Goal: Task Accomplishment & Management: Use online tool/utility

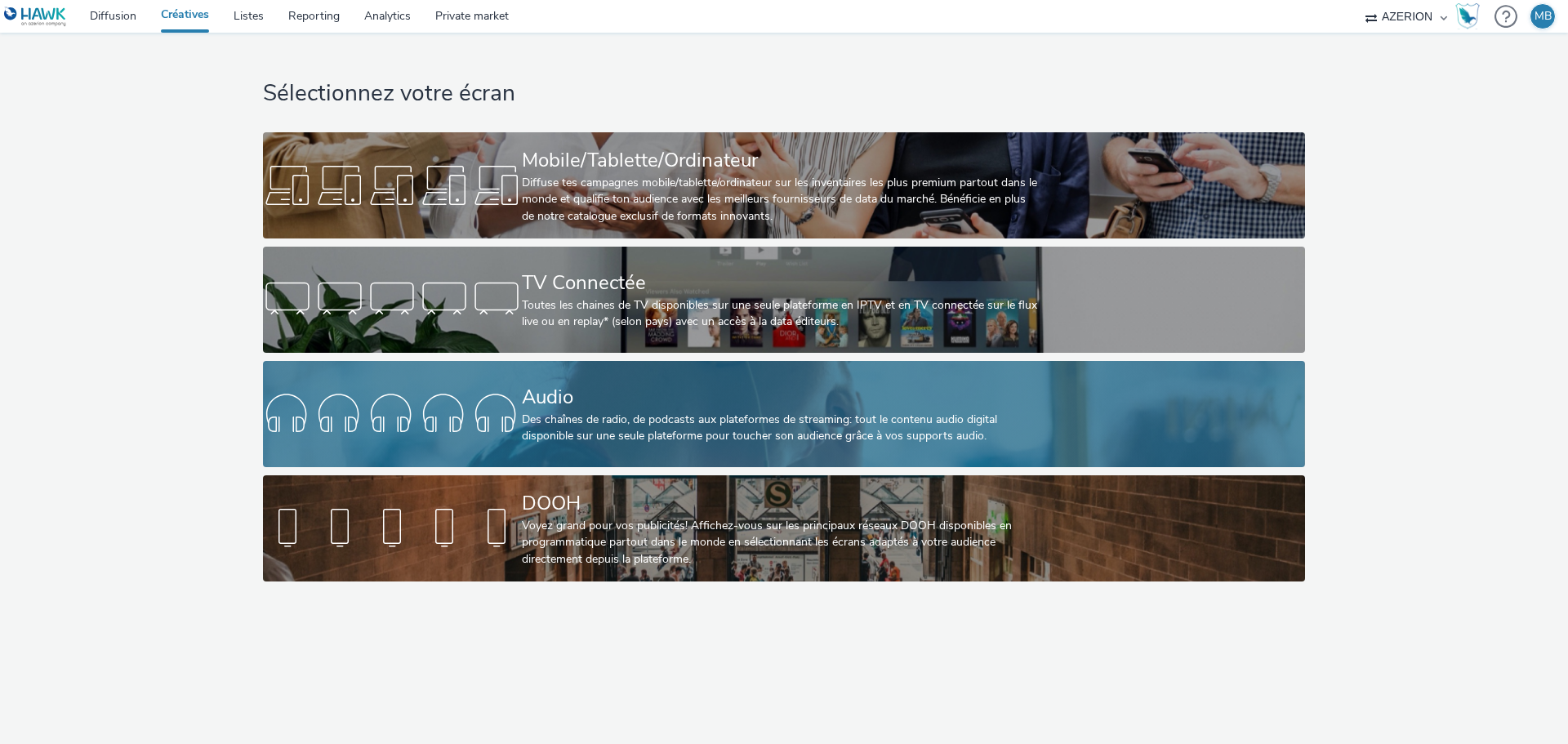
click at [480, 399] on div at bounding box center [392, 414] width 259 height 52
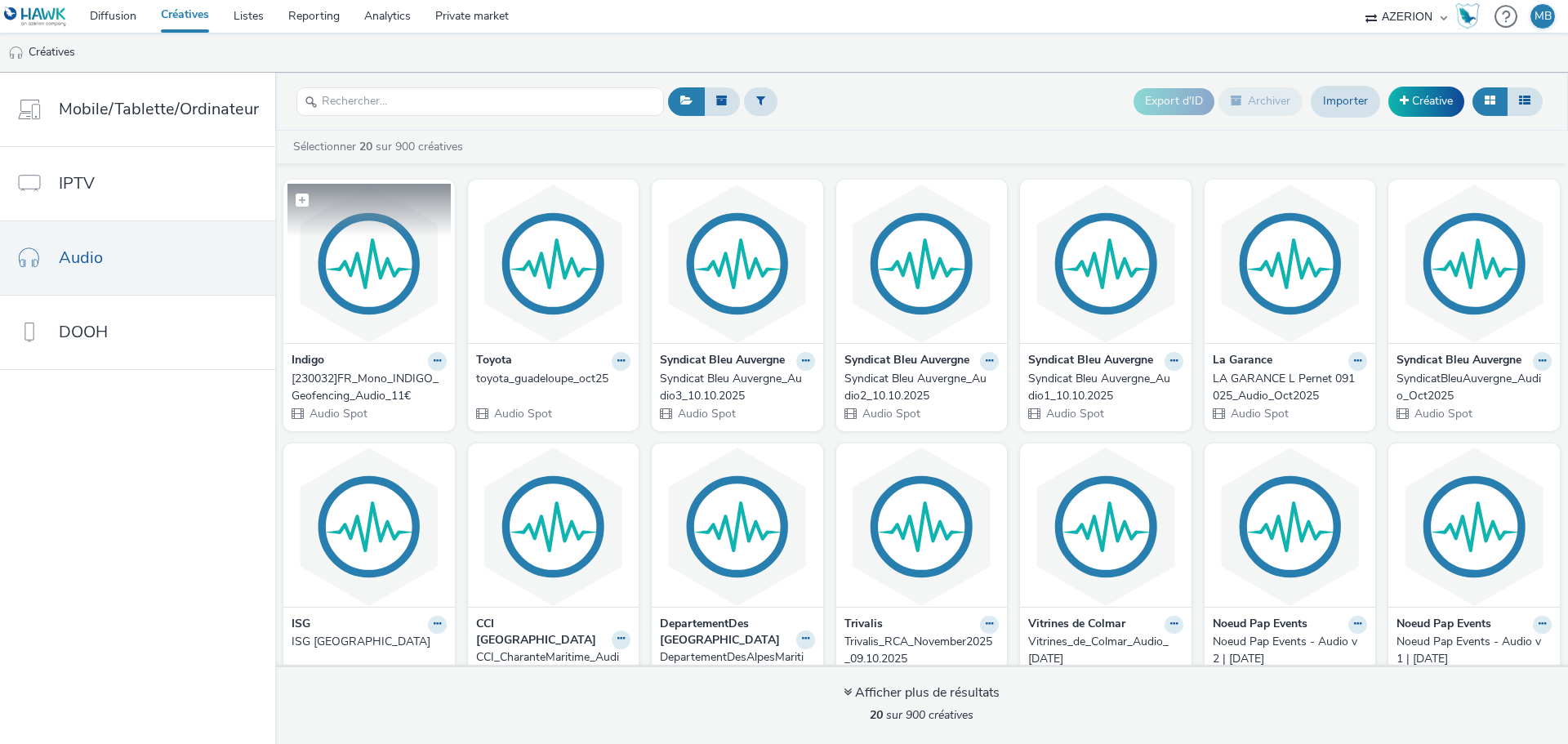
click at [402, 281] on img at bounding box center [369, 263] width 164 height 159
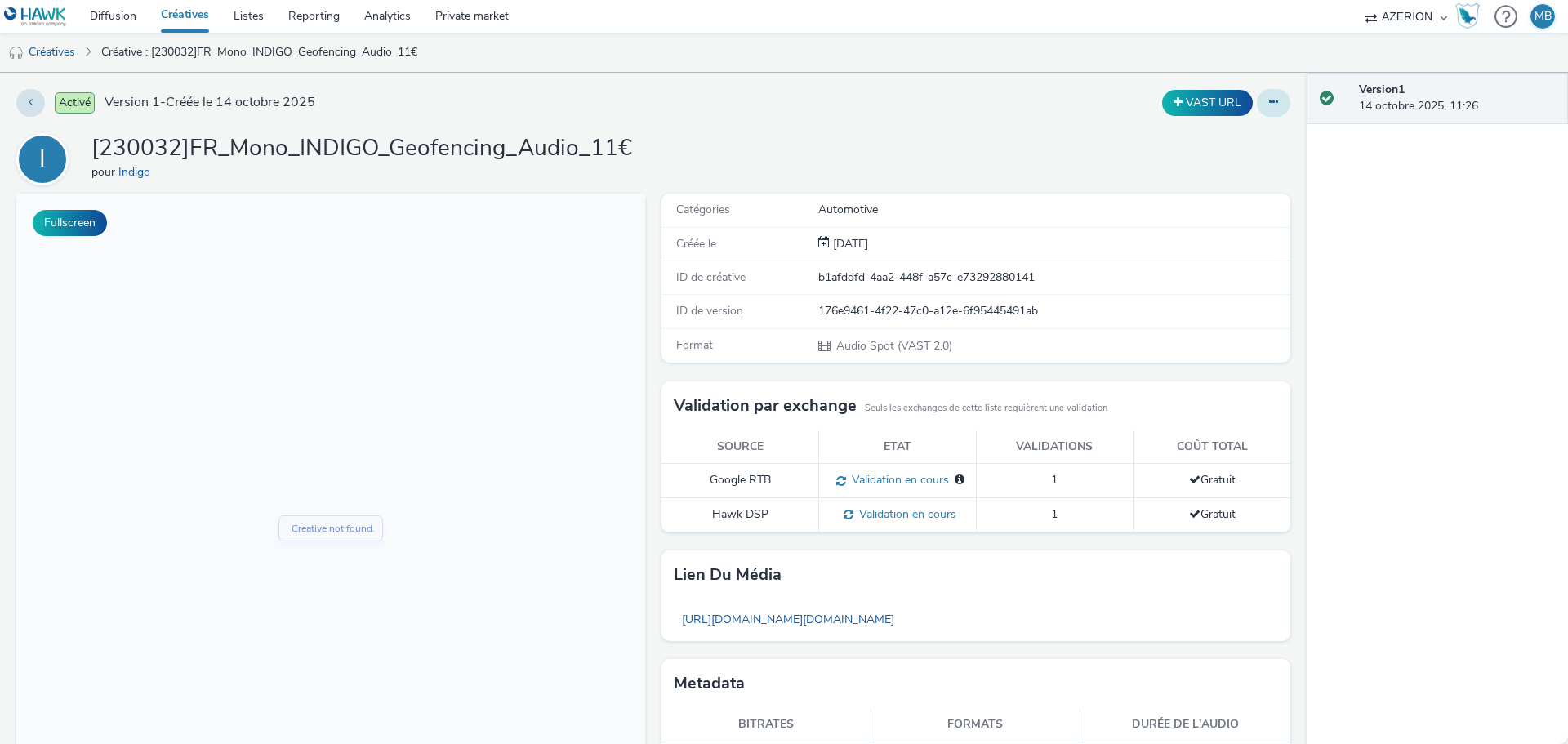
click at [1266, 109] on button at bounding box center [1274, 102] width 34 height 28
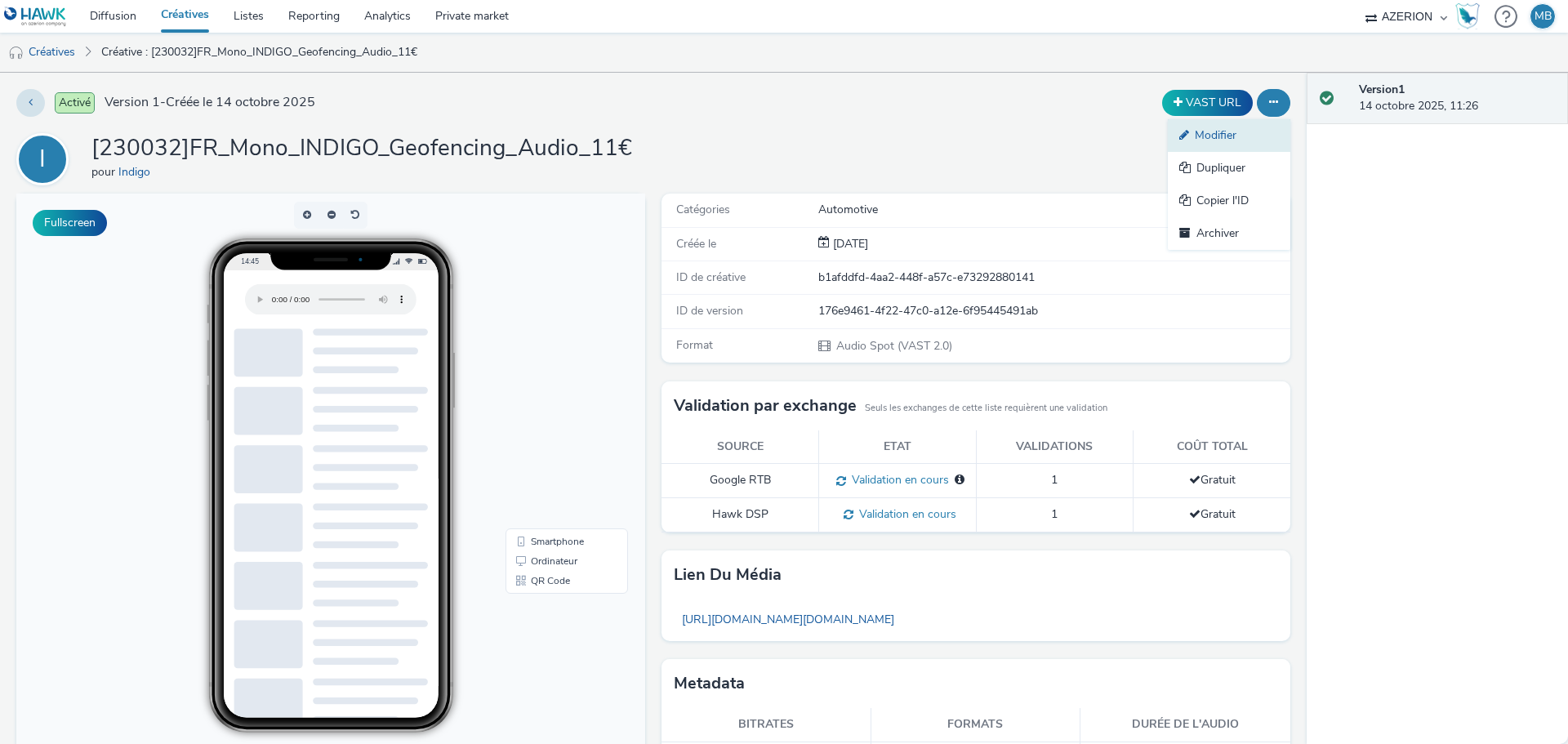
click at [1227, 129] on link "Modifier" at bounding box center [1229, 135] width 122 height 33
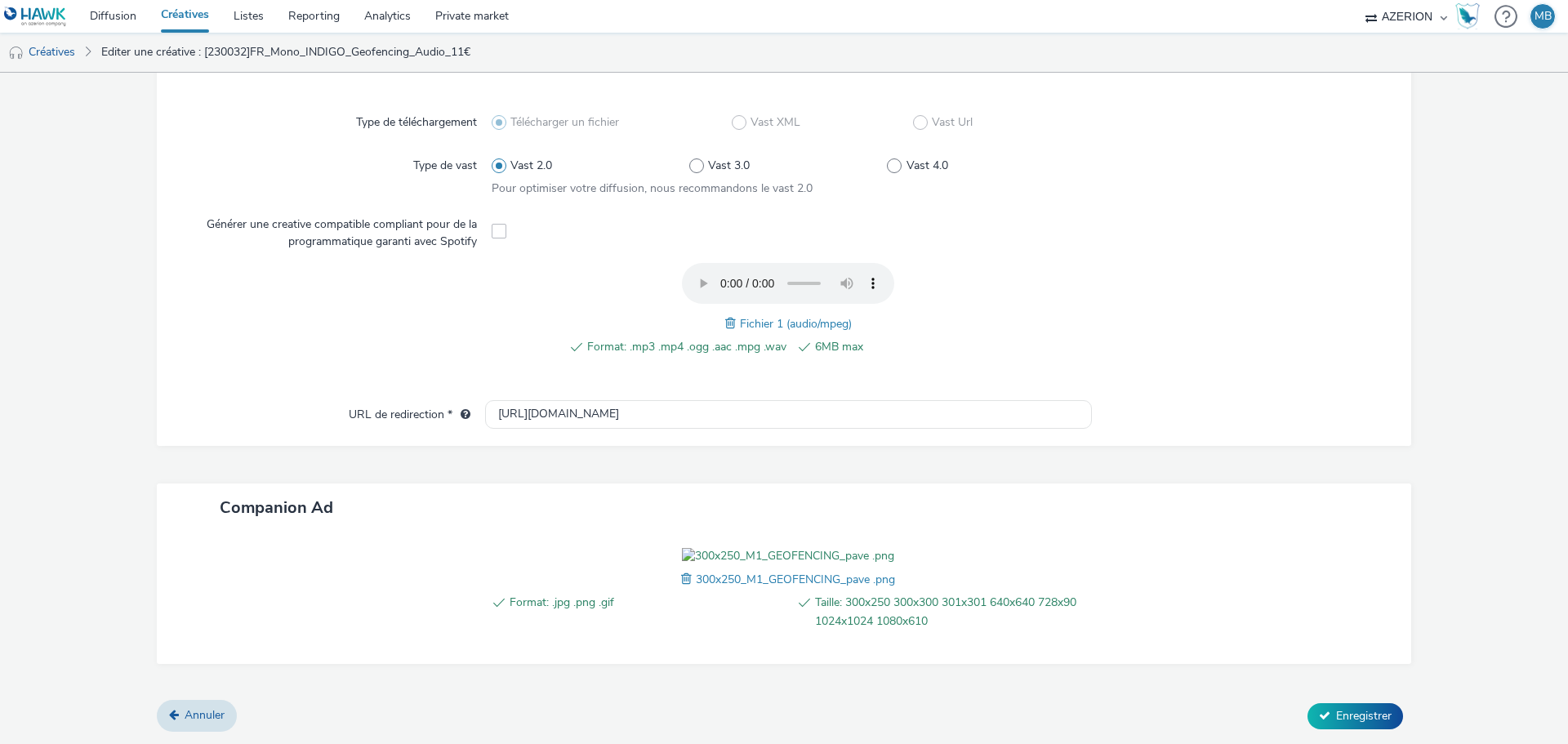
scroll to position [507, 0]
click at [1319, 717] on icon at bounding box center [1325, 715] width 12 height 12
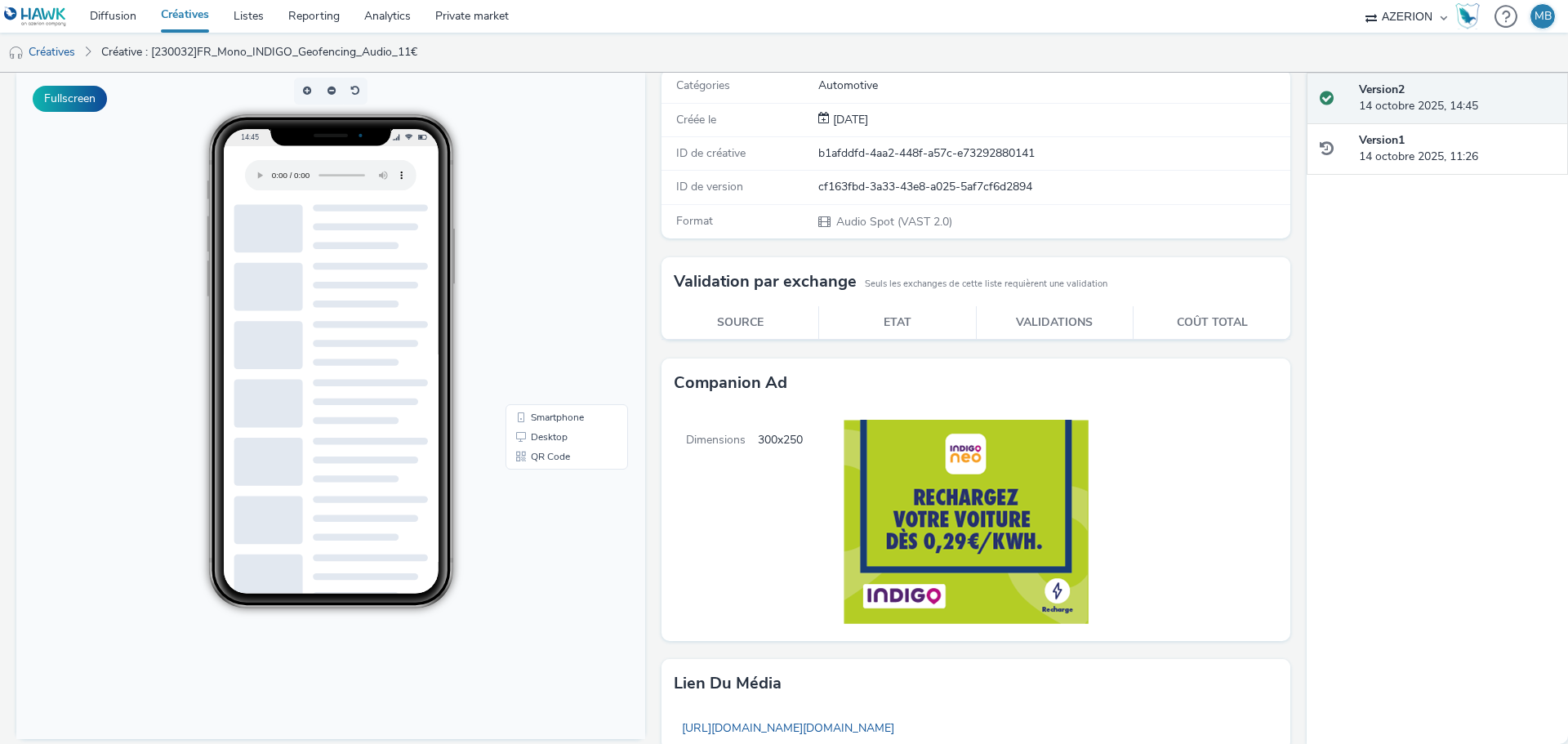
scroll to position [71, 0]
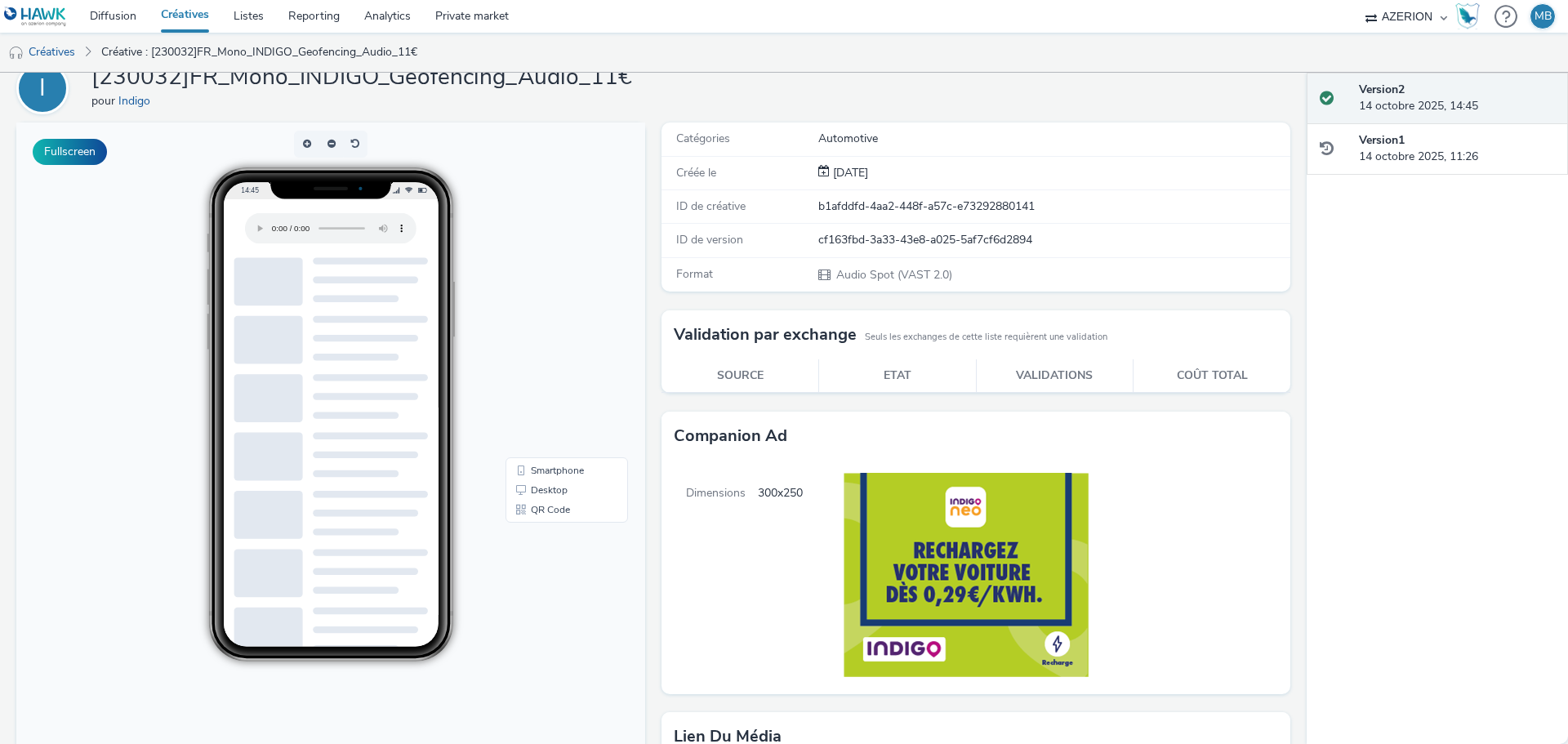
click at [1096, 438] on div "Companion Ad" at bounding box center [976, 436] width 629 height 49
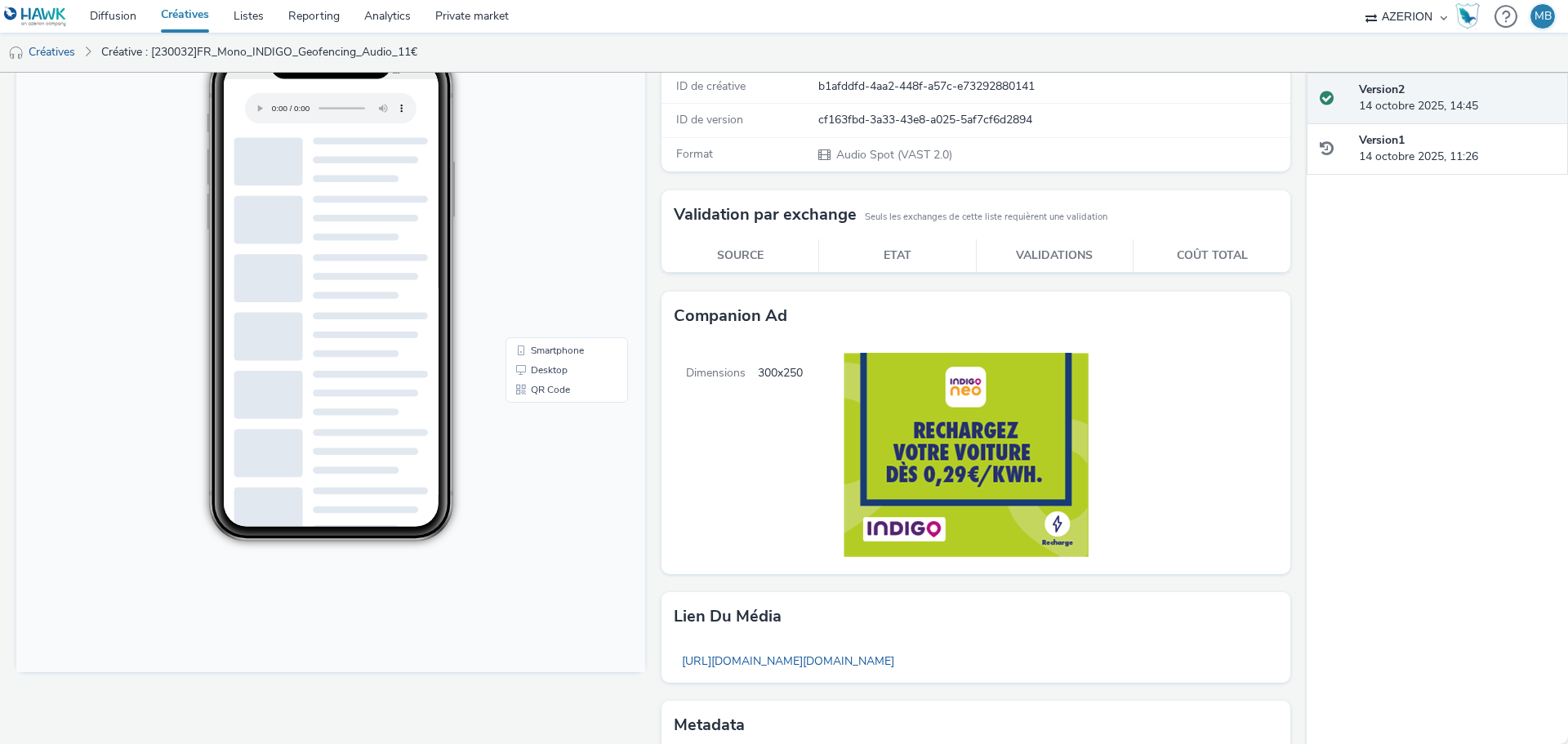
scroll to position [0, 0]
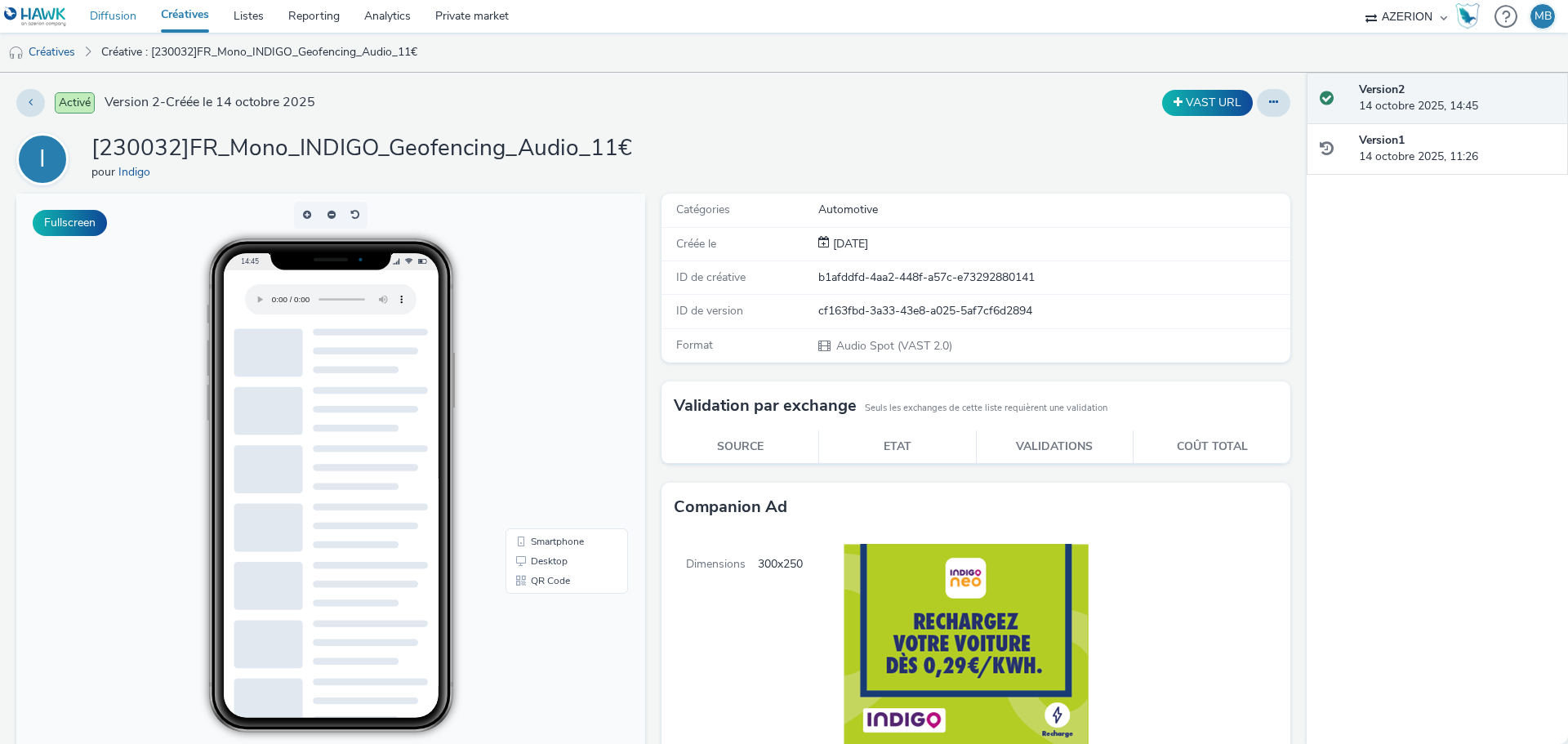
click at [97, 18] on link "Diffusion" at bounding box center [113, 16] width 71 height 33
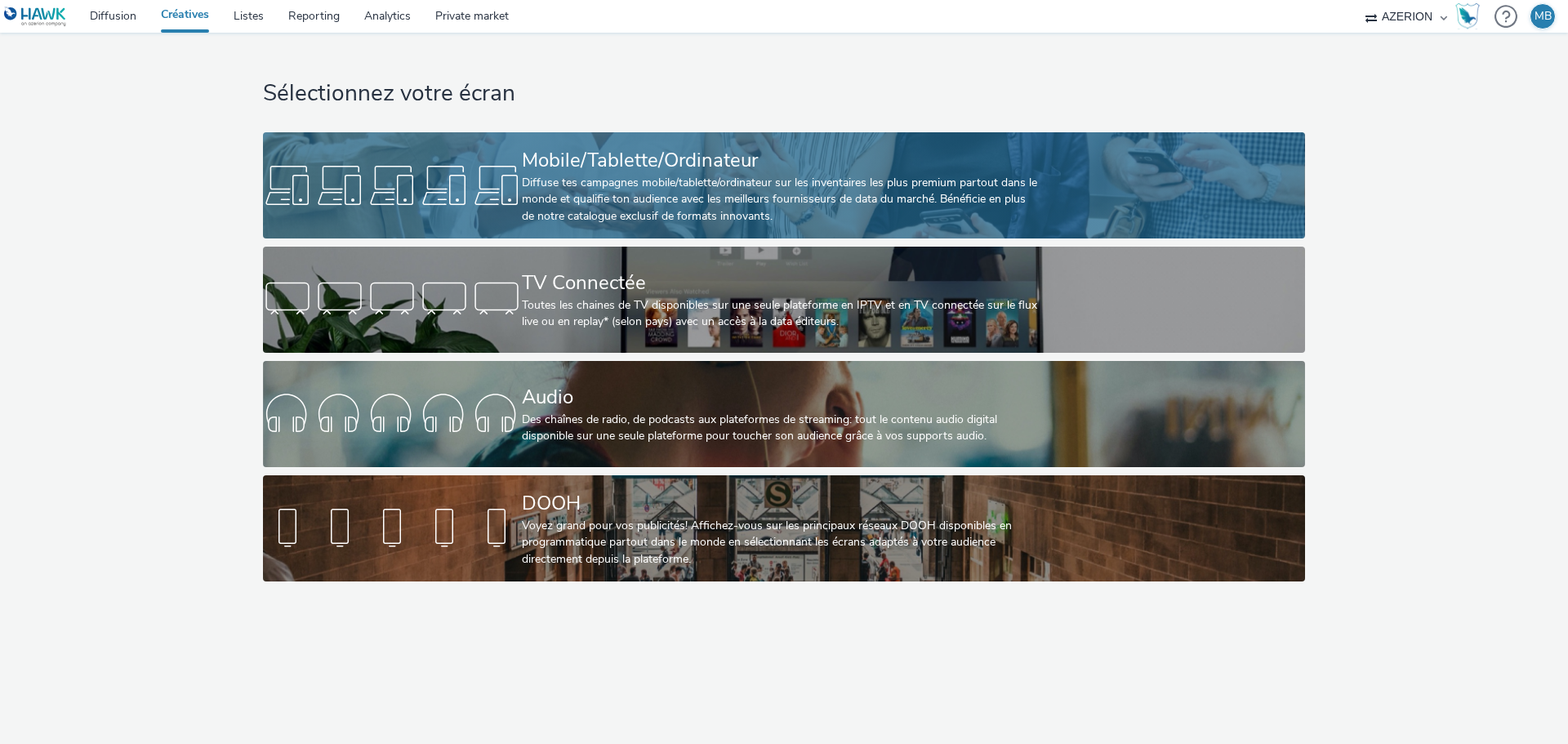
click at [556, 161] on div "Mobile/Tablette/Ordinateur" at bounding box center [781, 160] width 518 height 29
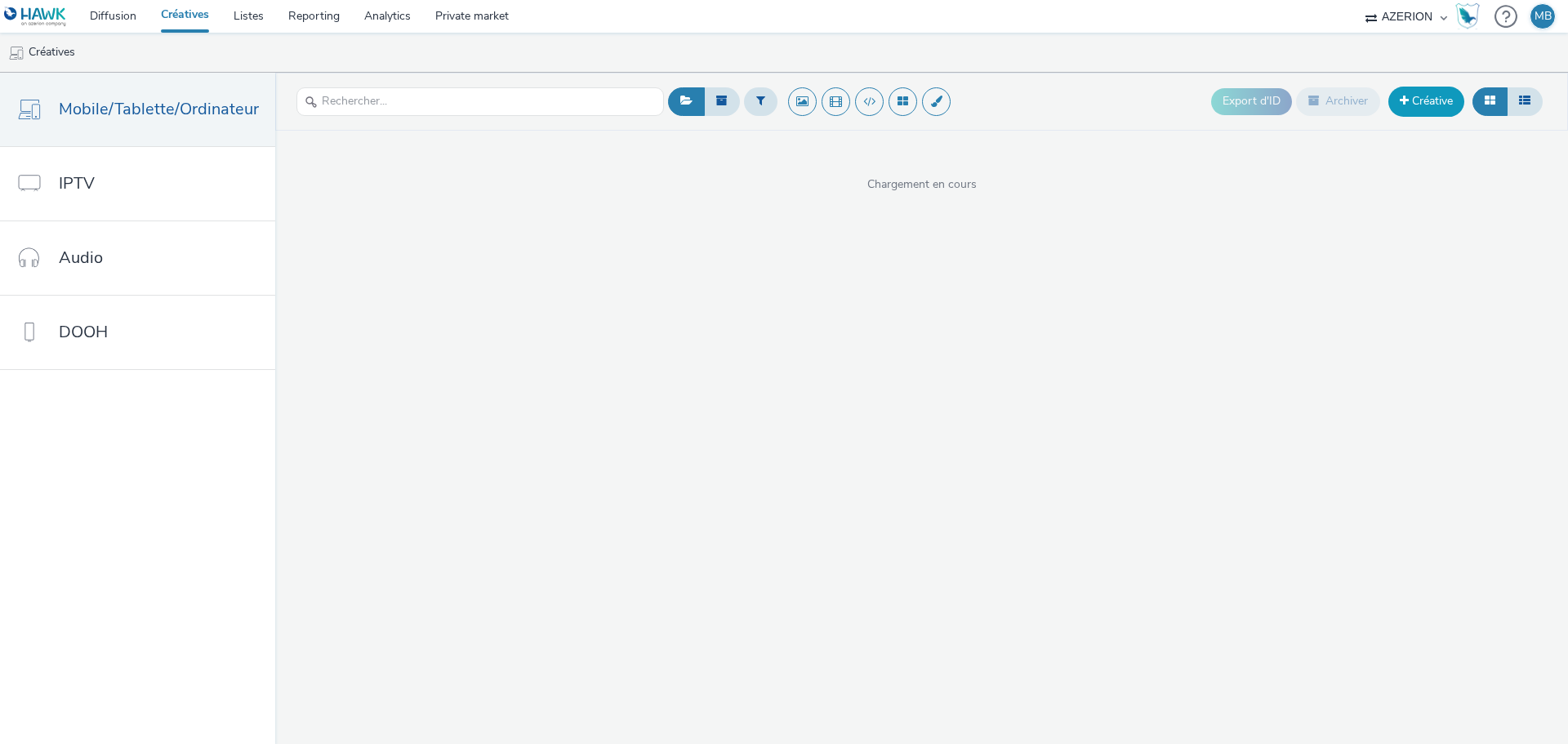
click at [1417, 108] on link "Créative" at bounding box center [1426, 101] width 76 height 29
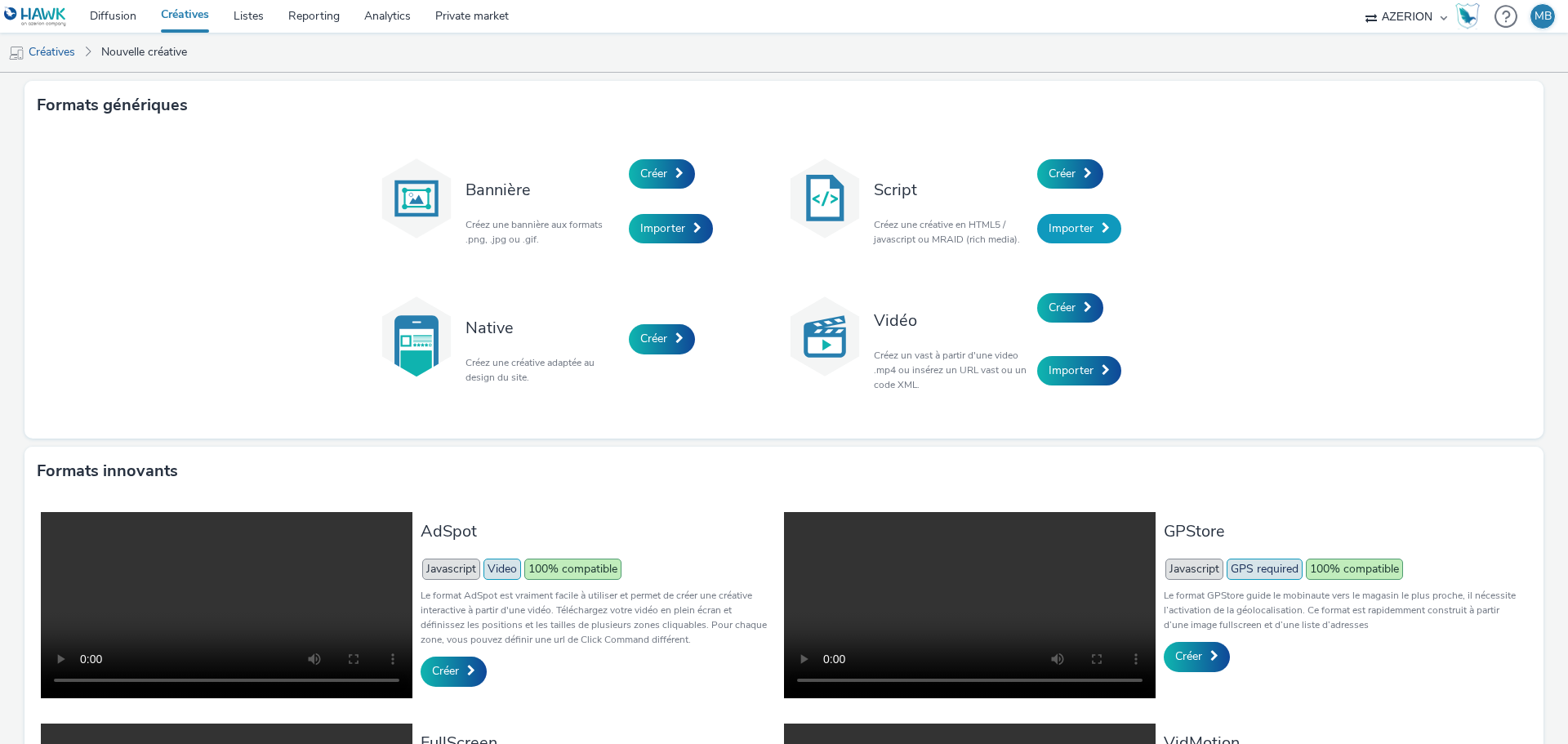
click at [1073, 226] on span "Importer" at bounding box center [1072, 228] width 45 height 16
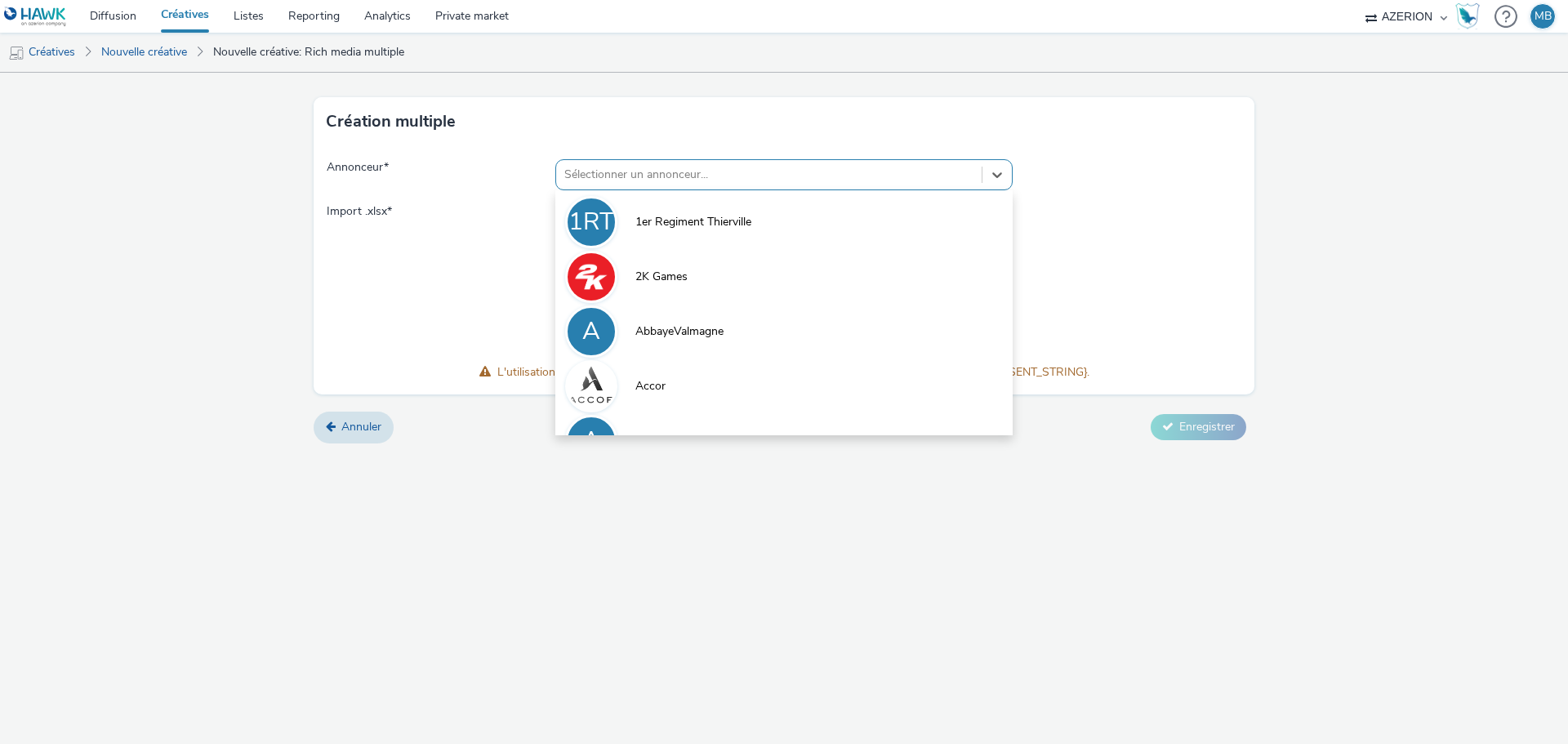
click at [944, 176] on div at bounding box center [769, 174] width 409 height 19
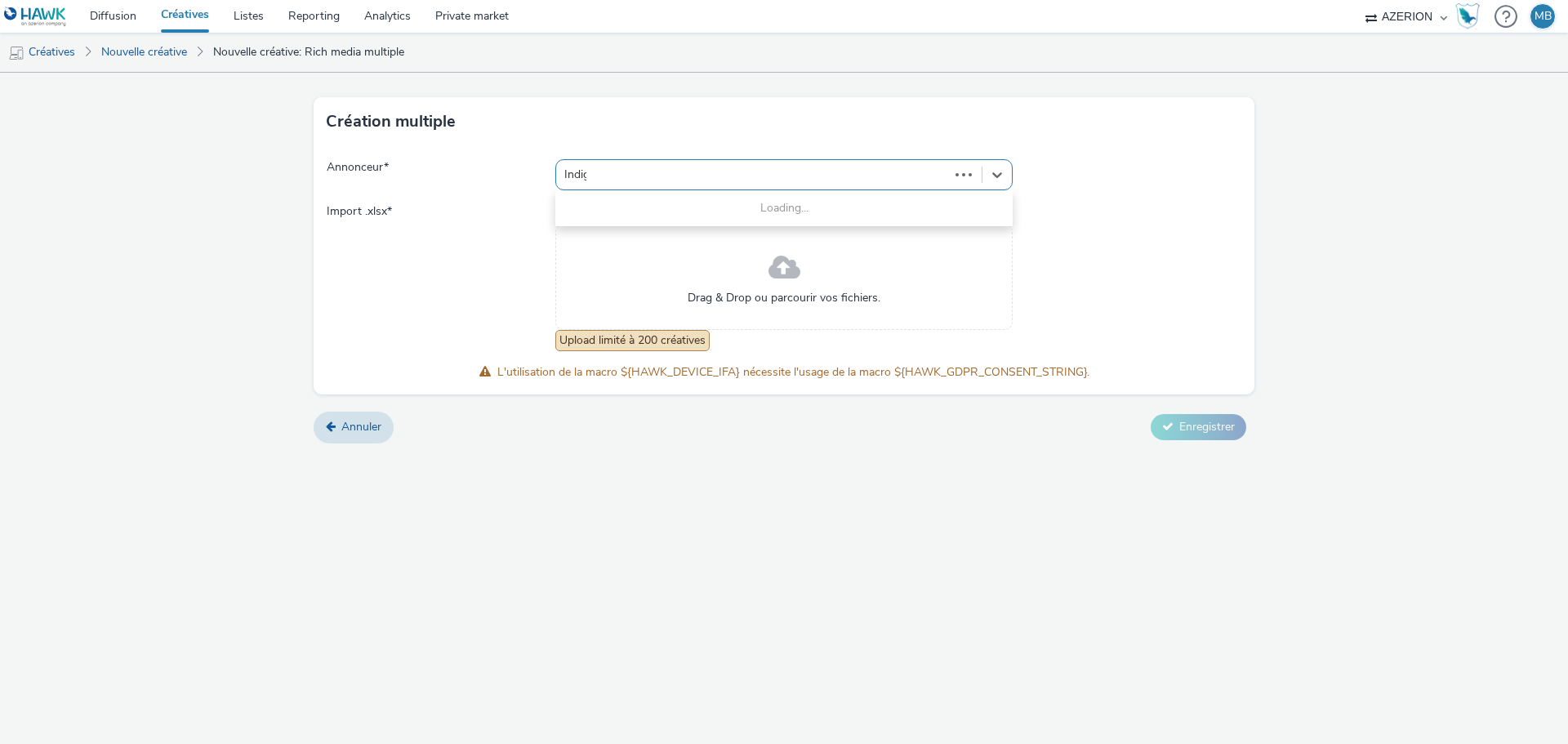
type input "Indigo"
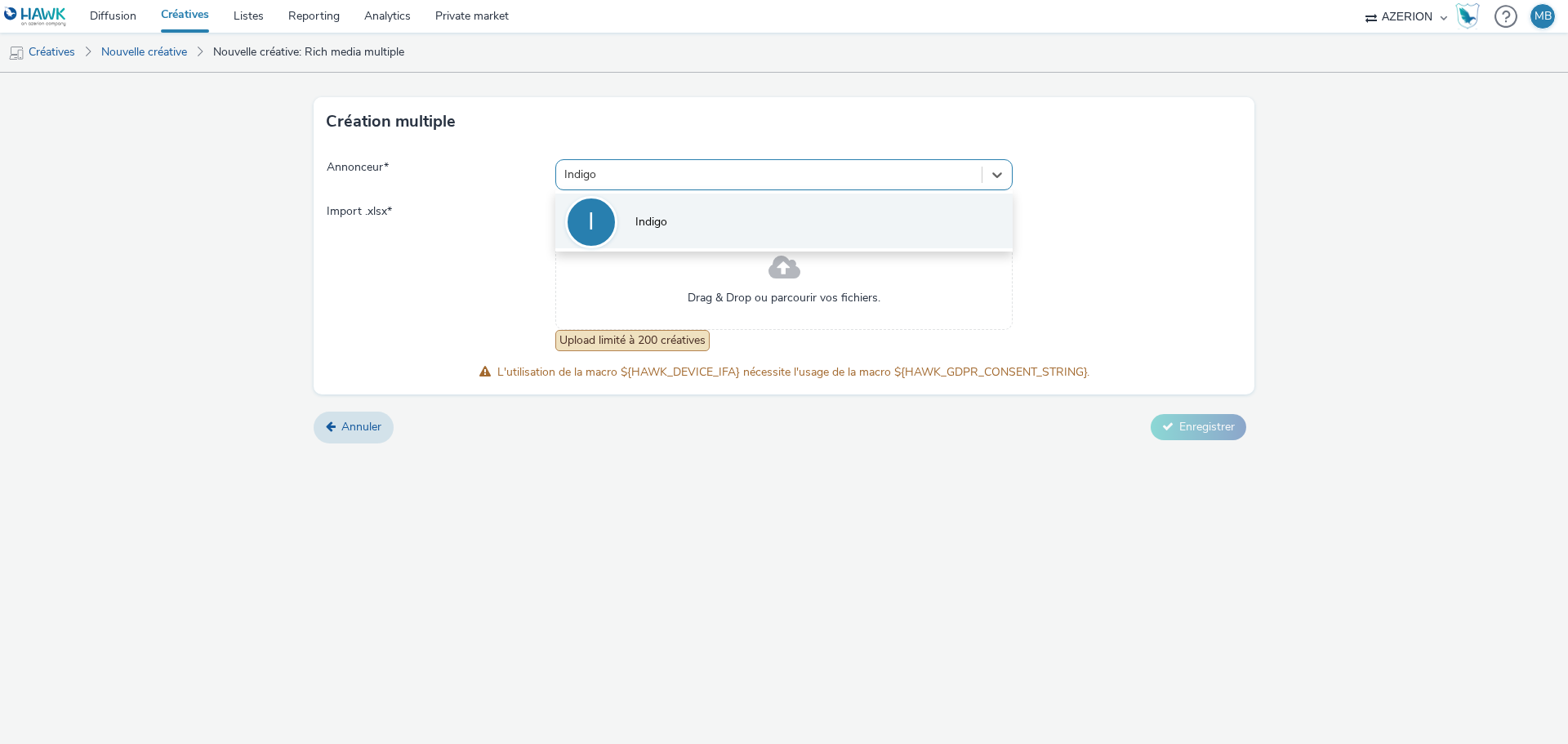
click at [775, 221] on li "I Indigo" at bounding box center [783, 221] width 457 height 55
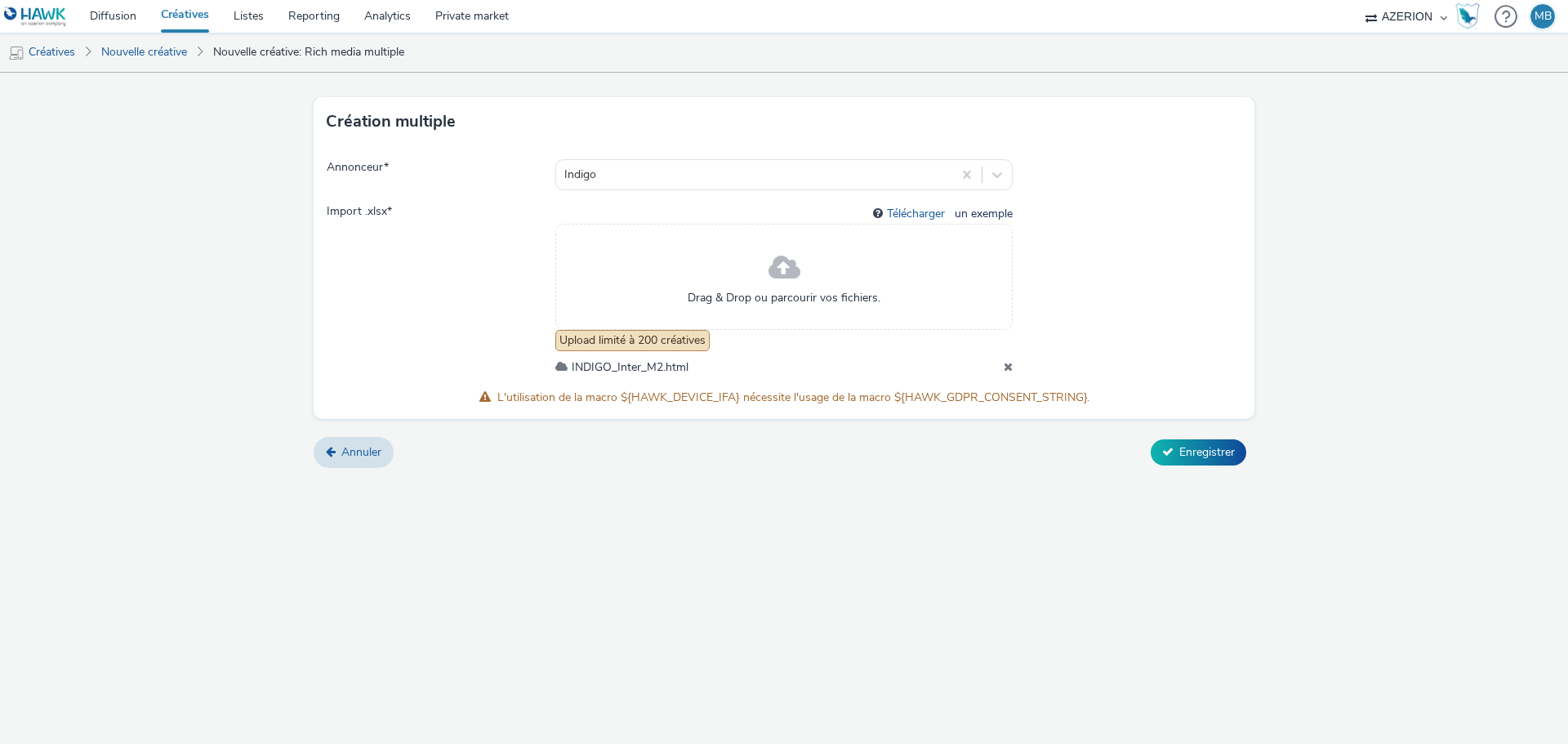
click at [1010, 370] on icon at bounding box center [1008, 367] width 9 height 12
click at [1197, 450] on span "Enregistrer" at bounding box center [1207, 452] width 55 height 16
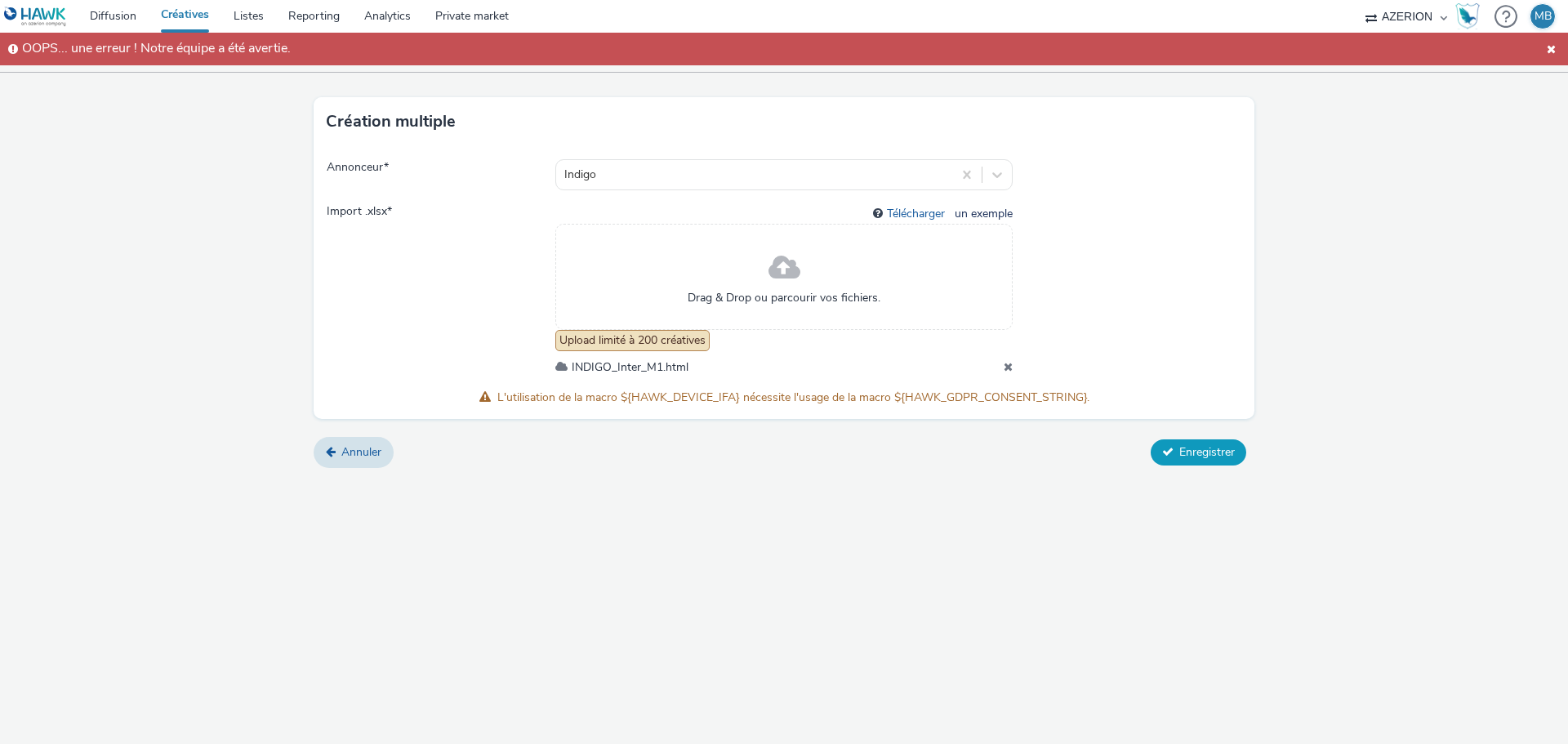
click at [1159, 449] on button "Enregistrer" at bounding box center [1199, 452] width 96 height 26
click at [1005, 370] on icon at bounding box center [1008, 367] width 9 height 12
click at [926, 210] on link "Télécharger" at bounding box center [919, 213] width 65 height 16
click at [924, 211] on link "Télécharger" at bounding box center [919, 213] width 65 height 16
drag, startPoint x: 1204, startPoint y: 460, endPoint x: 1045, endPoint y: 476, distance: 159.8
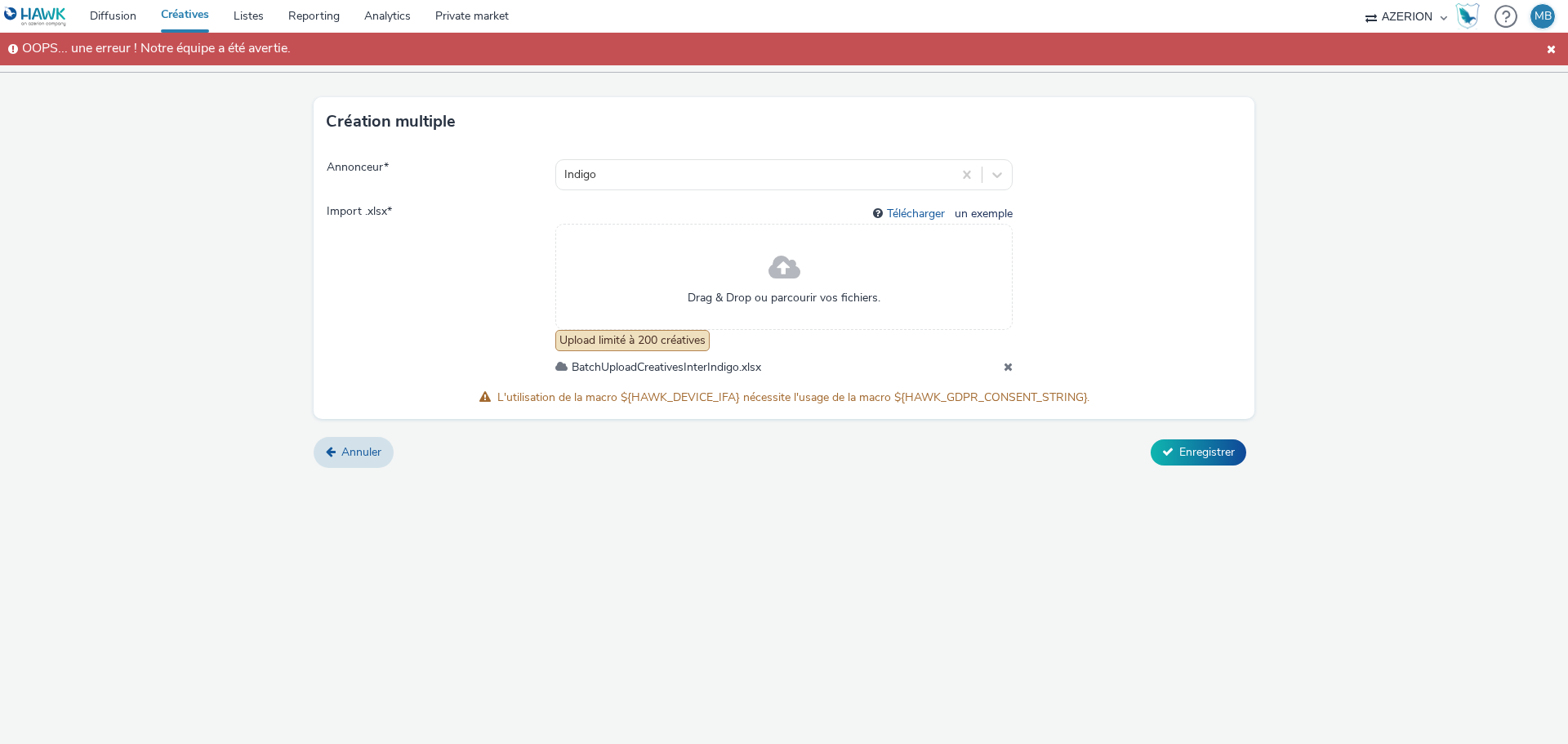
click at [1045, 476] on form "Création multiple Annonceur * Indigo Import .xlsx * Télécharger un exemple Drag…" at bounding box center [784, 277] width 1568 height 408
click at [1009, 367] on icon at bounding box center [1008, 367] width 9 height 12
click at [1181, 457] on span "Enregistrer" at bounding box center [1207, 452] width 55 height 16
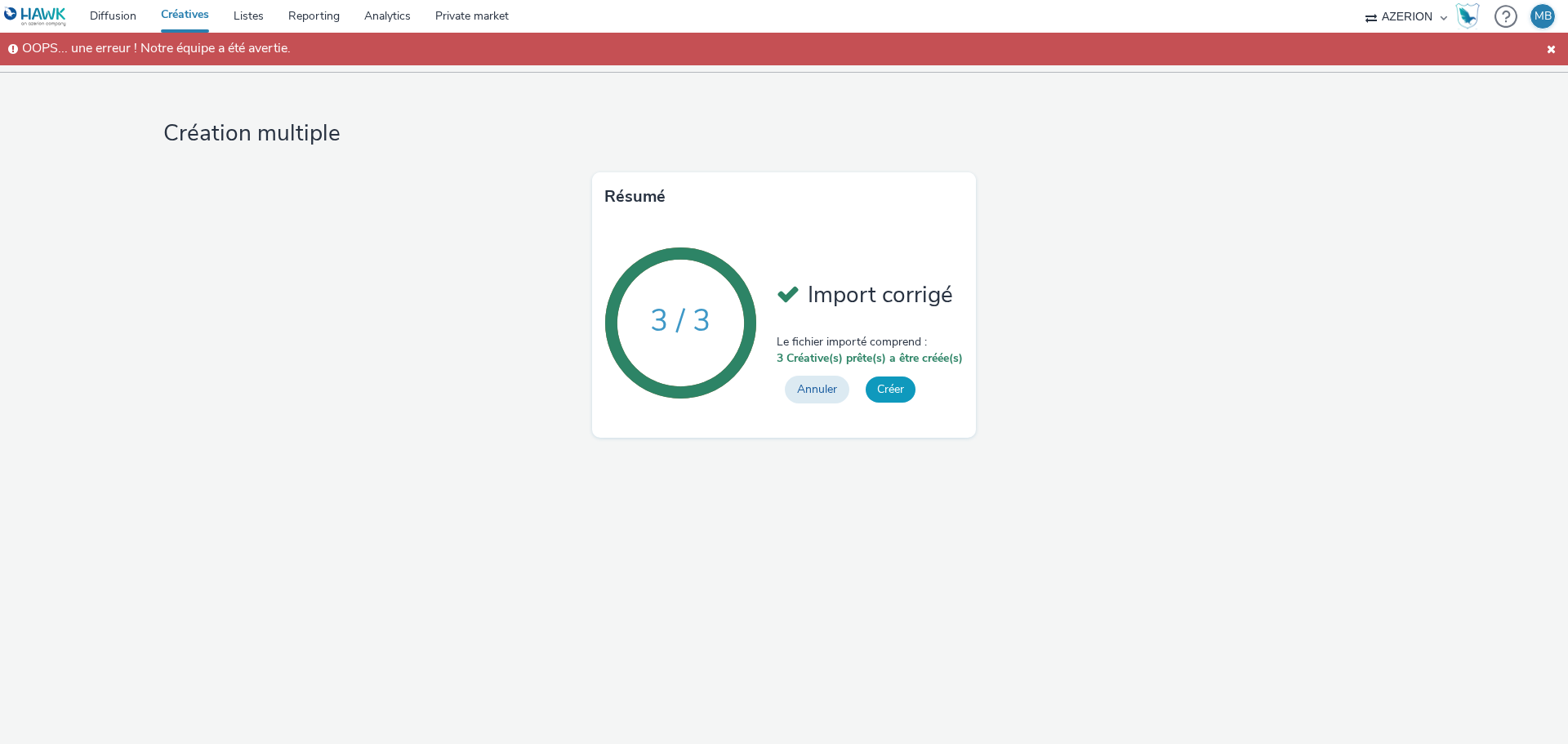
click at [896, 388] on button "Créer" at bounding box center [890, 389] width 49 height 26
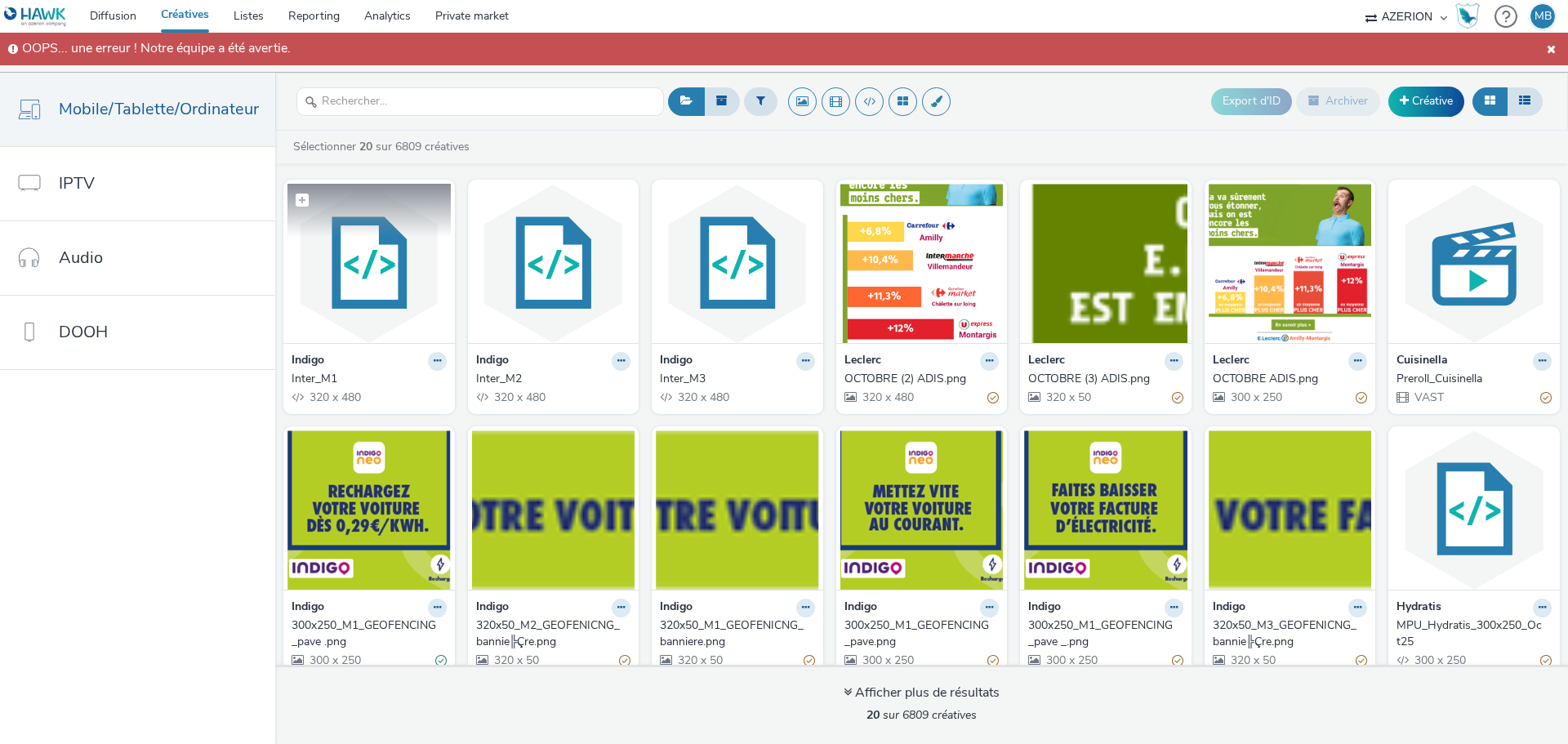
click at [330, 304] on img at bounding box center [369, 263] width 164 height 159
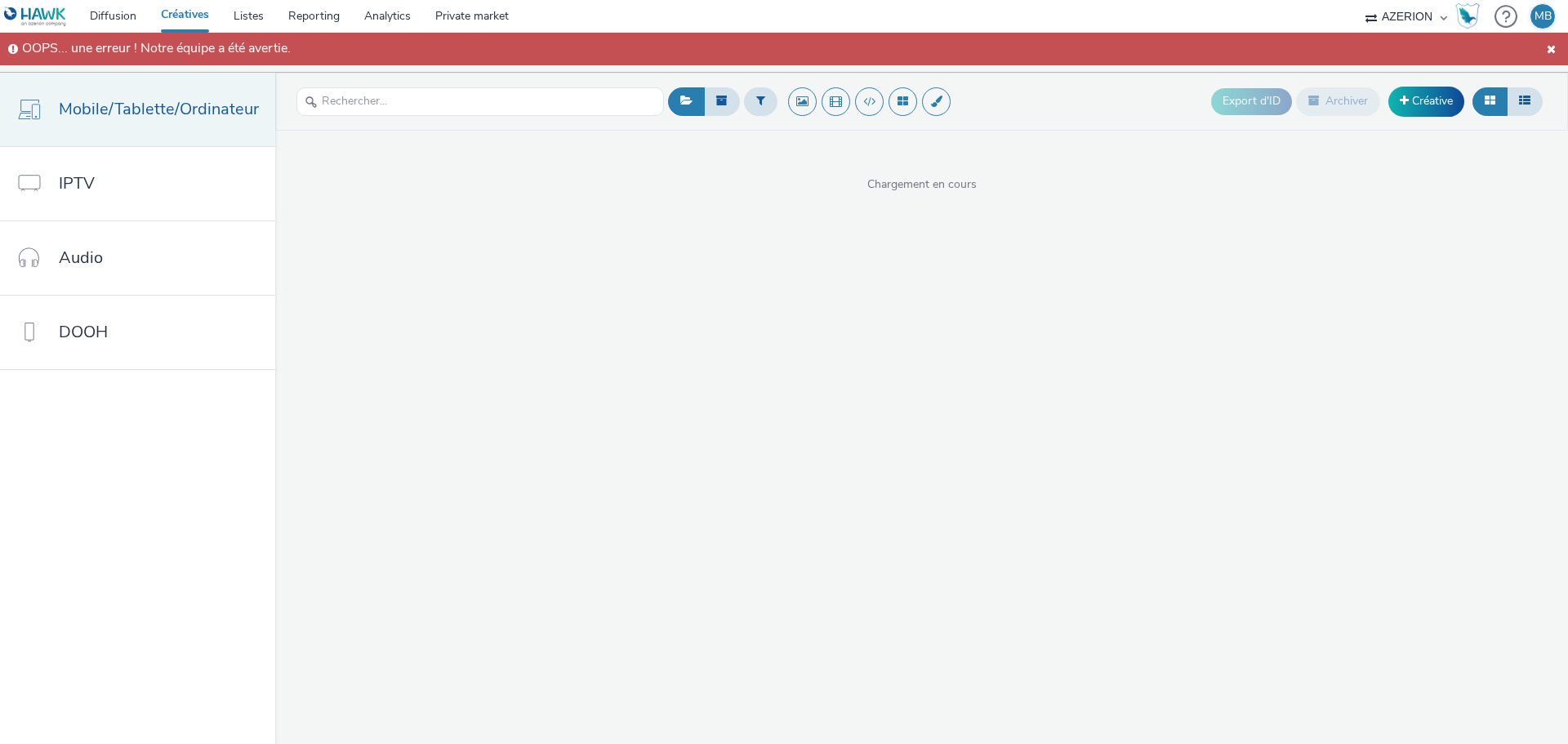
click at [56, 112] on link "Mobile/Tablette/Ordinateur" at bounding box center [138, 110] width 275 height 74
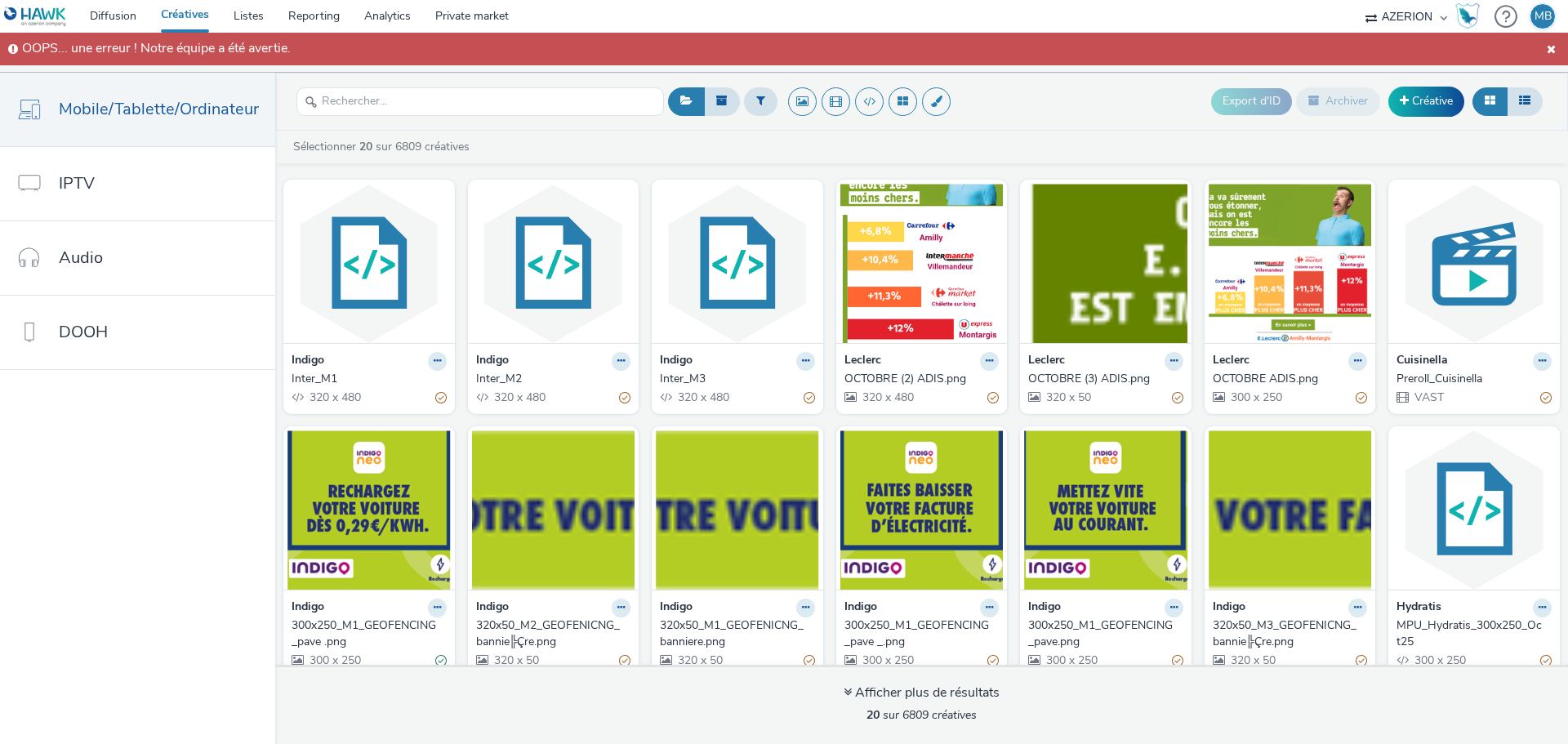
drag, startPoint x: 615, startPoint y: 367, endPoint x: 558, endPoint y: 354, distance: 58.5
click at [558, 354] on div "Indigo" at bounding box center [553, 362] width 155 height 18
click at [587, 273] on img at bounding box center [553, 263] width 164 height 159
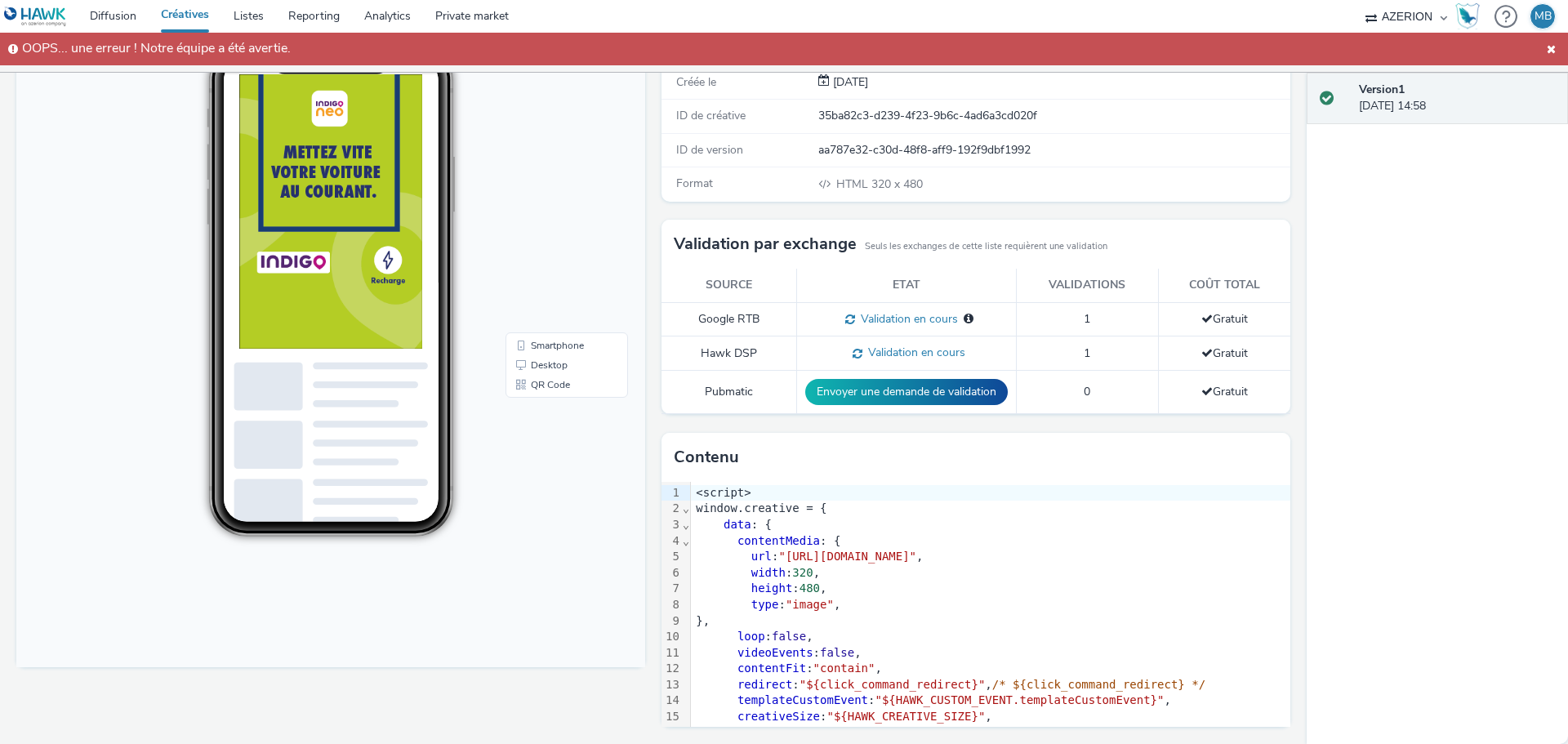
scroll to position [114, 0]
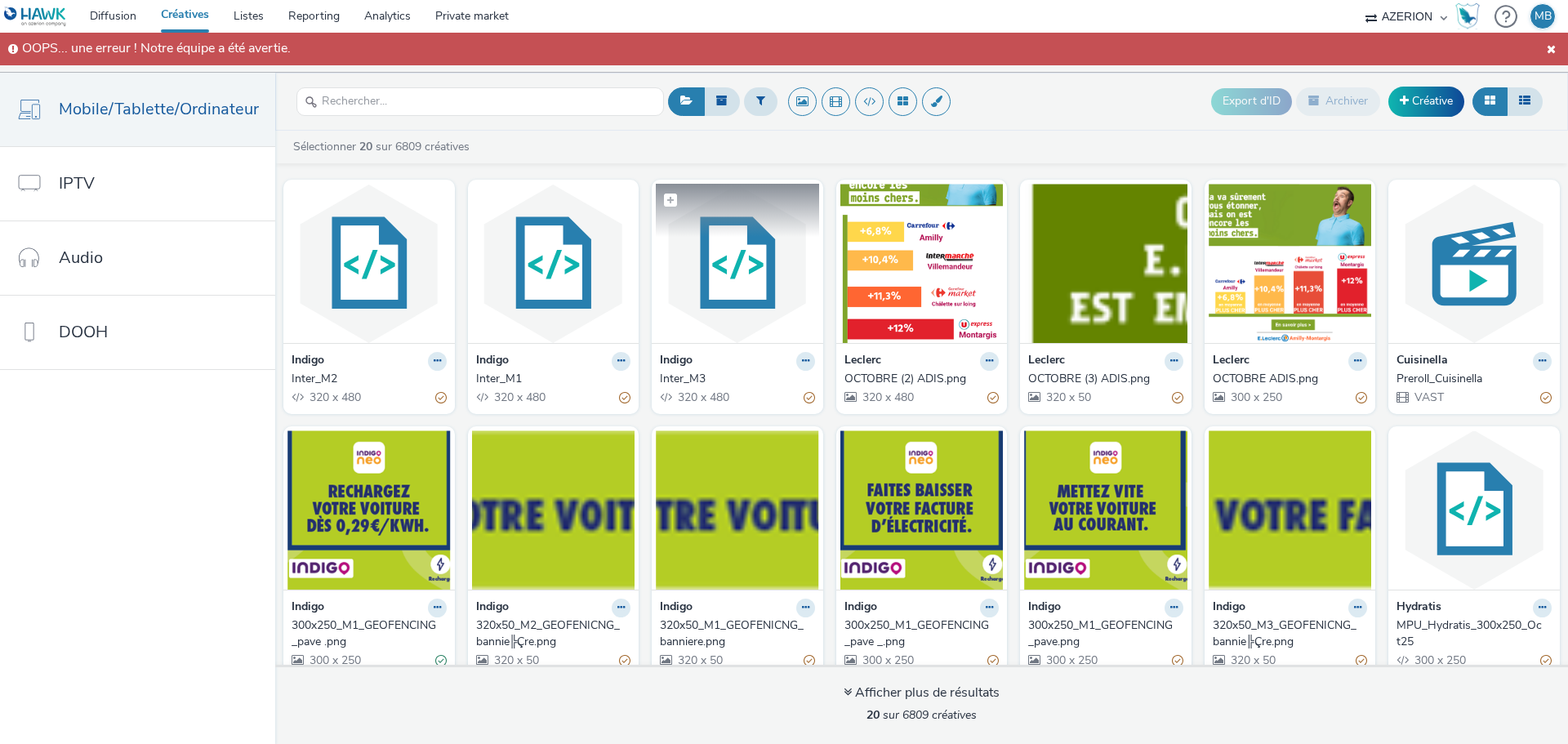
click at [766, 321] on img at bounding box center [737, 263] width 164 height 159
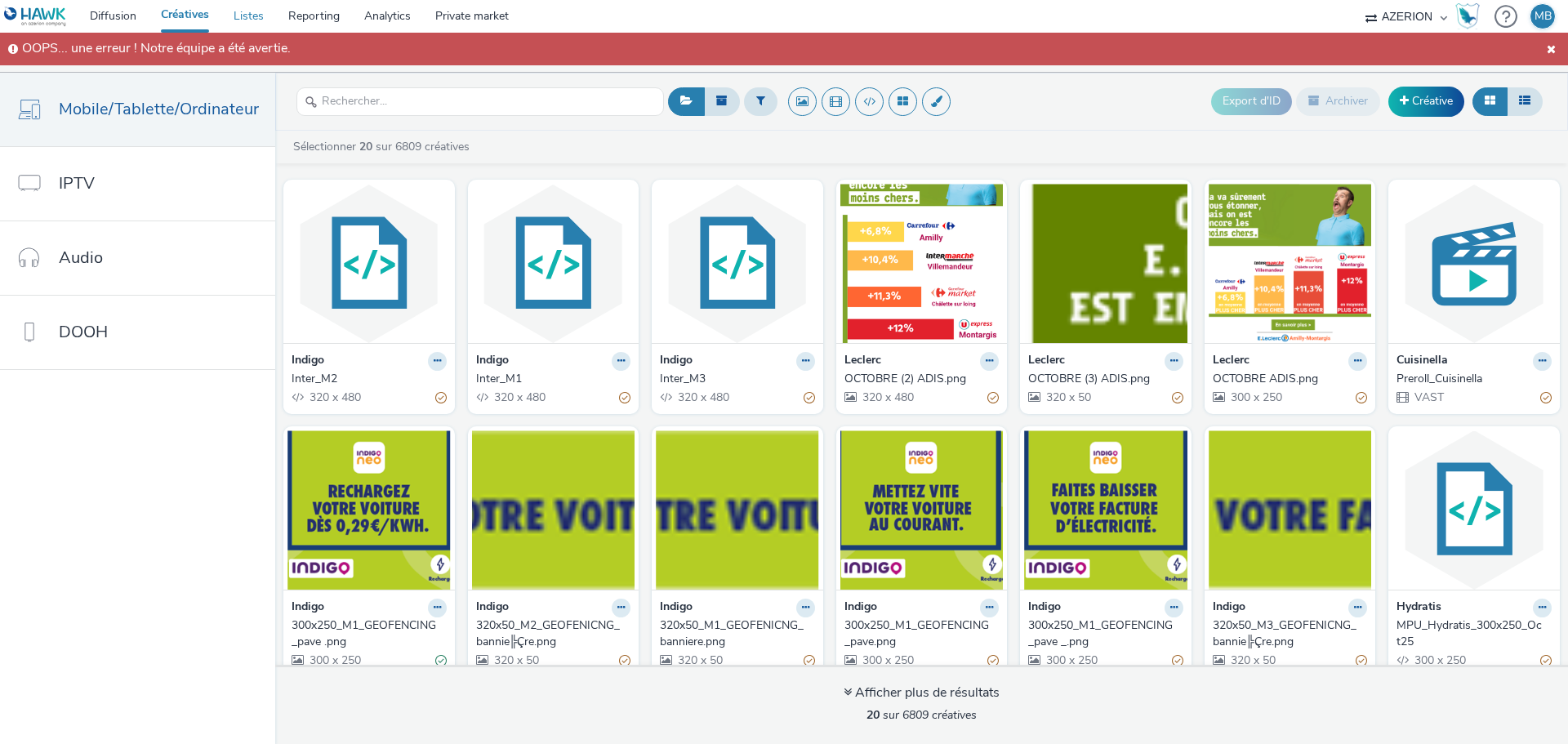
click at [250, 21] on link "Listes" at bounding box center [248, 16] width 55 height 33
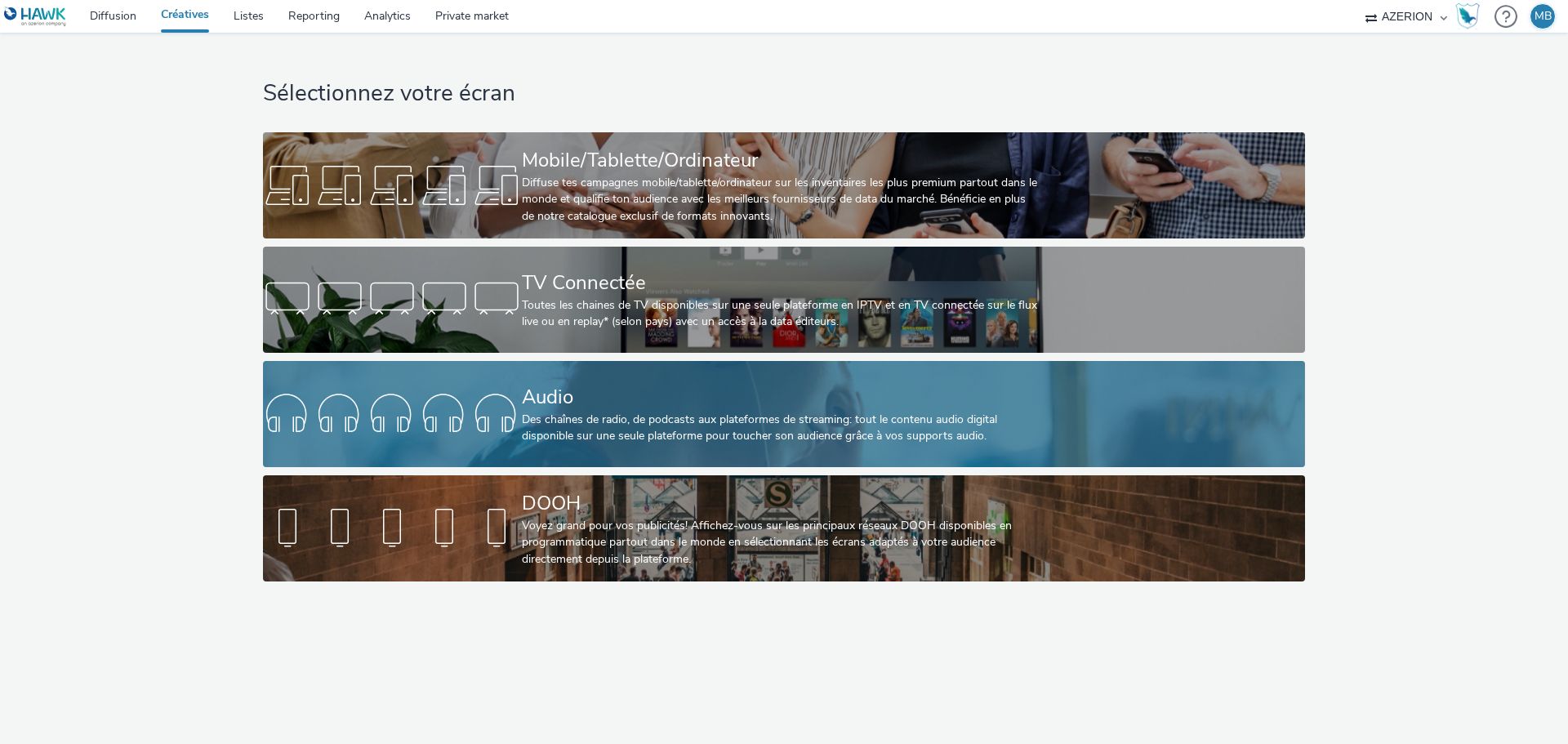
click at [626, 392] on div "Audio" at bounding box center [781, 398] width 518 height 29
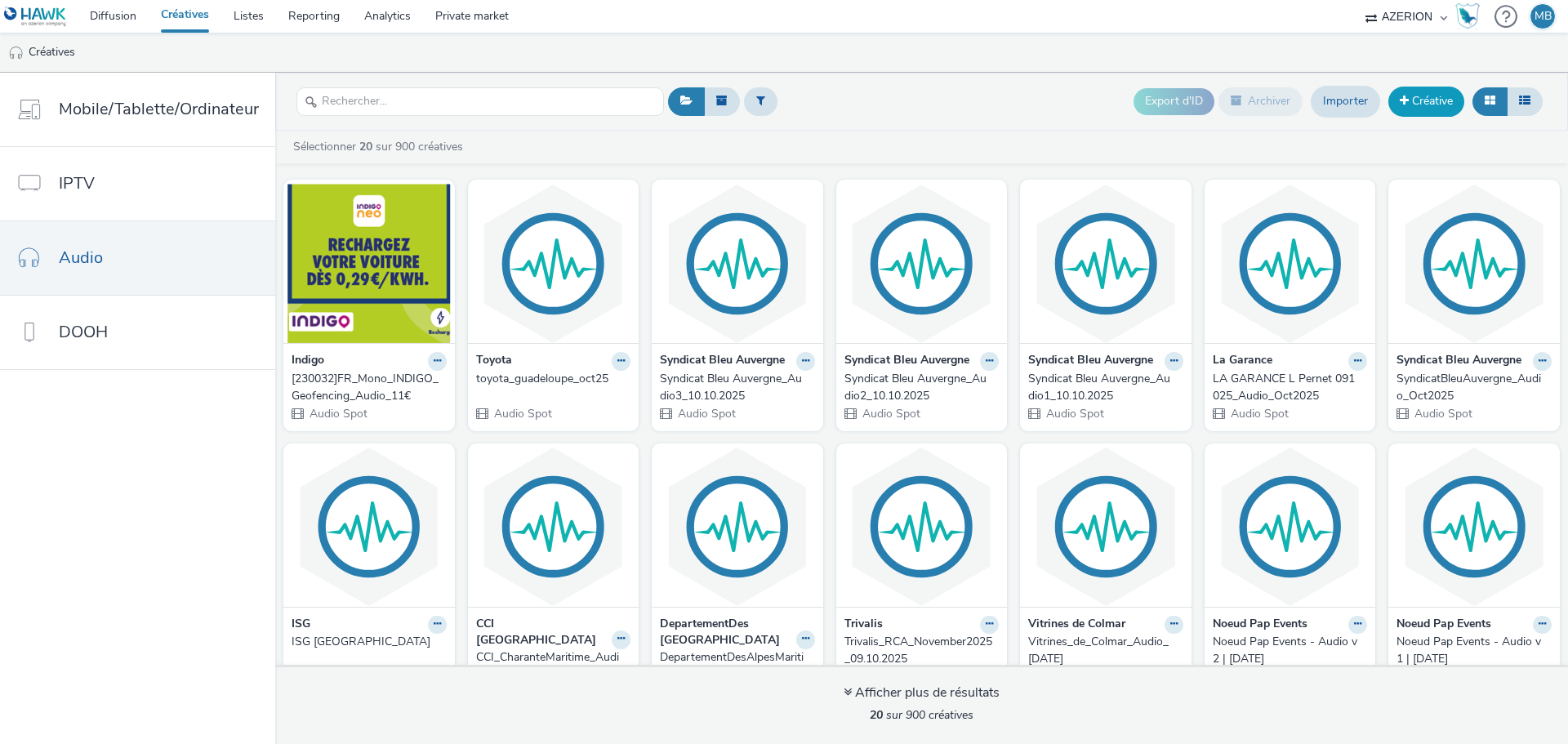
click at [1420, 99] on link "Créative" at bounding box center [1426, 101] width 76 height 29
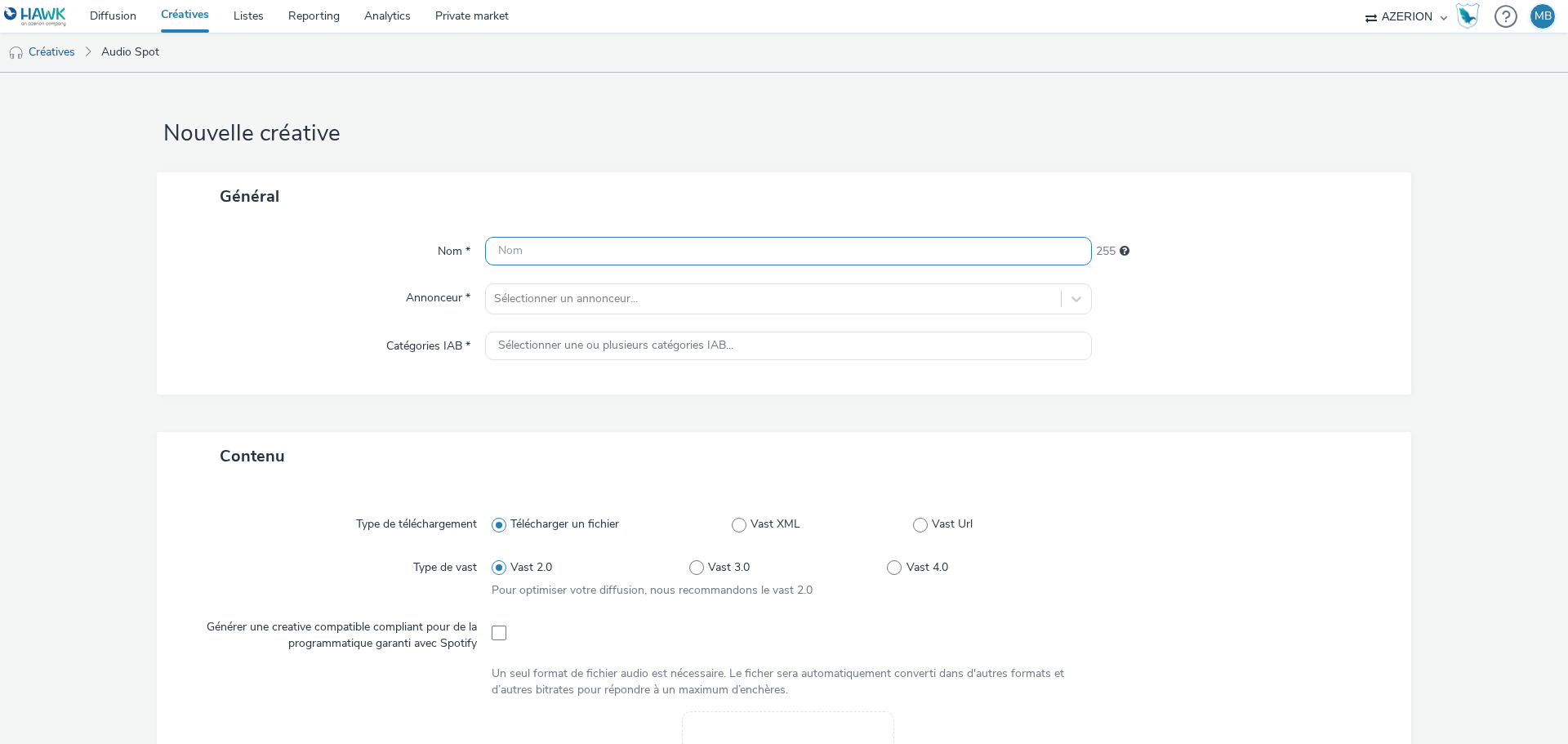
click at [650, 252] on input "text" at bounding box center [789, 251] width 607 height 29
type input "l"
type input "vallée village"
drag, startPoint x: 756, startPoint y: 252, endPoint x: -98, endPoint y: 257, distance: 854.0
click at [0, 257] on html "Diffusion Créatives Listes Reporting Analytics Private market AZERION Hawk MB C…" at bounding box center [784, 372] width 1568 height 744
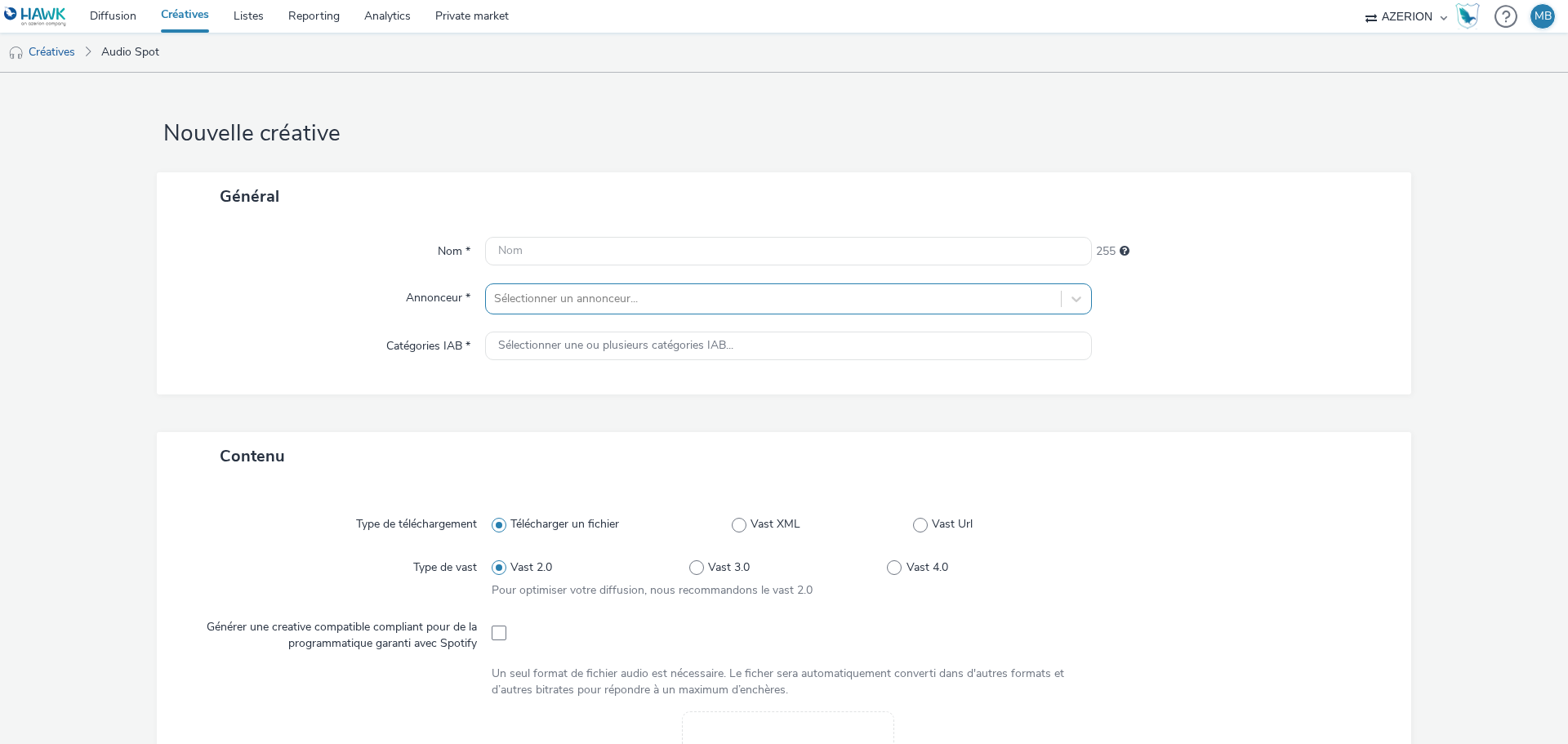
click at [572, 298] on div "Nom * 255 Annonceur * Sélectionner un annonceur... Catégories IAB * Sélectionne…" at bounding box center [784, 307] width 1254 height 174
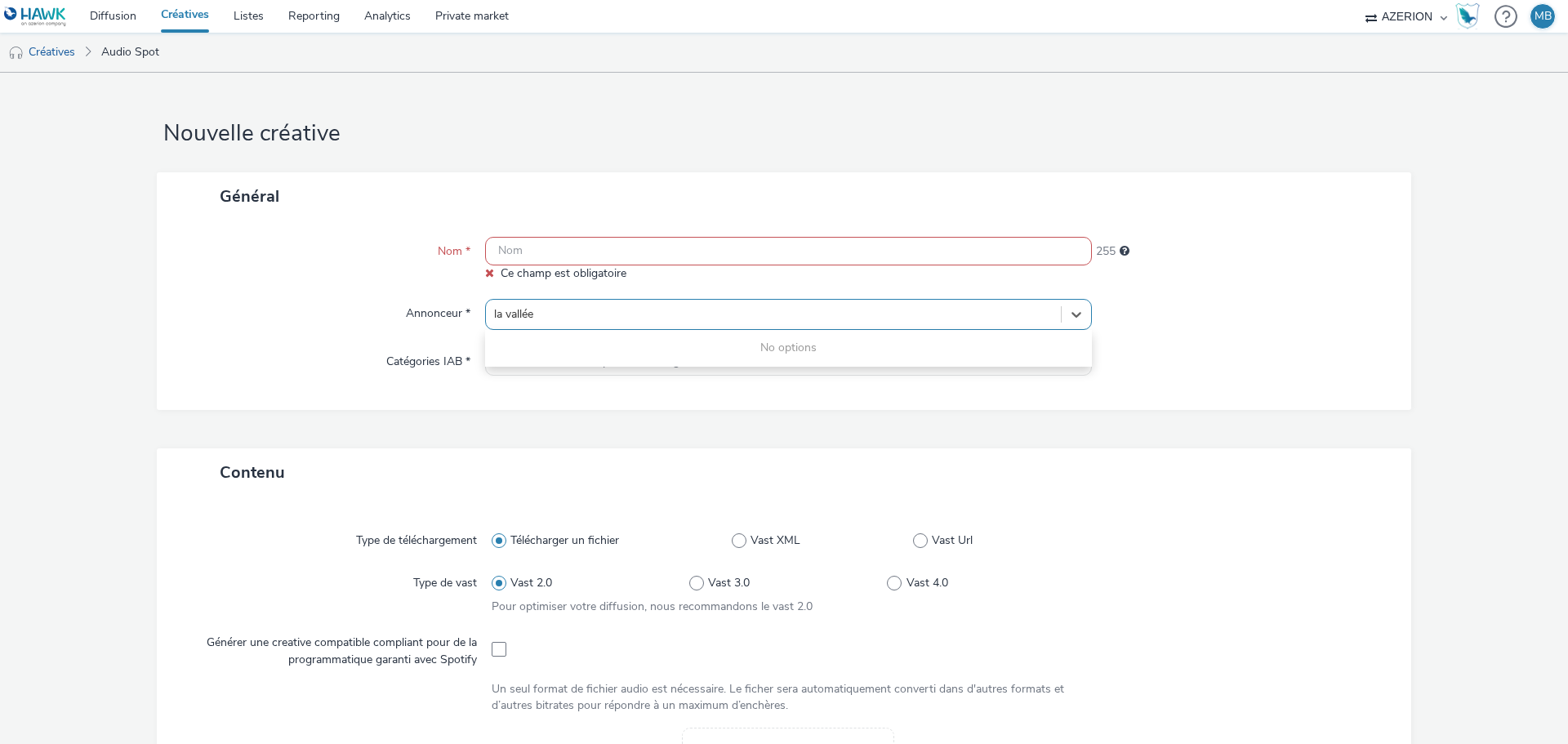
click at [503, 312] on input "la vallée" at bounding box center [515, 314] width 43 height 16
type input "lavallée"
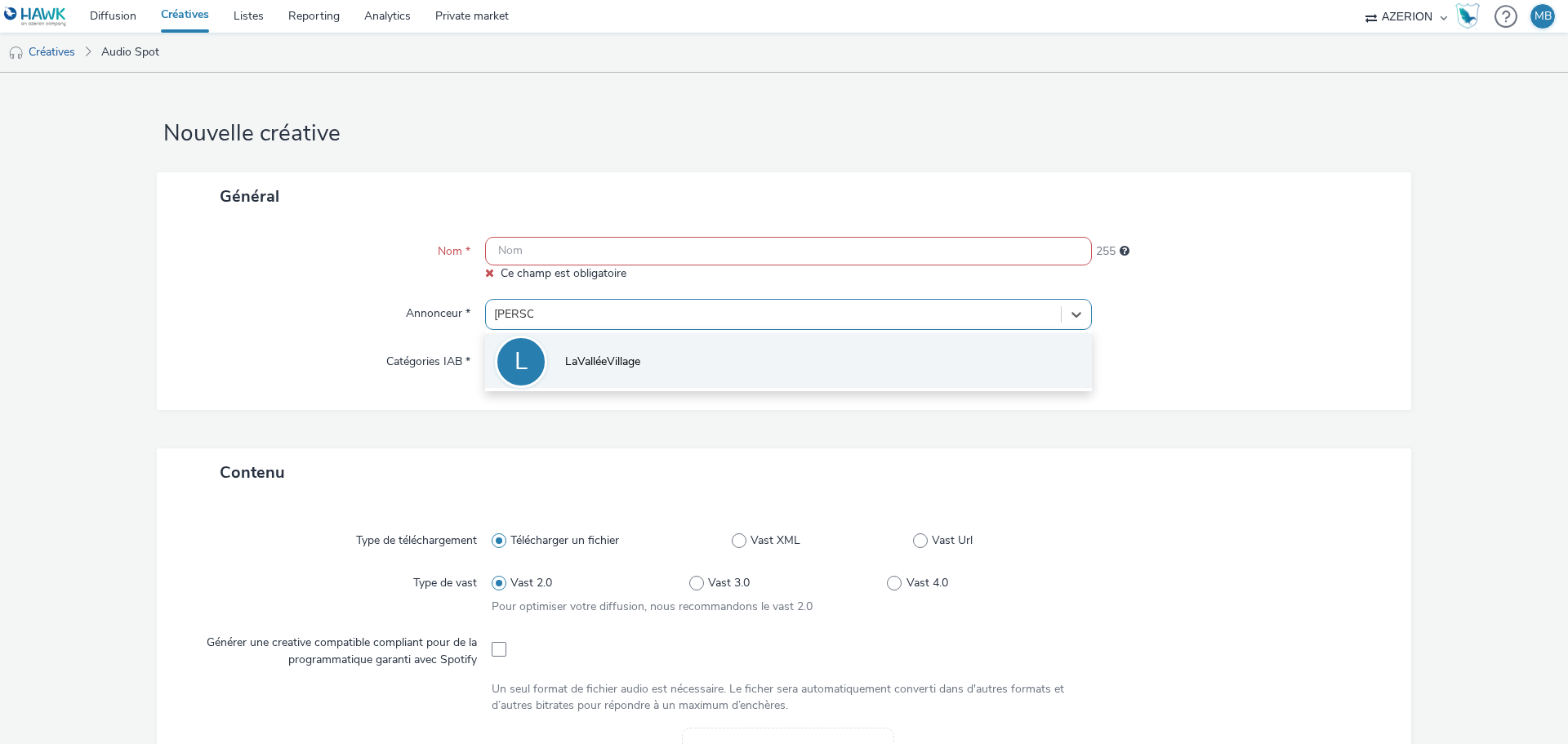
click at [602, 359] on span "LaValléeVillage" at bounding box center [603, 362] width 75 height 16
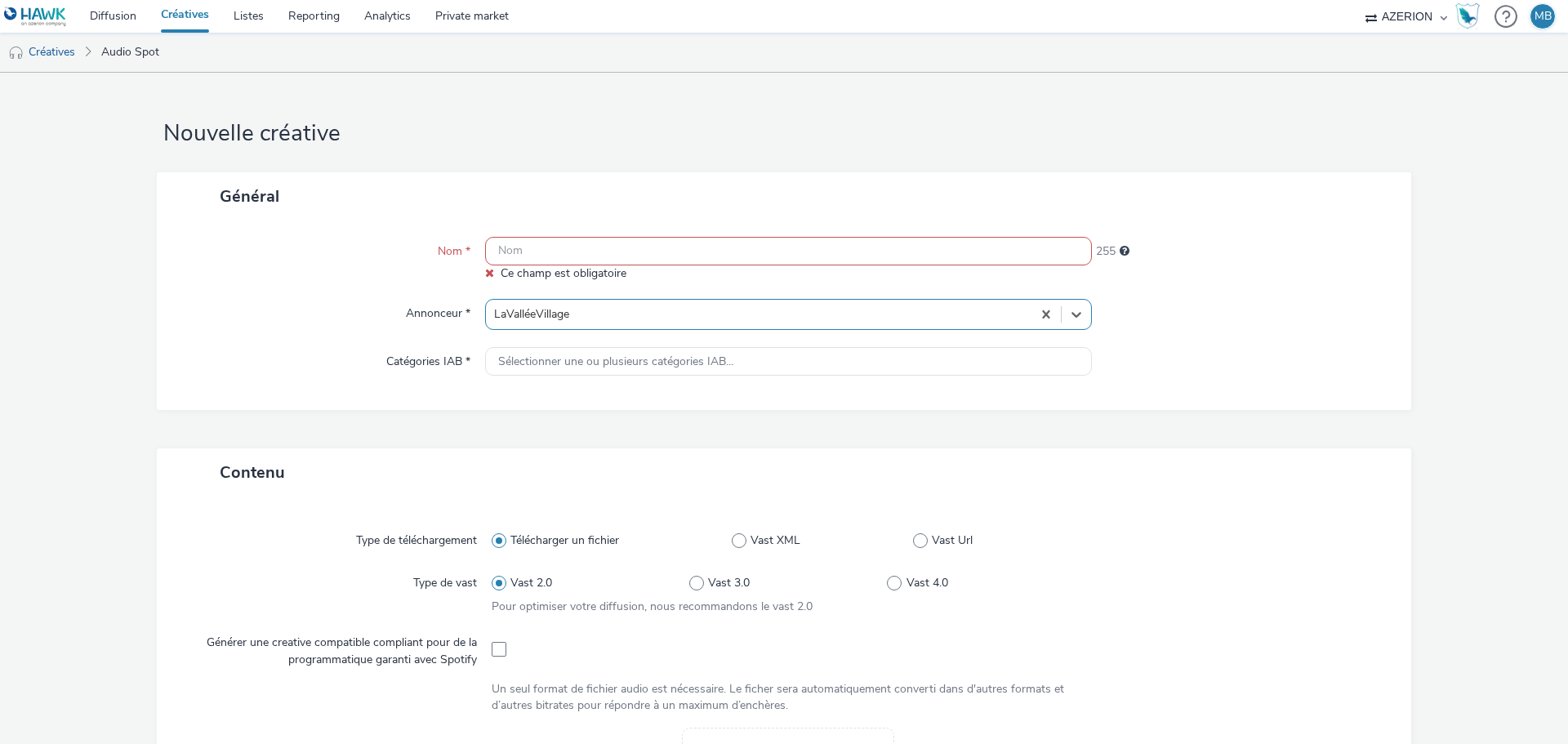
type input "[URL][DOMAIN_NAME]"
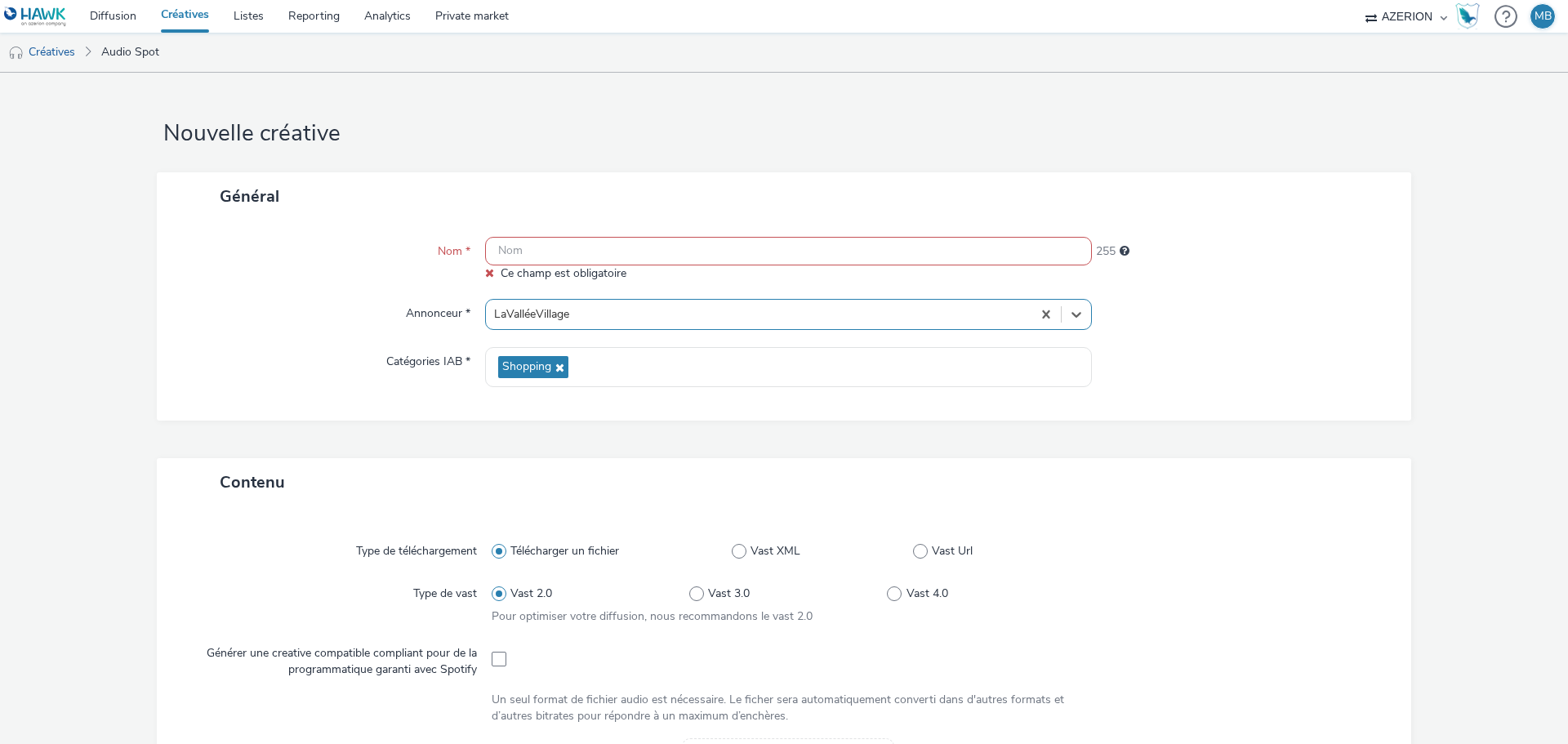
click at [573, 249] on input "text" at bounding box center [789, 251] width 607 height 29
click at [664, 245] on input "text" at bounding box center [789, 251] width 607 height 29
paste input "[229551]FR_IPG Mediabrands_La Vallée Village_Q4_12€_Oct_13000€"
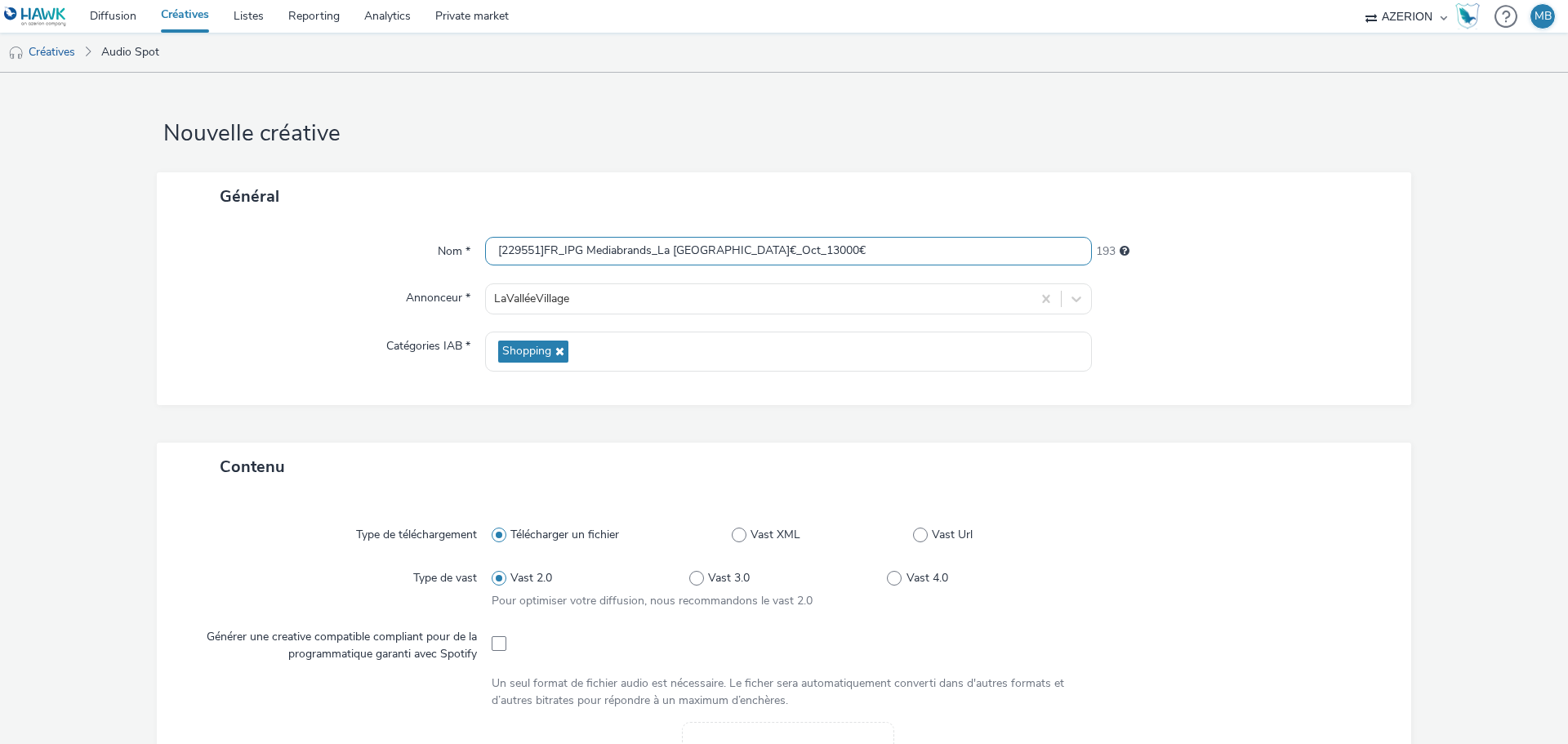
type input "[229551]FR_IPG Mediabrands_La Vallée Village_Q4_12€_Oct_13000€"
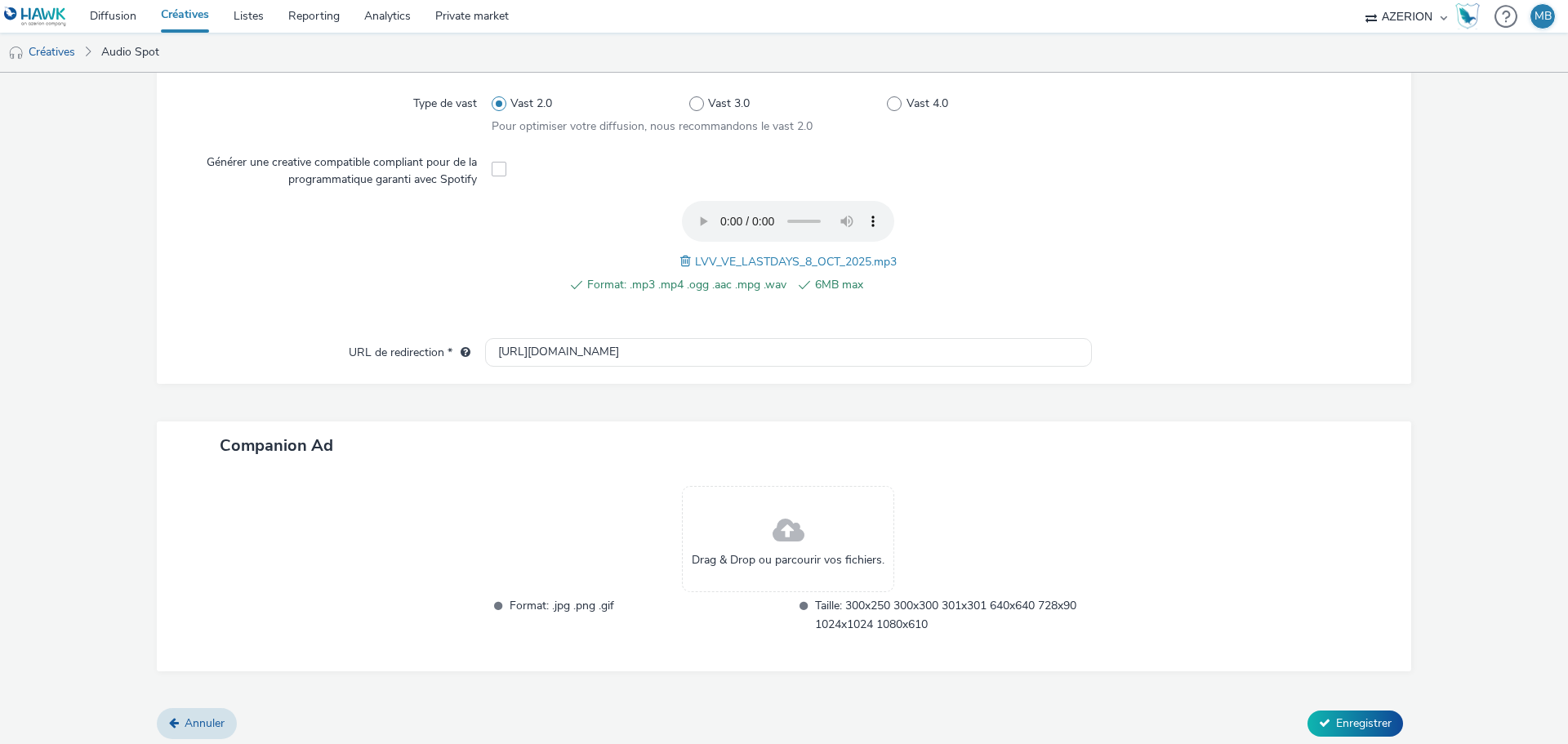
scroll to position [481, 0]
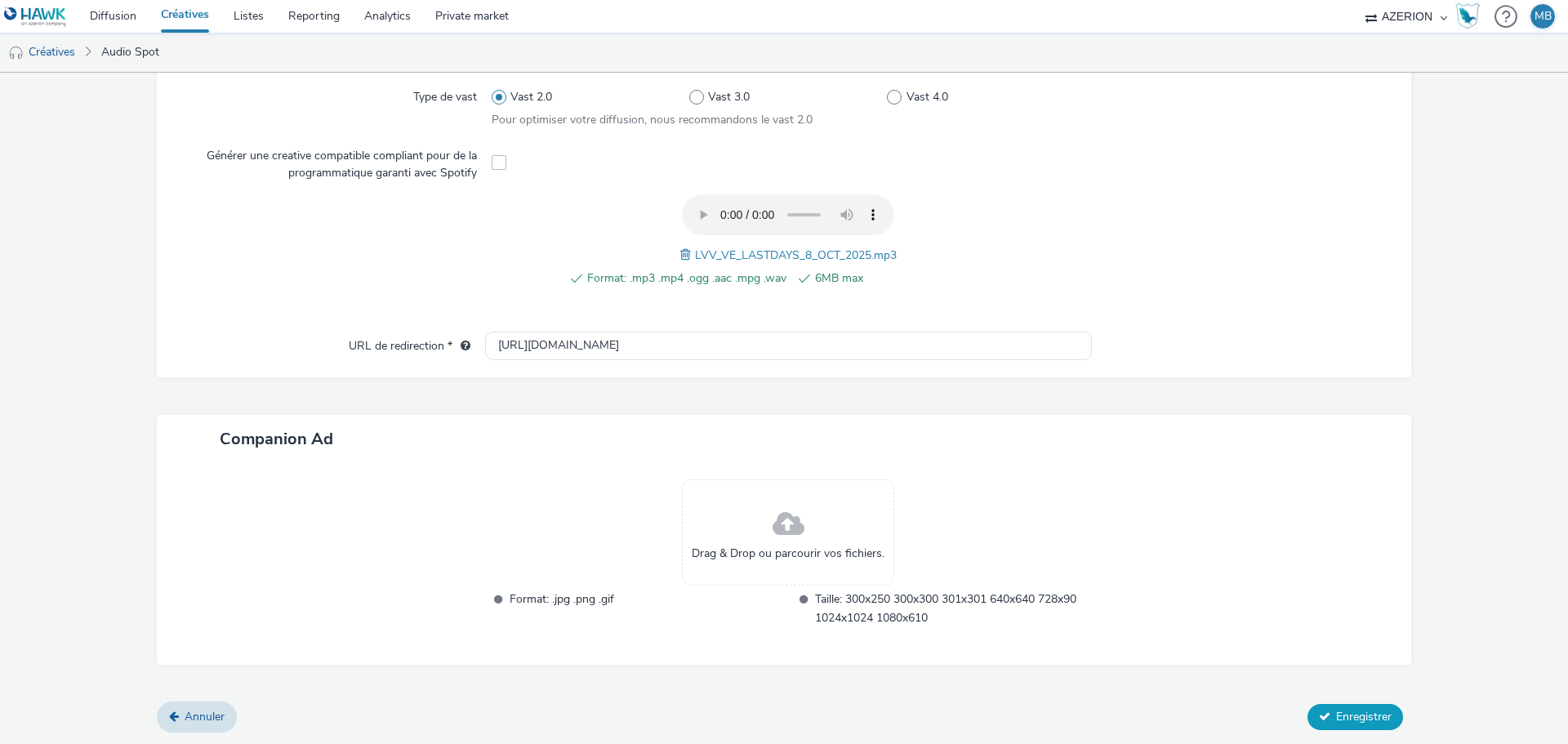
click at [1353, 719] on span "Enregistrer" at bounding box center [1364, 717] width 55 height 16
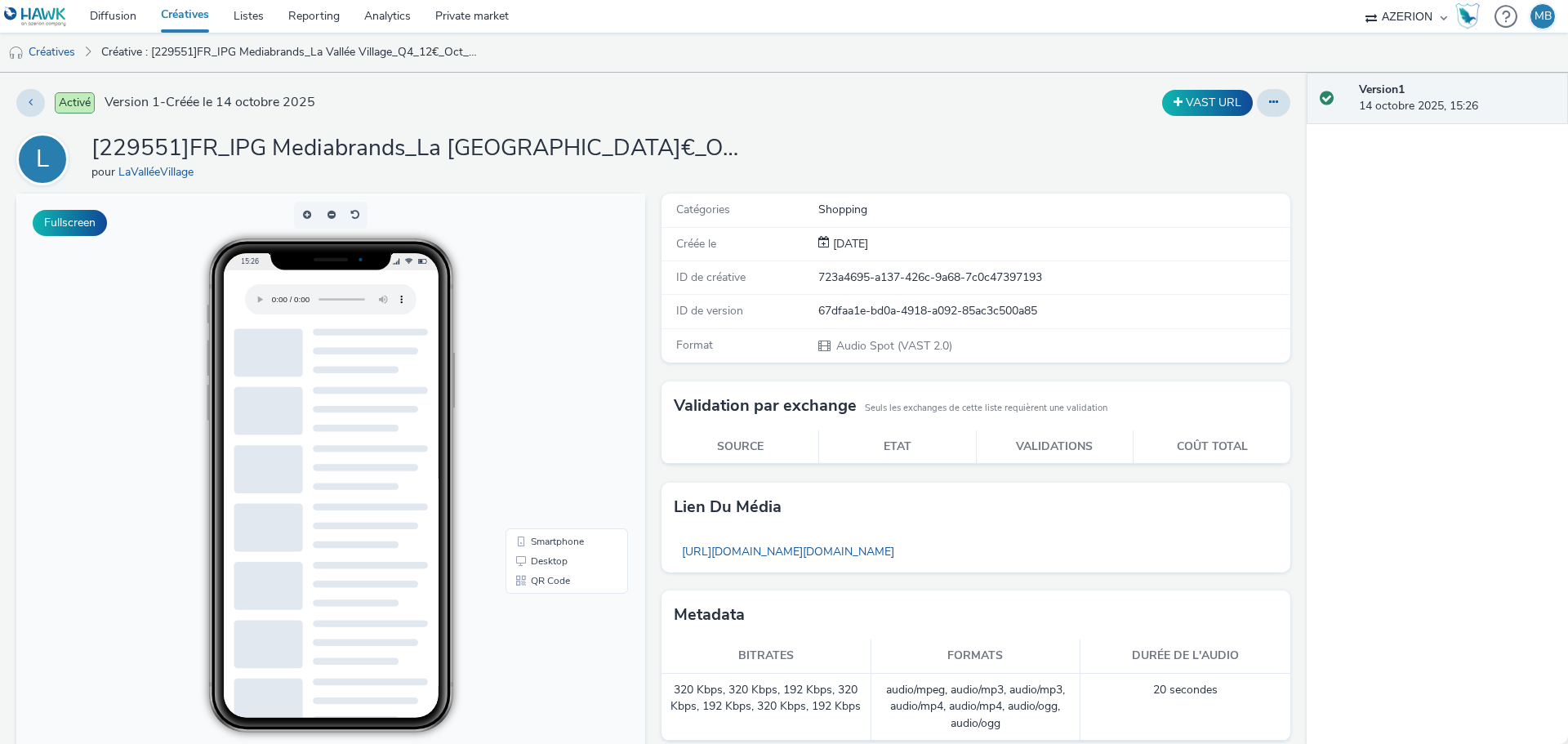
drag, startPoint x: 23, startPoint y: 0, endPoint x: 426, endPoint y: 144, distance: 428.0
click at [426, 144] on h1 "[229551]FR_IPG Mediabrands_La Vallée Village_Q4_12€_Oct_13000€" at bounding box center [418, 148] width 653 height 31
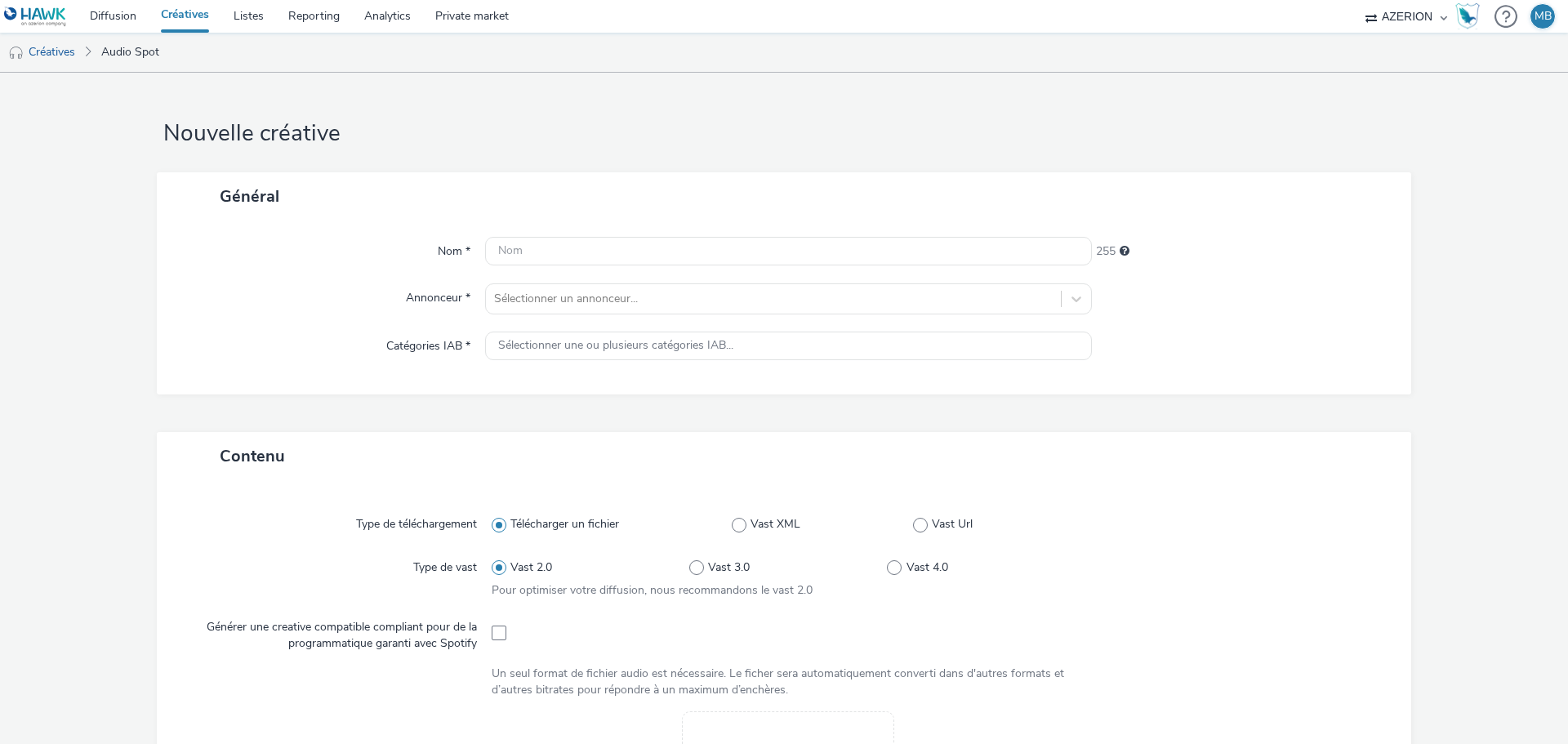
click at [198, 13] on link "Créatives" at bounding box center [184, 16] width 73 height 33
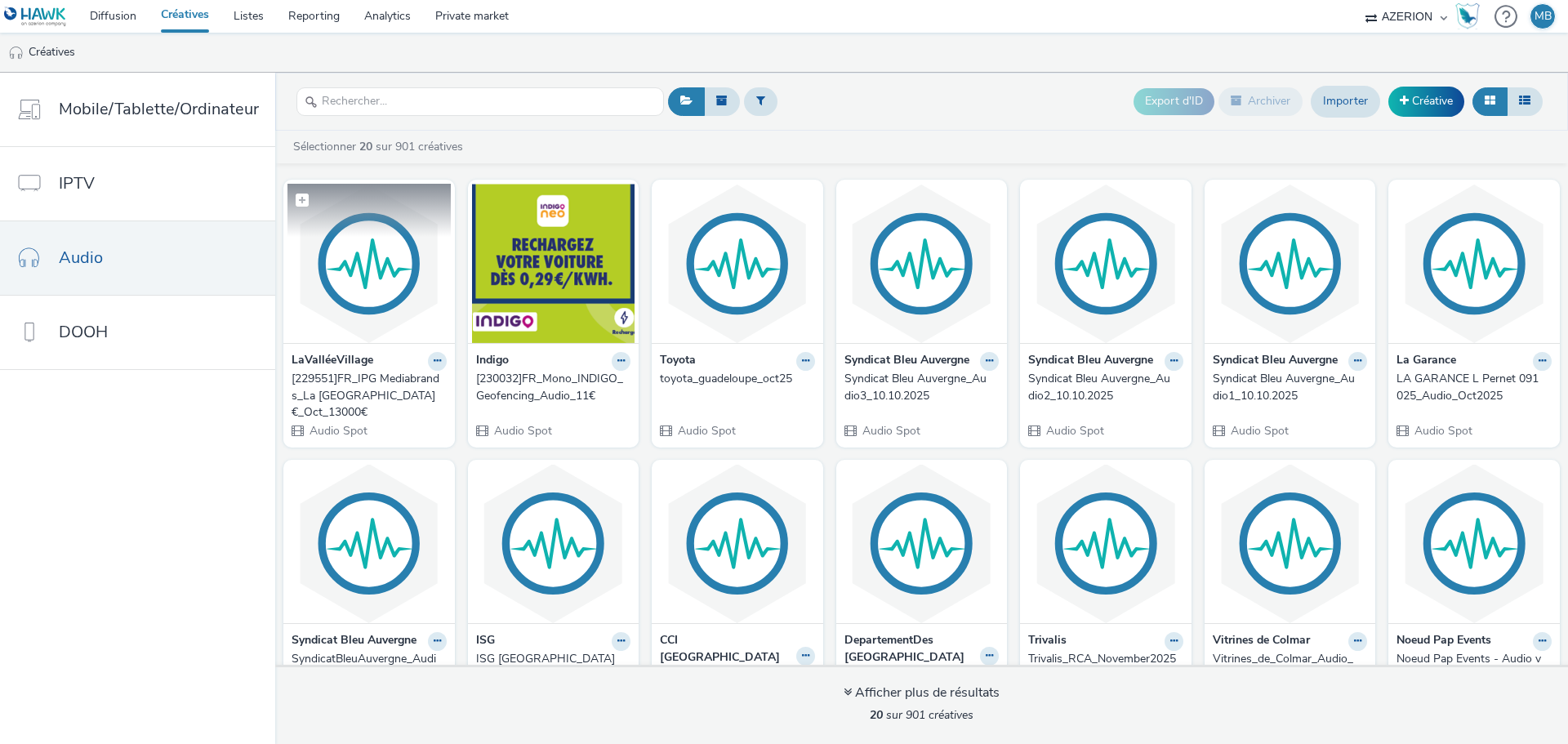
click at [327, 314] on img at bounding box center [369, 263] width 164 height 159
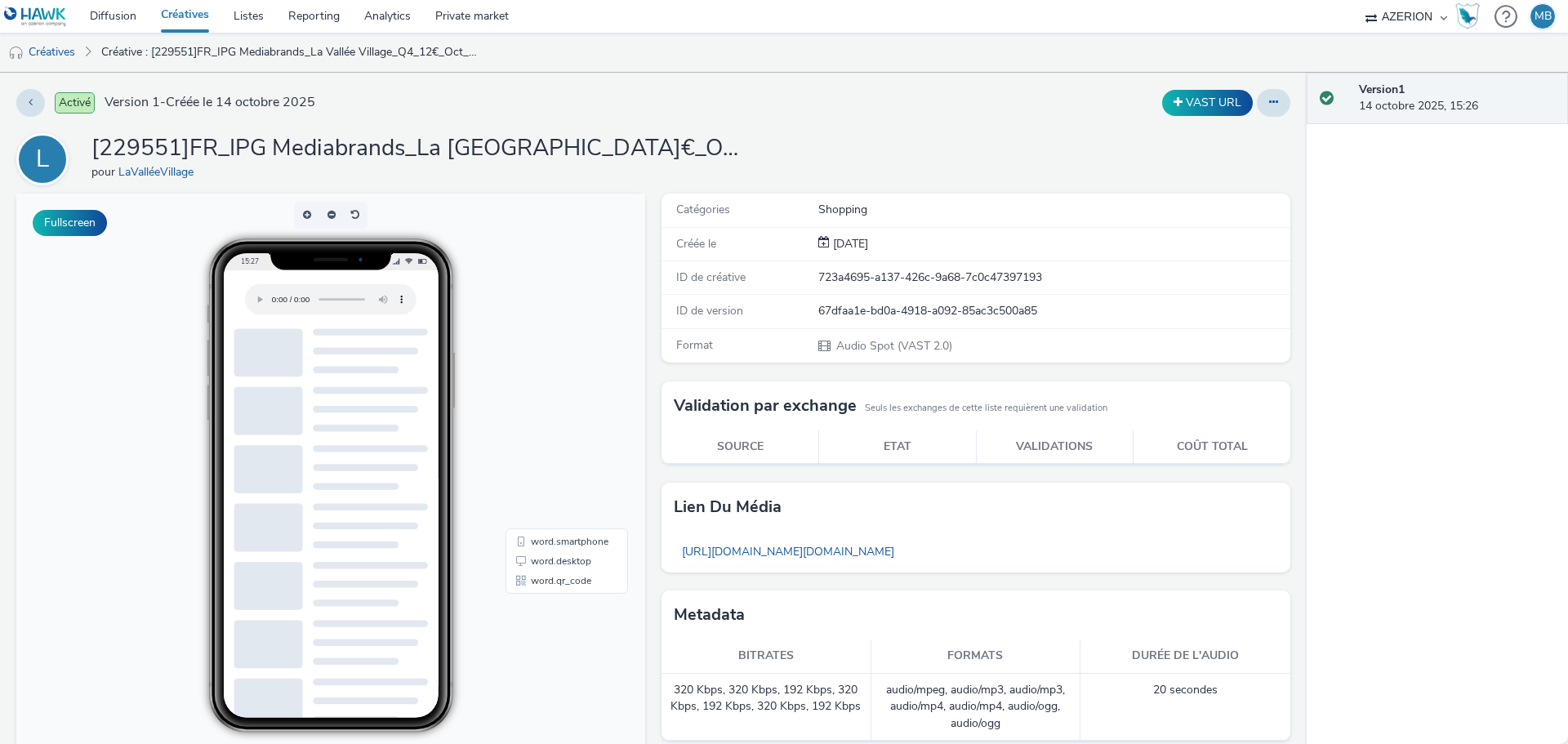
click at [204, 132] on div "Activé Version 1 - Créée le 14 octobre 2025 VAST URL L [229551]FR_IPG Mediabran…" at bounding box center [653, 408] width 1307 height 672
drag, startPoint x: 39, startPoint y: 107, endPoint x: 133, endPoint y: 77, distance: 98.7
click at [133, 77] on div "Activé Version 1 - Créée le 14 octobre 2025 VAST URL L [229551]FR_IPG Mediabran…" at bounding box center [653, 408] width 1307 height 672
click at [60, 49] on link "Créatives" at bounding box center [41, 52] width 83 height 39
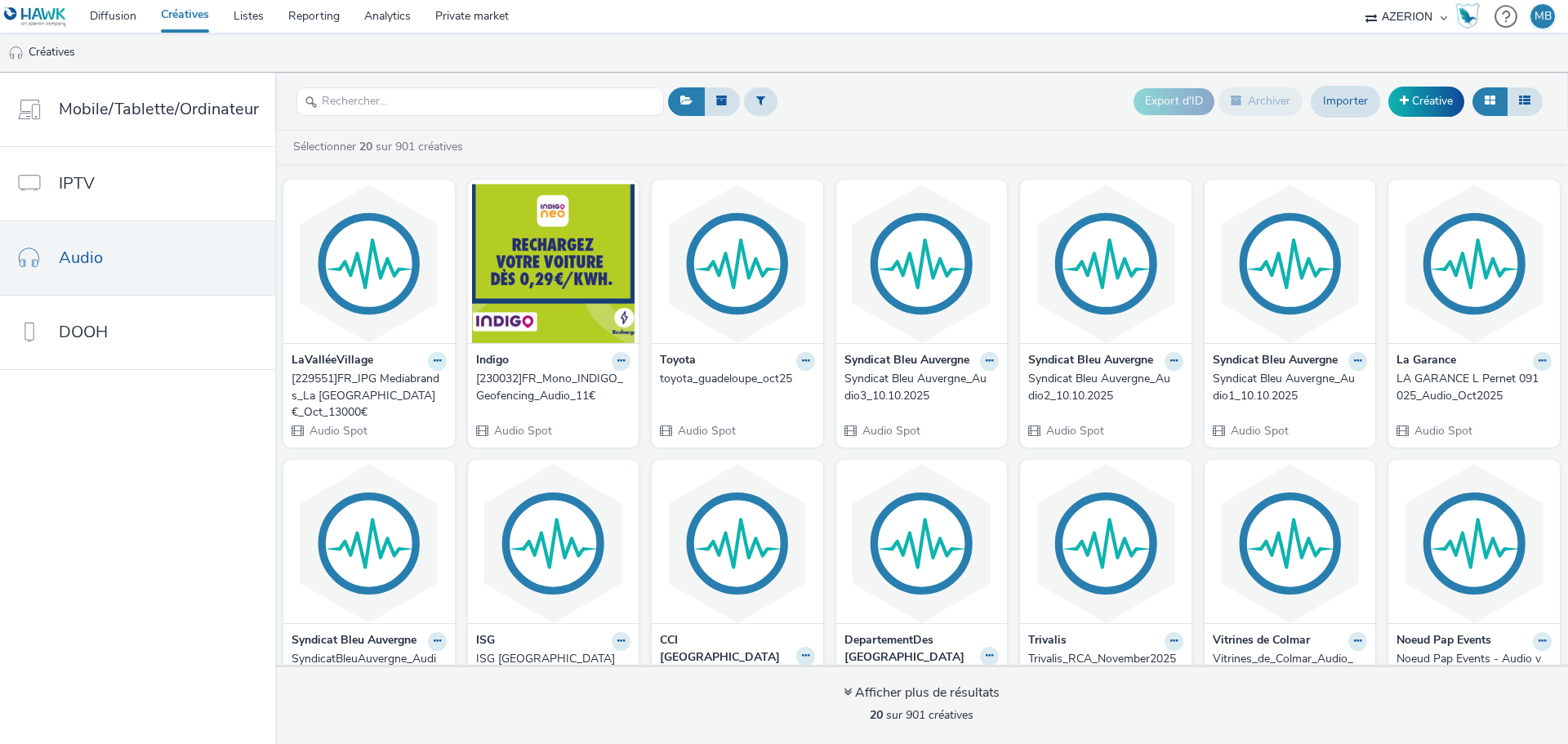
click at [434, 362] on icon at bounding box center [437, 362] width 8 height 10
click at [410, 382] on link "Modifier" at bounding box center [386, 389] width 122 height 33
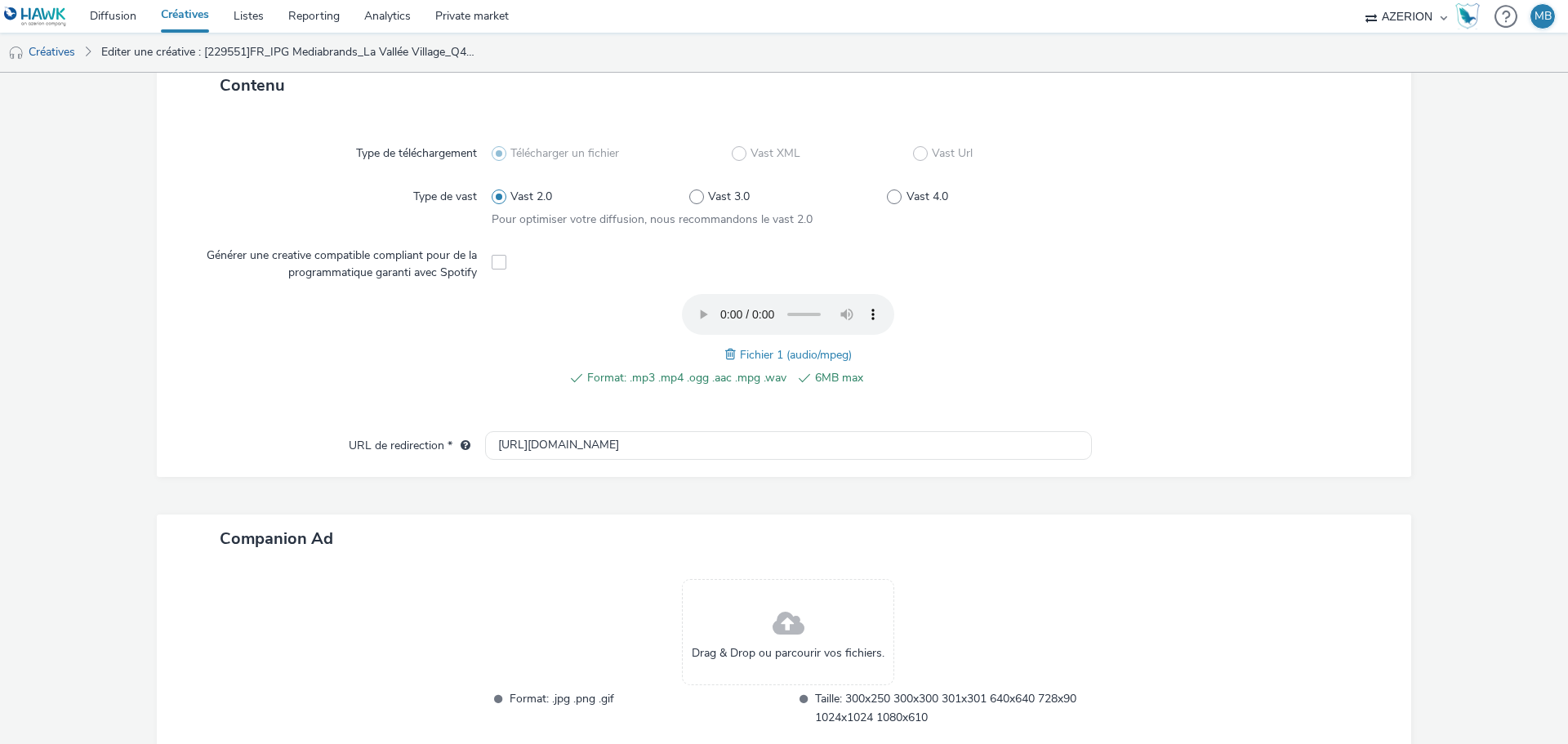
scroll to position [481, 0]
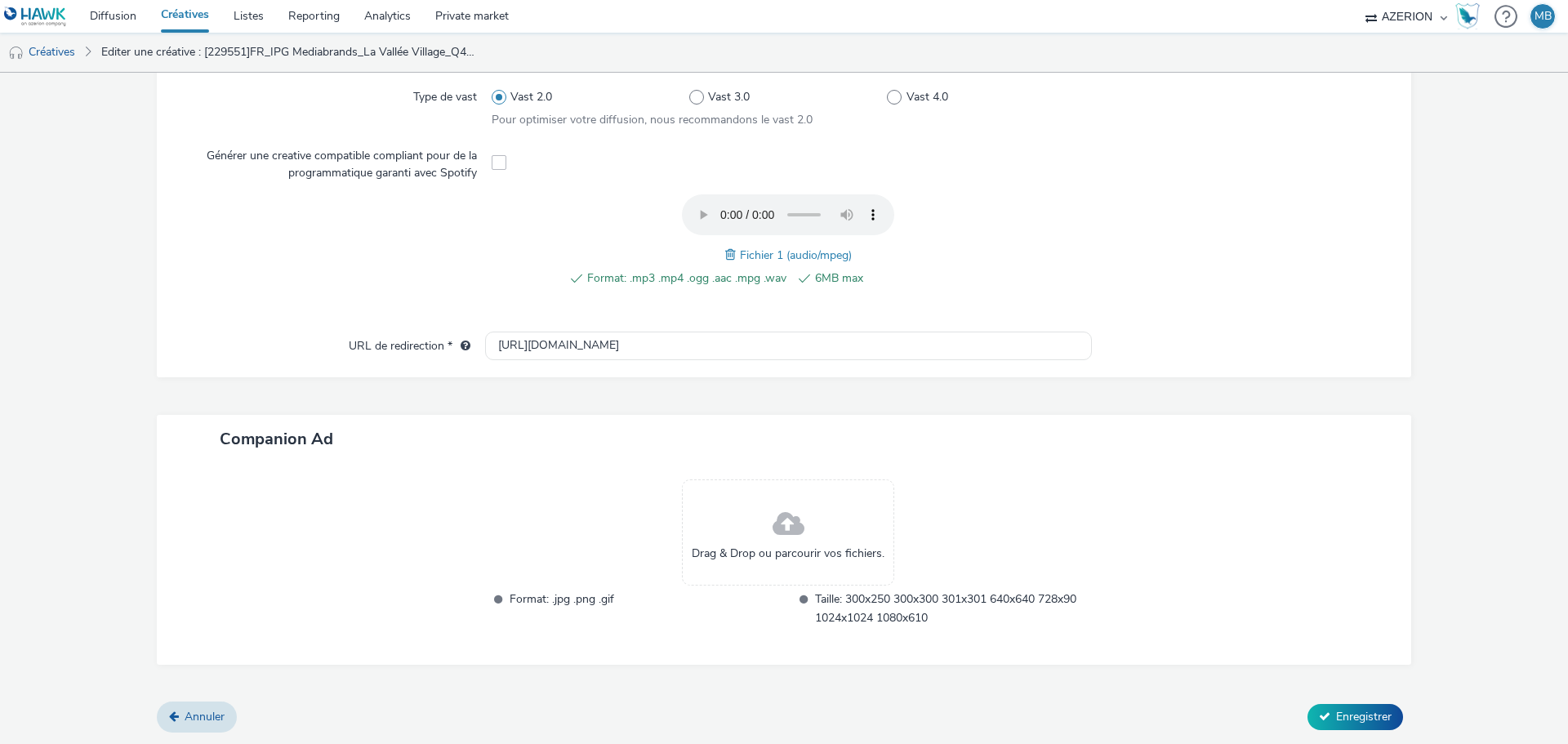
click at [727, 253] on span at bounding box center [733, 254] width 15 height 18
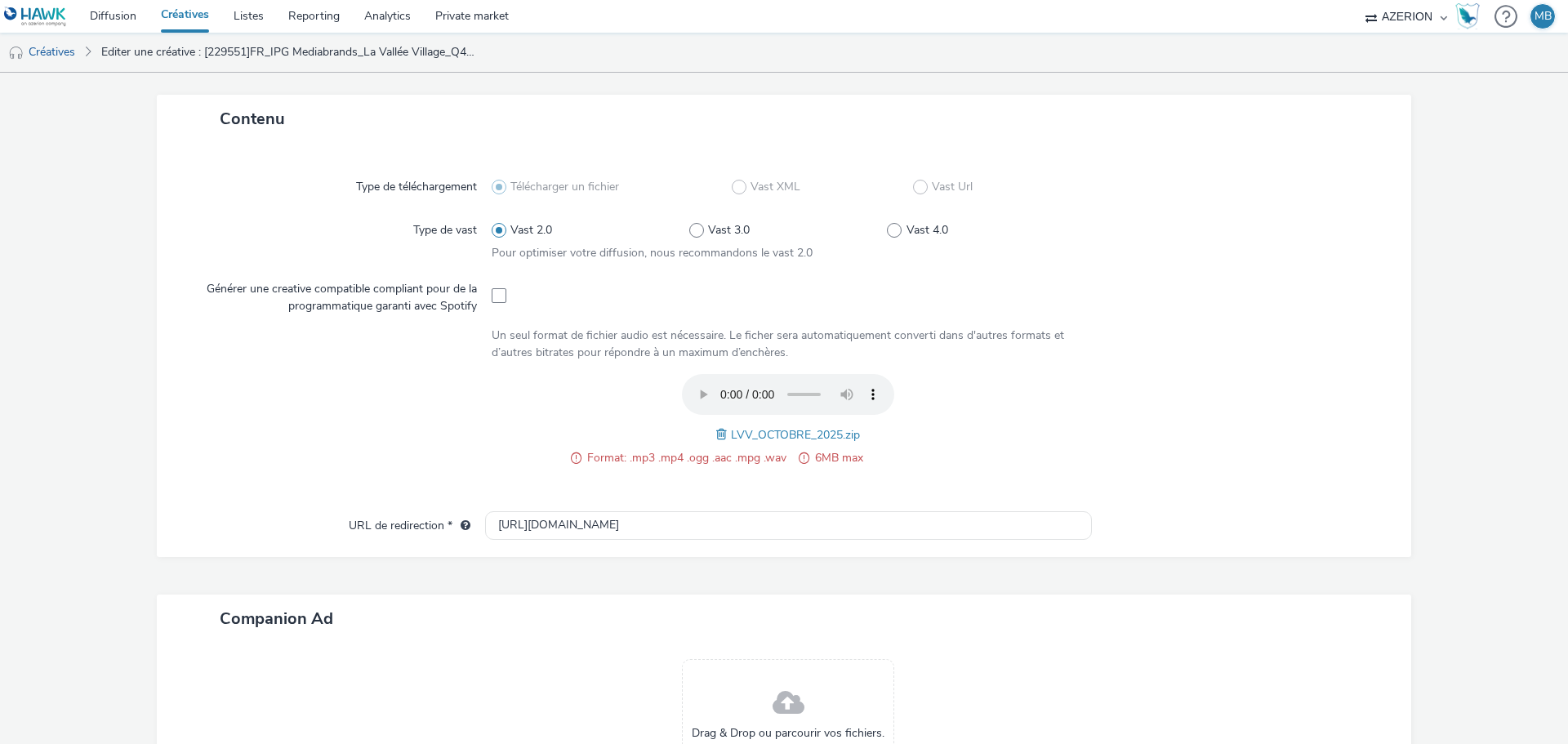
scroll to position [429, 0]
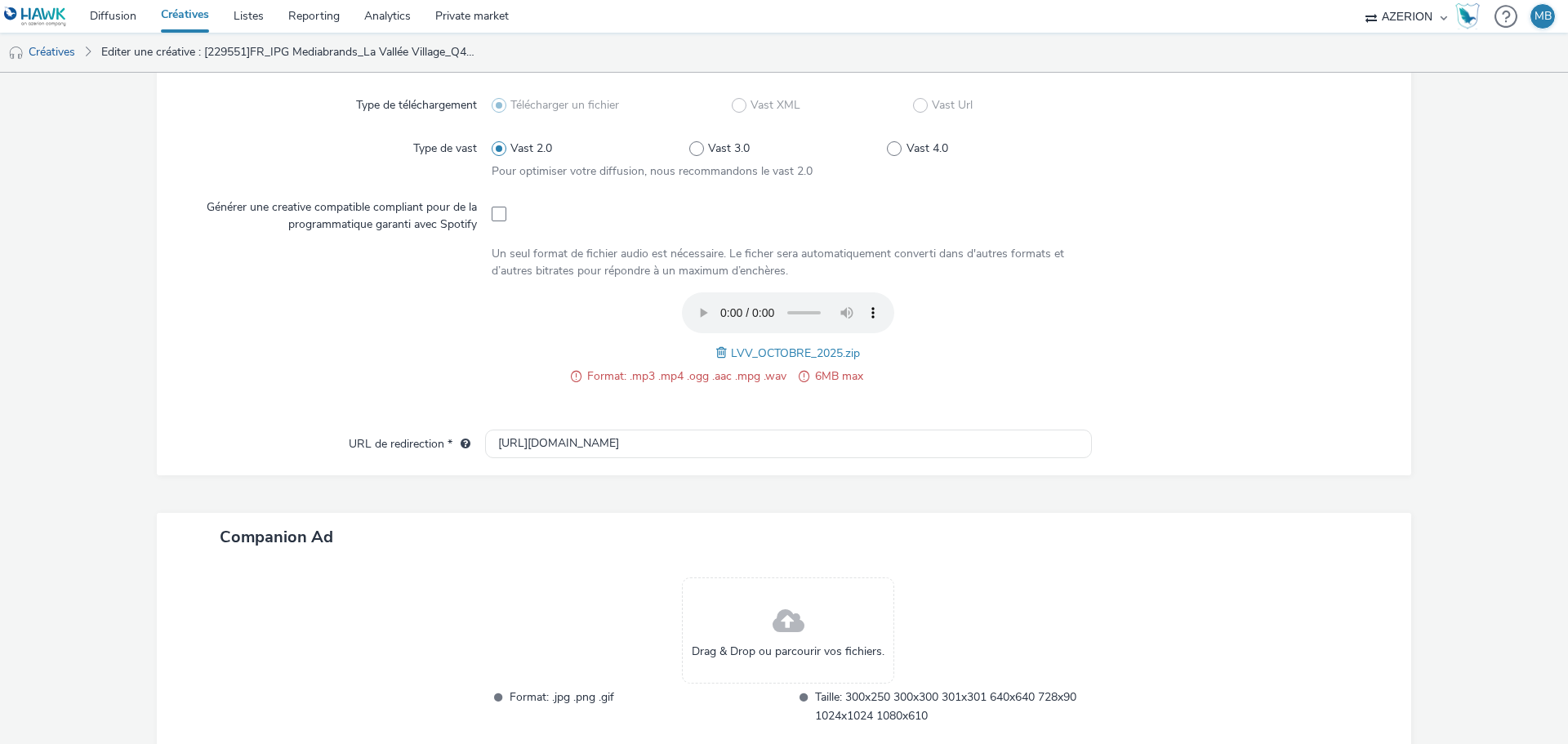
click at [716, 356] on span at bounding box center [724, 352] width 15 height 18
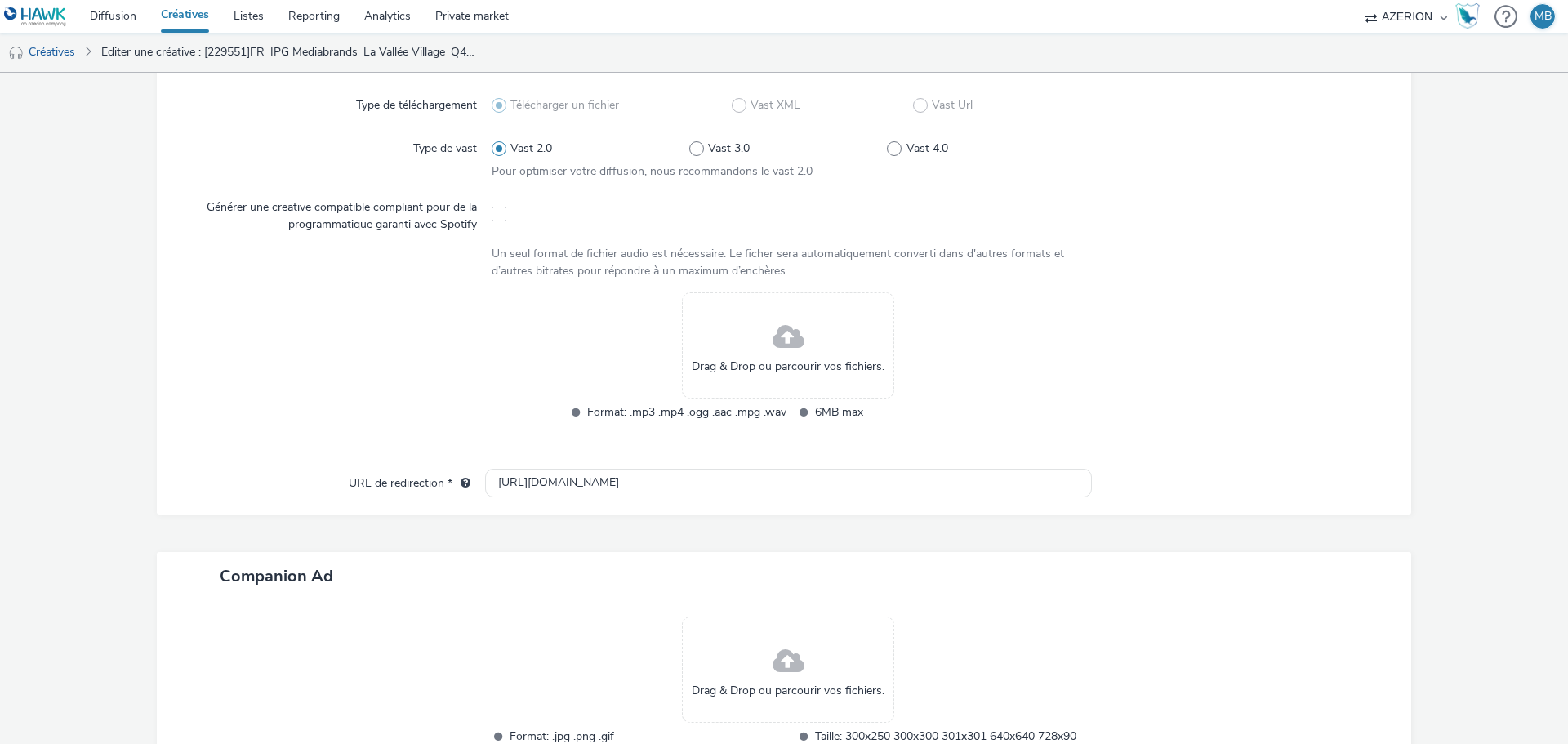
click at [784, 338] on span at bounding box center [789, 338] width 32 height 44
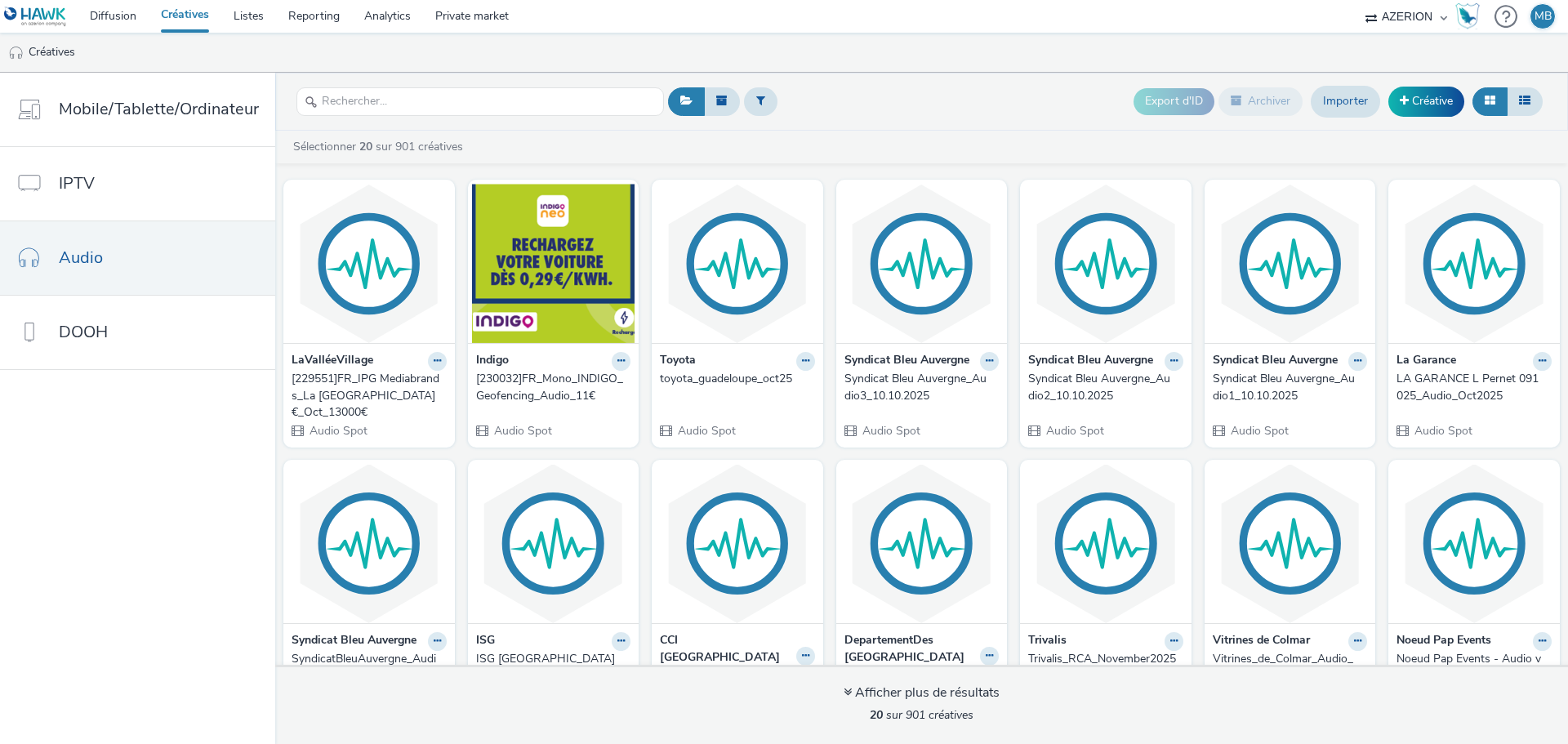
click at [201, 13] on link "Créatives" at bounding box center [184, 16] width 73 height 33
click at [359, 322] on img at bounding box center [369, 263] width 164 height 159
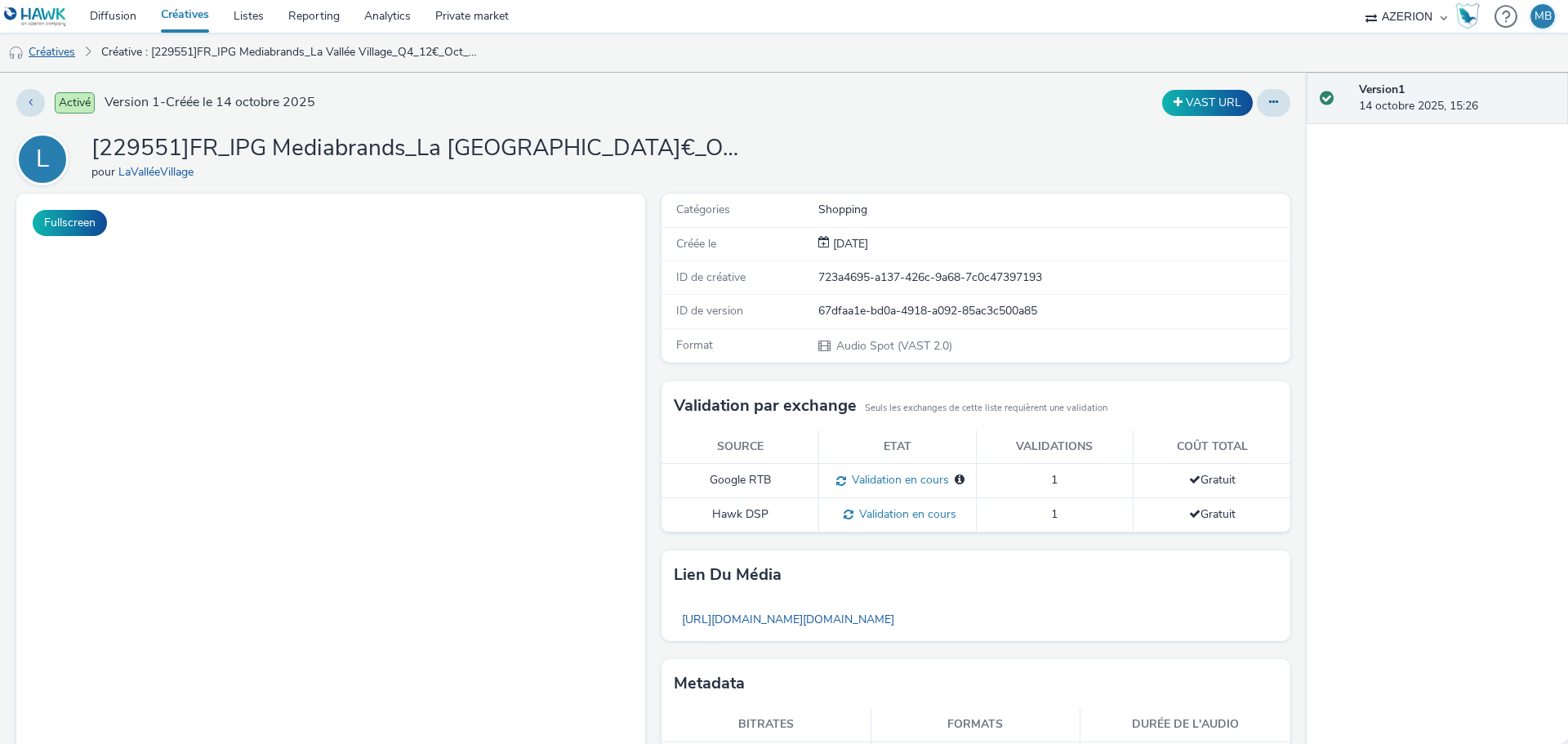
click at [57, 60] on link "Créatives" at bounding box center [41, 52] width 83 height 39
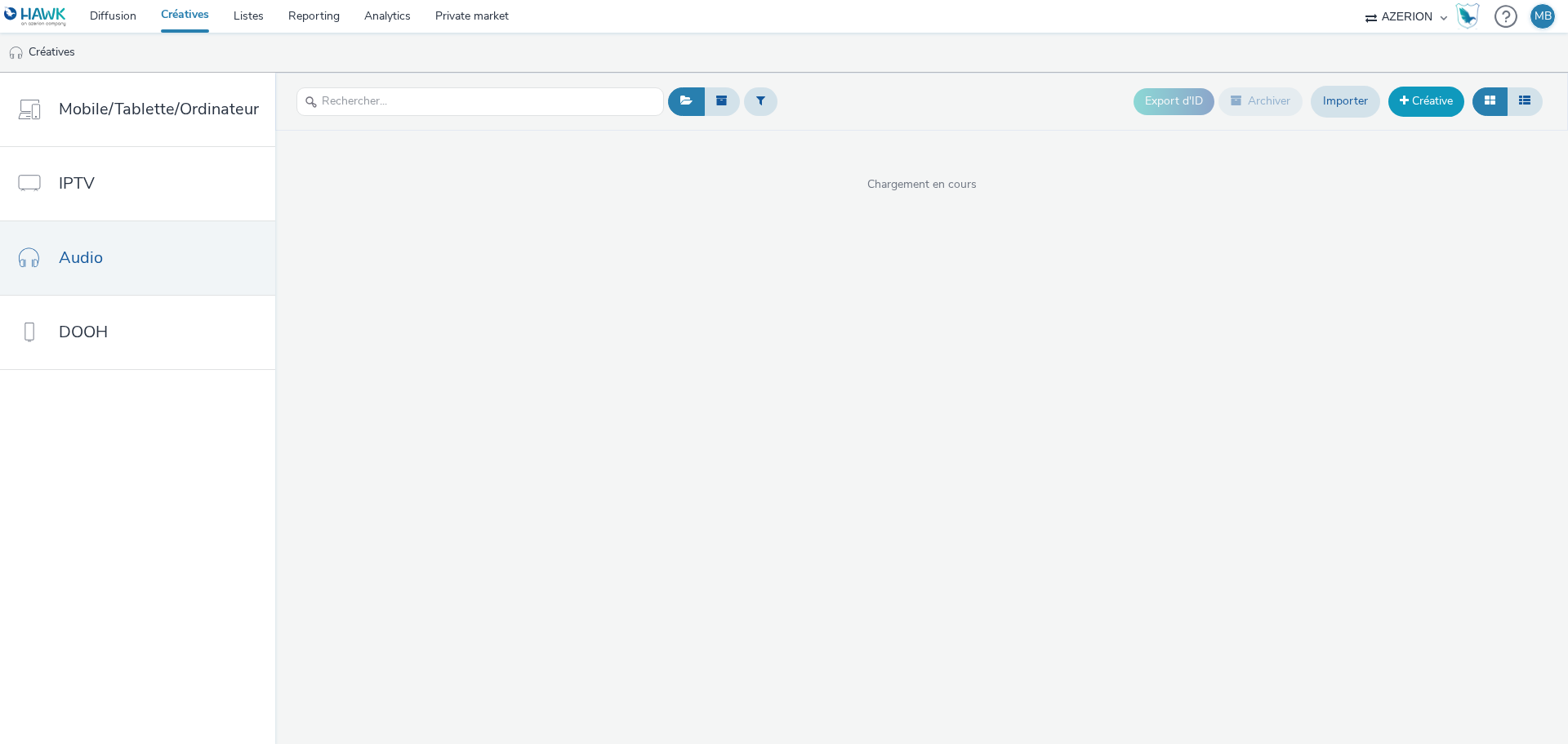
click at [1411, 97] on link "Créative" at bounding box center [1426, 101] width 76 height 29
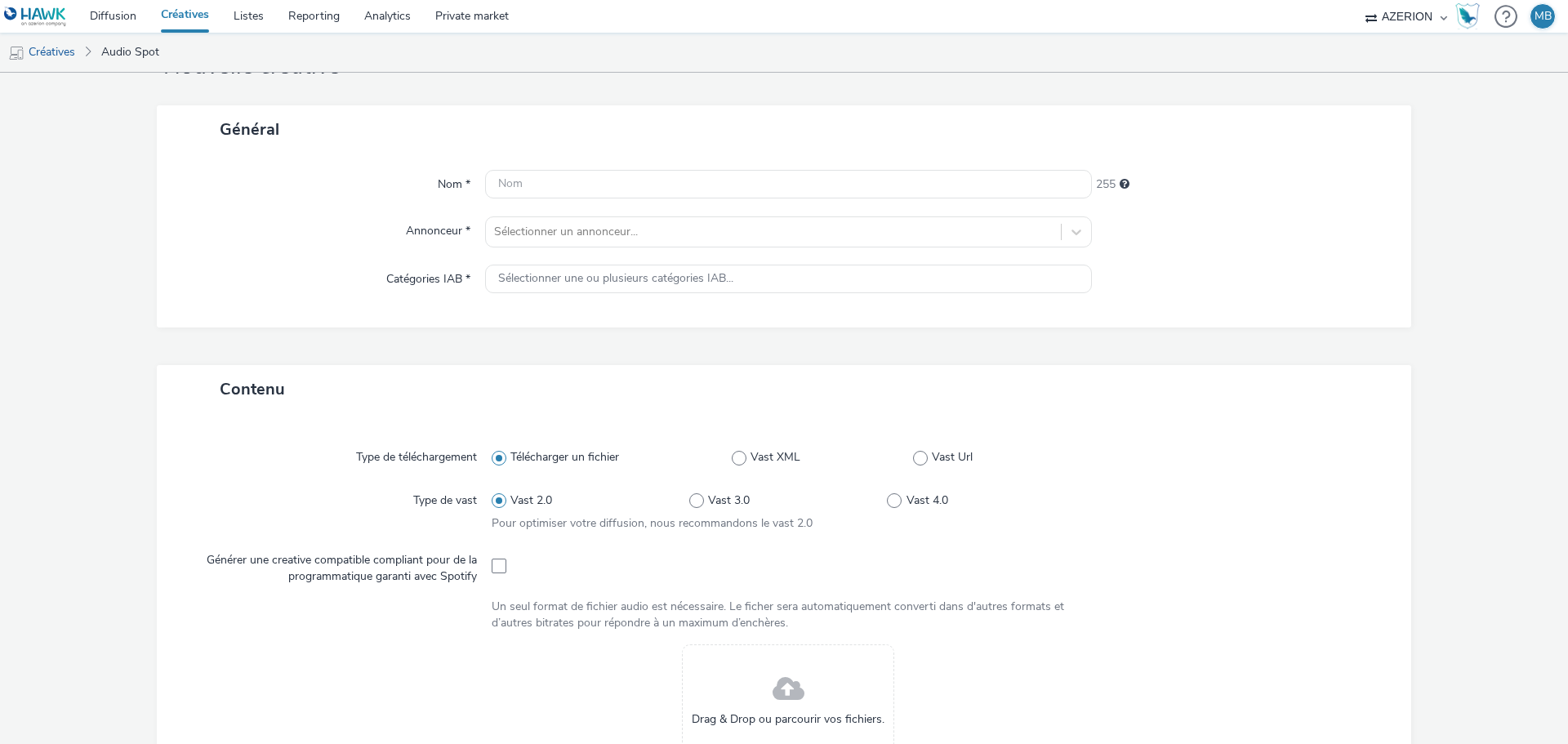
scroll to position [66, 0]
click at [510, 173] on input "text" at bounding box center [789, 185] width 607 height 29
paste input "[229551]FR_IPG Mediabrands_La Vallée Village_Q4_12€_Oct_13000€"
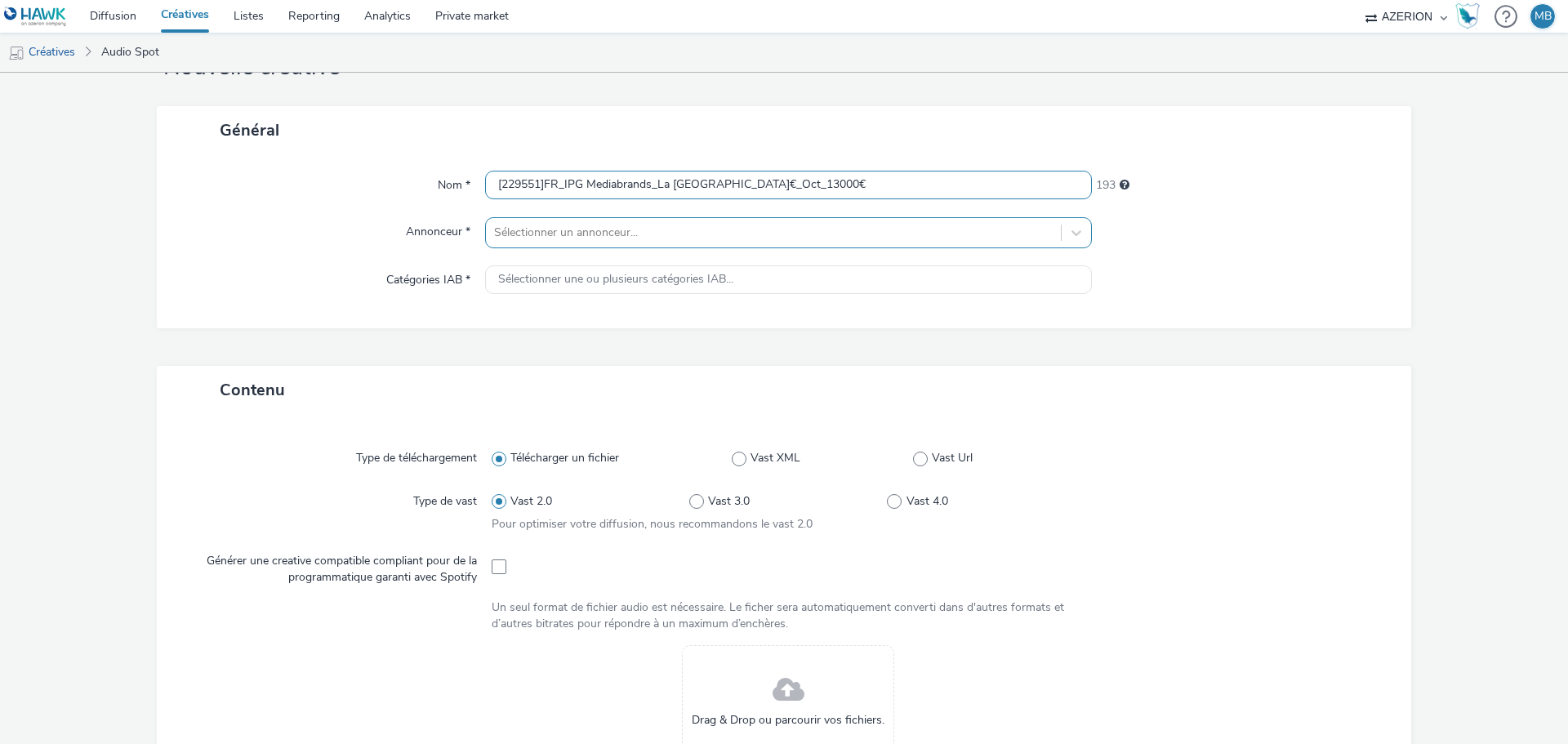
drag, startPoint x: 880, startPoint y: 184, endPoint x: 808, endPoint y: 222, distance: 81.4
click at [808, 222] on div "Nom * [229551]FR_IPG Mediabrands_La Vallée Village_Q4_12€_Oct_13000€ 193 Annonc…" at bounding box center [784, 241] width 1254 height 174
drag, startPoint x: 796, startPoint y: 188, endPoint x: 766, endPoint y: 200, distance: 32.3
click at [766, 200] on div "[229551]FR_IPG Mediabrands_La Vallée Village_Q4_12€_Oct" at bounding box center [789, 185] width 607 height 29
click at [859, 191] on input "[229551]FR_IPG Mediabrands_La Vallée Village_Q4_Oct" at bounding box center [789, 185] width 607 height 29
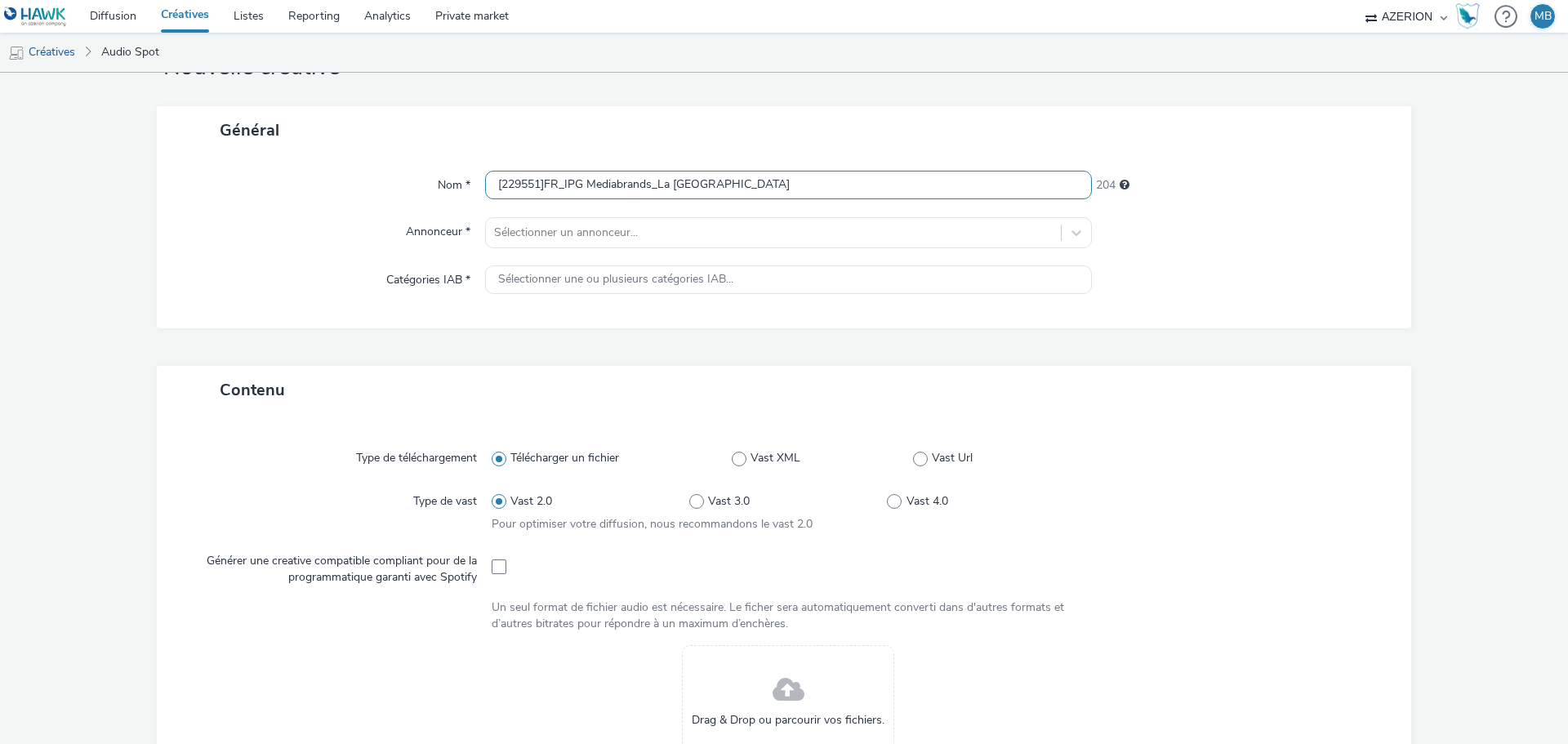
drag, startPoint x: 657, startPoint y: 185, endPoint x: 561, endPoint y: 199, distance: 97.0
click at [561, 199] on input "[229551]FR_IPG Mediabrands_La Vallée Village_Q4_Oct" at bounding box center [789, 185] width 607 height 29
click at [809, 186] on input "[229551]FR_La Vallée Village_Q4_Oct" at bounding box center [789, 185] width 607 height 29
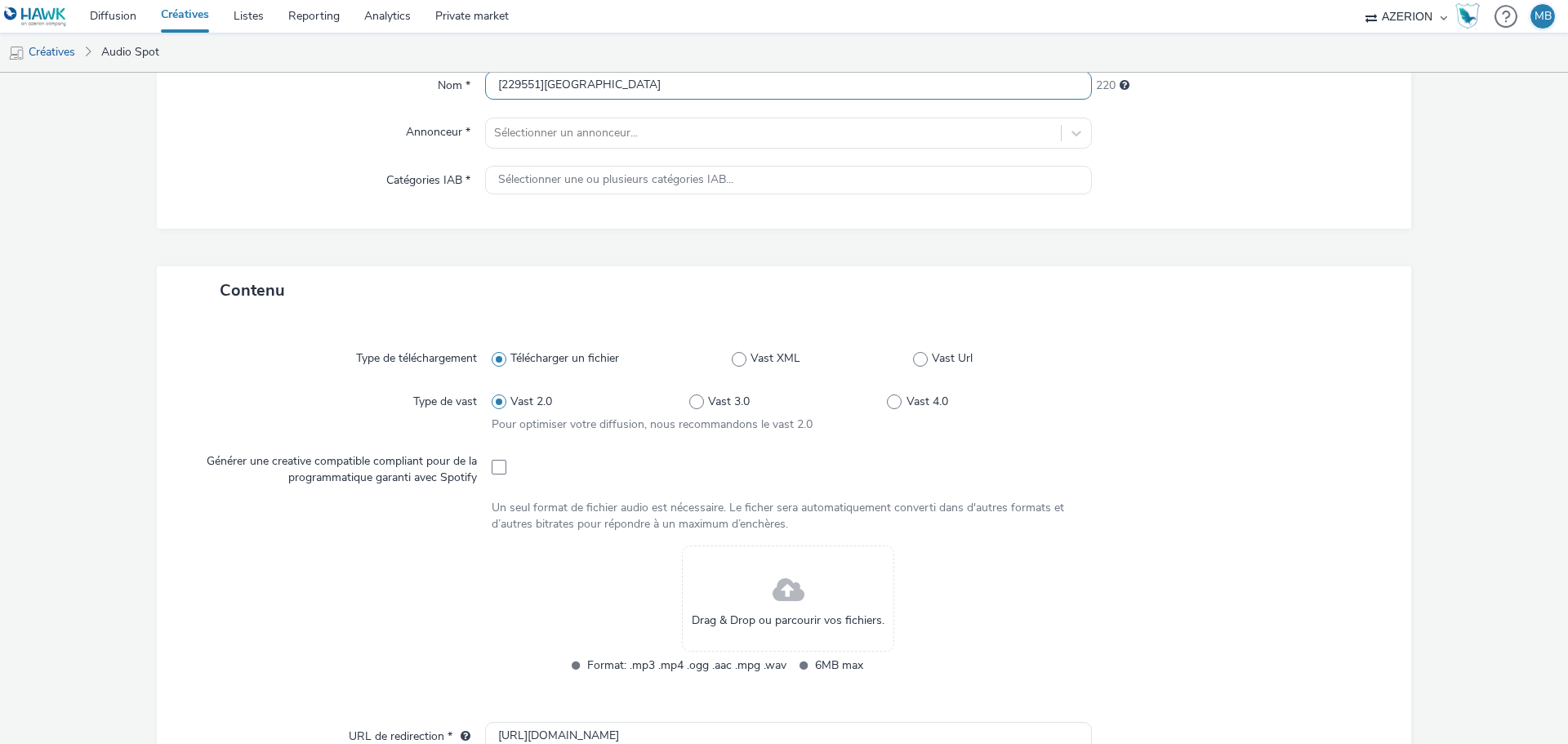
scroll to position [393, 0]
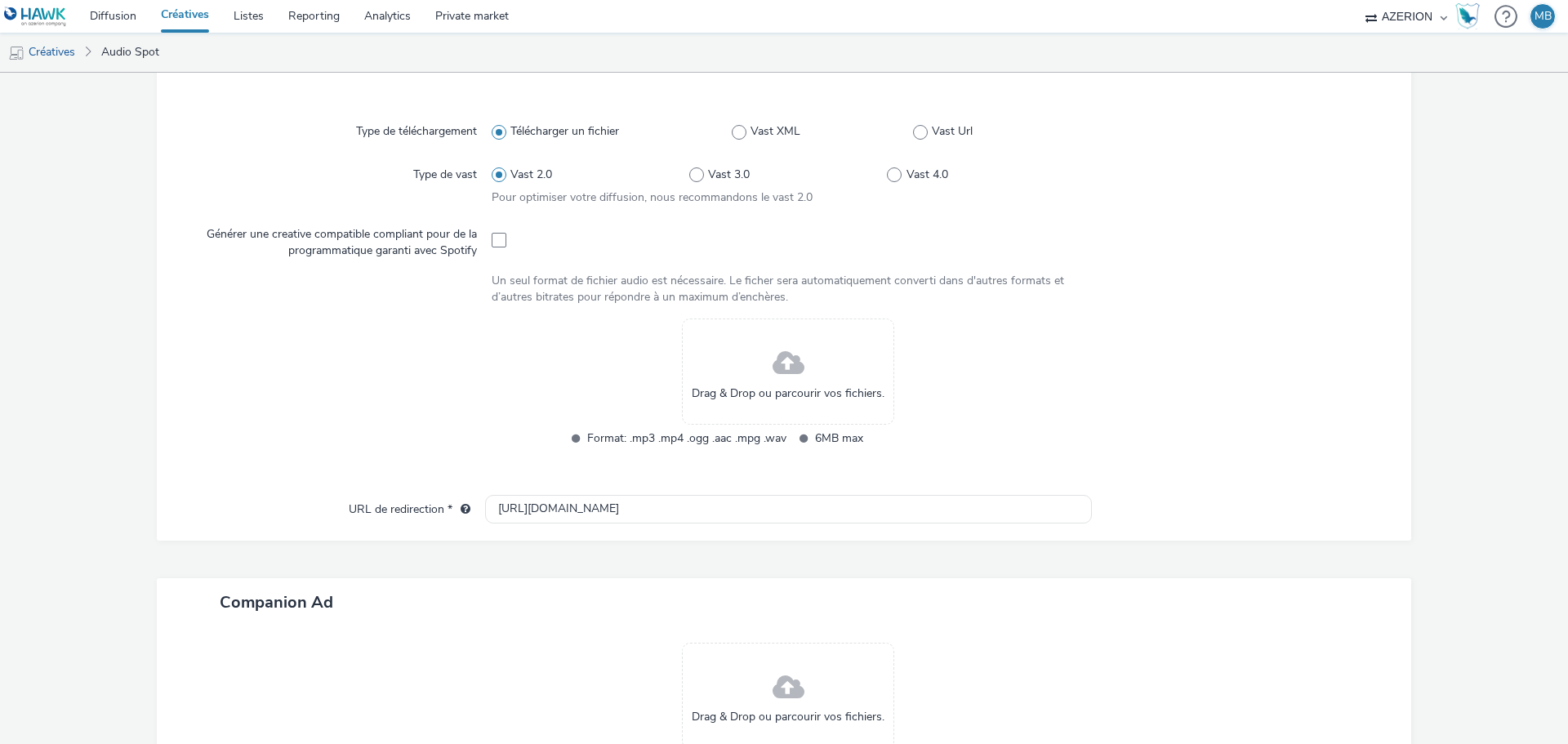
type input "[229551]FR_La Vallée Village_Q4_Oct"
click at [464, 355] on div at bounding box center [339, 393] width 305 height 150
click at [65, 50] on link "Créatives" at bounding box center [41, 52] width 83 height 39
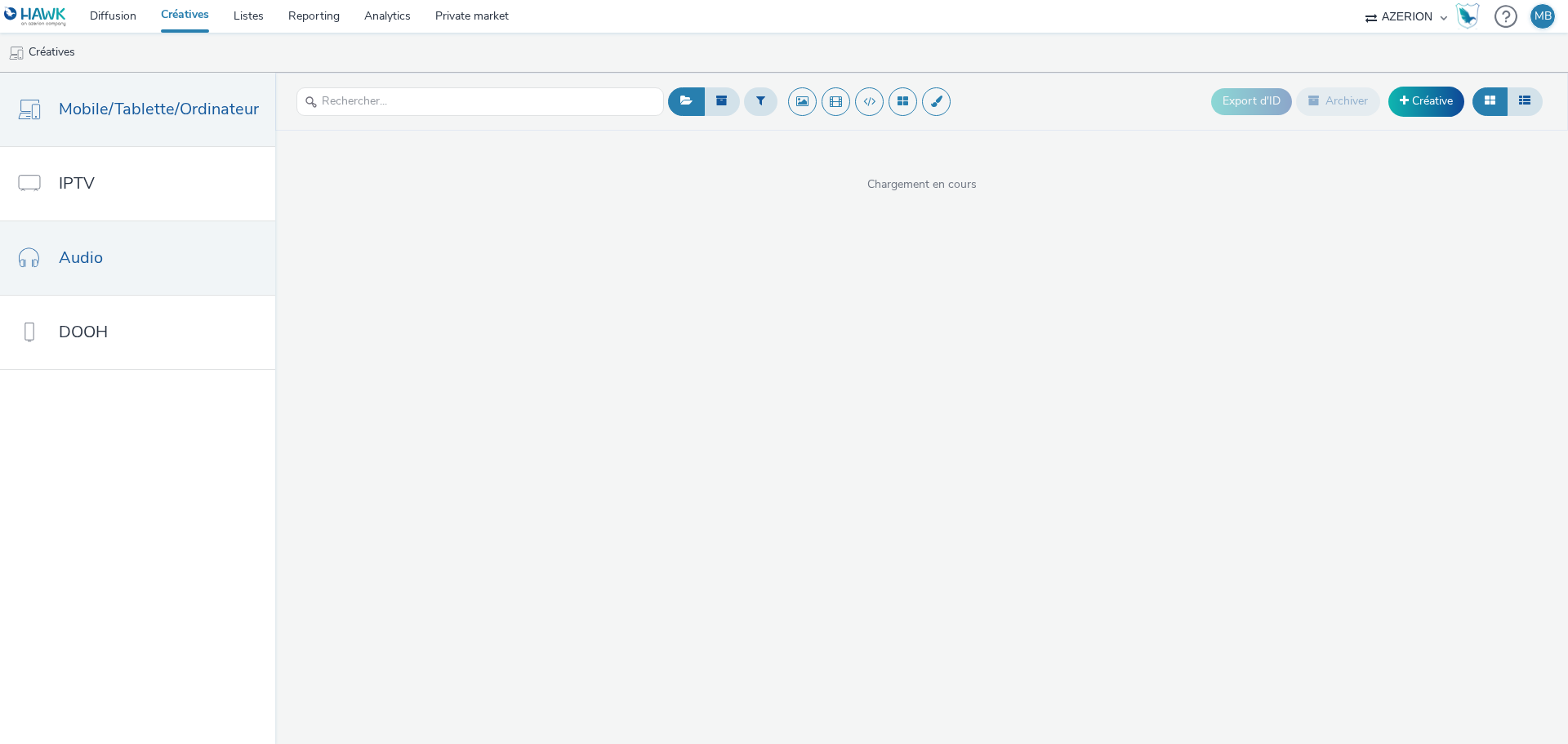
click at [113, 257] on link "Audio" at bounding box center [138, 258] width 275 height 74
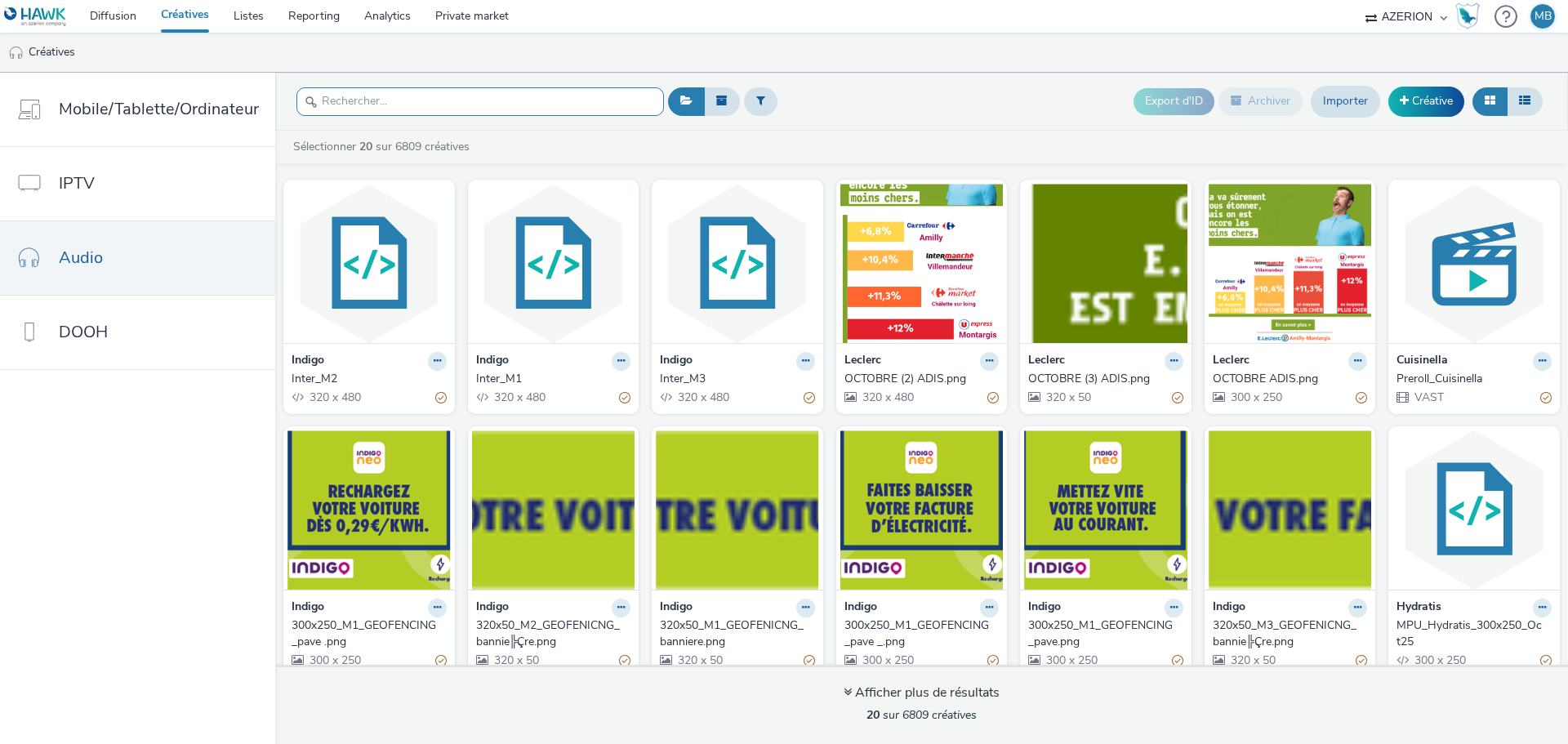
click at [511, 106] on input "text" at bounding box center [480, 101] width 367 height 29
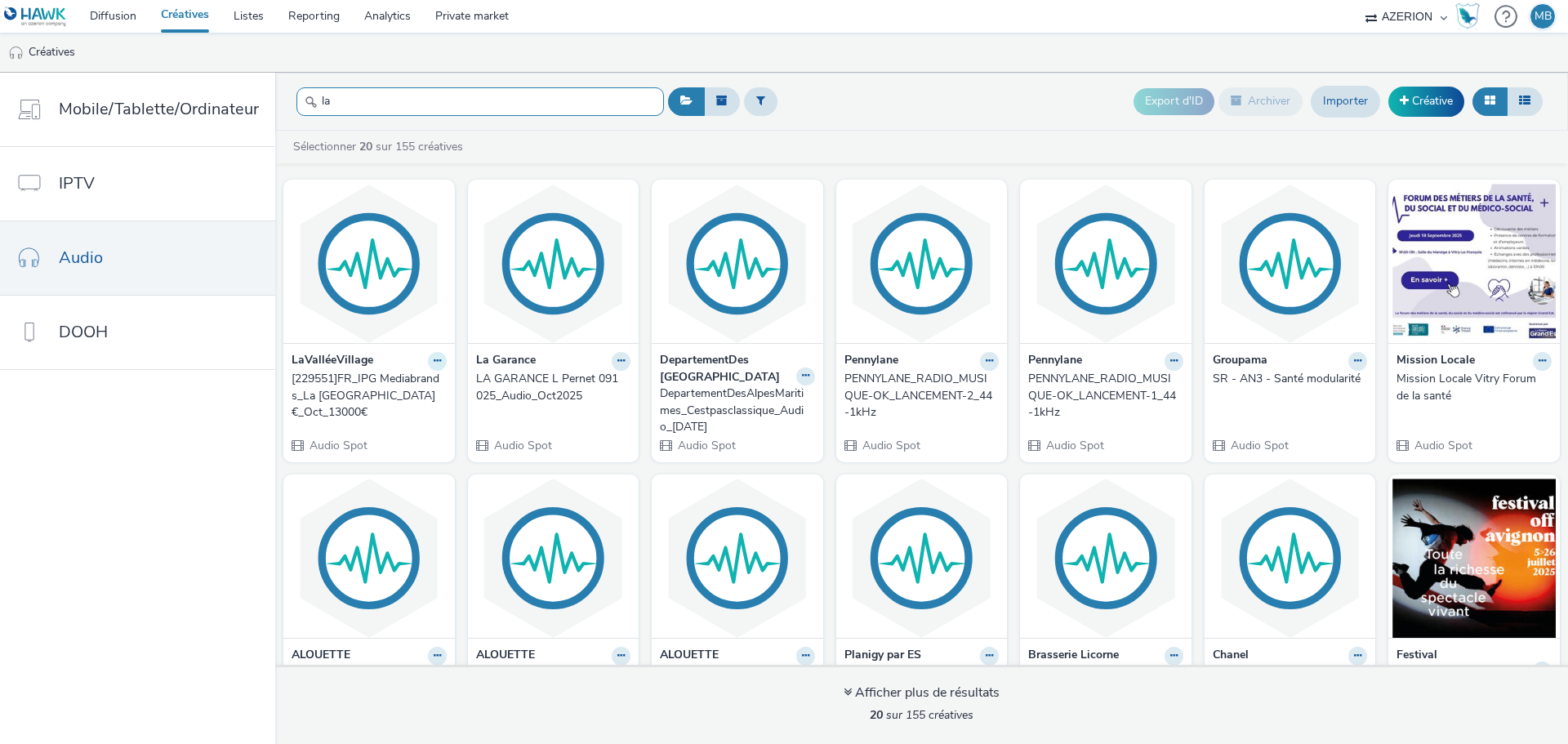
type input "la"
click at [434, 359] on icon at bounding box center [437, 362] width 8 height 10
click at [402, 388] on link "Modifier" at bounding box center [386, 389] width 122 height 33
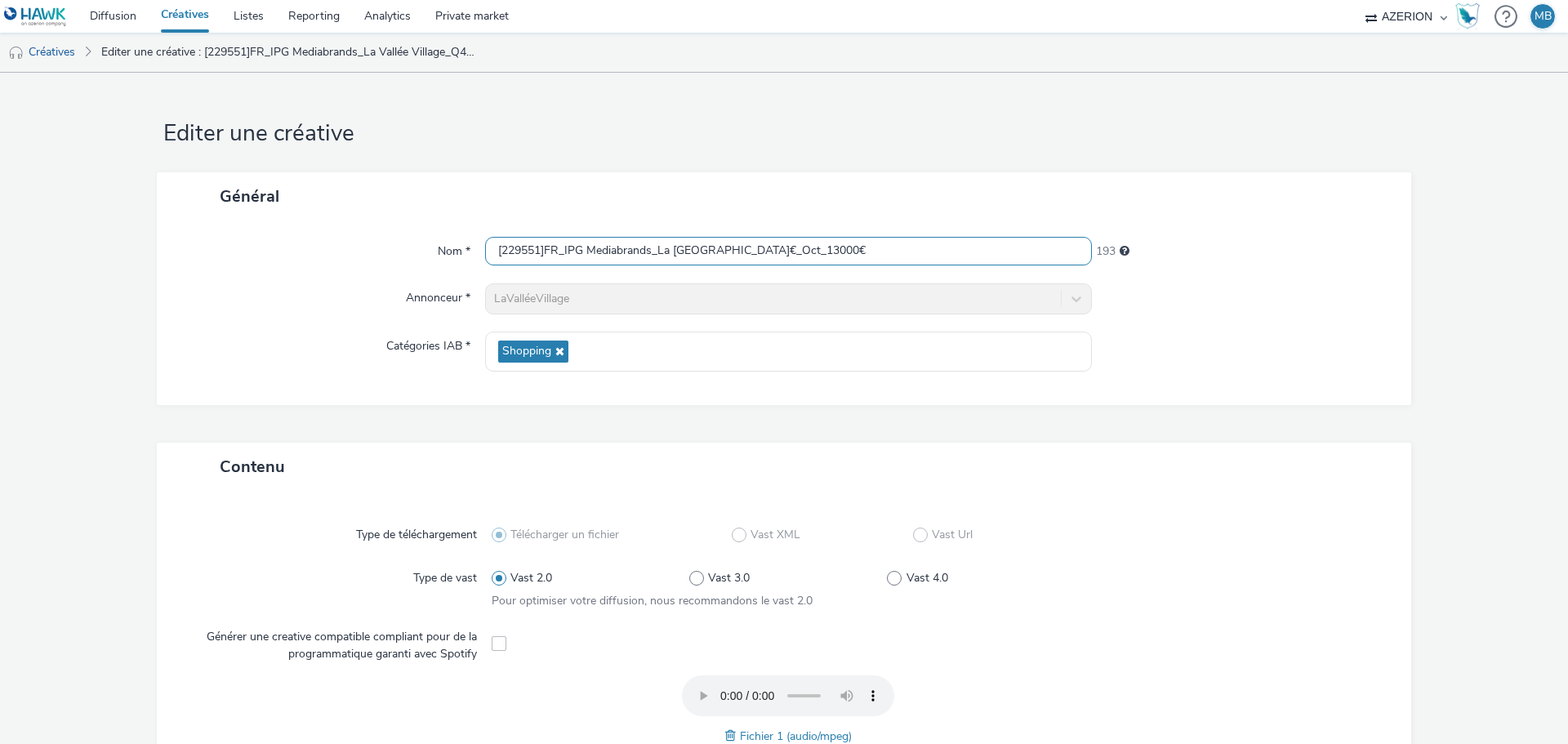
drag, startPoint x: 886, startPoint y: 248, endPoint x: 766, endPoint y: 268, distance: 121.7
click at [766, 268] on div "Nom * [229551]FR_IPG Mediabrands_La Vallée Village_Q4_12€_Oct_13000€ 193 Annonc…" at bounding box center [784, 313] width 1254 height 185
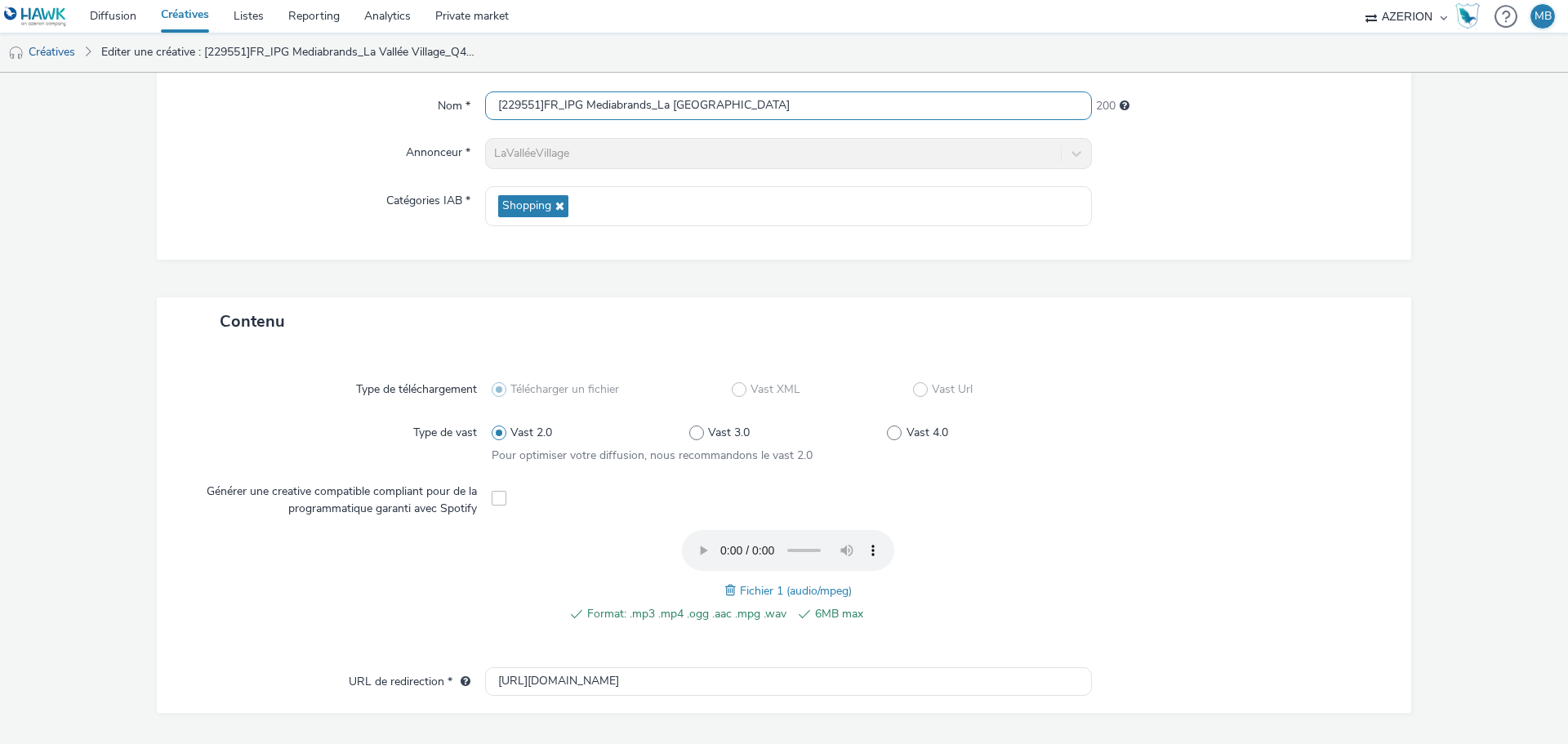
scroll to position [481, 0]
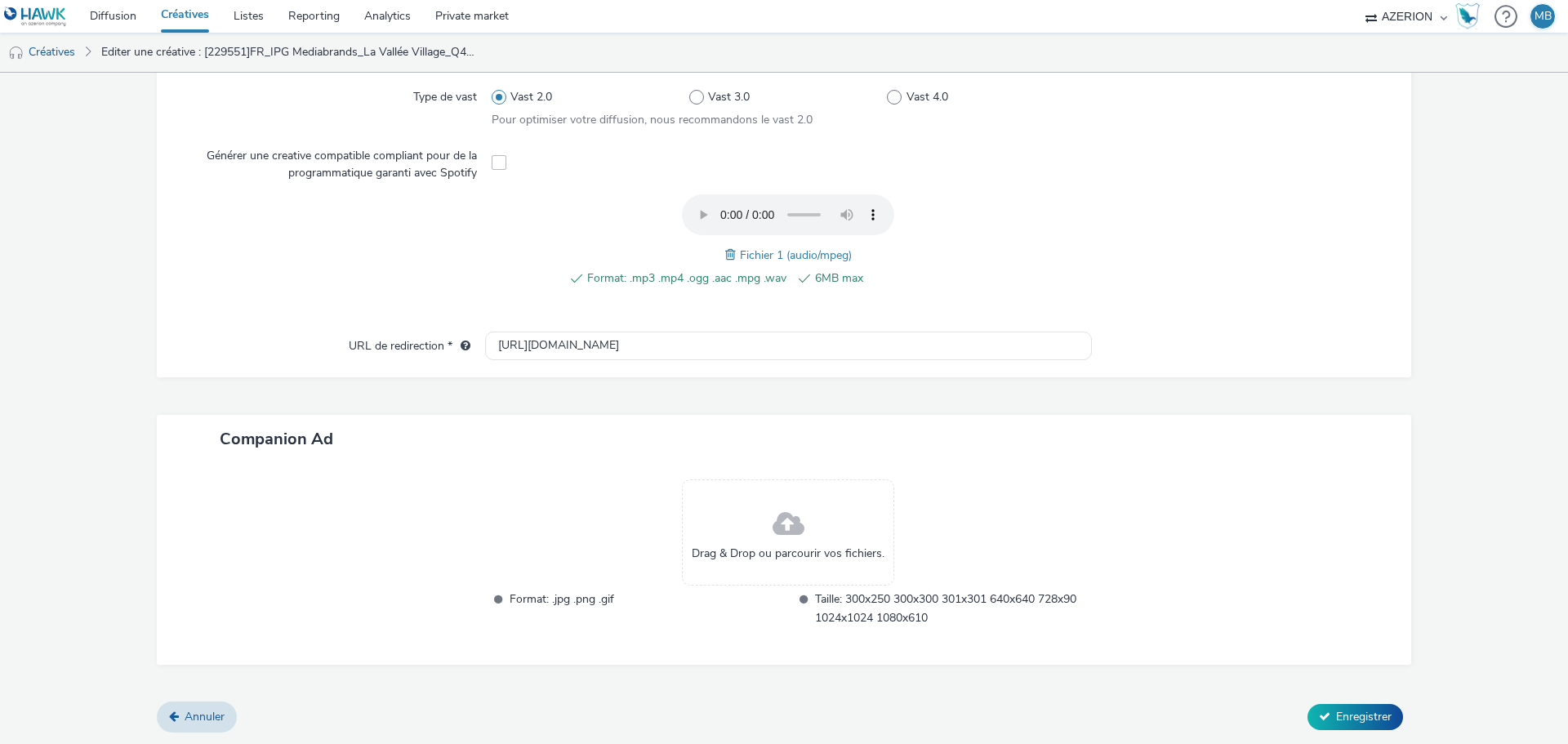
click at [725, 254] on span at bounding box center [733, 254] width 15 height 18
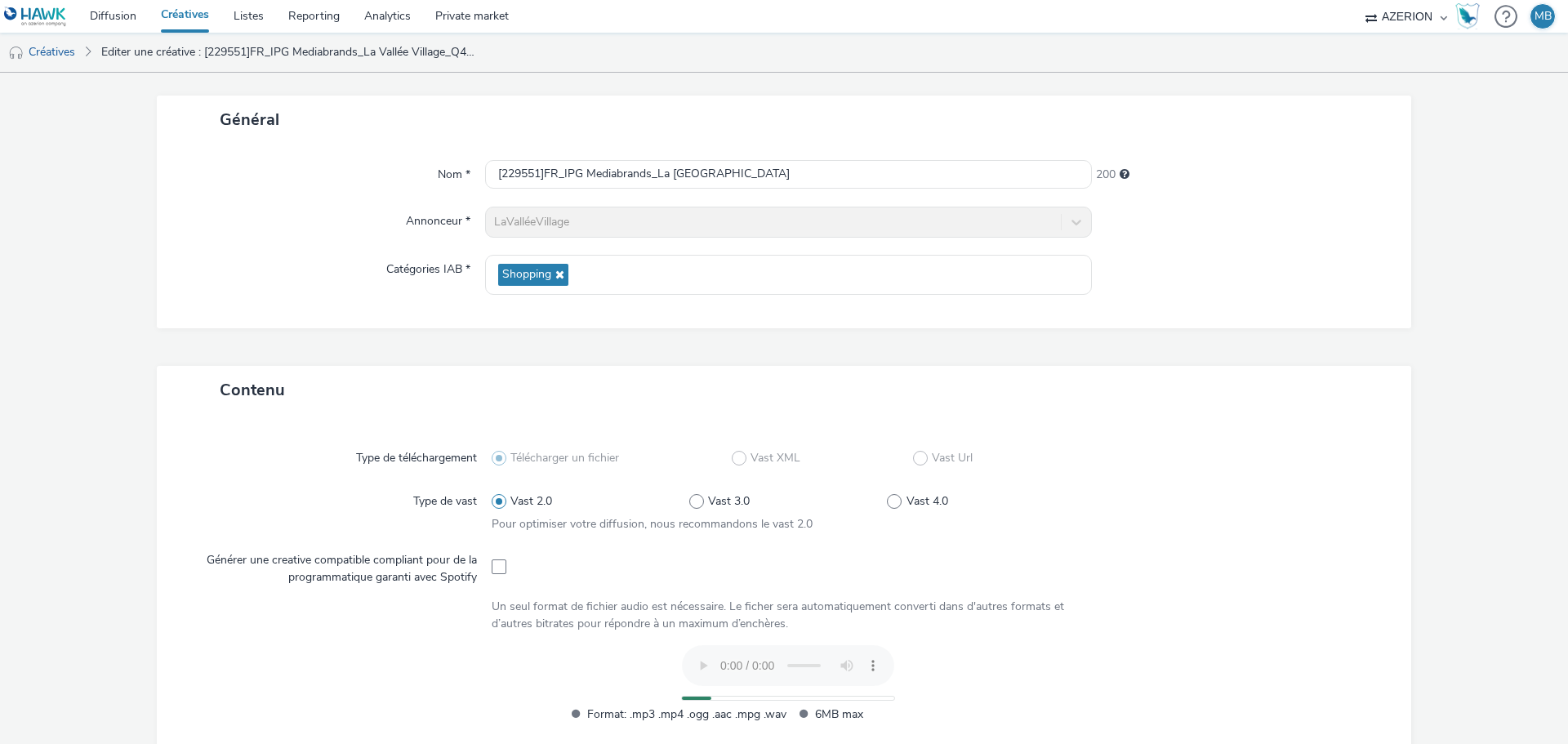
scroll to position [0, 0]
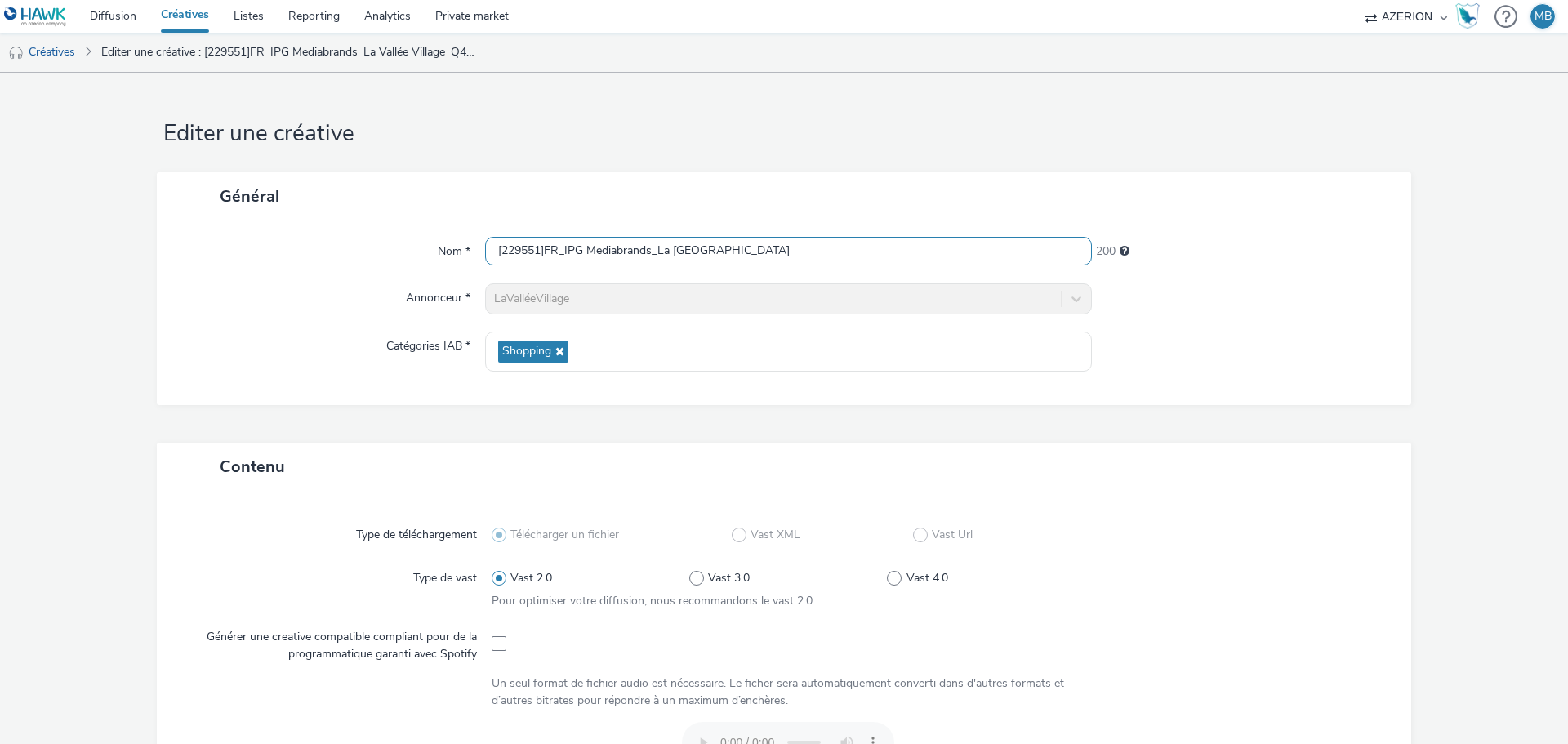
click at [818, 240] on input "[229551]FR_IPG Mediabrands_La Vallée Village_Q4_Octobre" at bounding box center [789, 251] width 607 height 29
type input "[229551]FR_IPG Mediabrands_La Vallée Village_Q4_Octobre_PRE_LAUNCH_1"
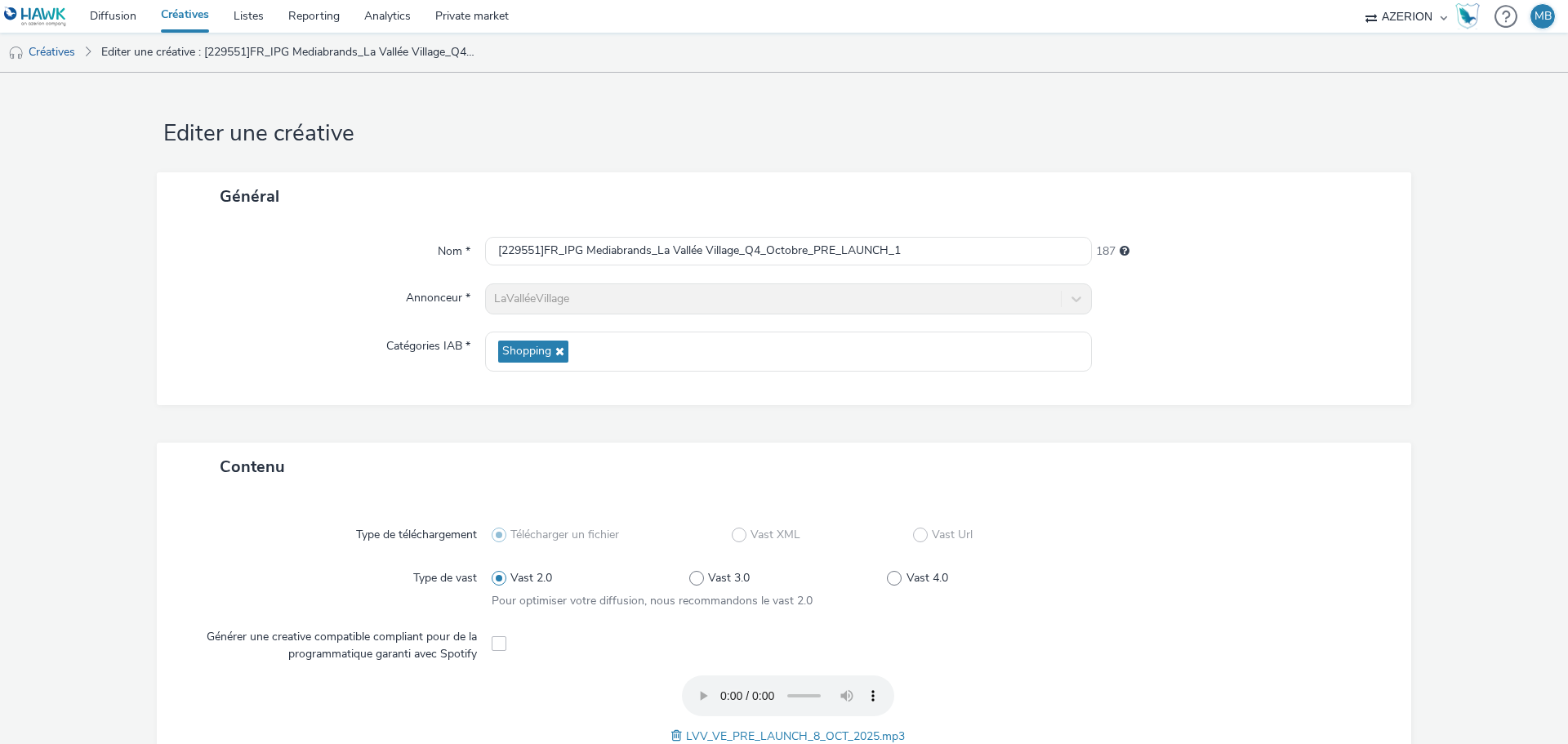
click at [1290, 363] on div at bounding box center [1243, 351] width 304 height 40
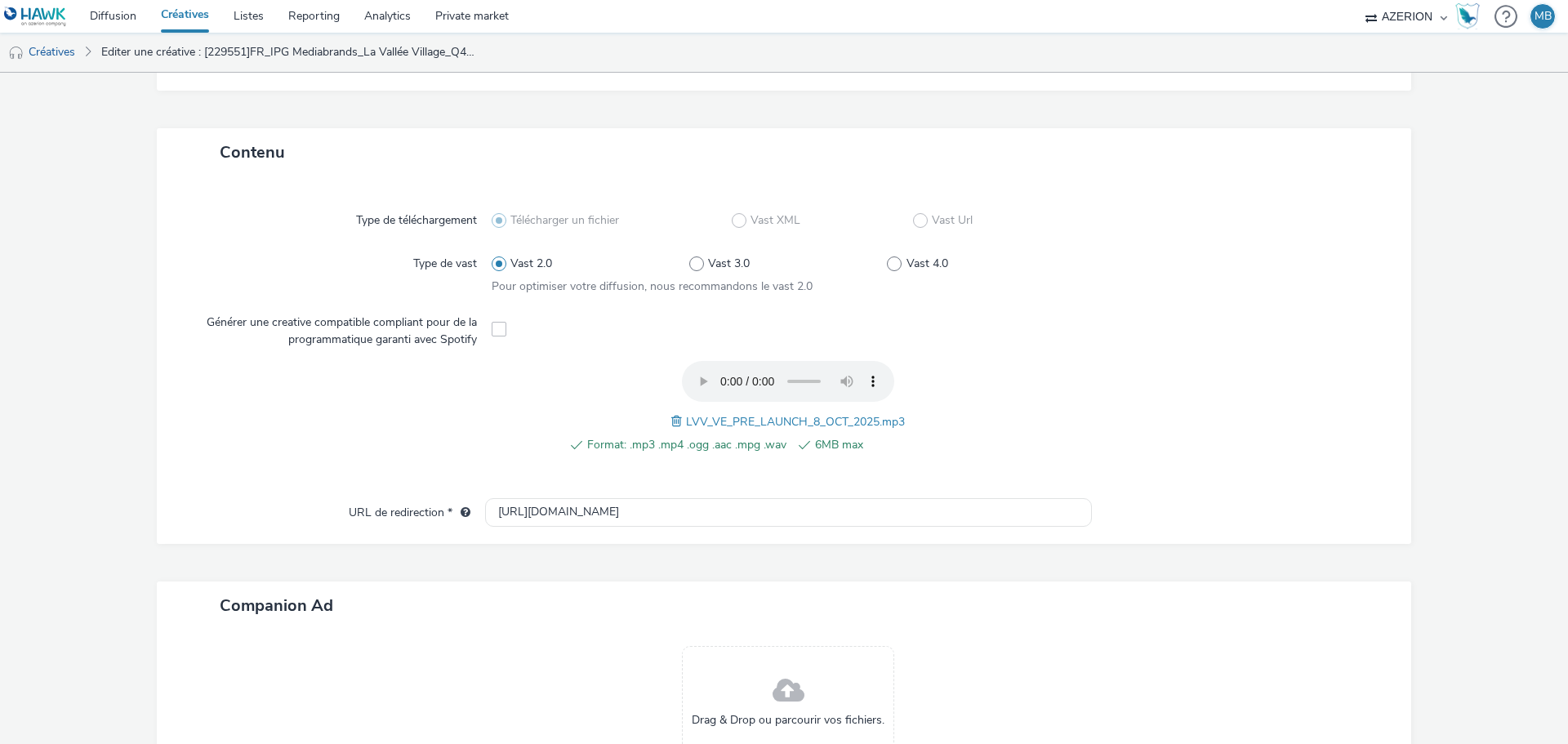
scroll to position [327, 0]
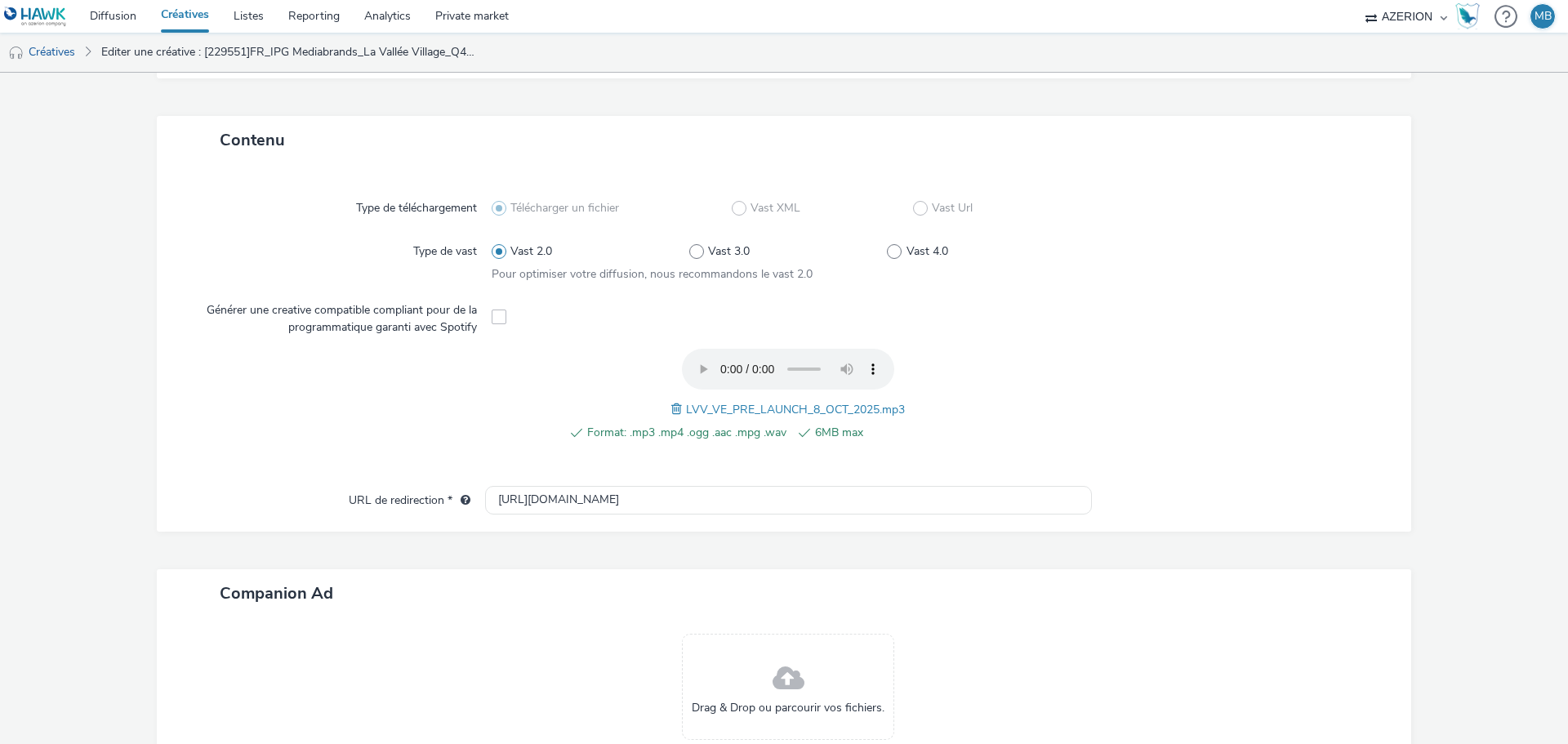
click at [1160, 386] on div at bounding box center [1234, 404] width 298 height 111
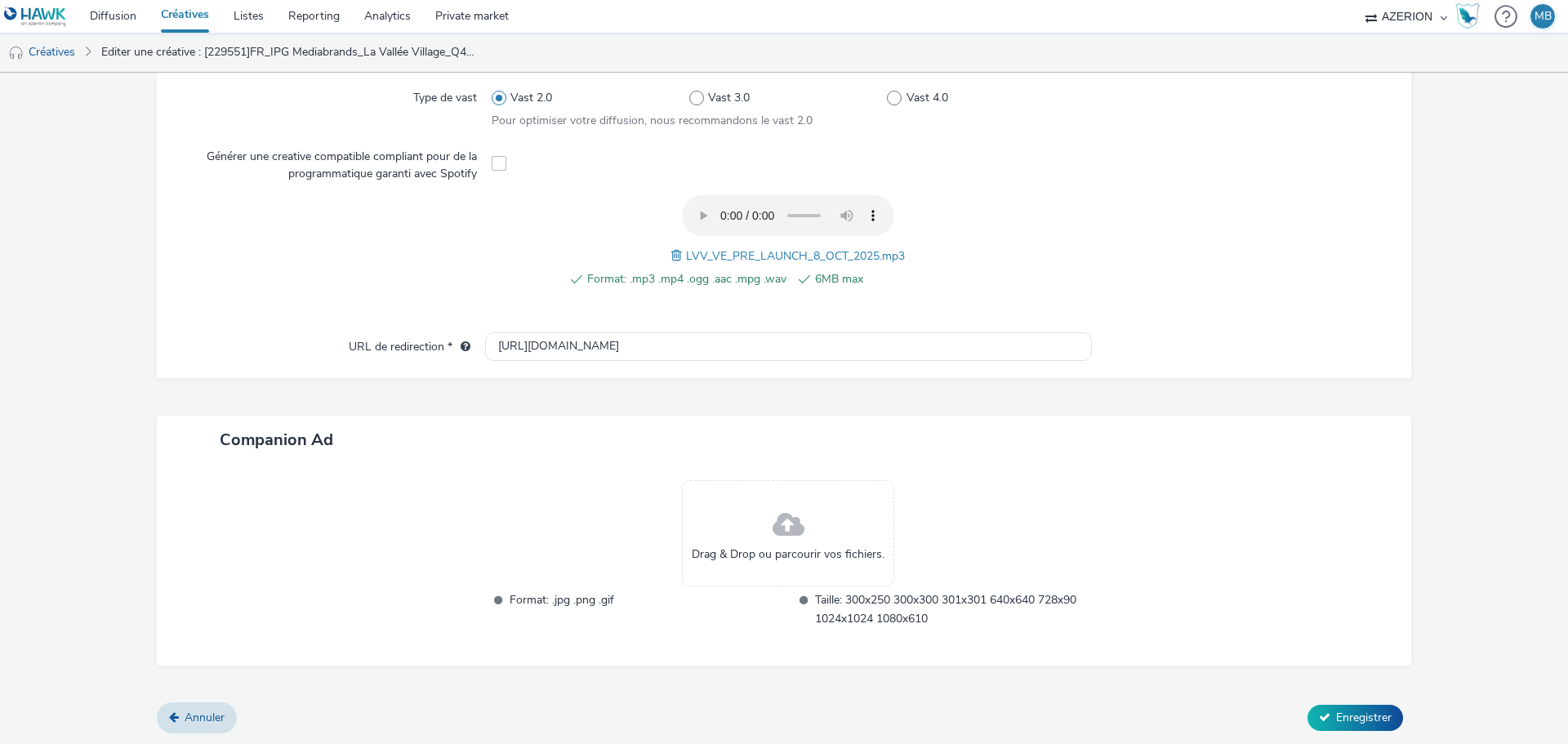
scroll to position [481, 0]
click at [1360, 719] on span "Enregistrer" at bounding box center [1364, 717] width 55 height 16
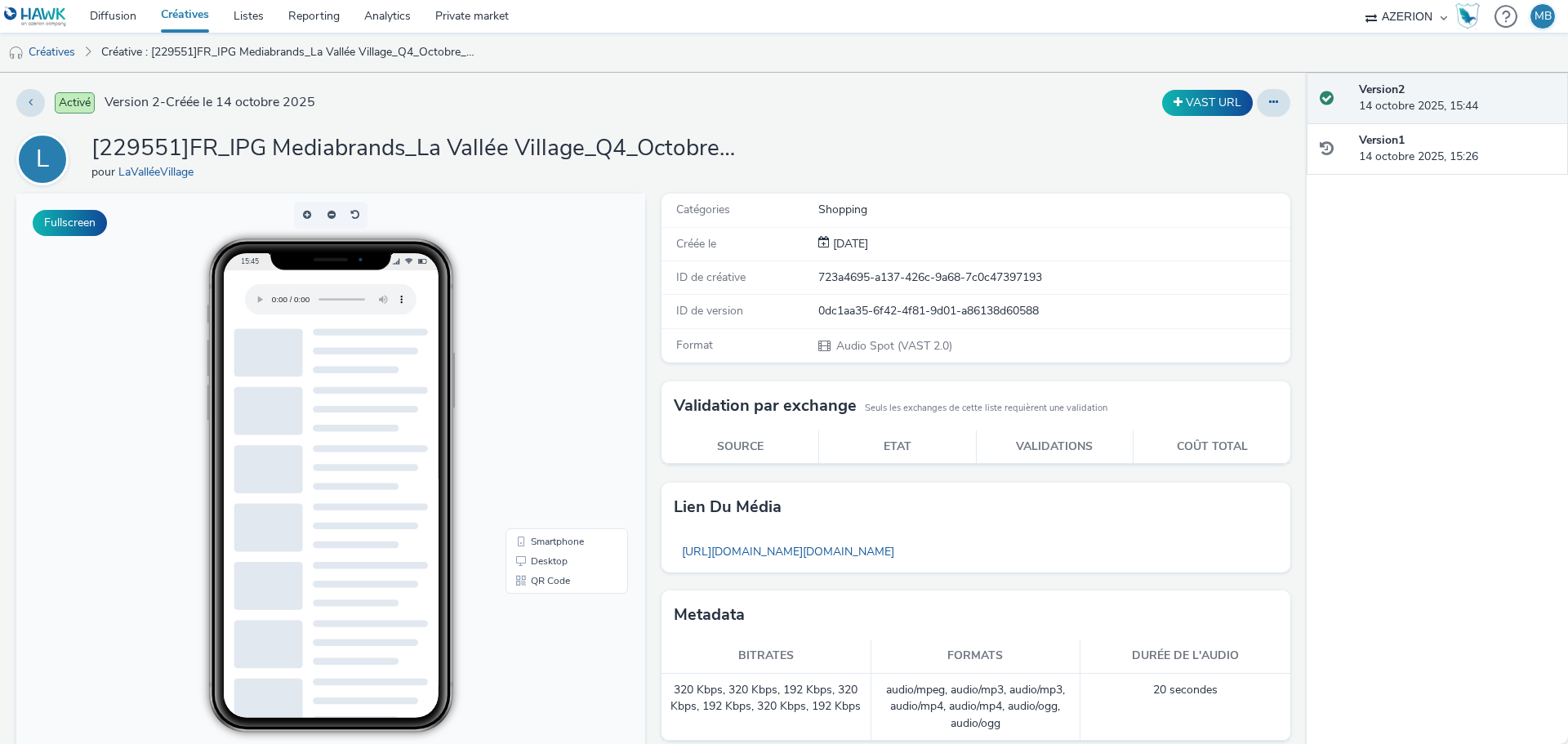
click at [994, 145] on div "L [229551]FR_IPG Mediabrands_La Vallée Village_Q4_Octobre_PRE_LAUNCH_1 pour LaV…" at bounding box center [653, 159] width 1275 height 52
click at [1056, 149] on div "L [229551]FR_IPG Mediabrands_La Vallée Village_Q4_Octobre_PRE_LAUNCH_1 pour LaV…" at bounding box center [653, 159] width 1275 height 52
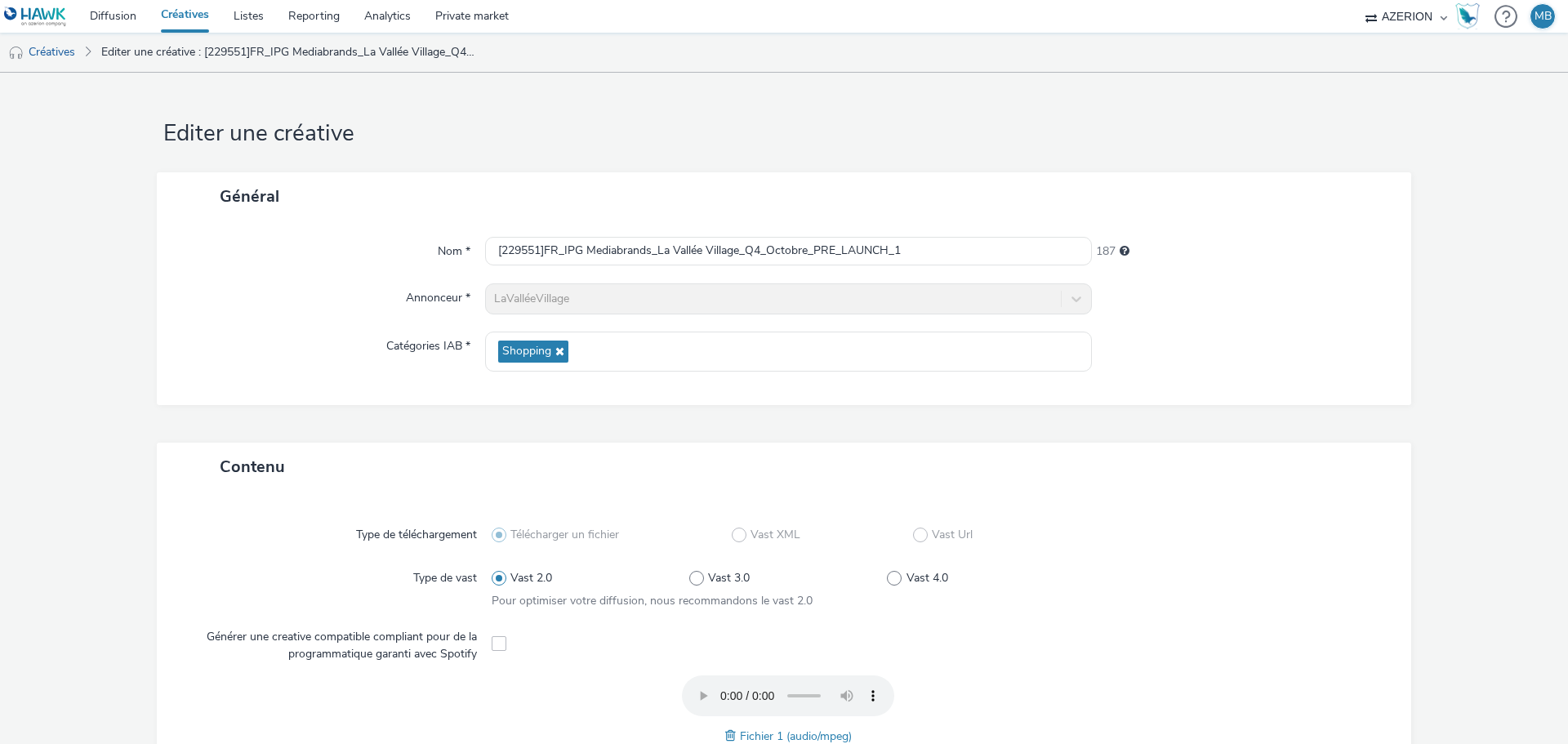
click at [191, 9] on link "Créatives" at bounding box center [184, 16] width 73 height 33
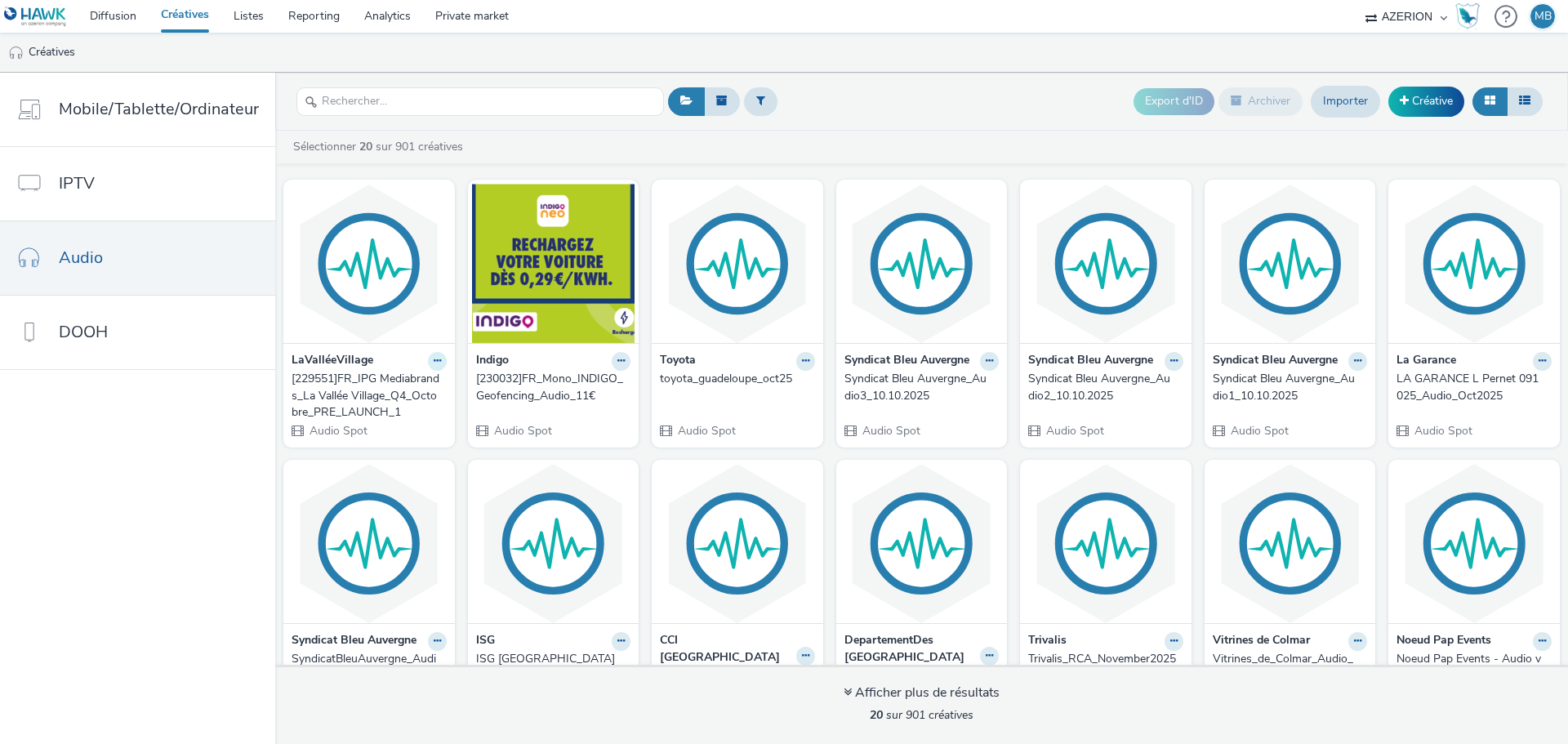
click at [434, 365] on icon at bounding box center [437, 362] width 8 height 10
click at [403, 422] on link "Dupliquer" at bounding box center [386, 422] width 122 height 33
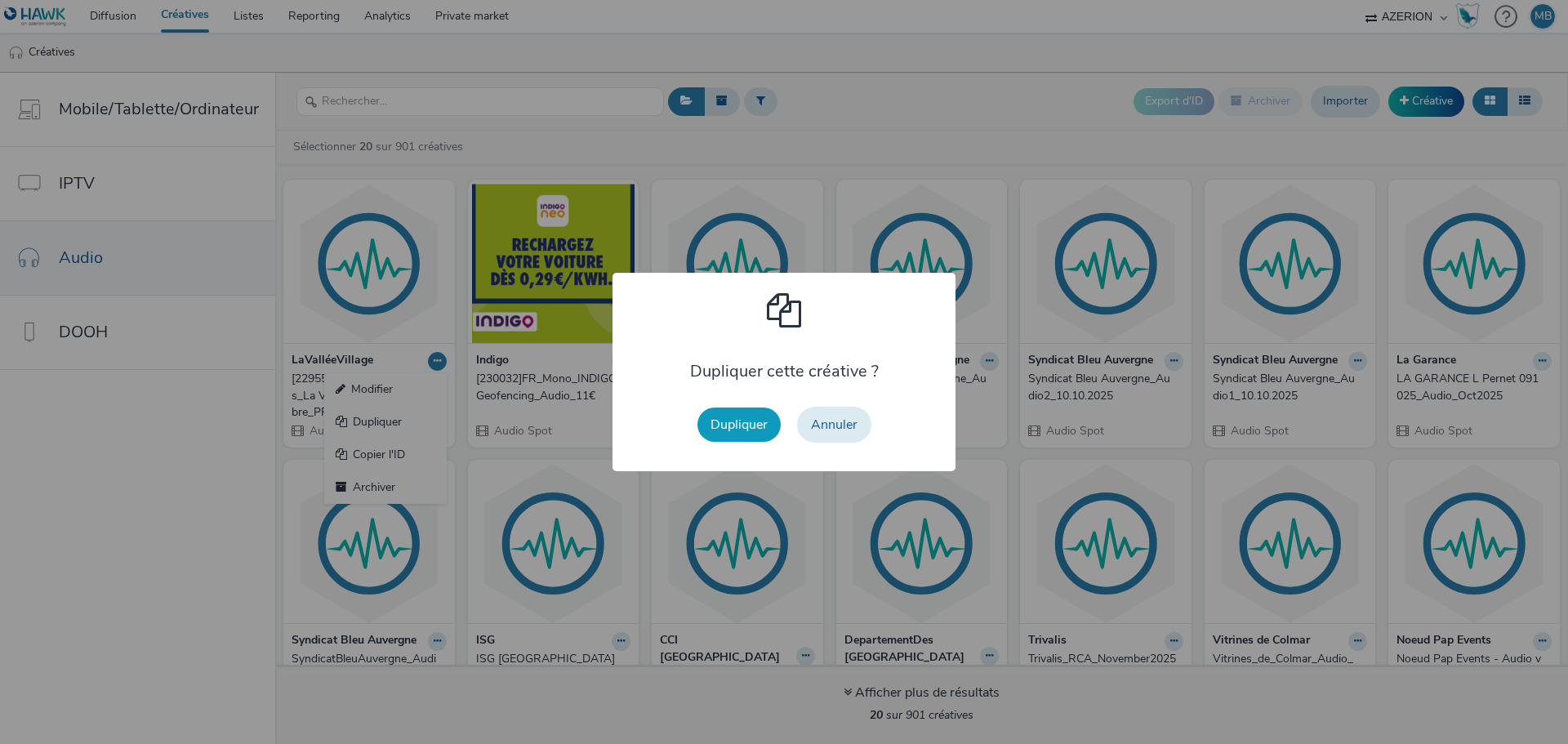
click at [729, 433] on button "Dupliquer" at bounding box center [739, 424] width 83 height 34
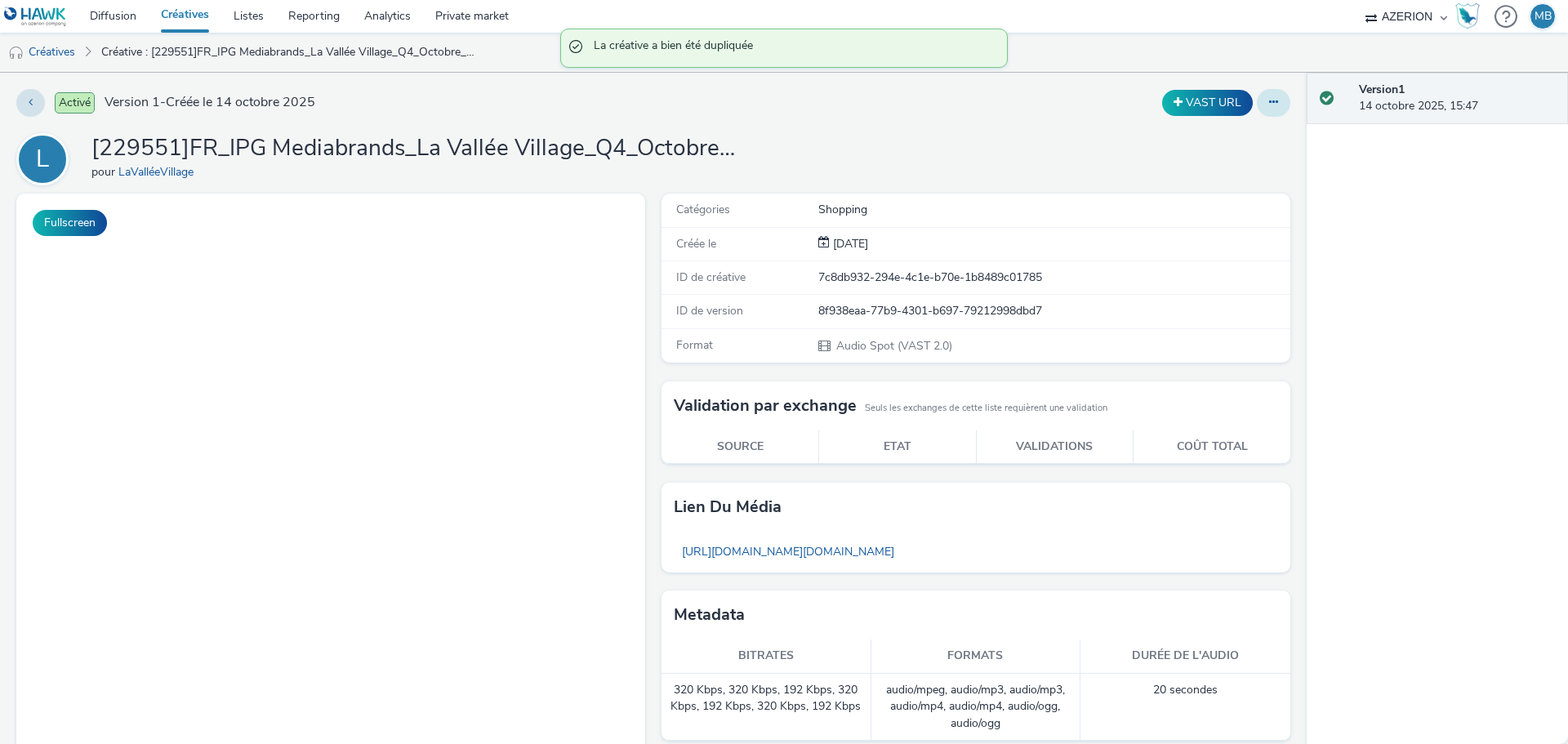
click at [1269, 98] on icon at bounding box center [1274, 102] width 9 height 12
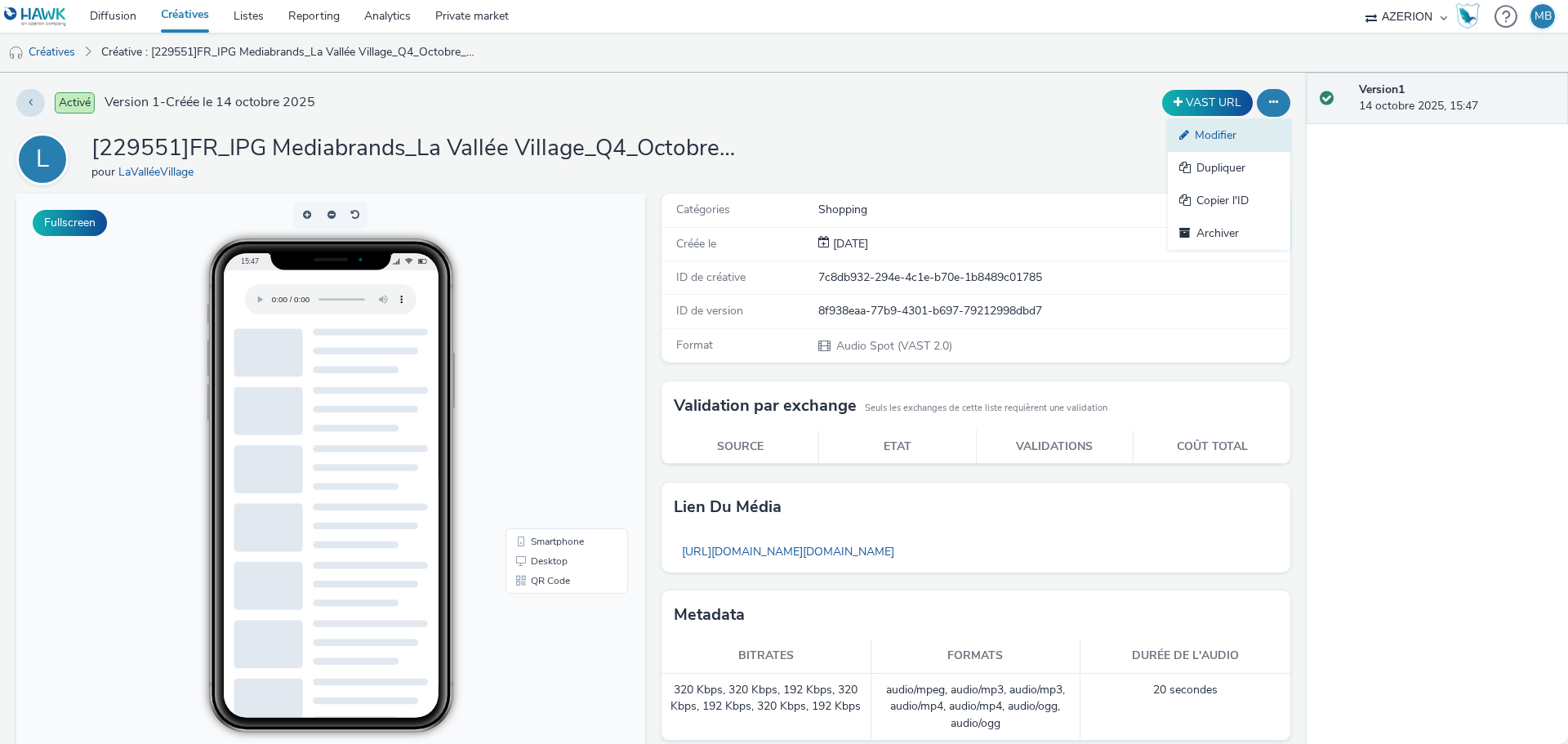
click at [1229, 142] on link "Modifier" at bounding box center [1229, 135] width 122 height 33
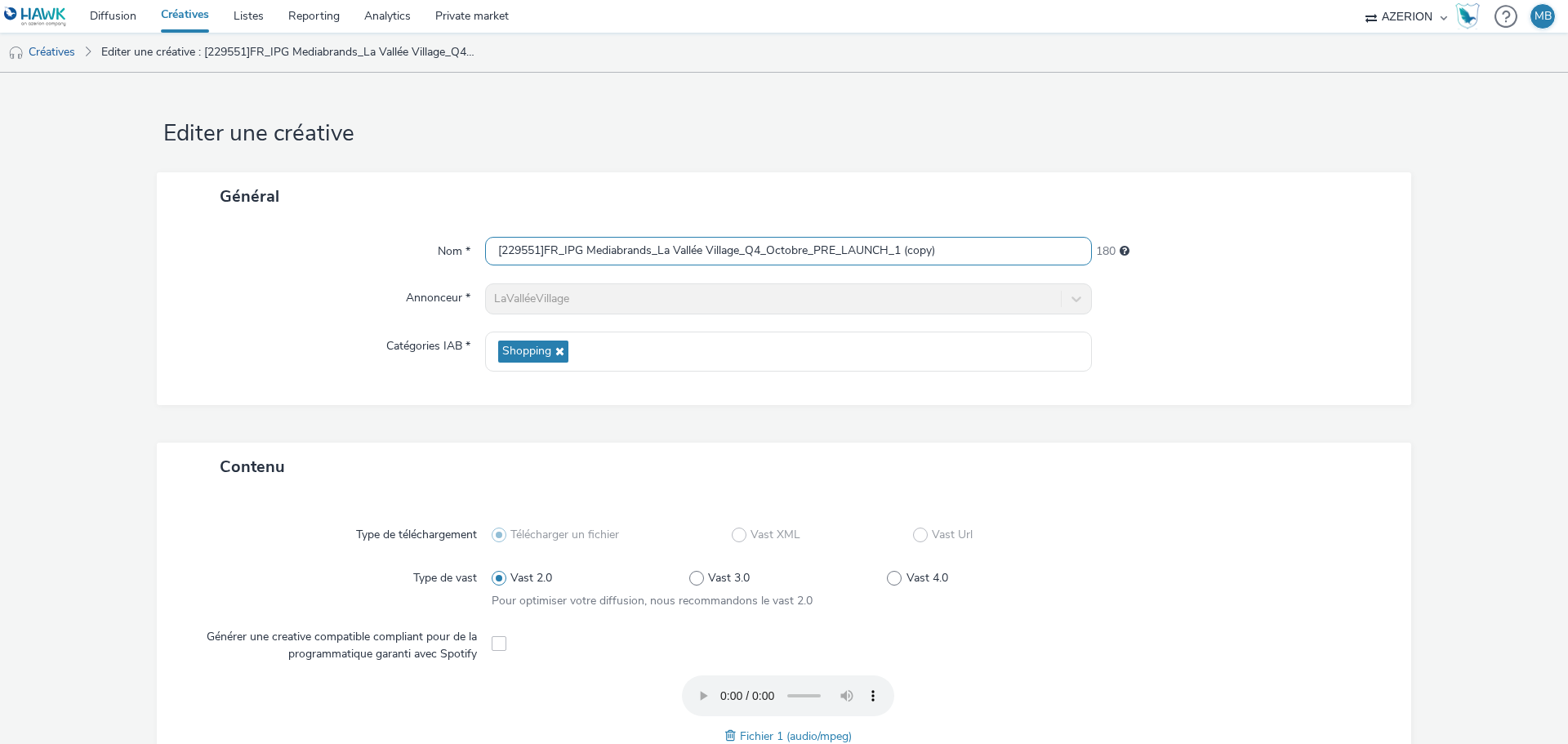
drag, startPoint x: 954, startPoint y: 250, endPoint x: 892, endPoint y: 266, distance: 64.0
click at [892, 266] on input "[229551]FR_IPG Mediabrands_La Vallée Village_Q4_Octobre_PRE_LAUNCH_1 (copy)" at bounding box center [789, 251] width 607 height 29
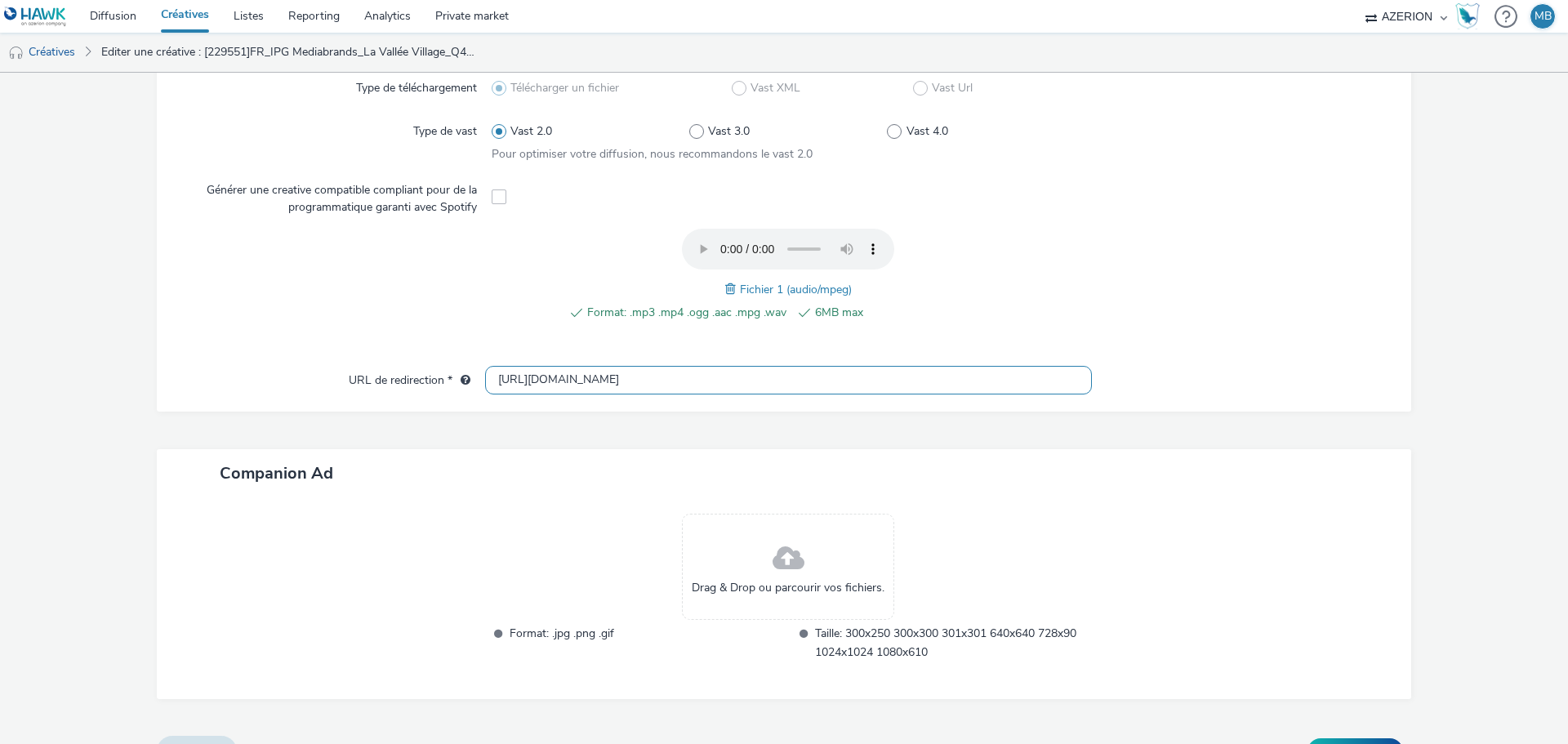
scroll to position [481, 0]
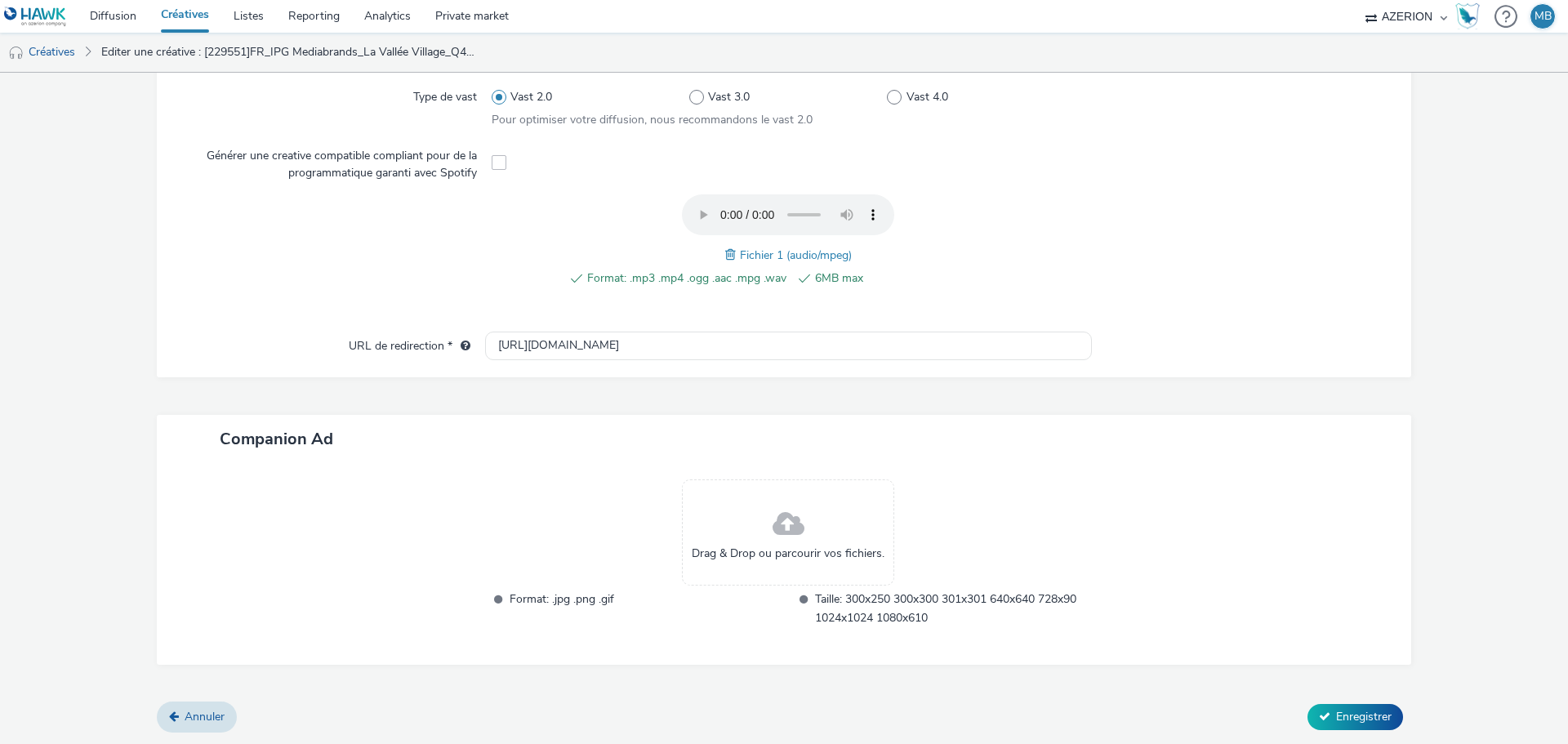
type input "[229551]FR_IPG Mediabrands_La Vallée Village_Q4_Octobre_PRE_LAUNCH_2"
click at [725, 256] on span at bounding box center [733, 254] width 15 height 18
click at [1365, 715] on span "Enregistrer" at bounding box center [1364, 717] width 55 height 16
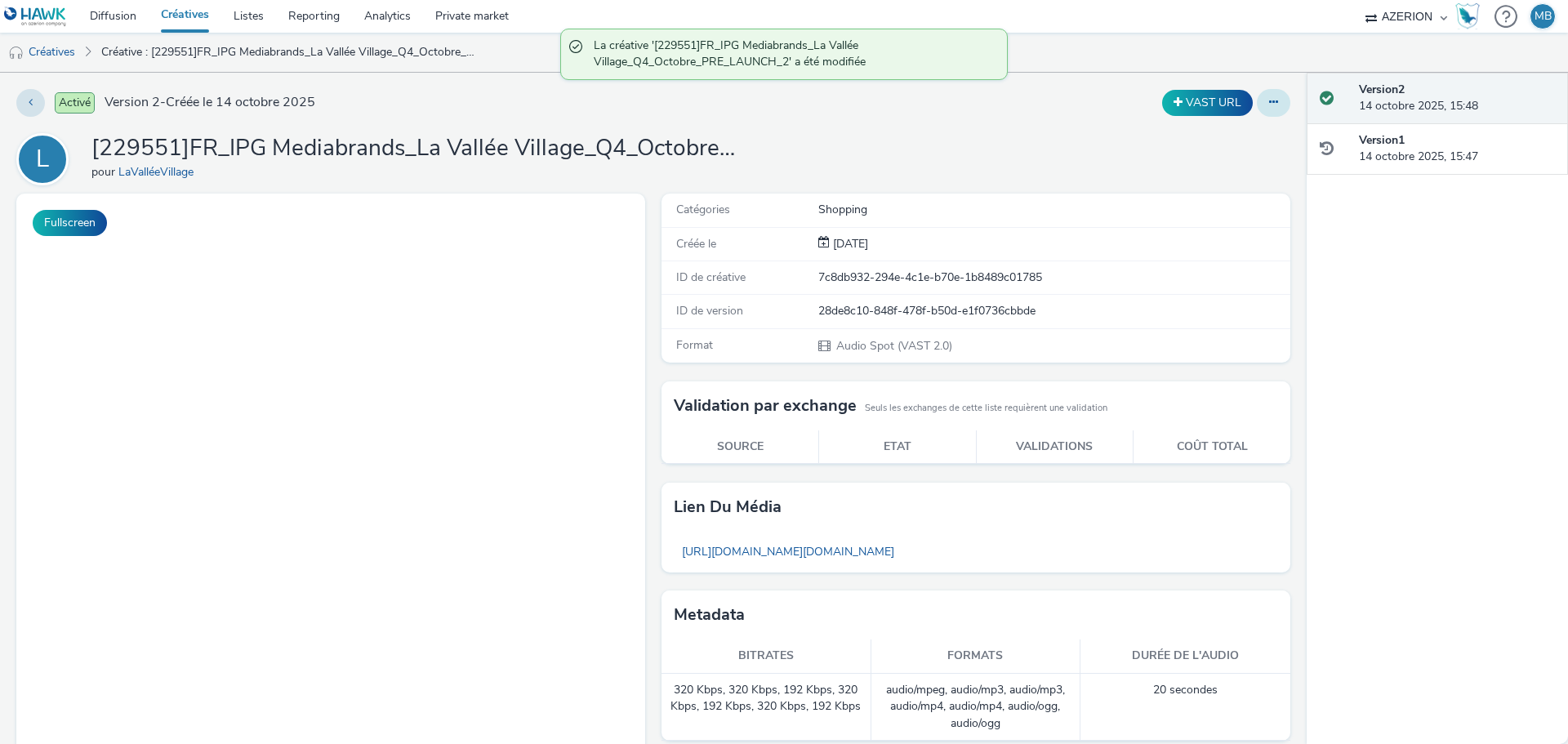
click at [1269, 102] on button at bounding box center [1274, 102] width 34 height 28
click at [1254, 162] on link "Dupliquer" at bounding box center [1229, 168] width 122 height 33
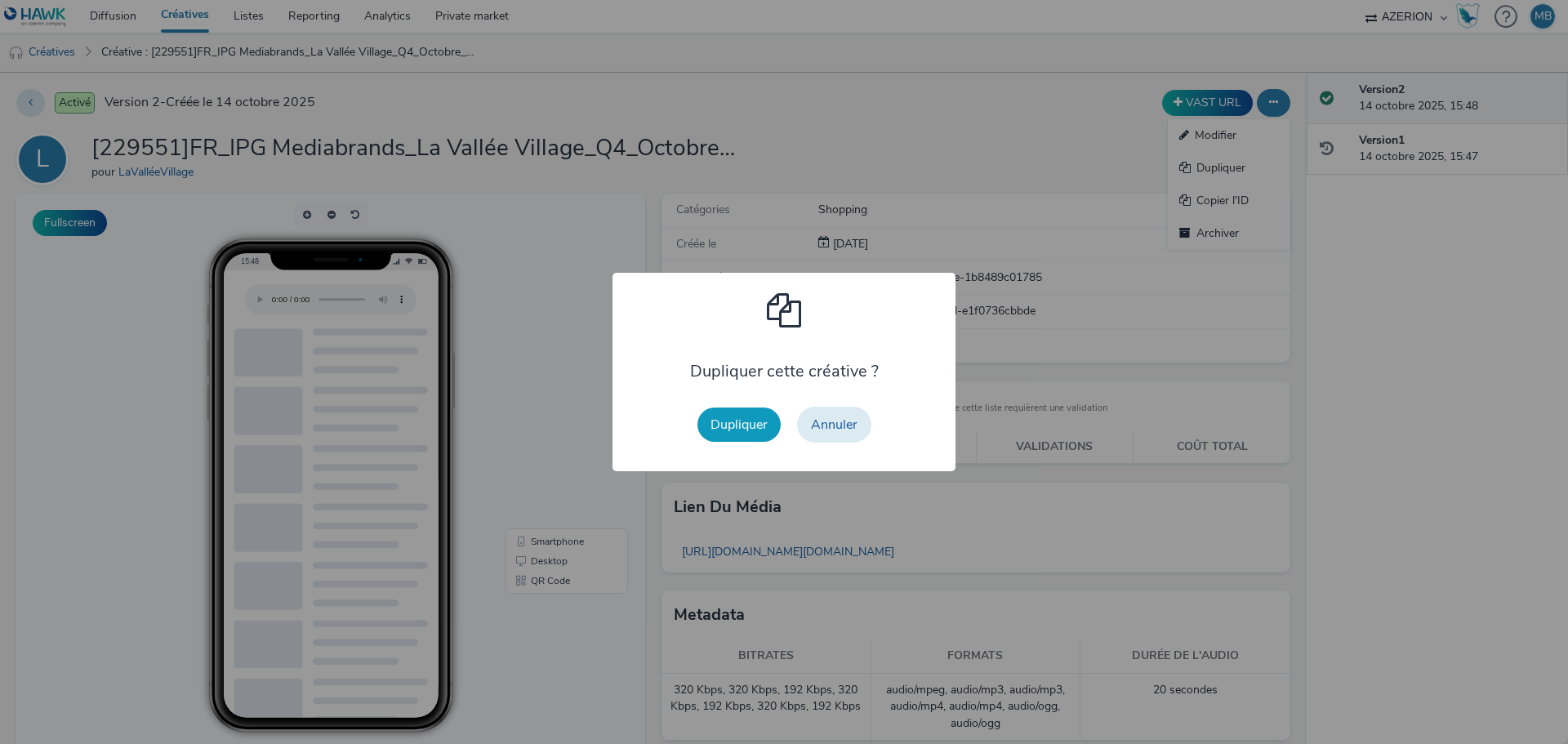
click at [750, 429] on button "Dupliquer" at bounding box center [739, 424] width 83 height 34
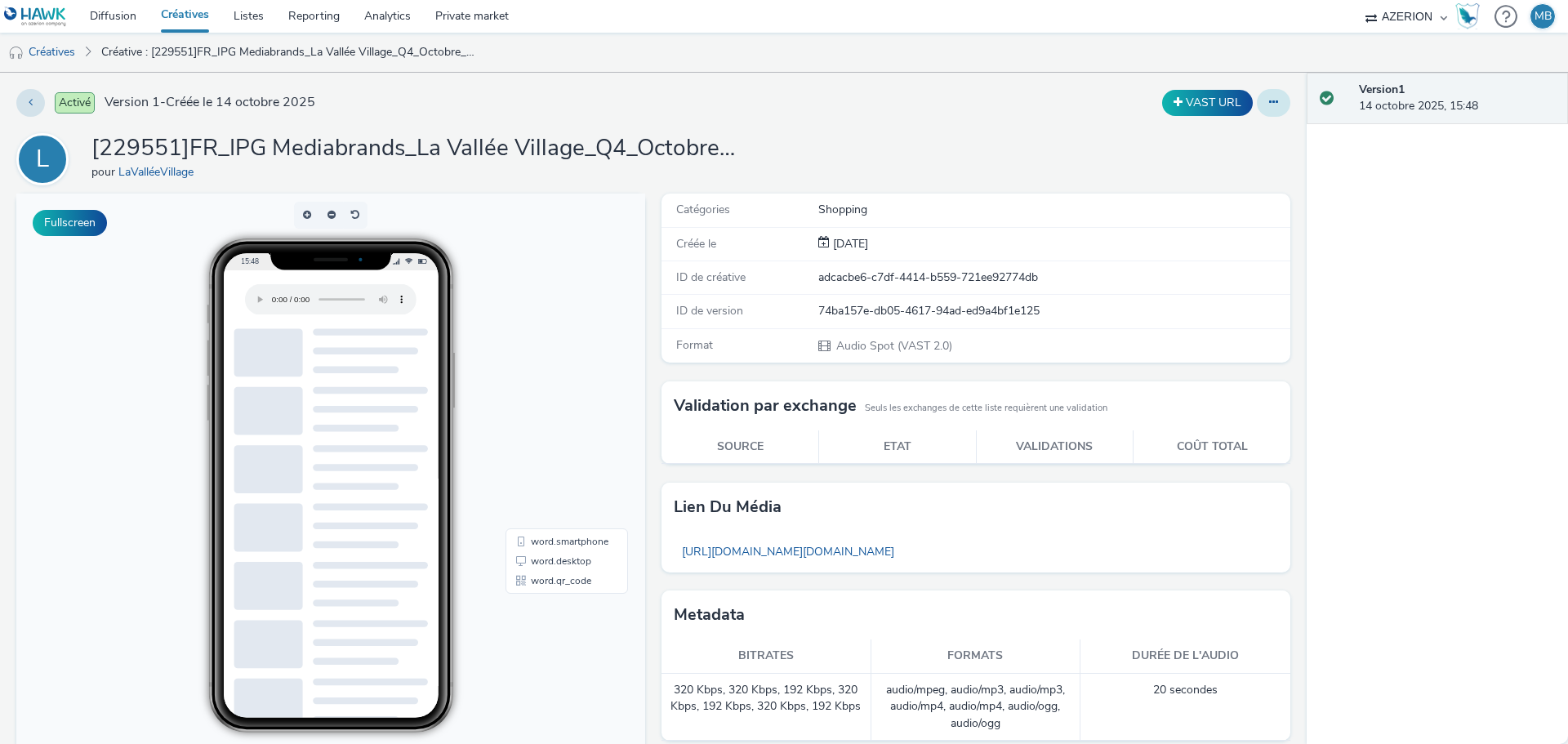
click at [1269, 101] on icon at bounding box center [1274, 102] width 9 height 12
click at [1234, 174] on link "Dupliquer" at bounding box center [1229, 168] width 122 height 33
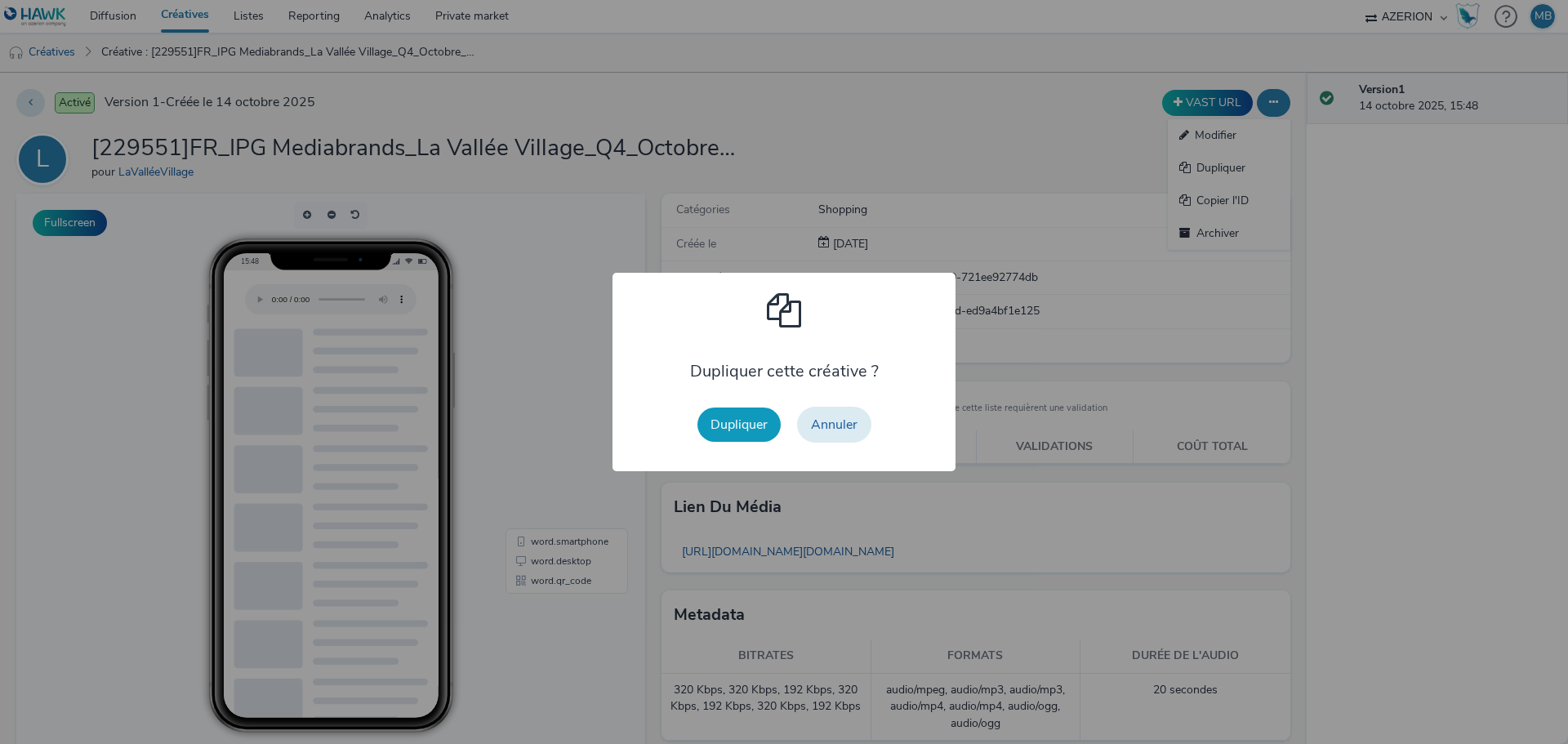
click at [715, 439] on button "Dupliquer" at bounding box center [739, 424] width 83 height 34
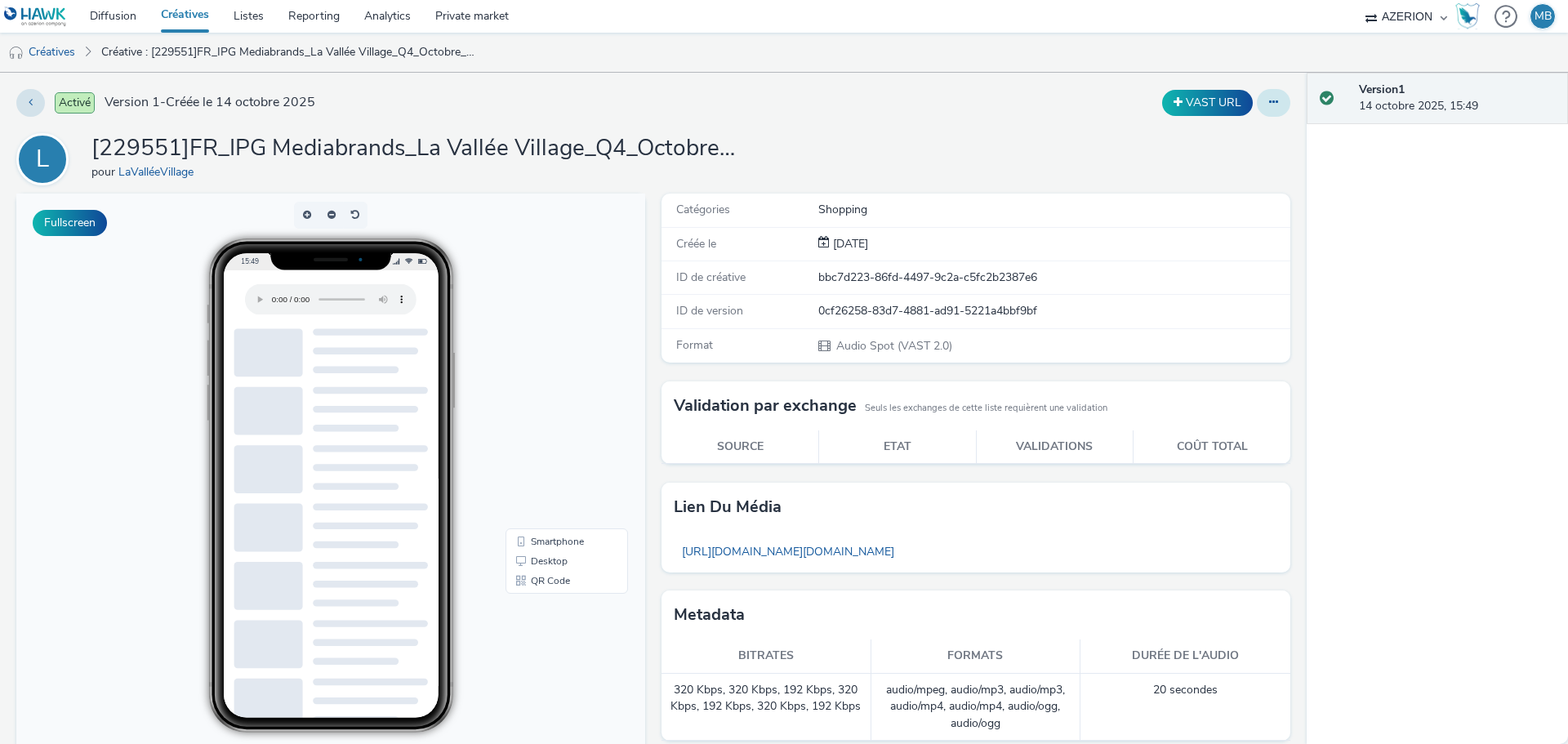
click at [1257, 104] on button at bounding box center [1274, 102] width 34 height 28
click at [1230, 140] on link "Modifier" at bounding box center [1229, 135] width 122 height 33
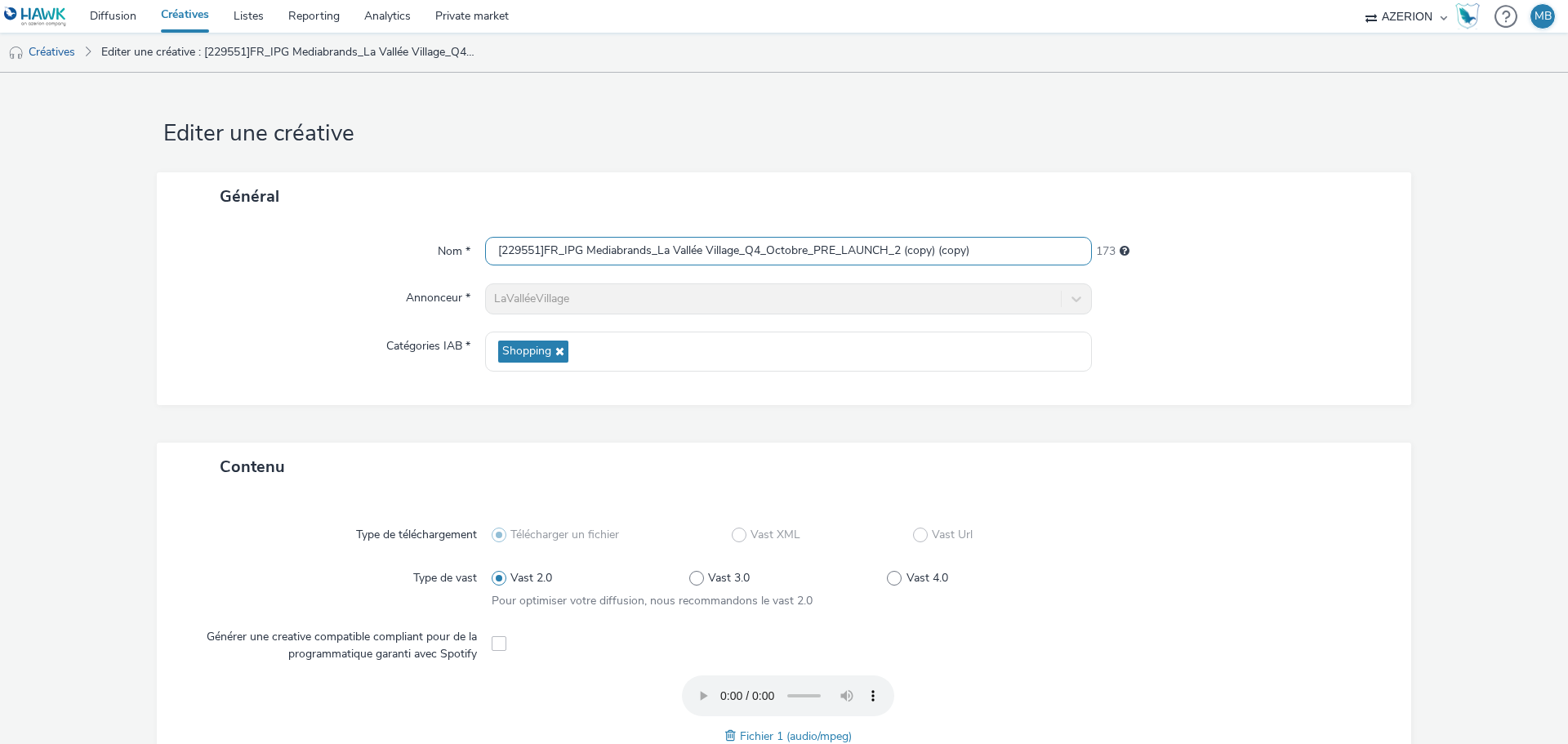
drag, startPoint x: 993, startPoint y: 252, endPoint x: 892, endPoint y: 268, distance: 102.3
click at [892, 268] on div "Nom * [229551]FR_IPG Mediabrands_La Vallée Village_Q4_Octobre_PRE_LAUNCH_2 (cop…" at bounding box center [784, 313] width 1254 height 185
click at [911, 255] on input "[229551]FR_IPG Mediabrands_La Vallée Village_Q4_Octobre_PRE_LAUNCH_1" at bounding box center [789, 251] width 607 height 29
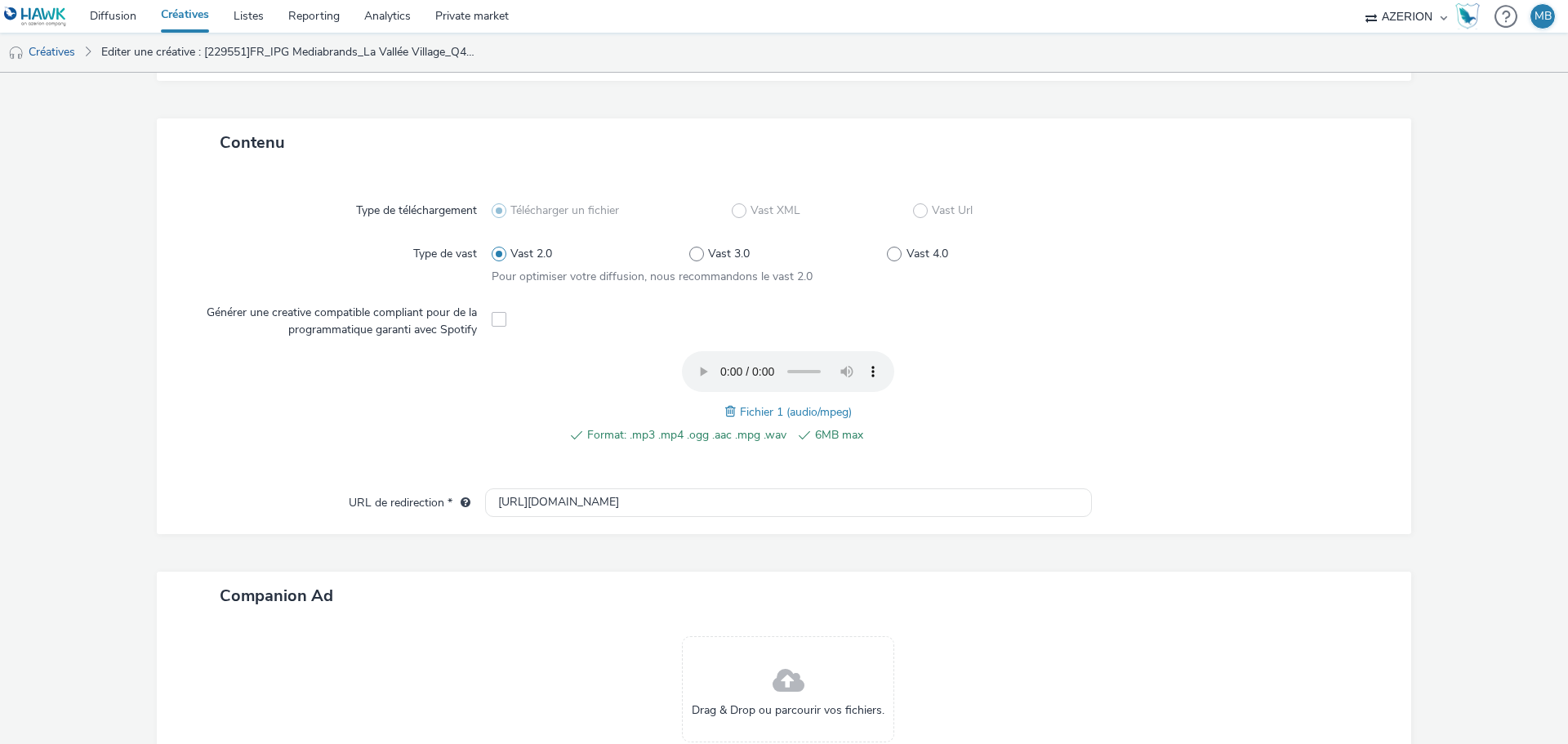
scroll to position [327, 0]
type input "[229551]FR_IPG Mediabrands_La Vallée Village_Q4_Octobre_PRE_LAUNCH_3"
click at [728, 408] on span at bounding box center [733, 408] width 15 height 18
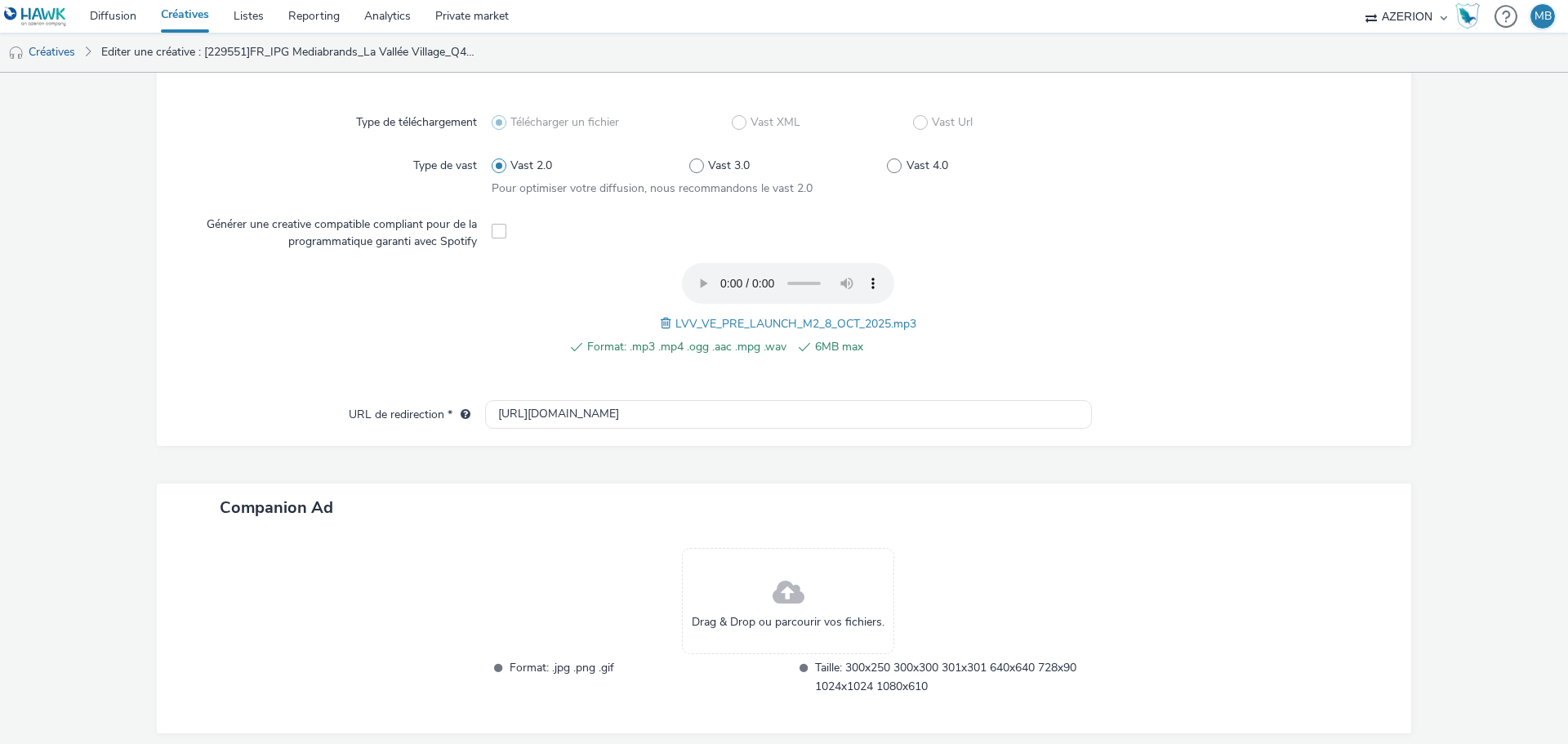
scroll to position [481, 0]
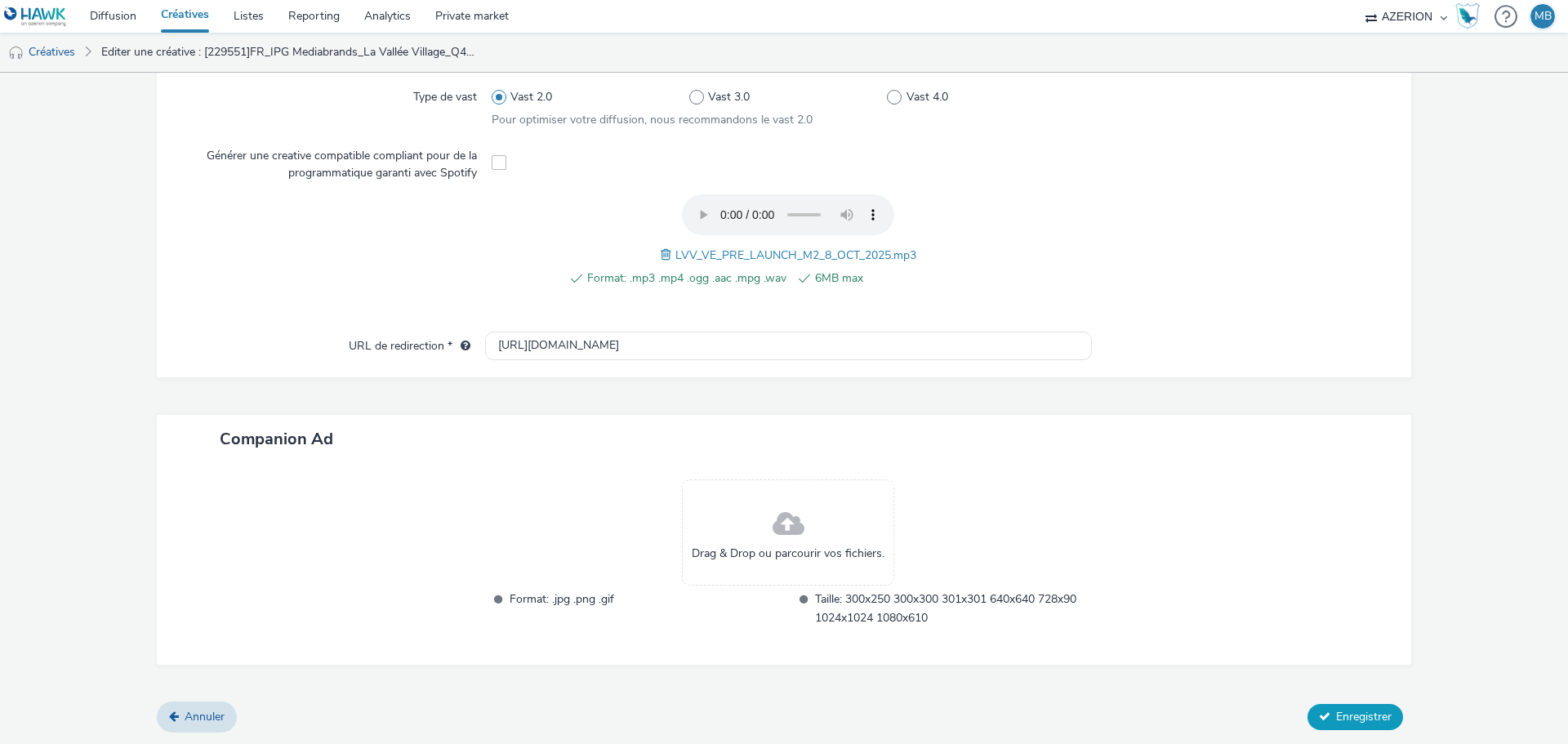
click at [1359, 716] on span "Enregistrer" at bounding box center [1364, 717] width 55 height 16
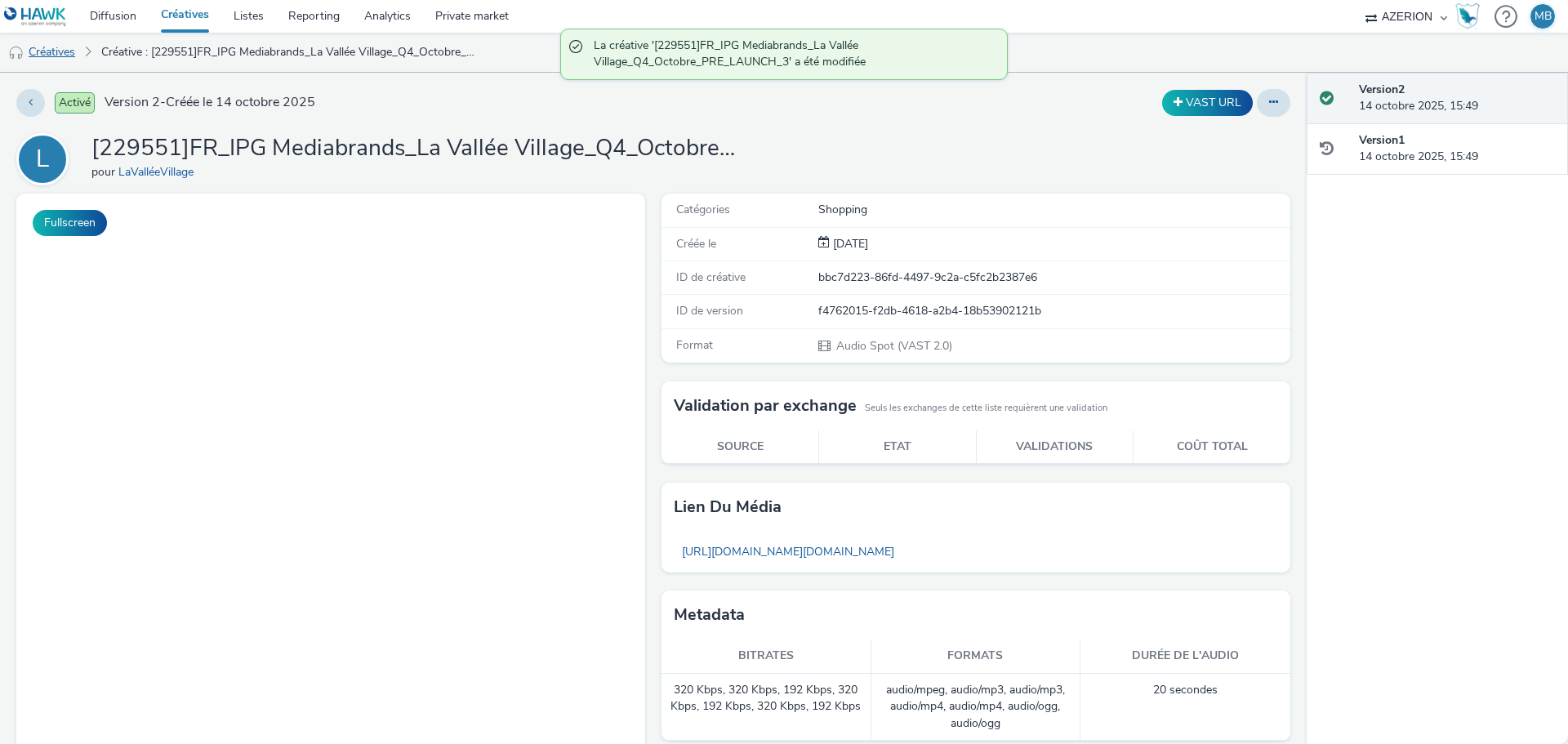
click at [66, 53] on link "Créatives" at bounding box center [41, 52] width 83 height 39
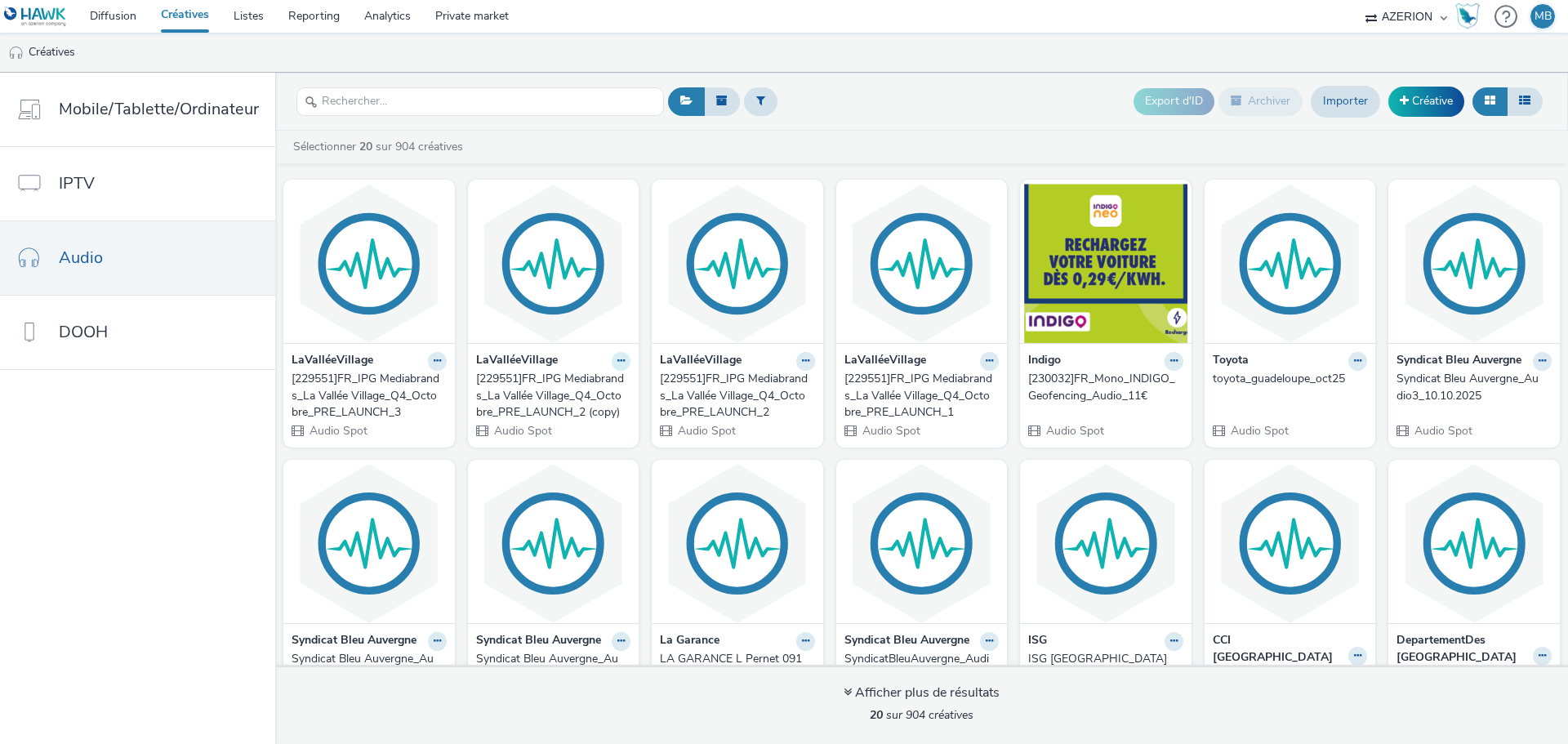
click at [612, 367] on button at bounding box center [621, 362] width 18 height 18
click at [592, 397] on link "Modifier" at bounding box center [569, 389] width 122 height 33
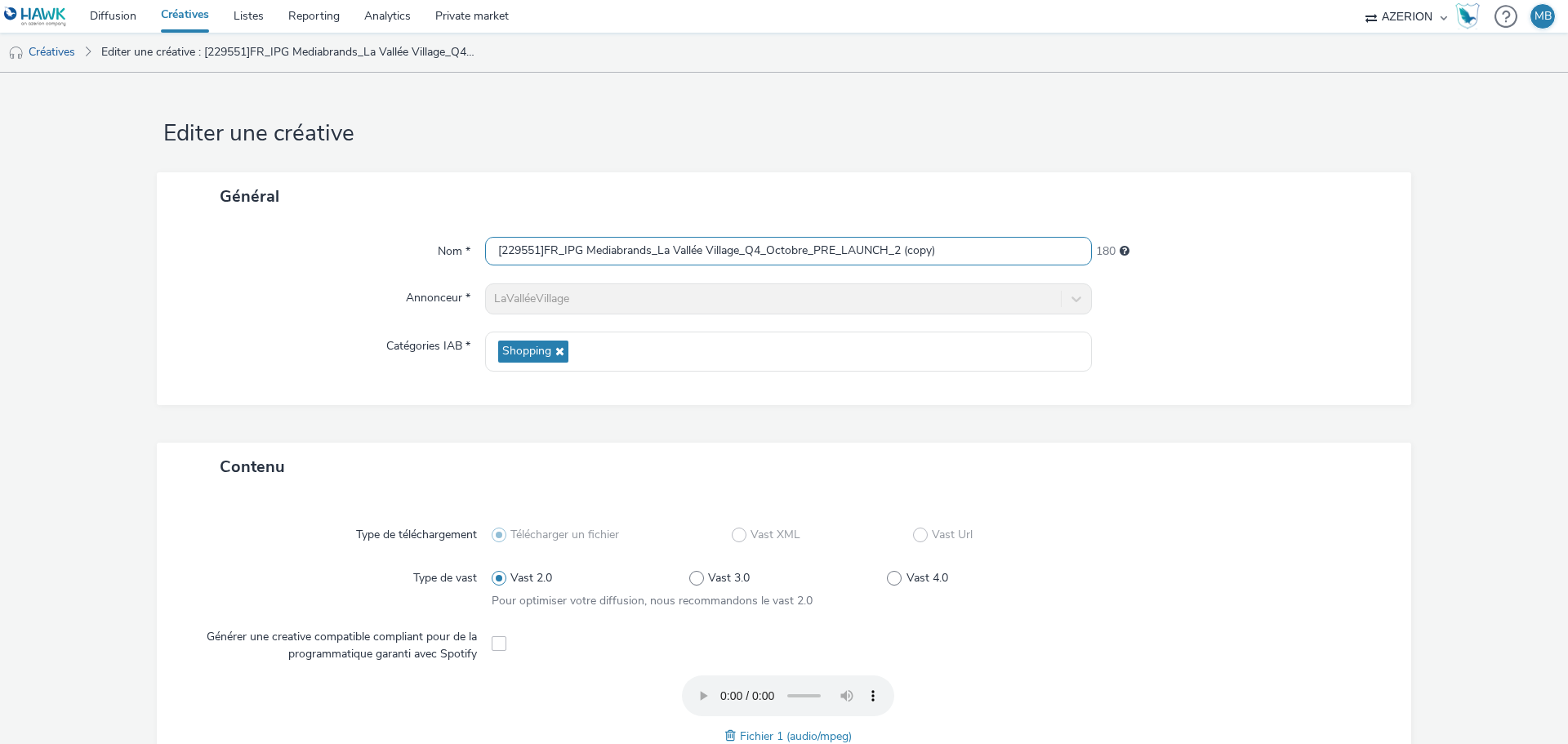
drag, startPoint x: 954, startPoint y: 247, endPoint x: 893, endPoint y: 267, distance: 64.2
click at [893, 267] on div "[229551]FR_IPG Mediabrands_La Vallée Village_Q4_Octobre_PRE_LAUNCH_2 (copy)" at bounding box center [789, 251] width 607 height 29
drag, startPoint x: 843, startPoint y: 252, endPoint x: 811, endPoint y: 259, distance: 32.8
click at [811, 259] on input "[229551]FR_IPG Mediabrands_La Vallée Village_Q4_Octobre_PRE_LAUNCH_1" at bounding box center [789, 251] width 607 height 29
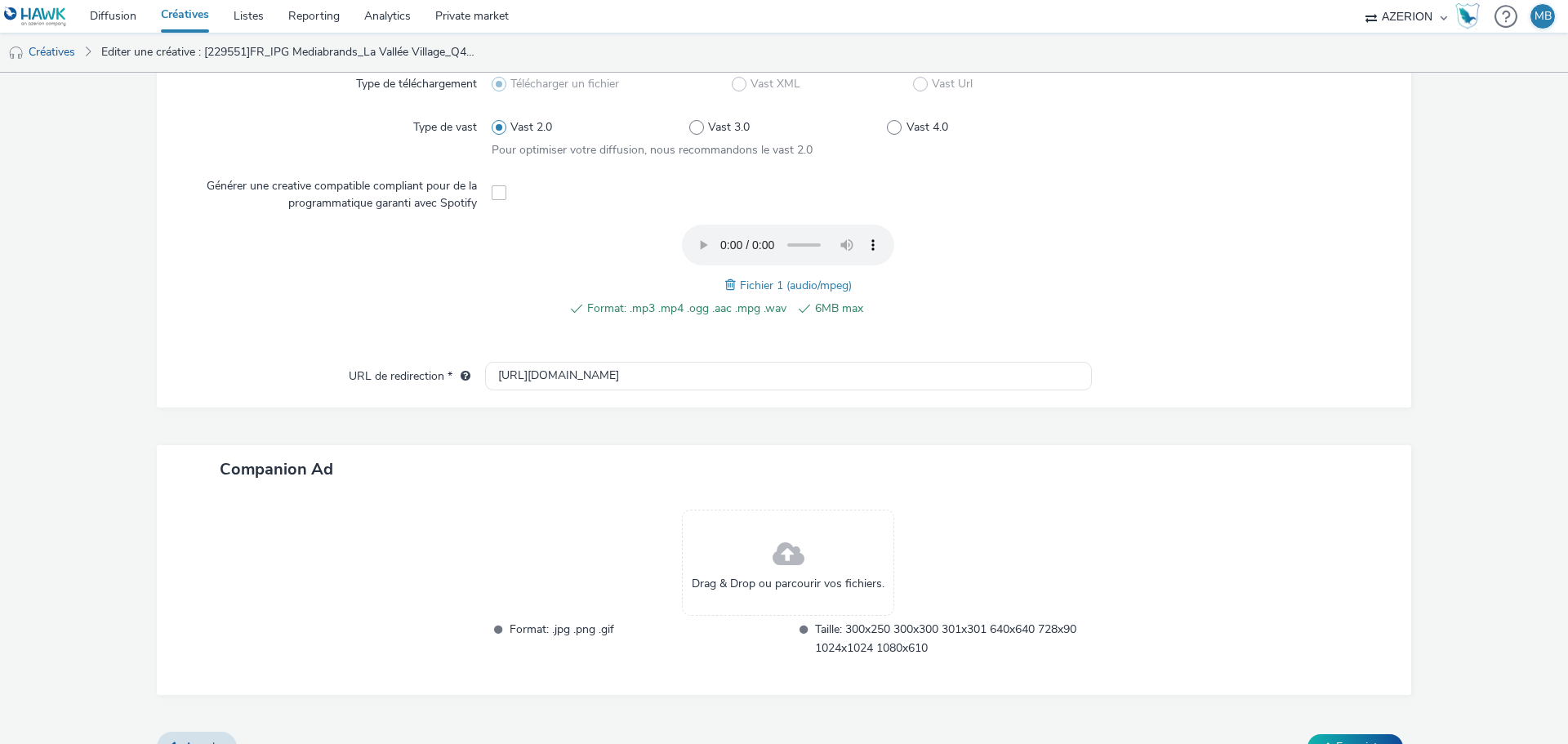
scroll to position [481, 0]
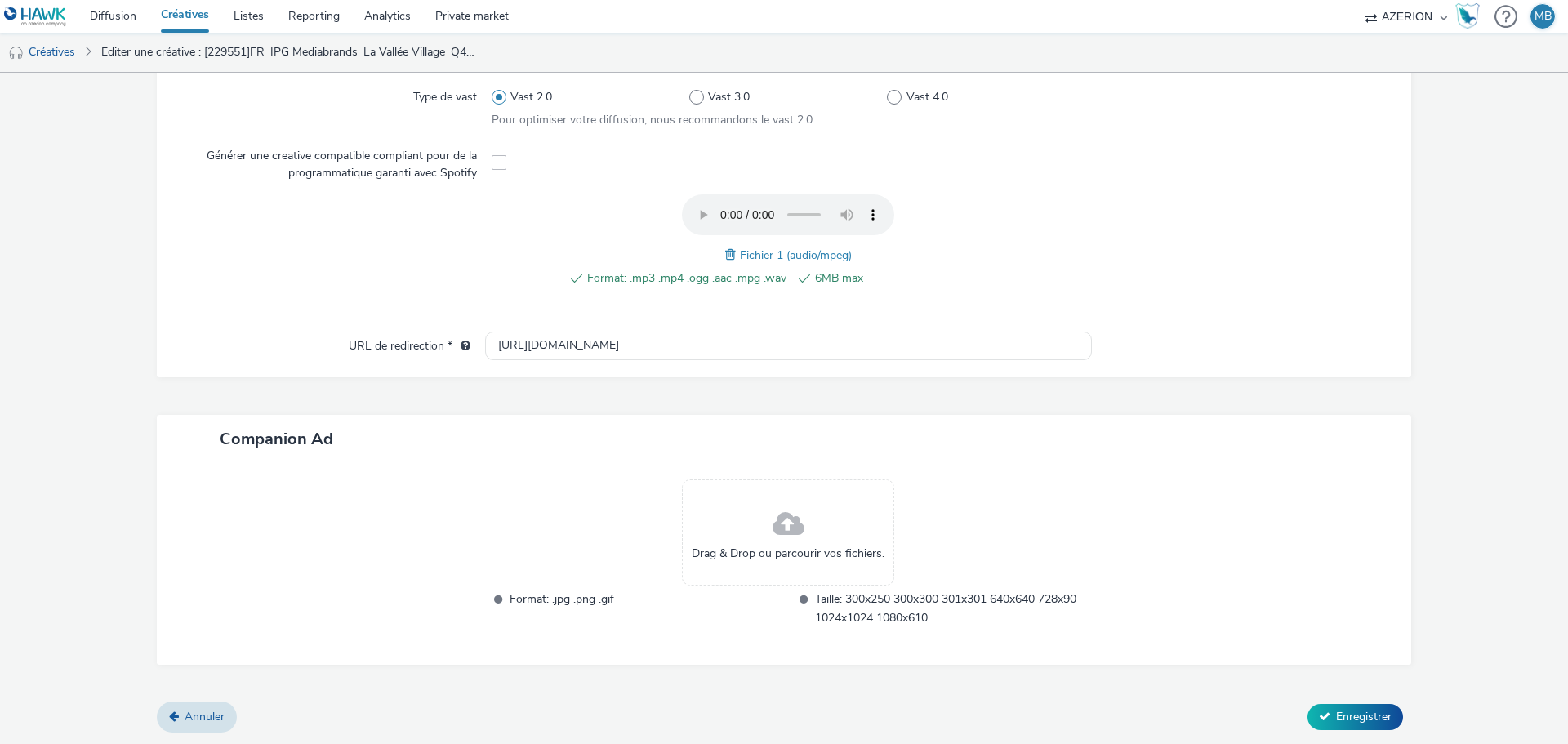
type input "[229551]FR_IPG Mediabrands_La [GEOGRAPHIC_DATA]"
click at [717, 254] on div "Format: .mp3 .mp4 .ogg .aac .mpg .wav 6MB max Fichier 1 (audio/mpeg)" at bounding box center [788, 250] width 594 height 111
click at [725, 255] on span at bounding box center [733, 254] width 15 height 18
click at [1319, 721] on button "Enregistrer" at bounding box center [1356, 717] width 96 height 26
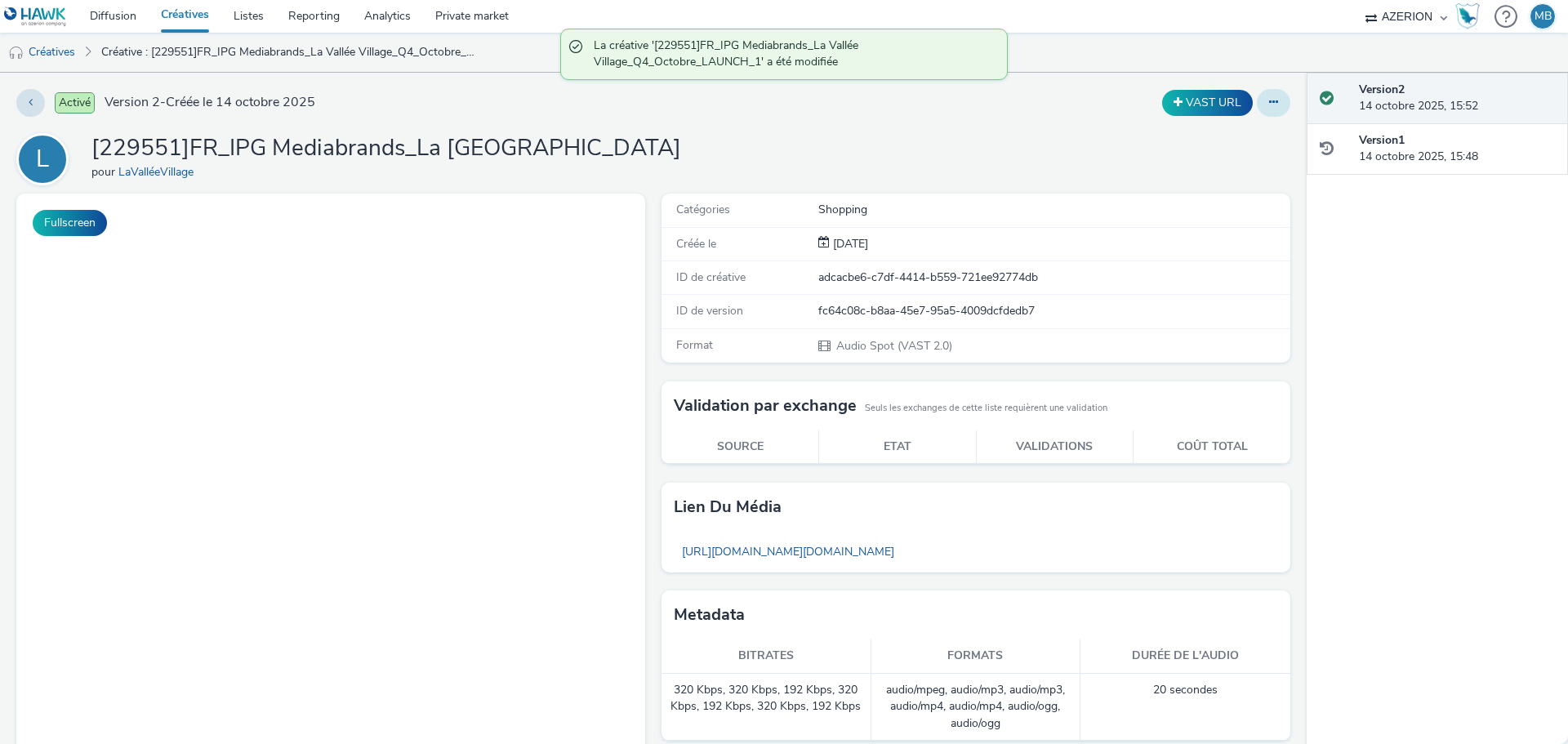
click at [1269, 101] on button at bounding box center [1274, 102] width 34 height 28
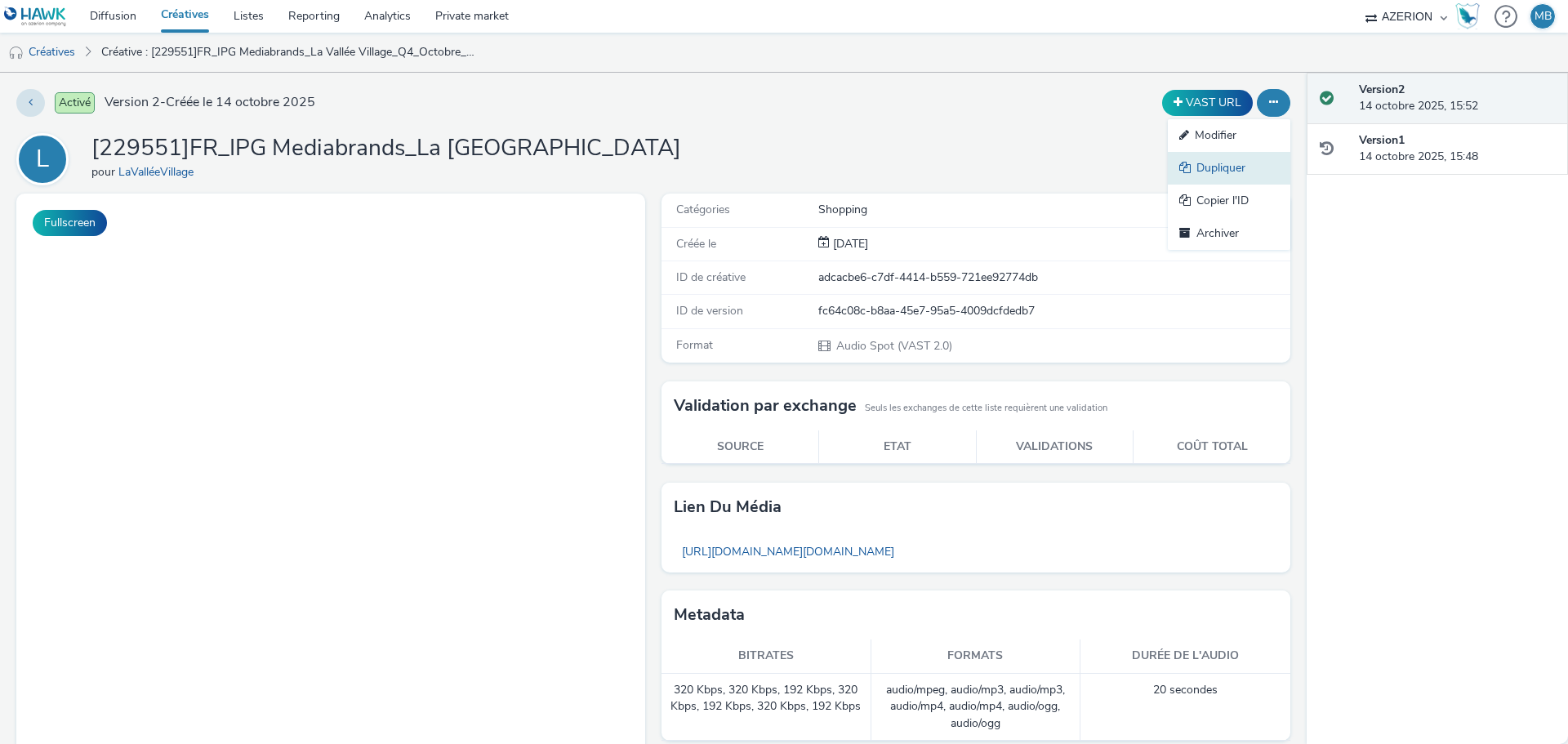
click at [1232, 166] on link "Dupliquer" at bounding box center [1229, 168] width 122 height 33
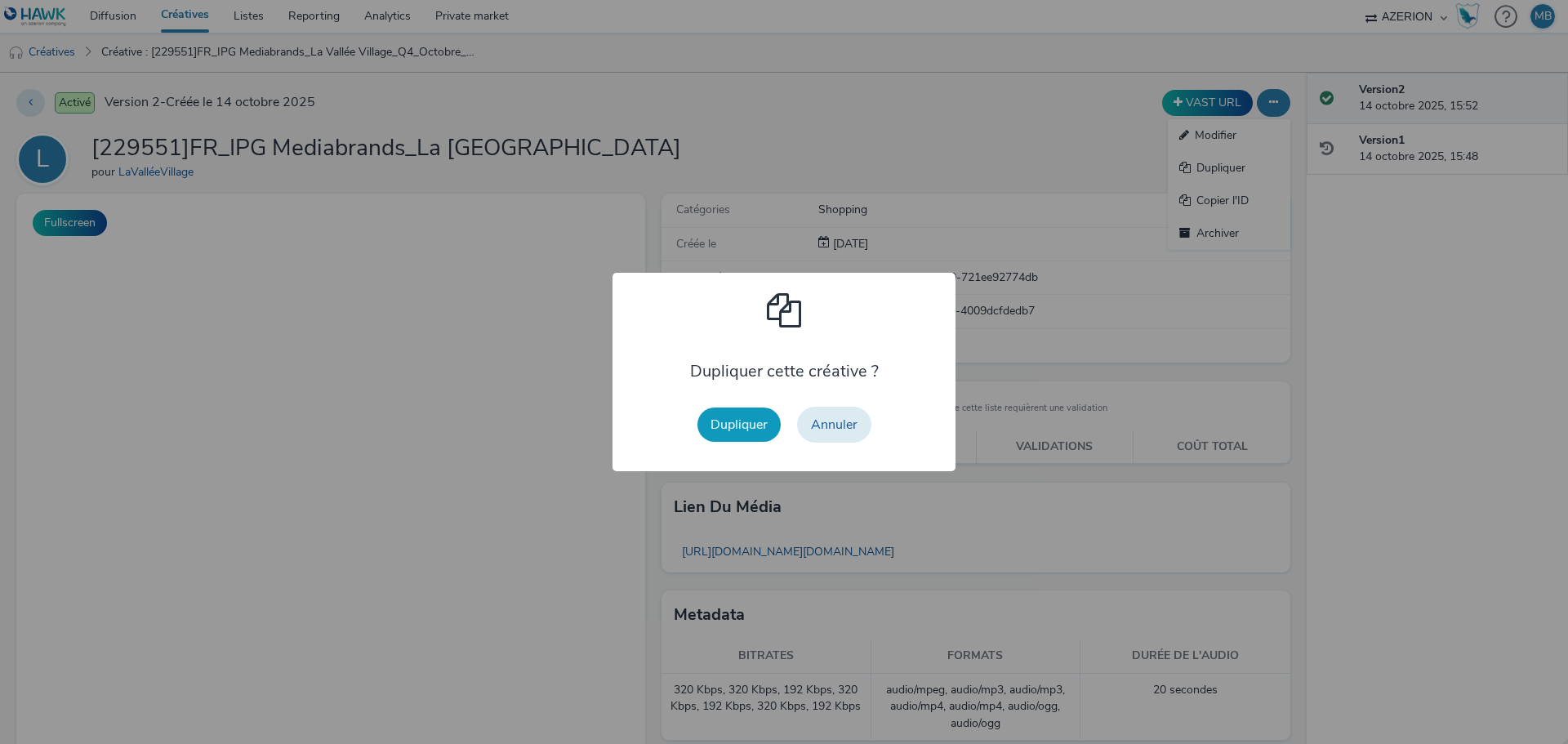
click at [736, 437] on button "Dupliquer" at bounding box center [739, 424] width 83 height 34
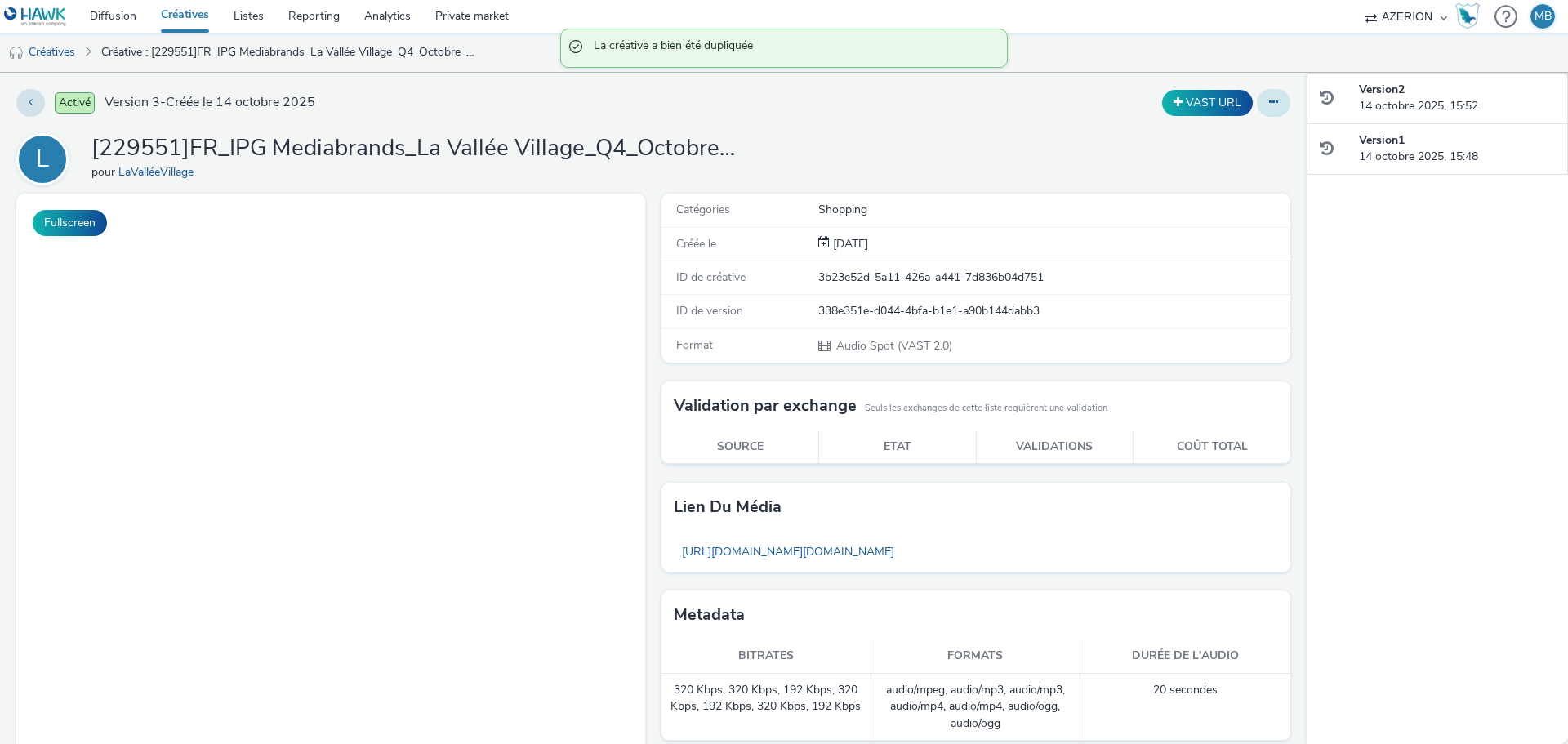
click at [1258, 108] on button at bounding box center [1274, 102] width 34 height 28
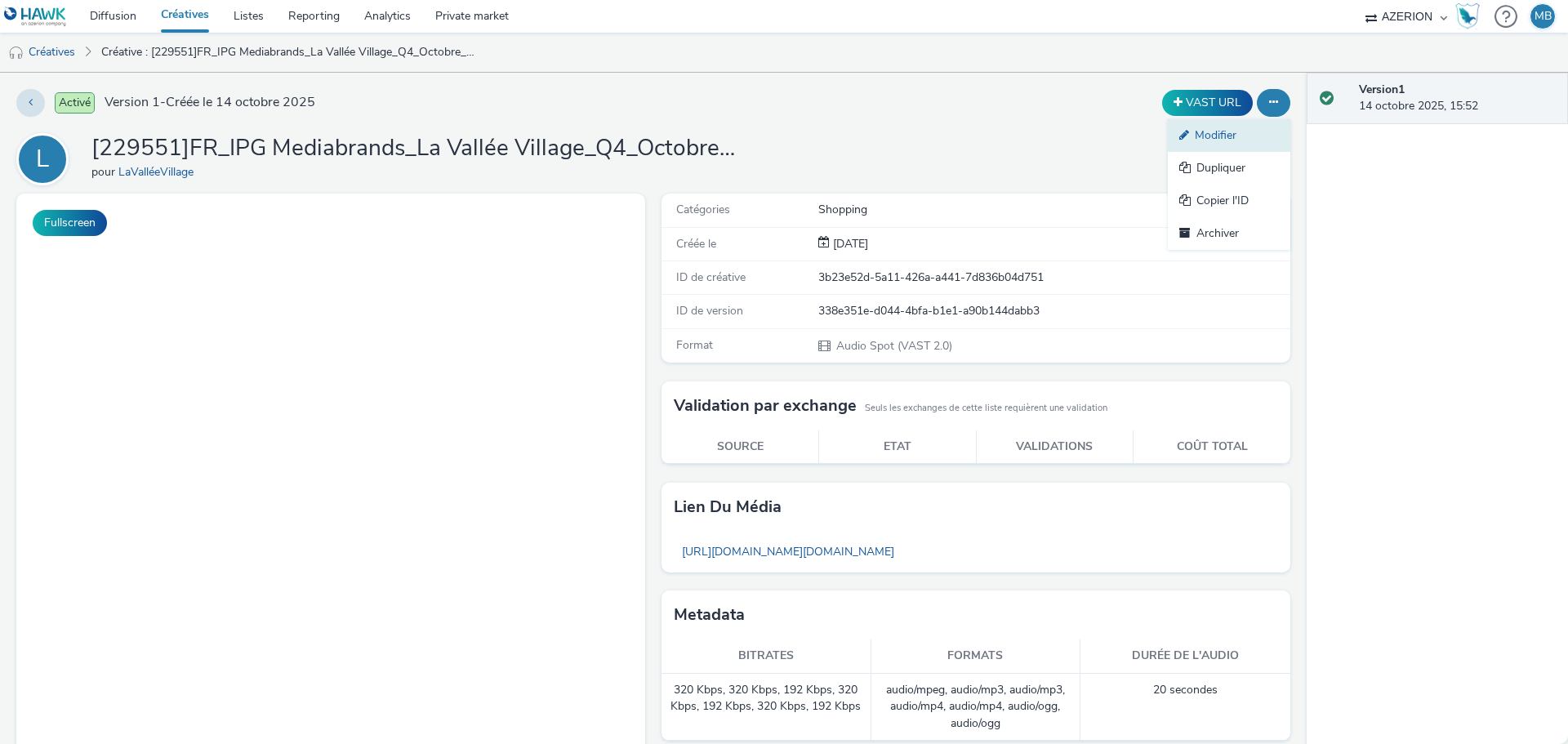
click at [1206, 135] on link "Modifier" at bounding box center [1229, 135] width 122 height 33
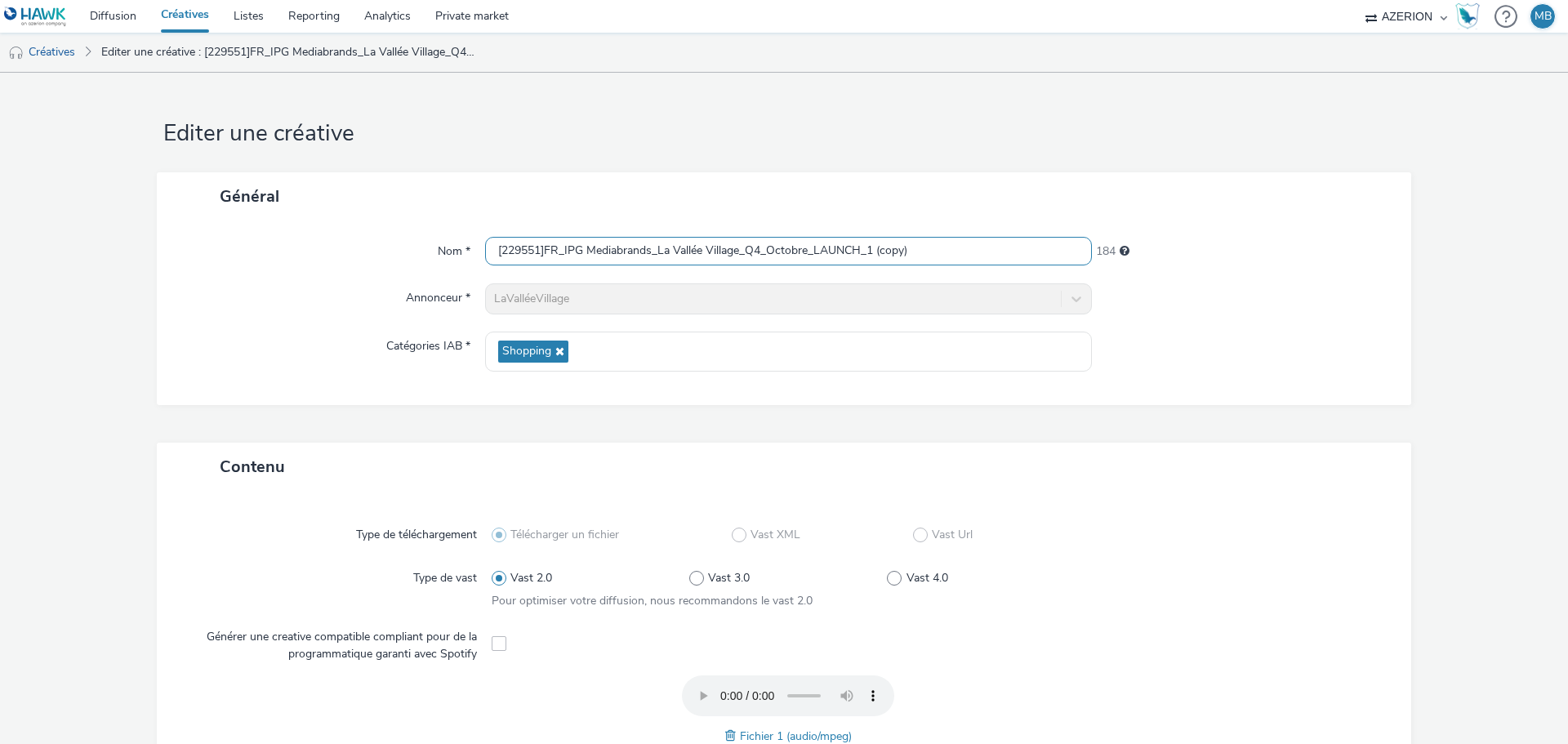
drag, startPoint x: 916, startPoint y: 251, endPoint x: 865, endPoint y: 268, distance: 53.8
click at [865, 268] on div "Nom * [229551]FR_IPG Mediabrands_La Vallée Village_Q4_Octobre_LAUNCH_1 (copy) 1…" at bounding box center [784, 313] width 1254 height 185
type input "[229551]FR_IPG Mediabrands_La [GEOGRAPHIC_DATA]"
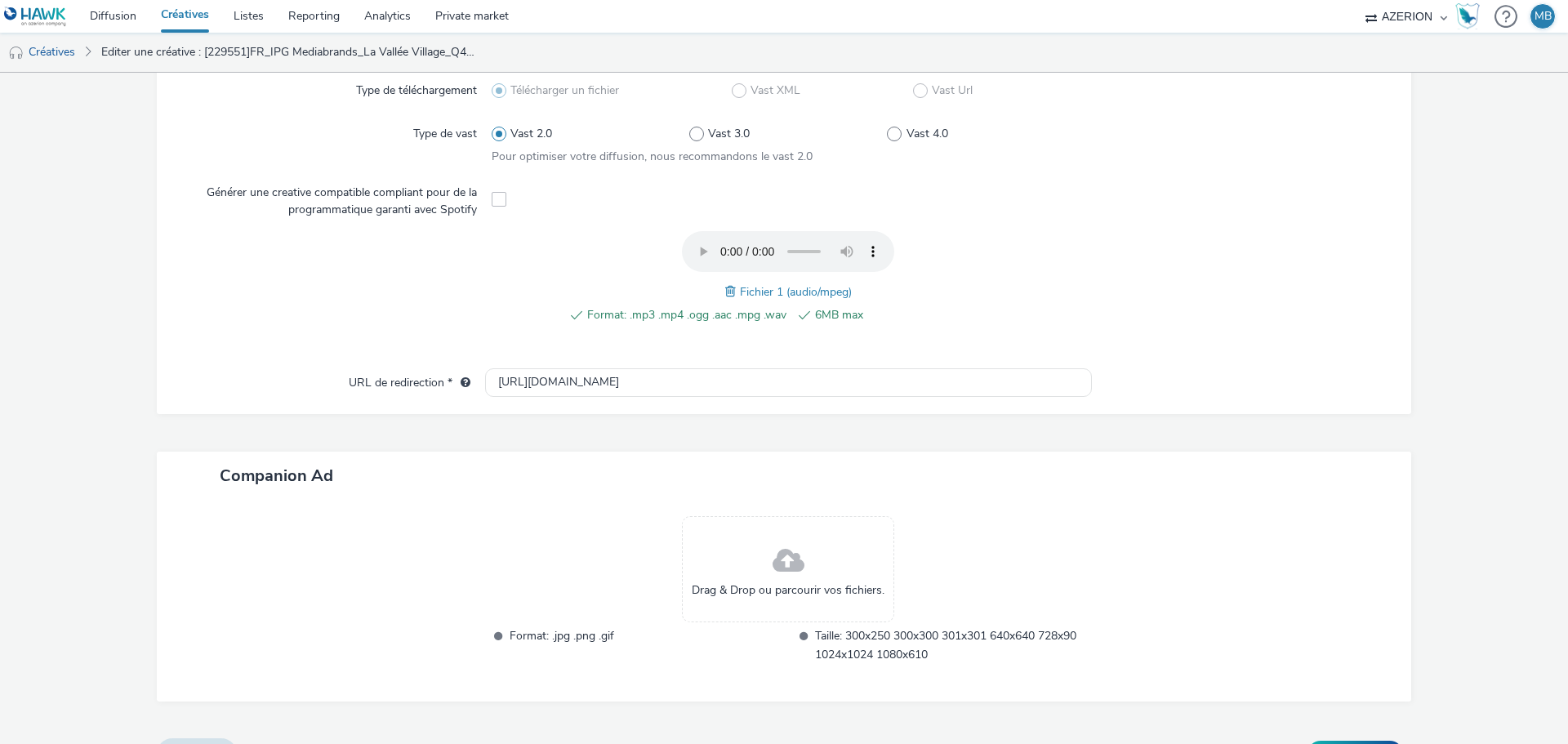
scroll to position [481, 0]
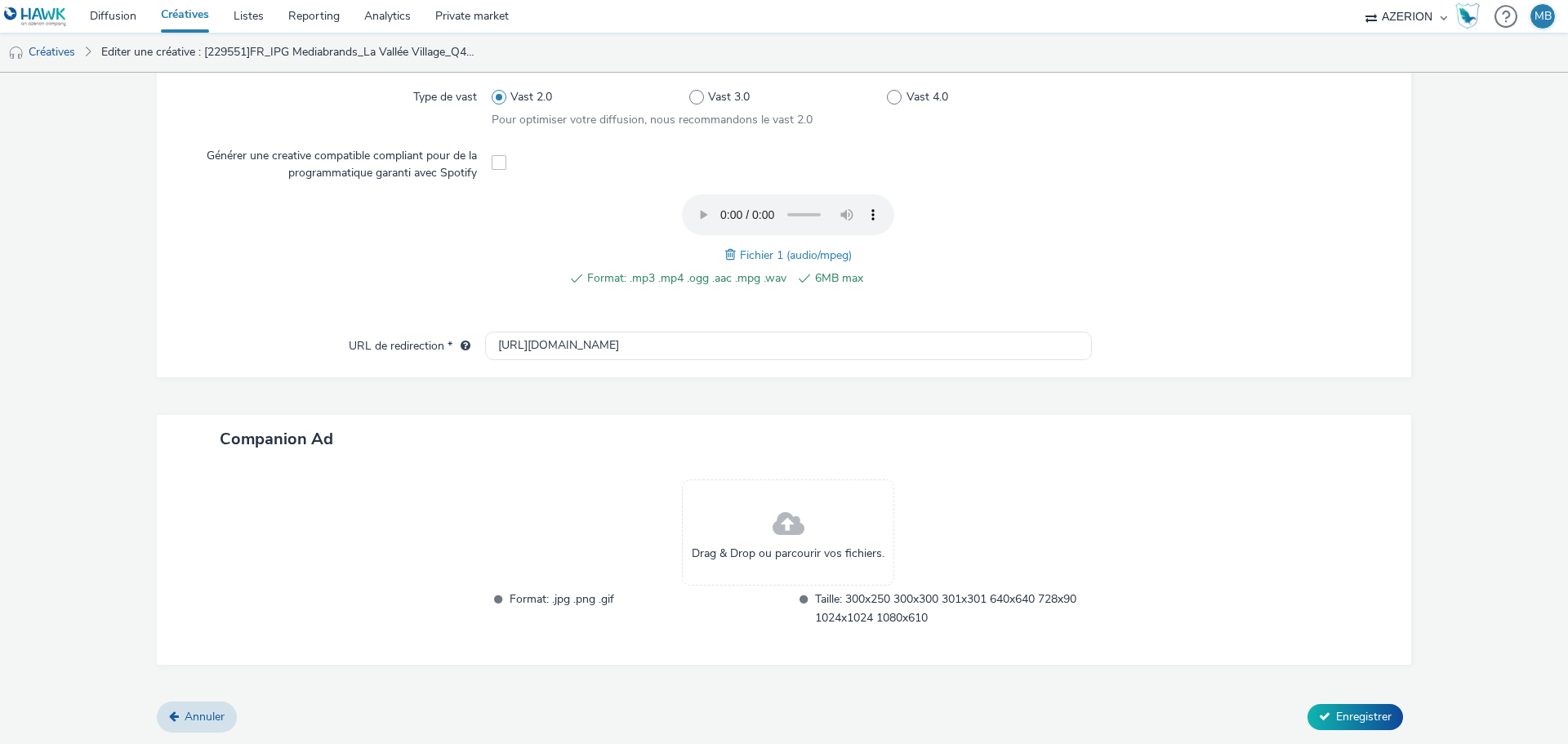
click at [730, 248] on span at bounding box center [733, 254] width 15 height 18
click at [1375, 715] on span "Enregistrer" at bounding box center [1364, 717] width 55 height 16
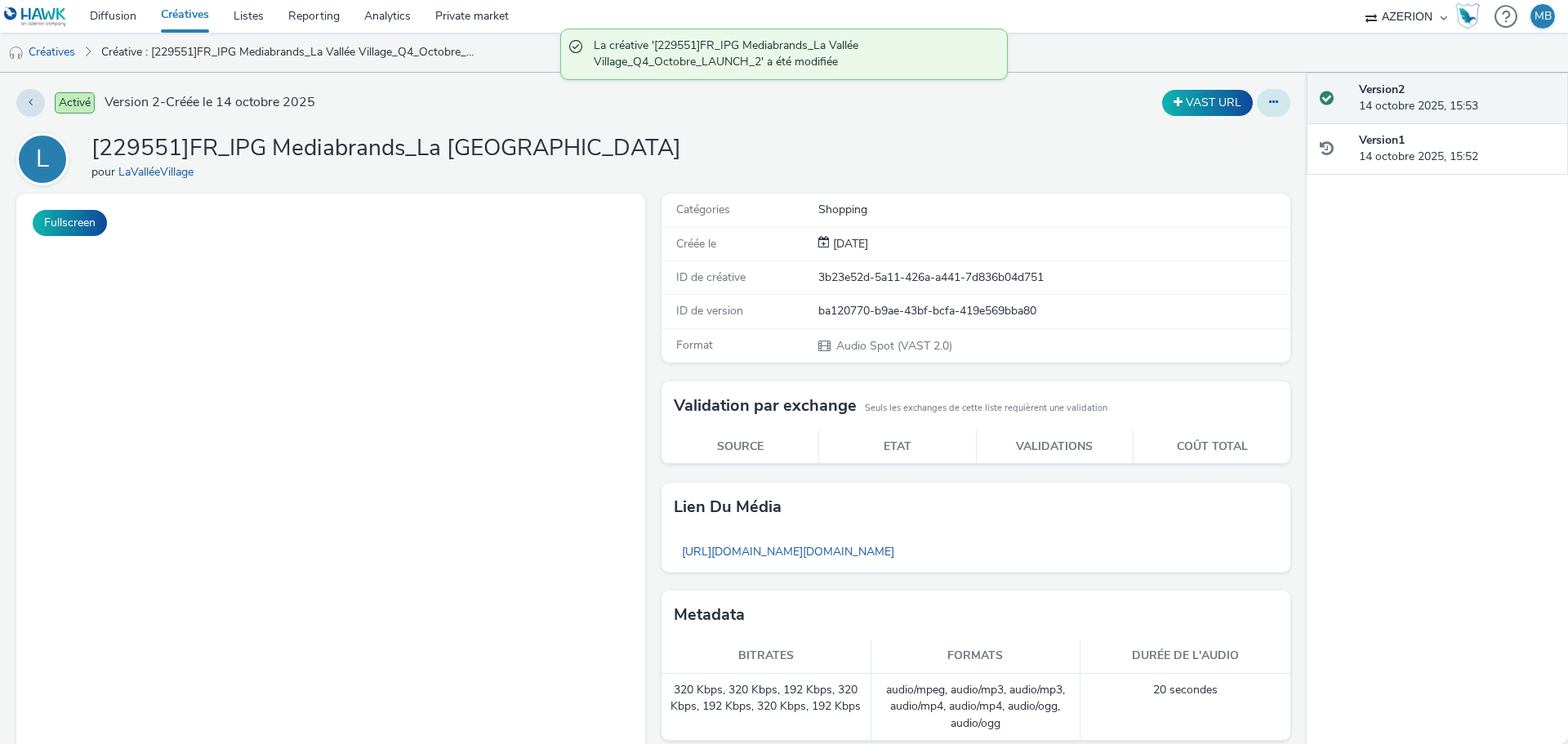
click at [1269, 104] on icon at bounding box center [1274, 102] width 9 height 12
click at [1223, 164] on link "Dupliquer" at bounding box center [1229, 168] width 122 height 33
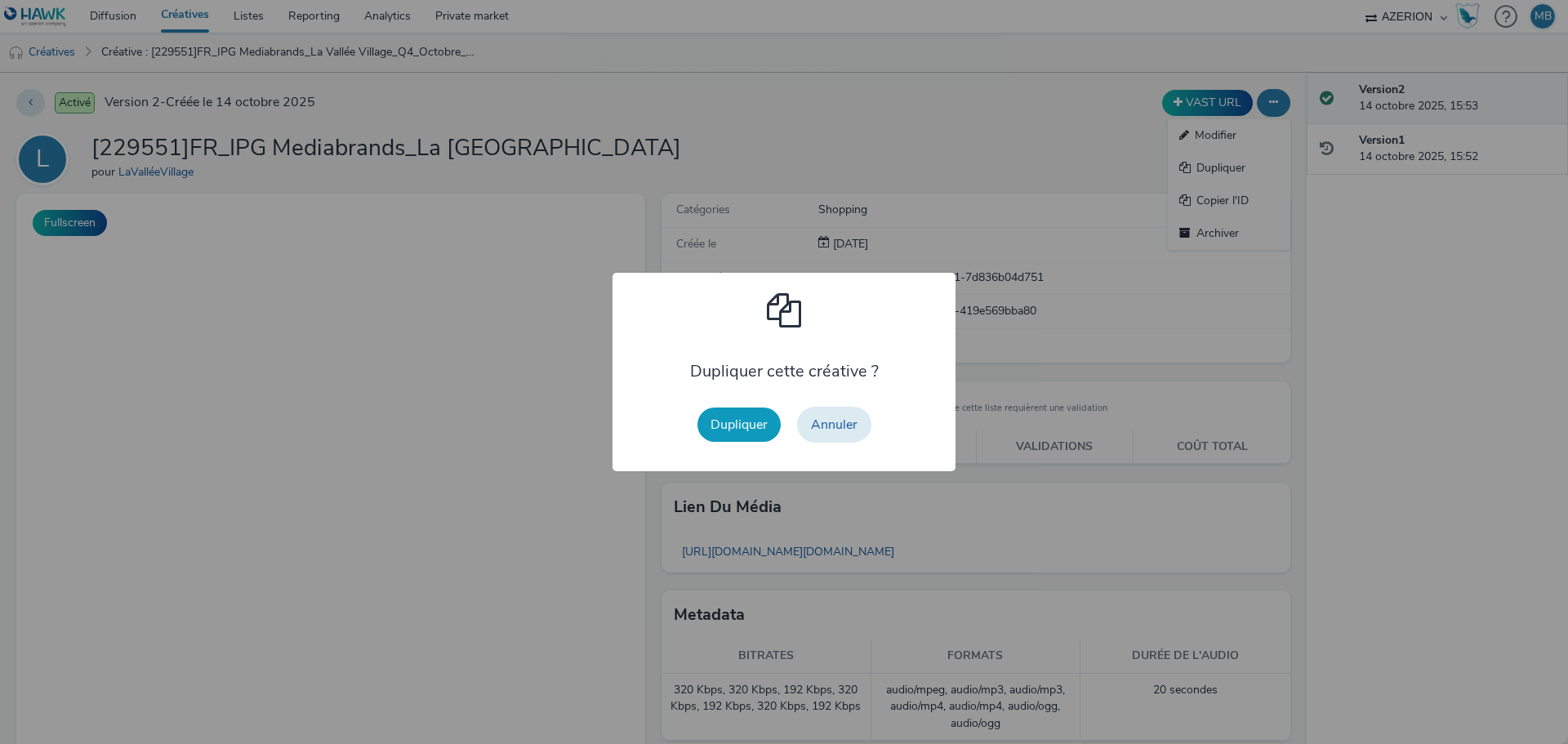
click at [722, 428] on button "Dupliquer" at bounding box center [739, 424] width 83 height 34
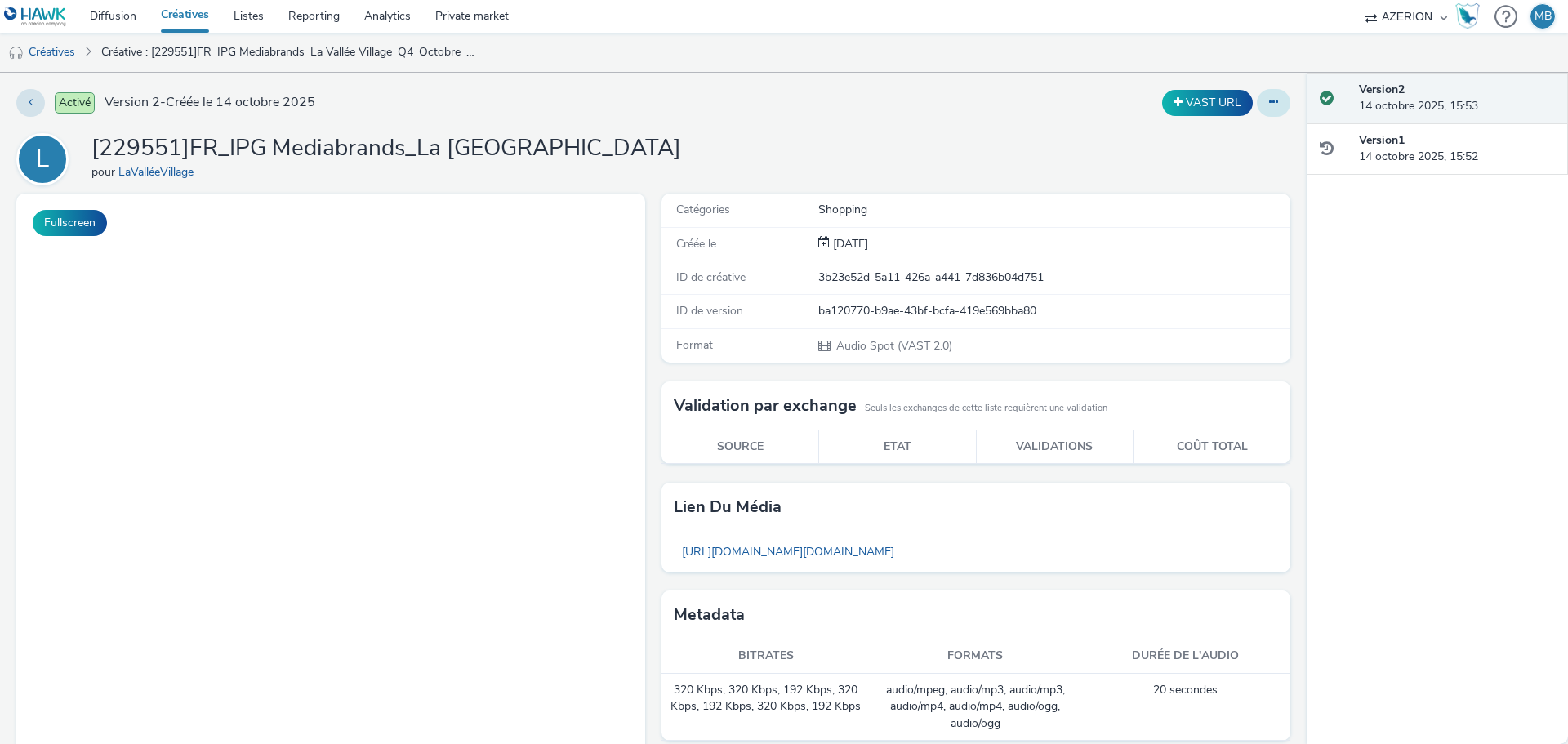
click at [1269, 107] on icon at bounding box center [1274, 102] width 9 height 12
click at [1197, 133] on link "Modifier" at bounding box center [1229, 135] width 122 height 33
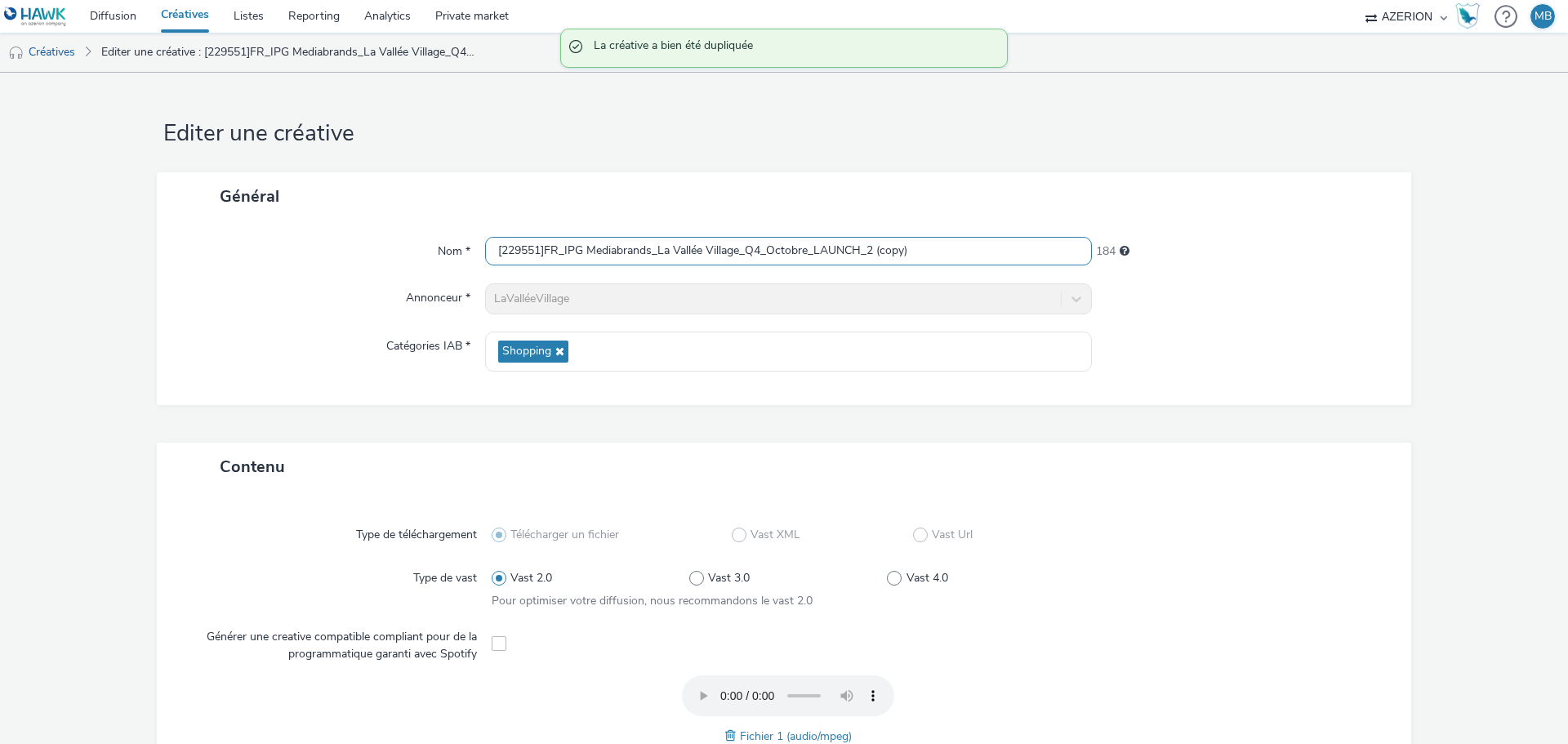
drag, startPoint x: 935, startPoint y: 254, endPoint x: 864, endPoint y: 273, distance: 73.5
click at [864, 273] on div "Nom * [229551]FR_IPG Mediabrands_La Vallée Village_Q4_Octobre_LAUNCH_2 (copy) 1…" at bounding box center [784, 313] width 1254 height 185
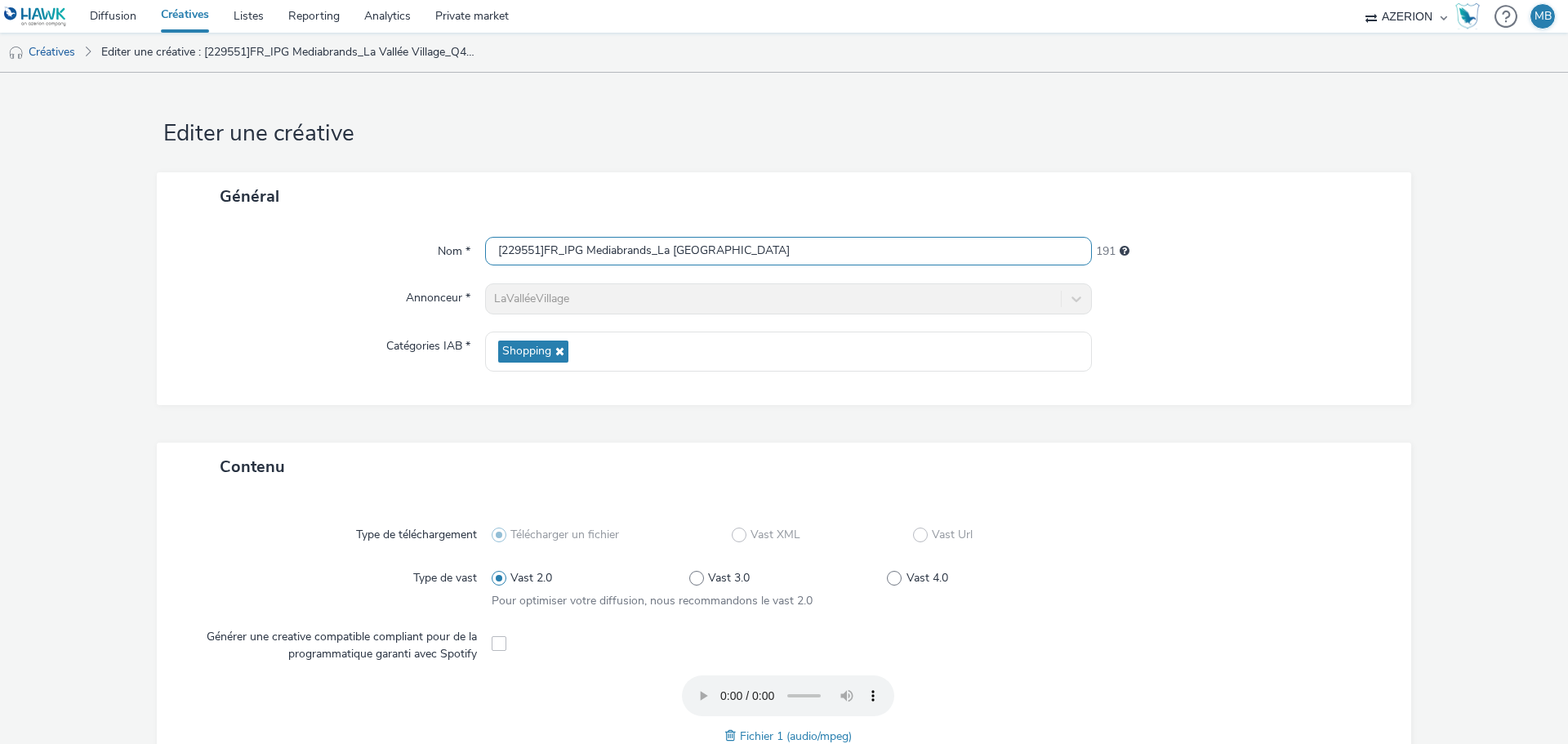
type input "[229551]FR_IPG Mediabrands_La [GEOGRAPHIC_DATA]"
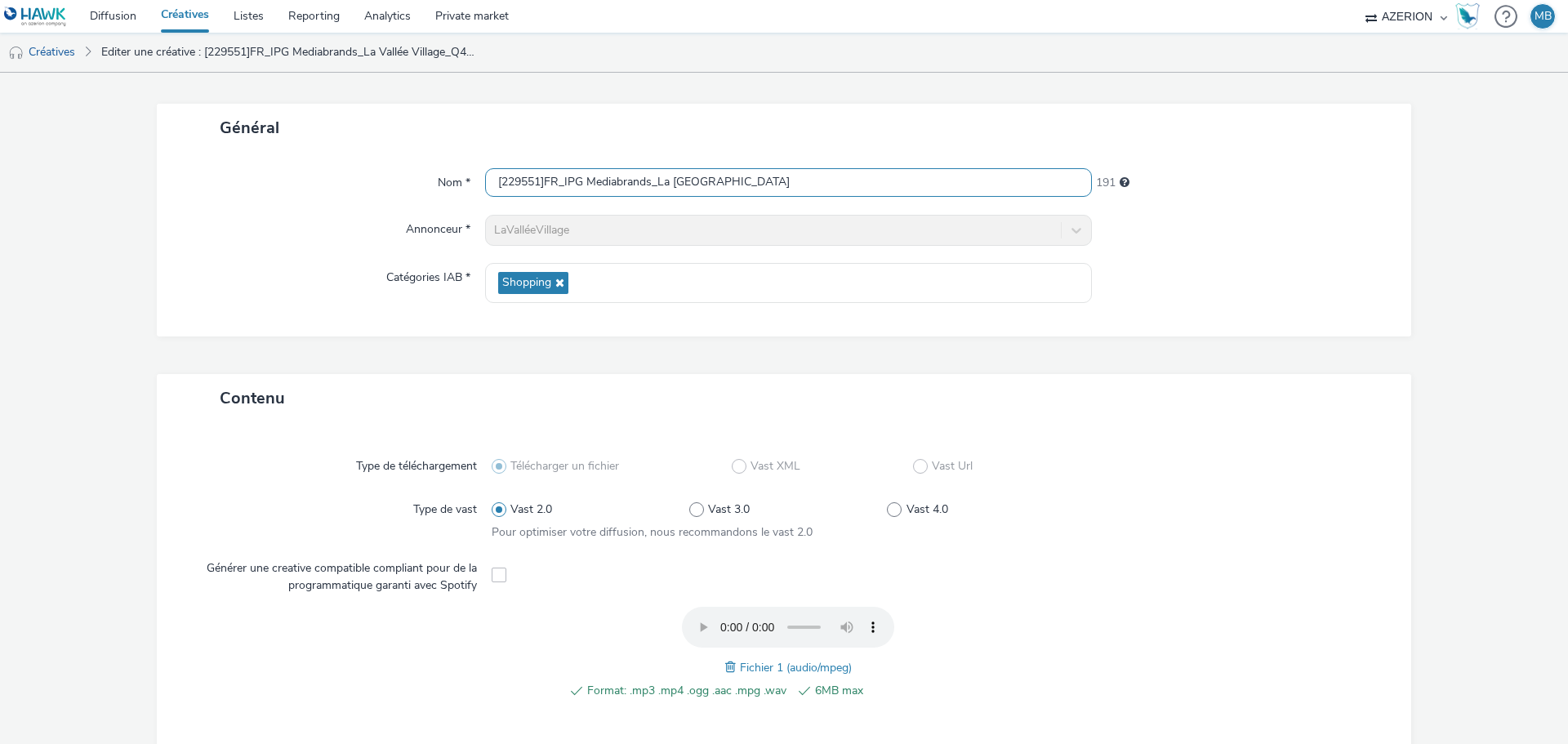
scroll to position [164, 0]
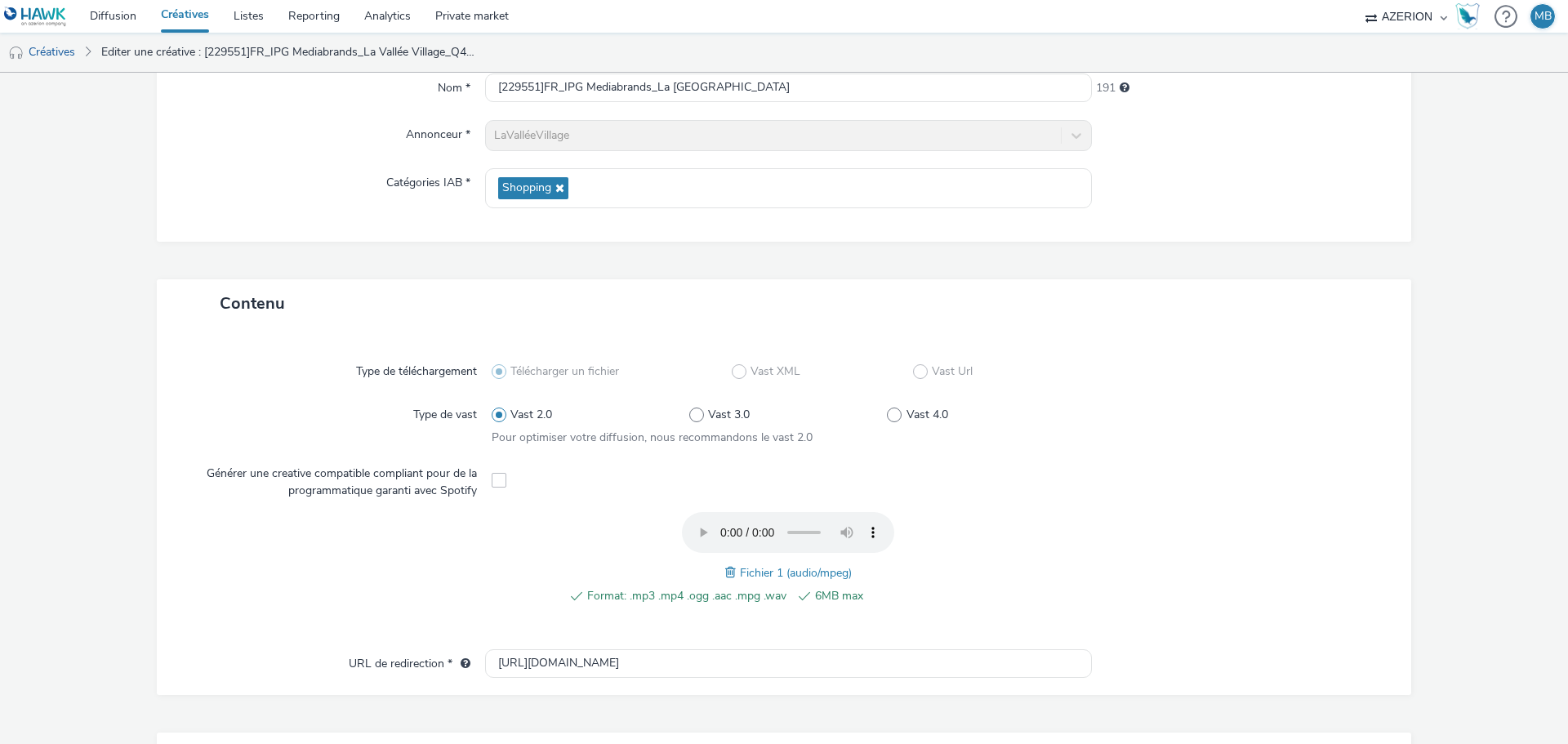
click at [725, 574] on span at bounding box center [733, 572] width 15 height 18
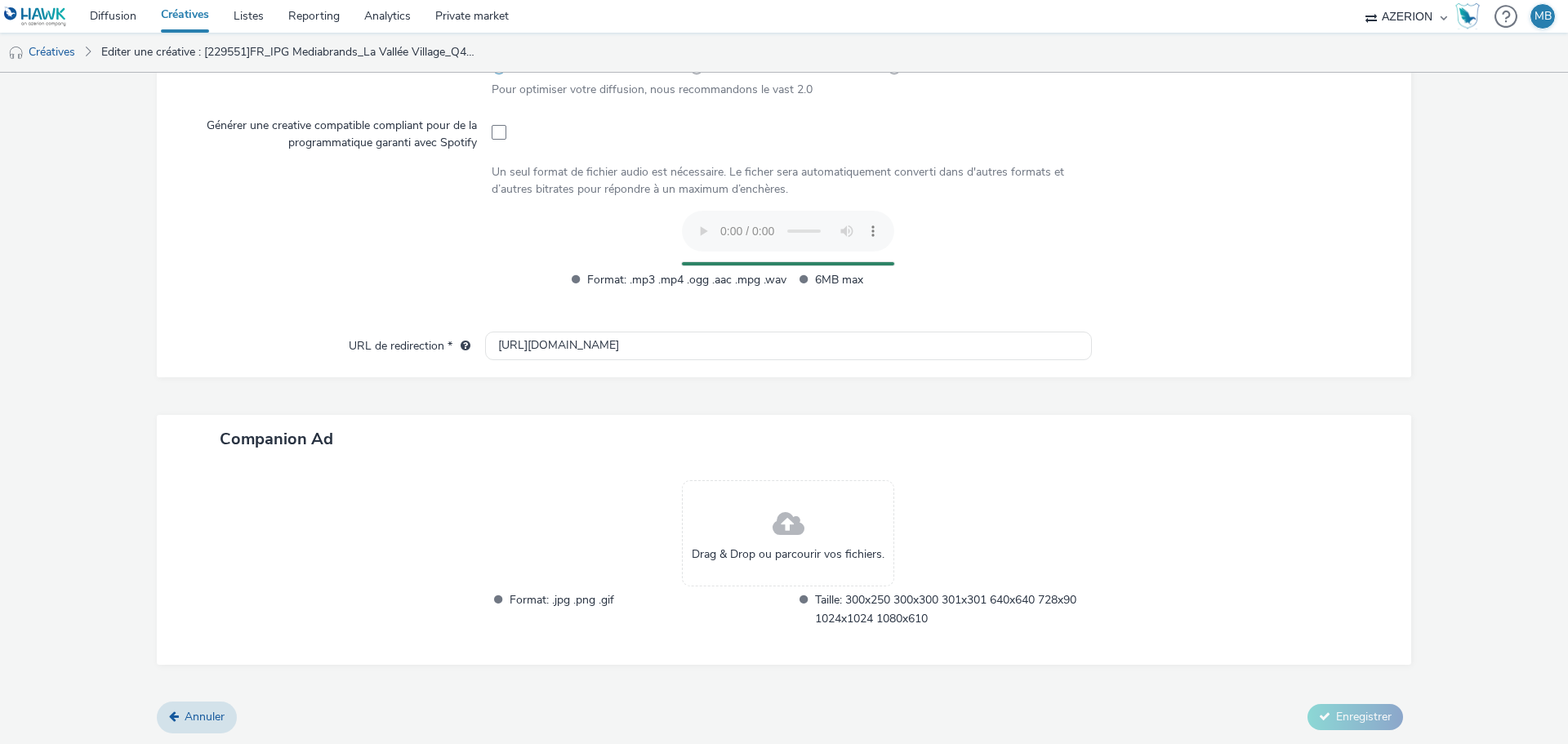
scroll to position [481, 0]
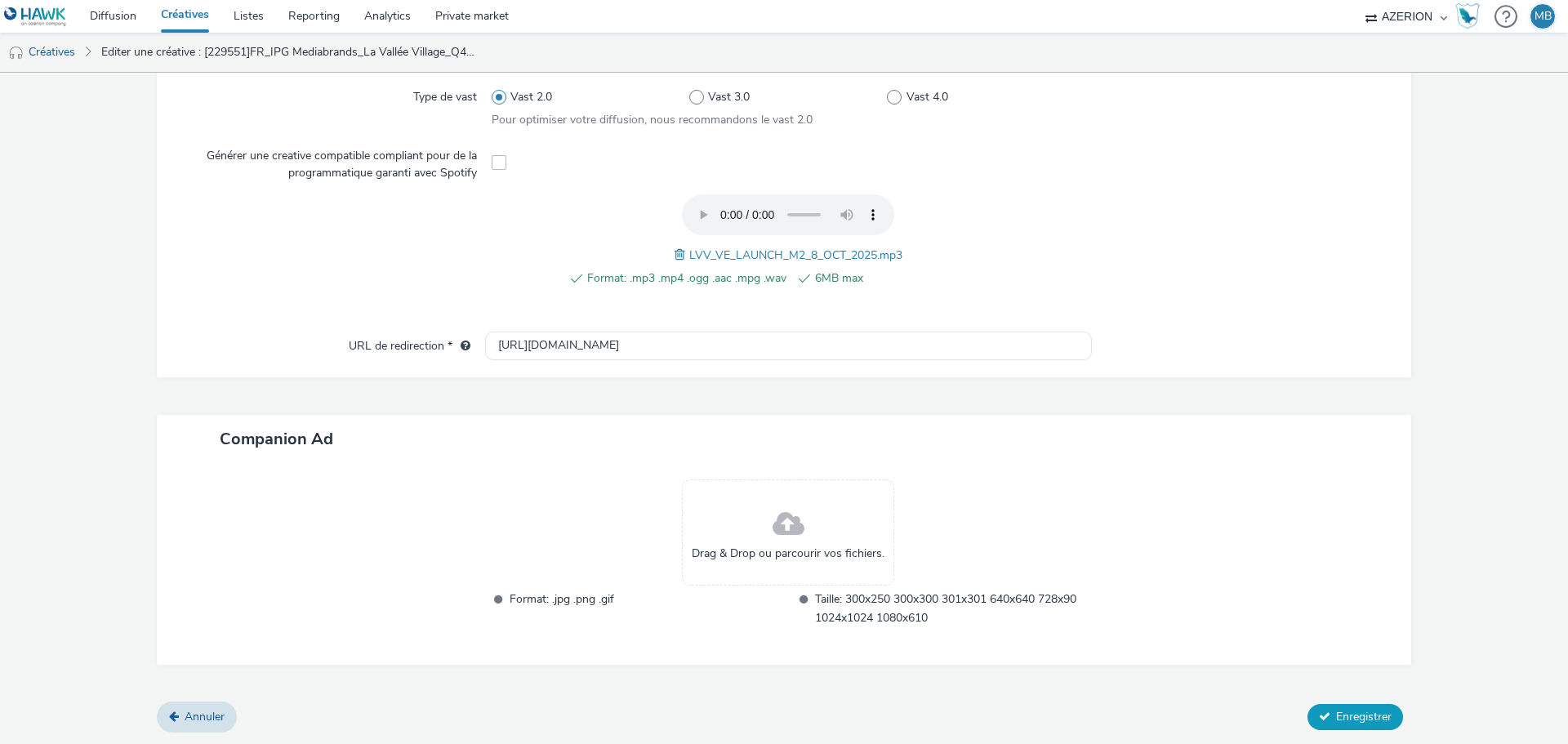
click at [1364, 721] on span "Enregistrer" at bounding box center [1364, 717] width 55 height 16
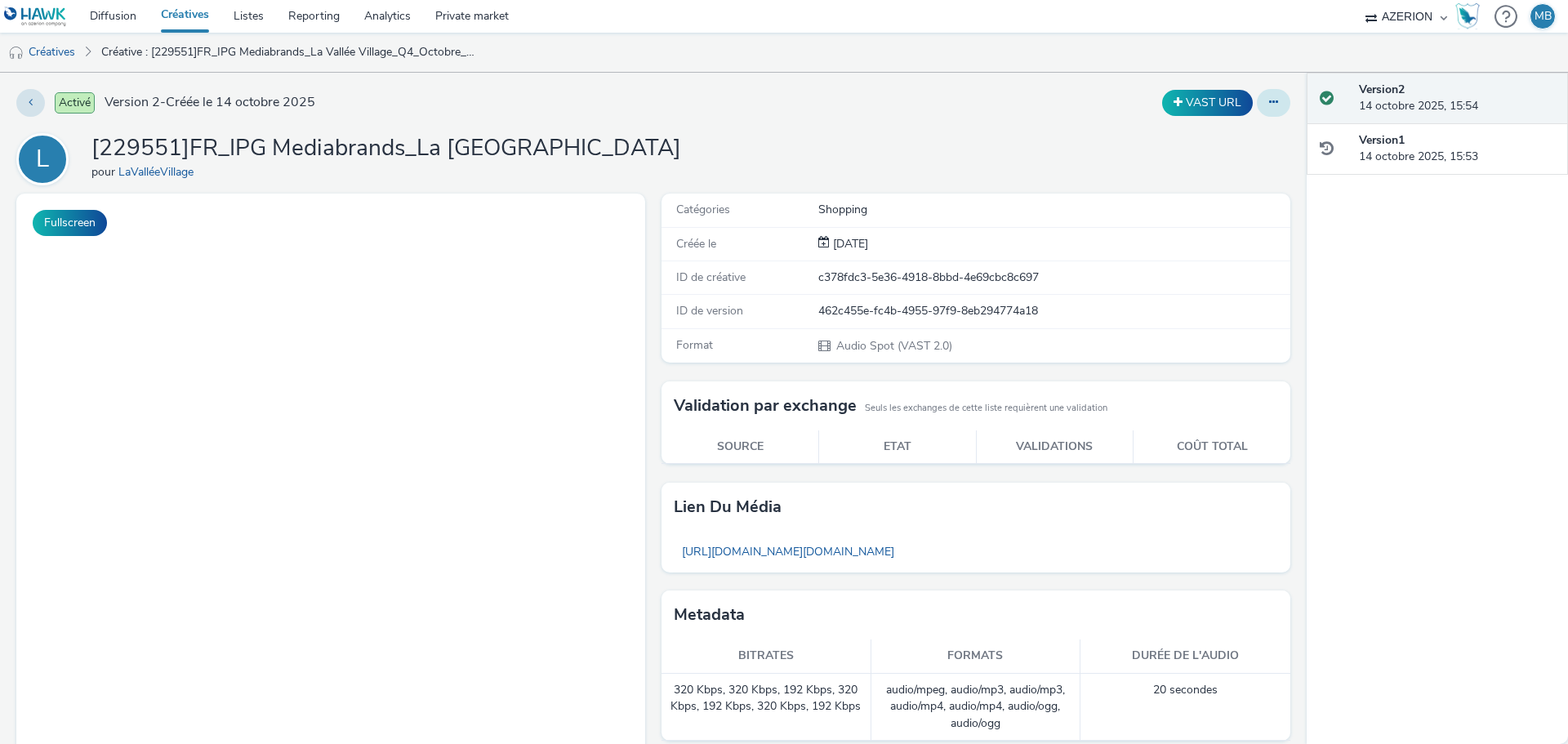
click at [1269, 100] on icon at bounding box center [1274, 102] width 9 height 12
click at [1236, 169] on link "Dupliquer" at bounding box center [1229, 168] width 122 height 33
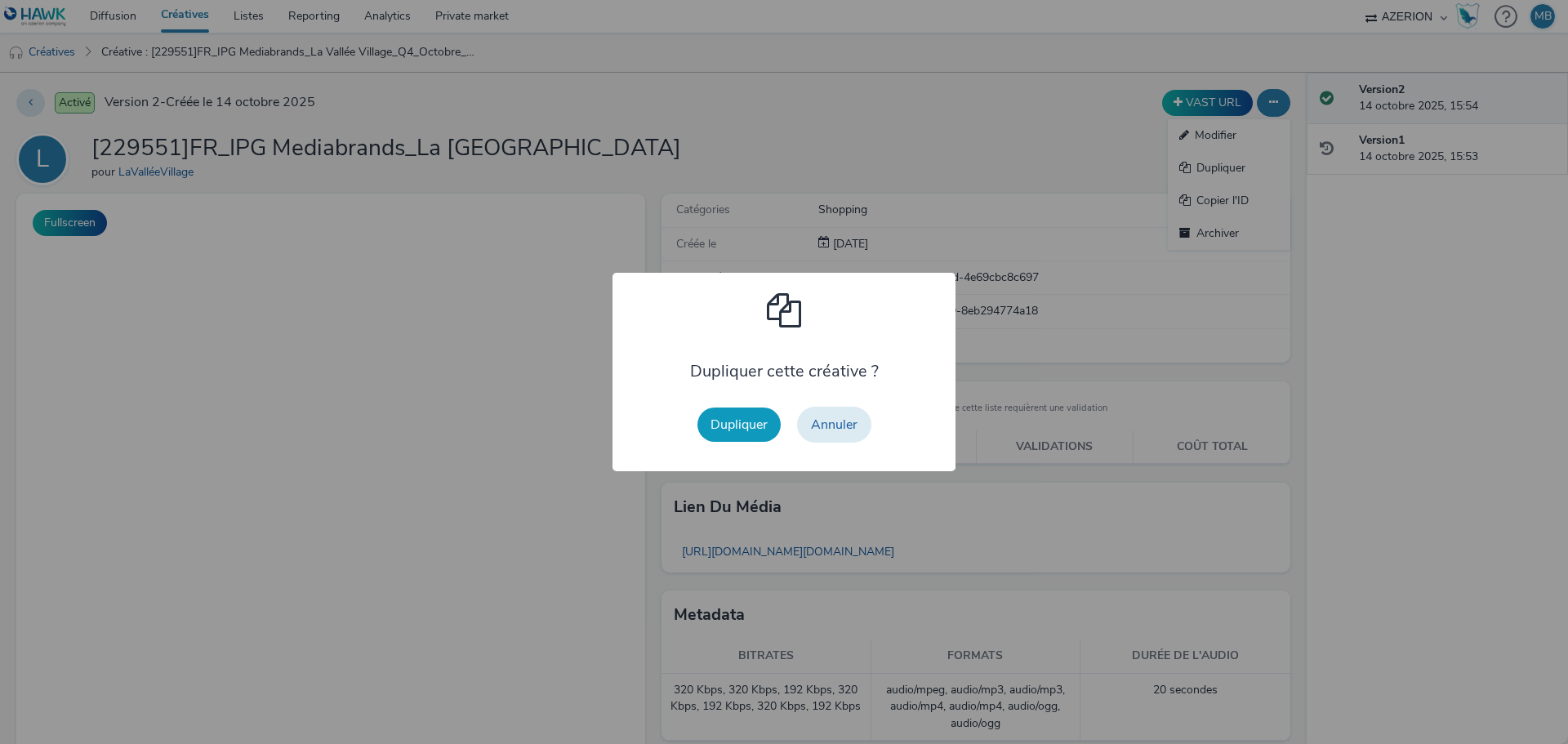
click at [745, 431] on button "Dupliquer" at bounding box center [739, 424] width 83 height 34
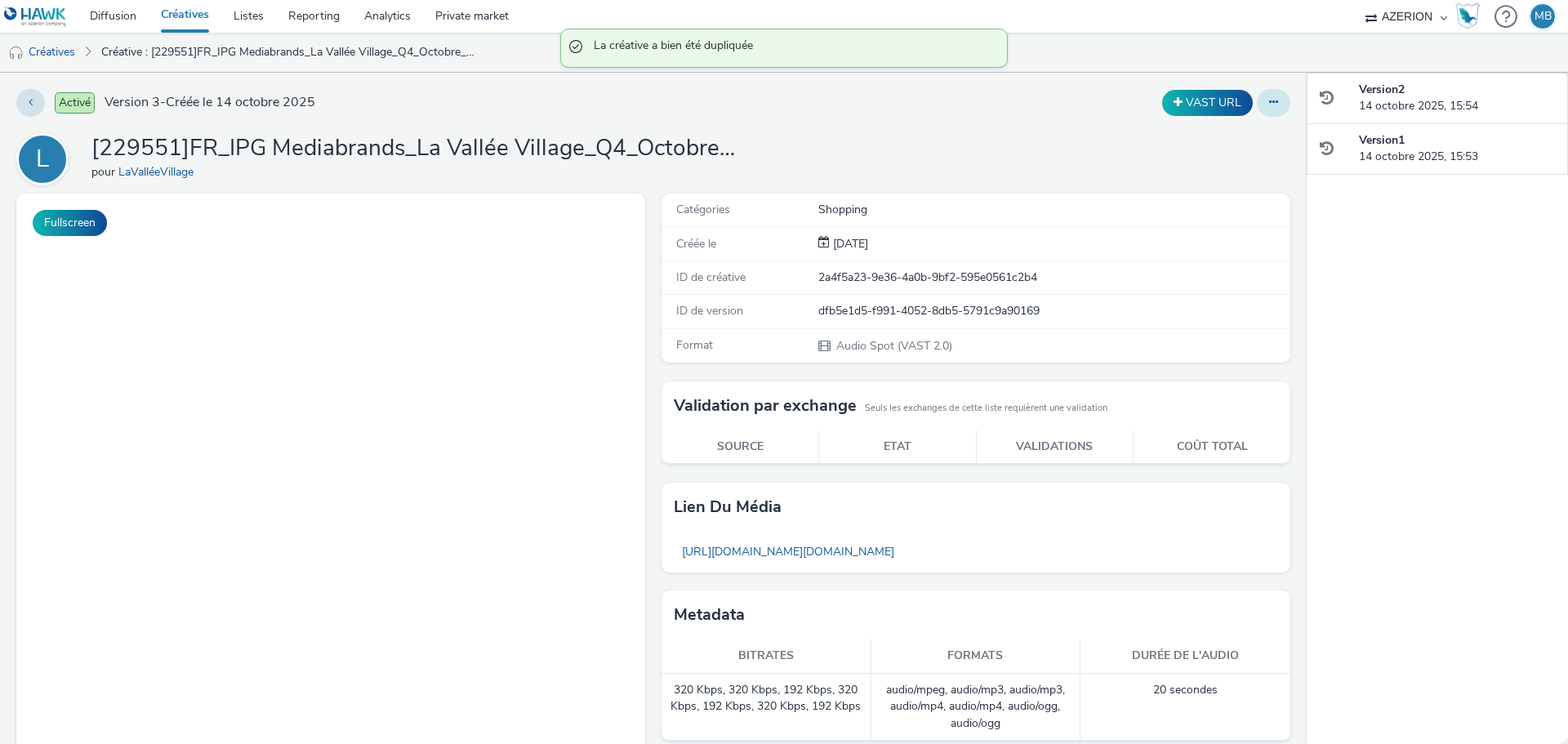
click at [1269, 107] on icon at bounding box center [1274, 102] width 9 height 12
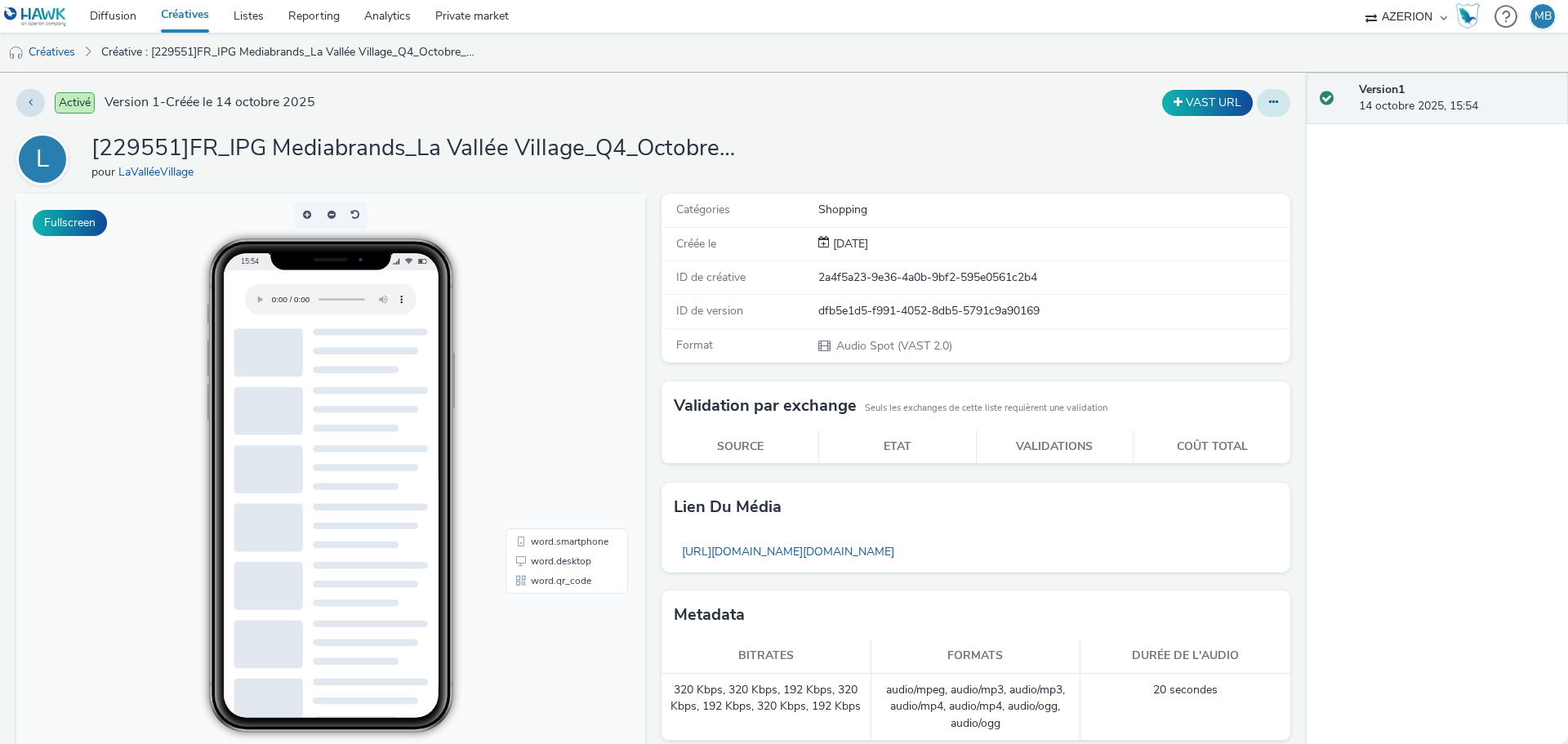
click at [1269, 100] on icon at bounding box center [1274, 102] width 9 height 12
click at [1226, 130] on link "Modifier" at bounding box center [1229, 135] width 122 height 33
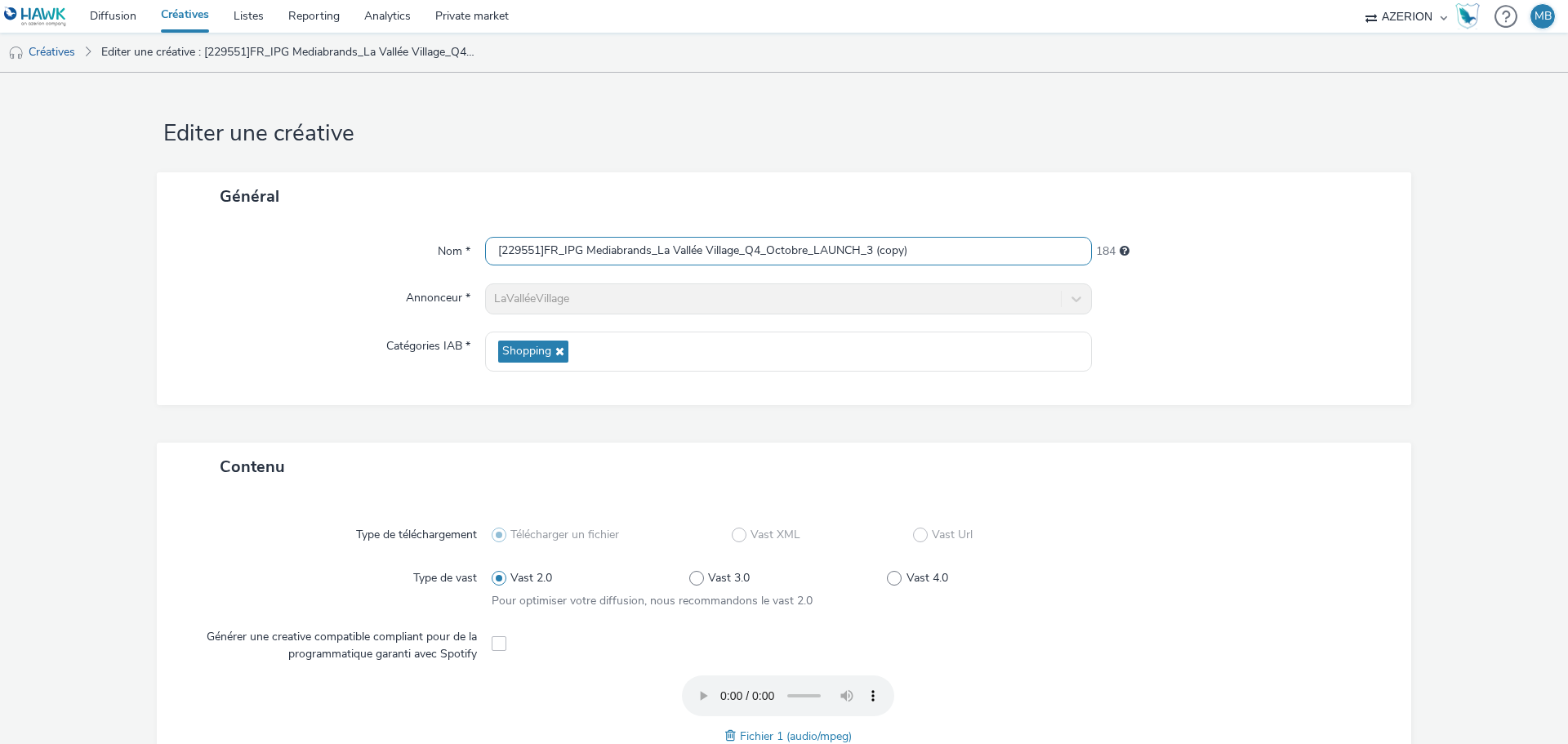
drag, startPoint x: 860, startPoint y: 247, endPoint x: 828, endPoint y: 252, distance: 32.4
click at [828, 252] on input "[229551]FR_IPG Mediabrands_La Vallée Village_Q4_Octobre_LAUNCH_3 (copy)" at bounding box center [789, 251] width 607 height 29
drag, startPoint x: 947, startPoint y: 247, endPoint x: 875, endPoint y: 268, distance: 75.0
click at [875, 268] on div "Nom * [229551]FR_IPG Mediabrands_La Vallée Village_Q4_Octobre_LASTDAYS_3 (copy)…" at bounding box center [784, 313] width 1254 height 185
type input "[229551]FR_IPG Mediabrands_La Vallée Village_Q4_Octobre_LASTDAYS_1"
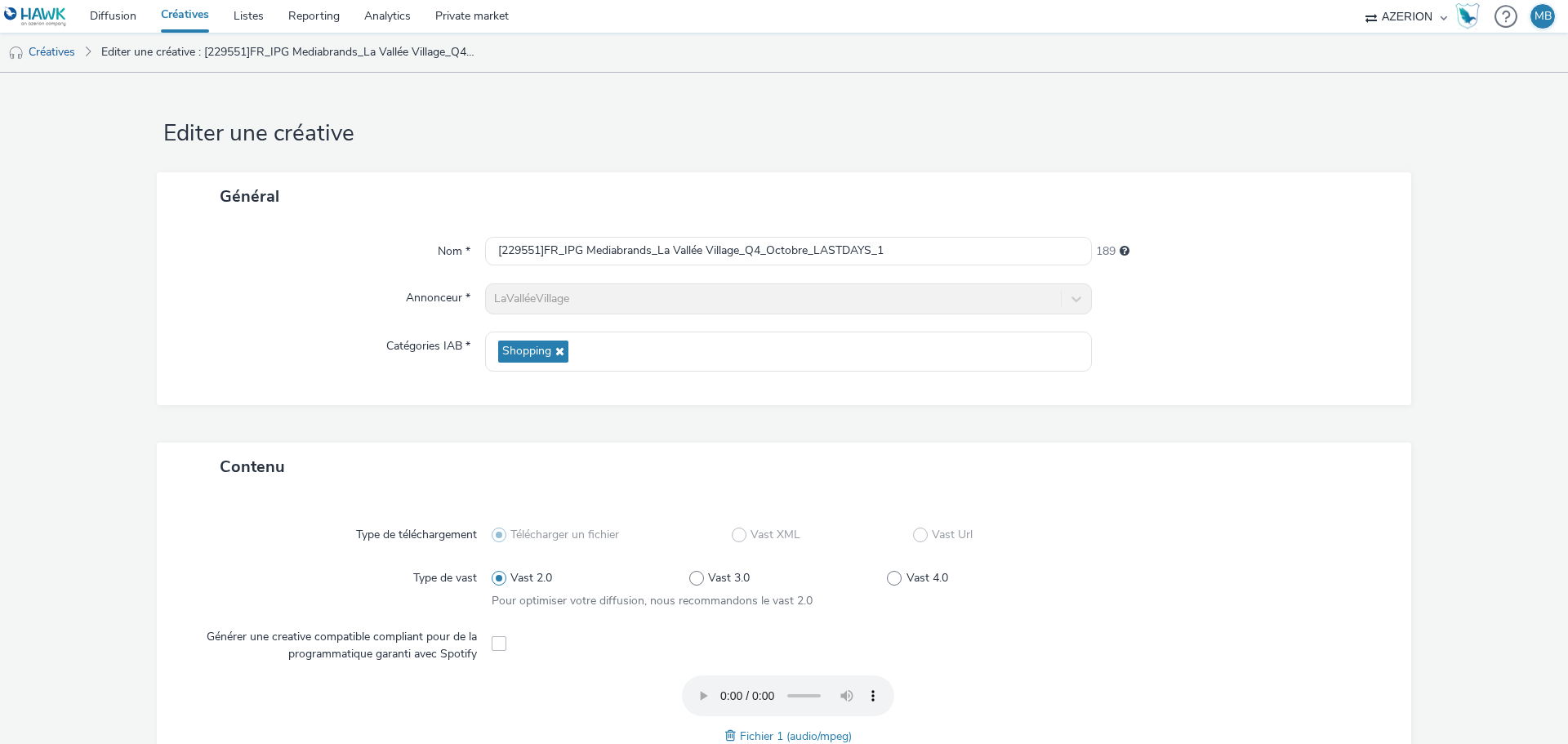
click at [1327, 339] on div at bounding box center [1243, 351] width 304 height 40
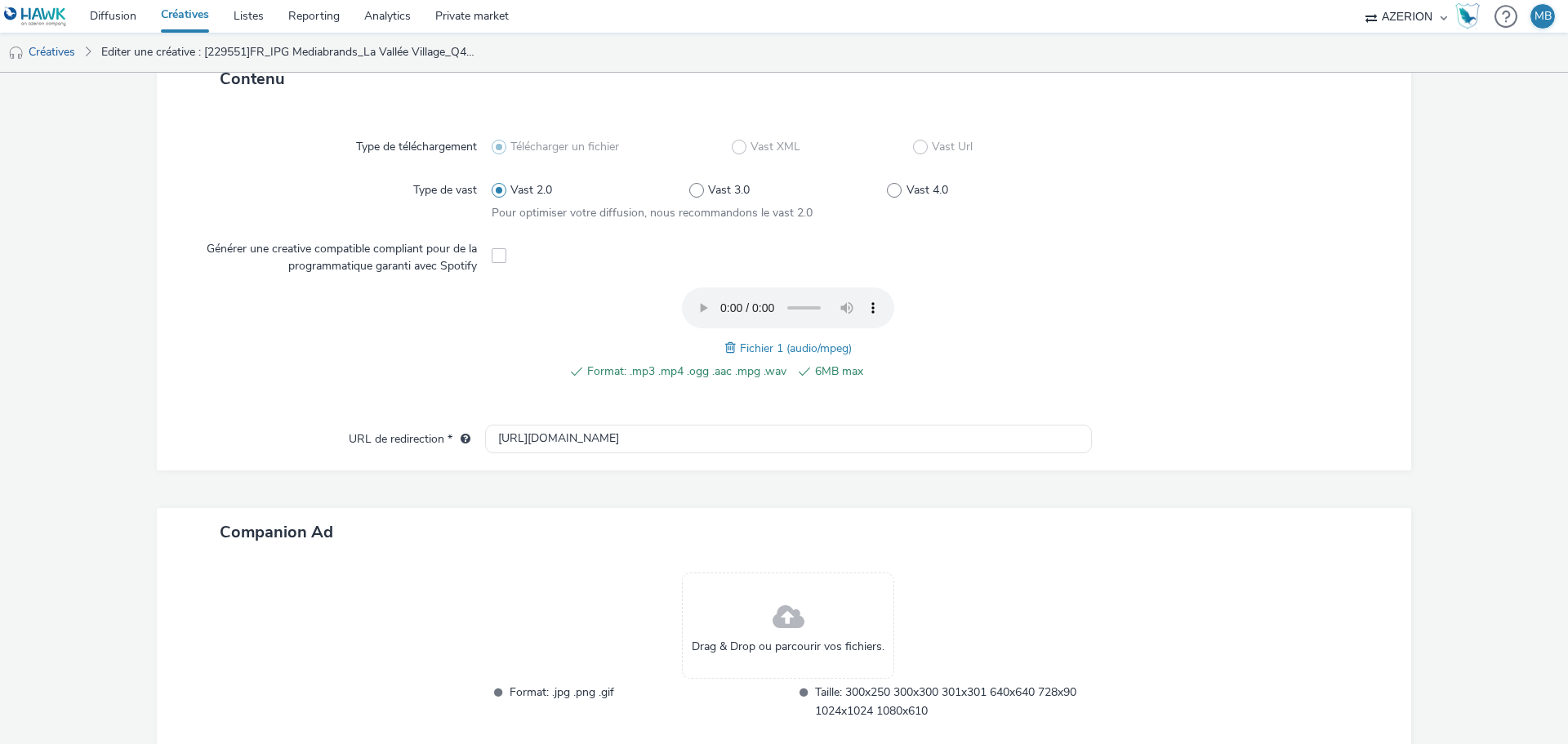
scroll to position [481, 0]
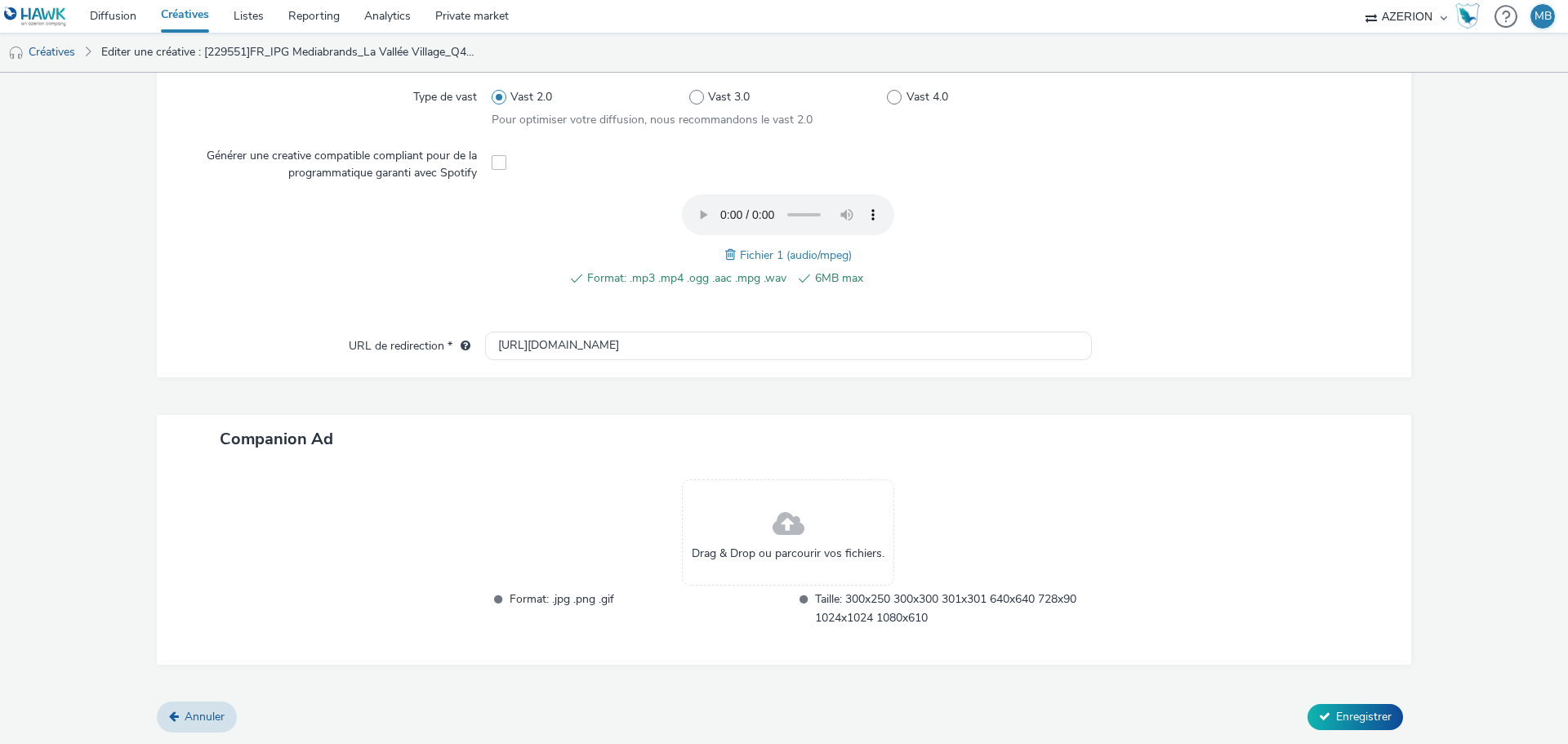
click at [725, 255] on span at bounding box center [733, 254] width 15 height 18
click at [1346, 720] on span "Enregistrer" at bounding box center [1364, 717] width 55 height 16
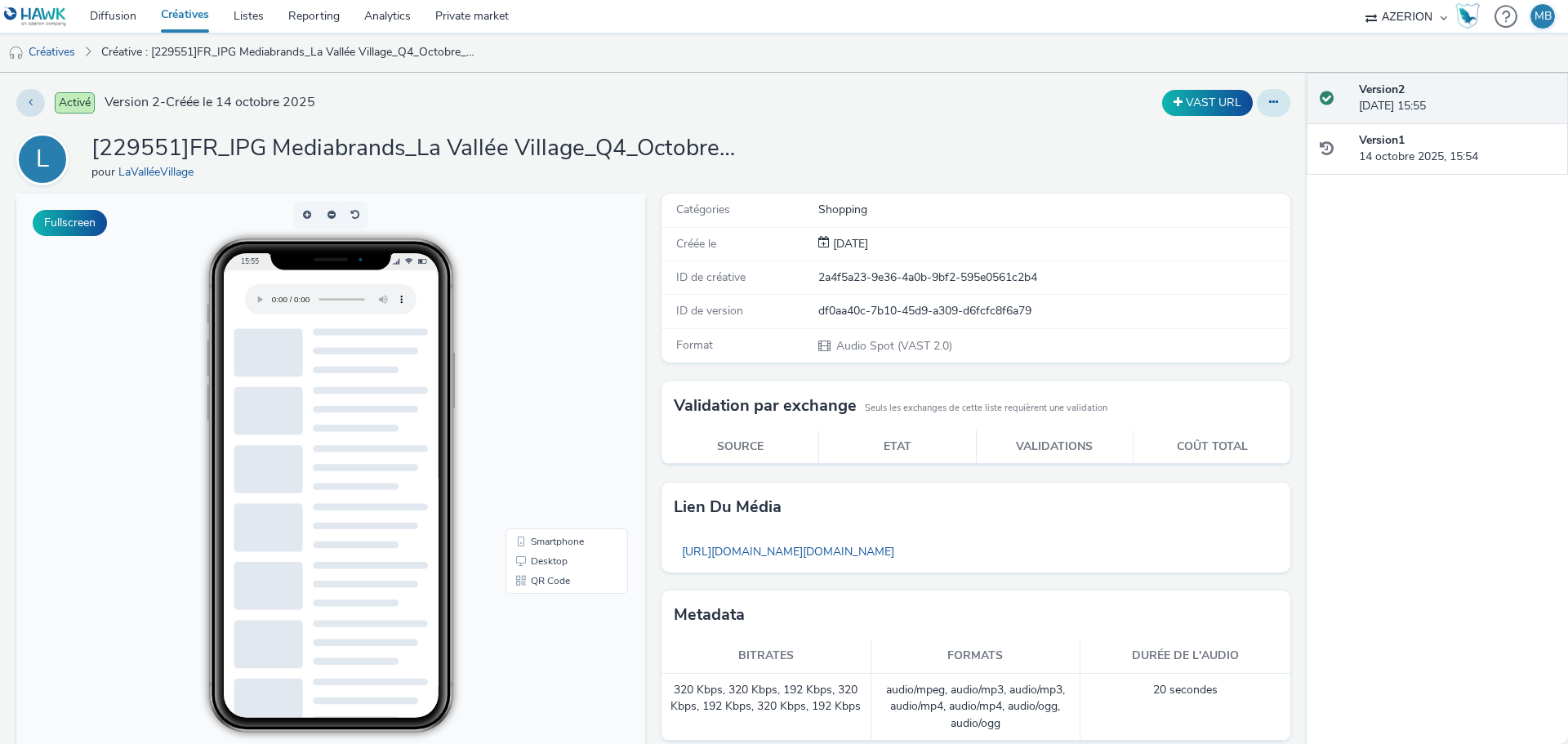
click at [1257, 107] on button at bounding box center [1274, 102] width 34 height 28
click at [1225, 166] on link "Dupliquer" at bounding box center [1229, 168] width 122 height 33
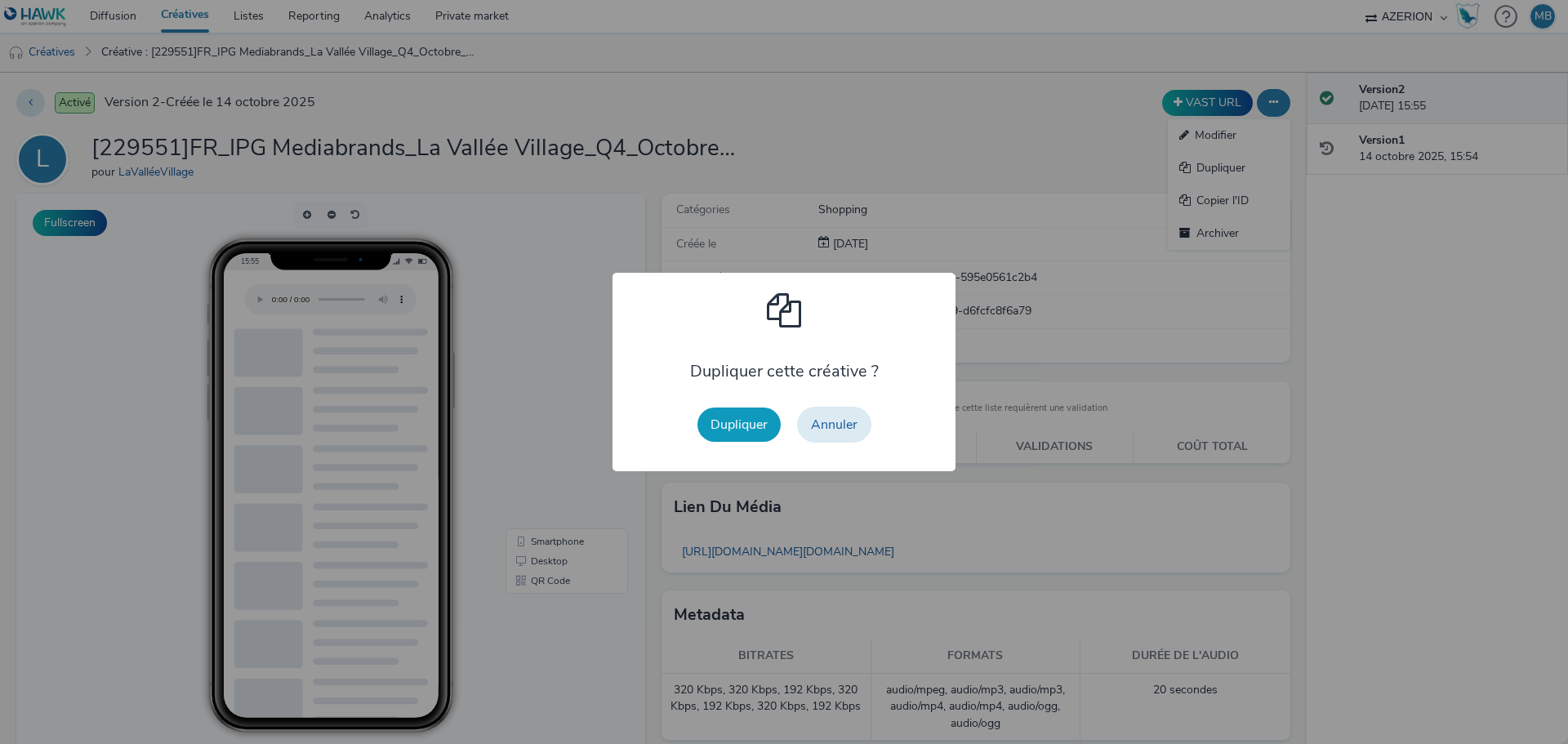
click at [732, 416] on button "Dupliquer" at bounding box center [739, 424] width 83 height 34
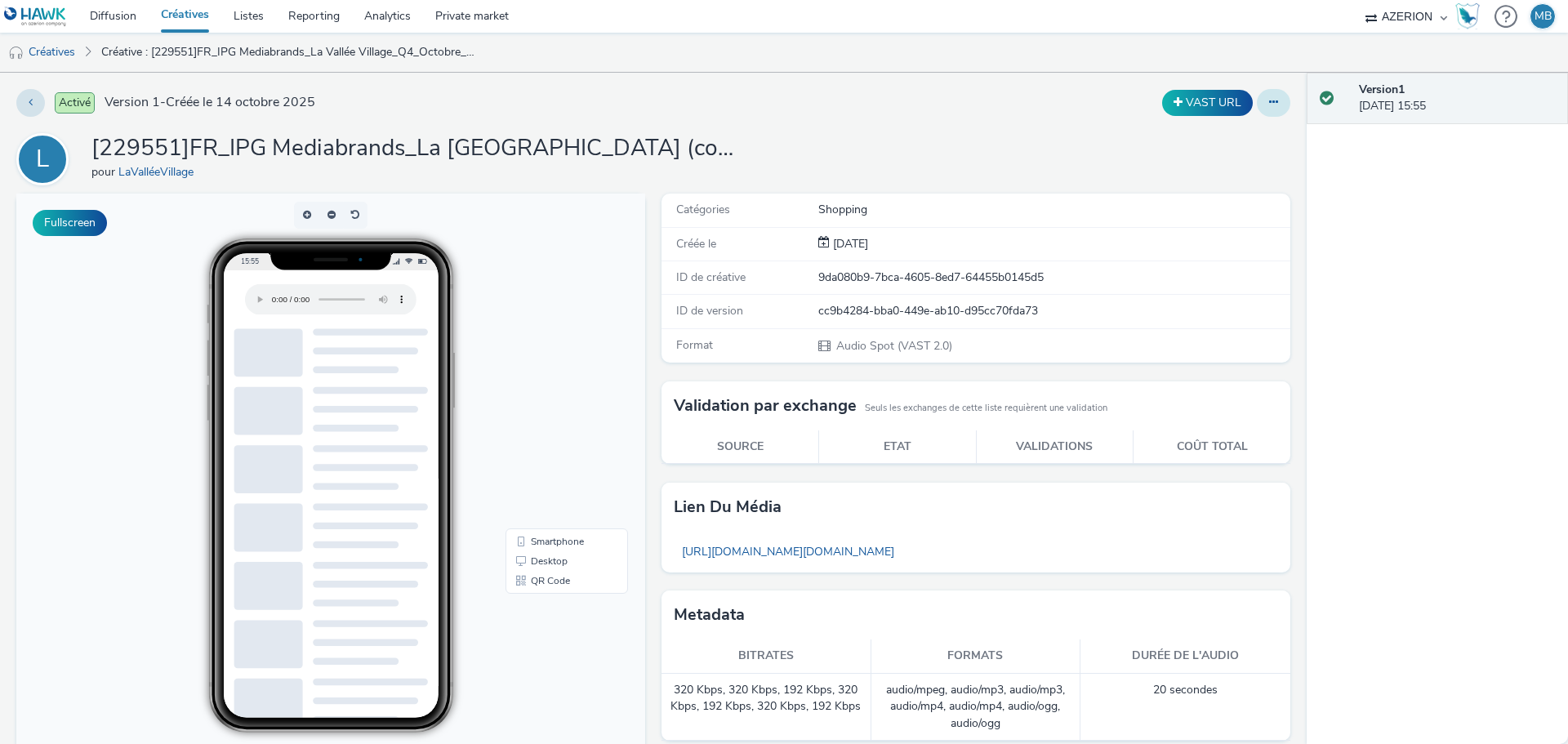
click at [1269, 107] on icon at bounding box center [1274, 102] width 9 height 12
click at [1233, 127] on link "Modifier" at bounding box center [1229, 135] width 122 height 33
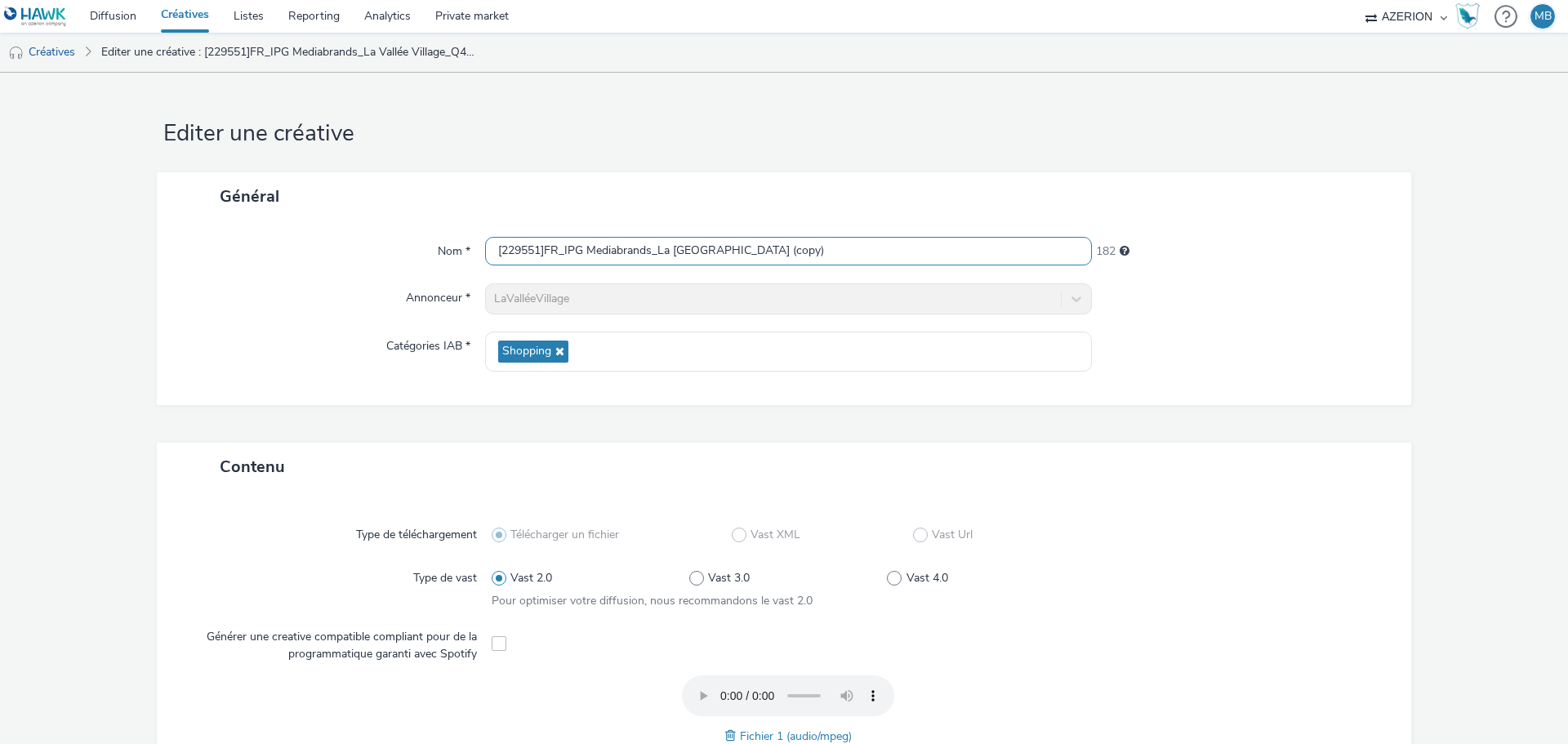
drag, startPoint x: 948, startPoint y: 253, endPoint x: 874, endPoint y: 274, distance: 76.9
click at [874, 274] on div "Nom * [229551]FR_IPG Mediabrands_La Vallée Village_Q4_Octobre_LASTDAYS_1 (copy)…" at bounding box center [784, 313] width 1254 height 185
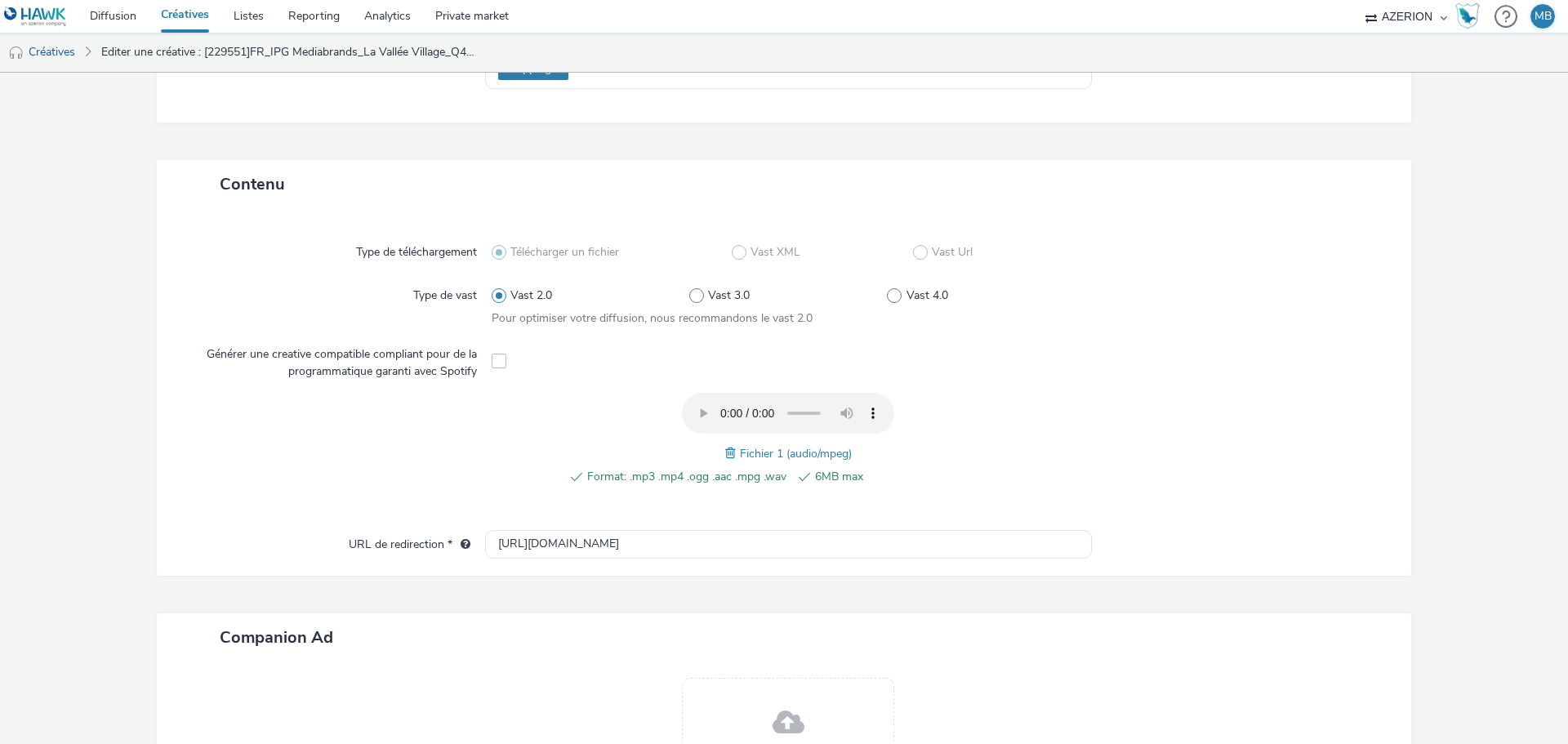
scroll to position [327, 0]
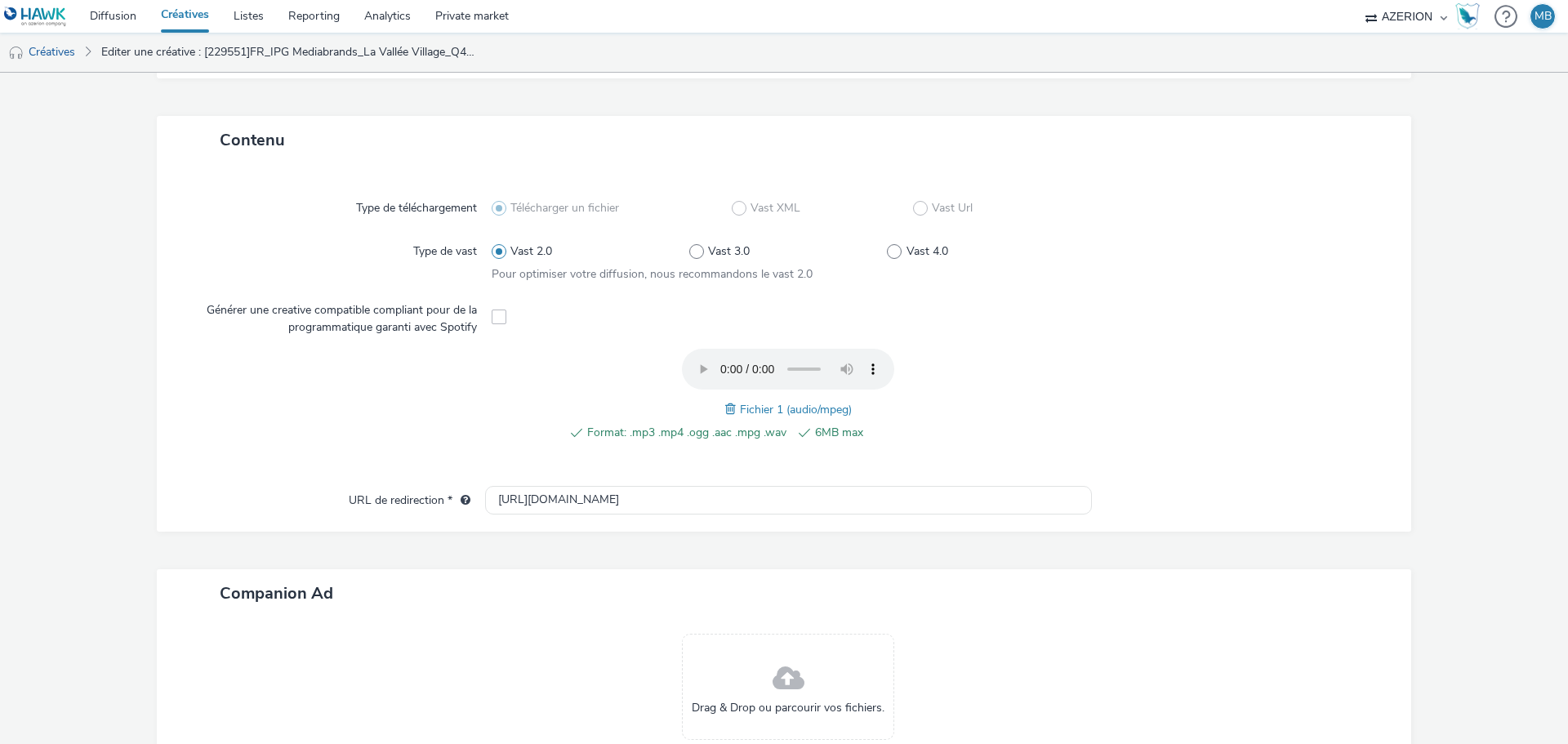
type input "[229551]FR_IPG Mediabrands_La [GEOGRAPHIC_DATA]"
click at [725, 409] on span at bounding box center [733, 408] width 15 height 18
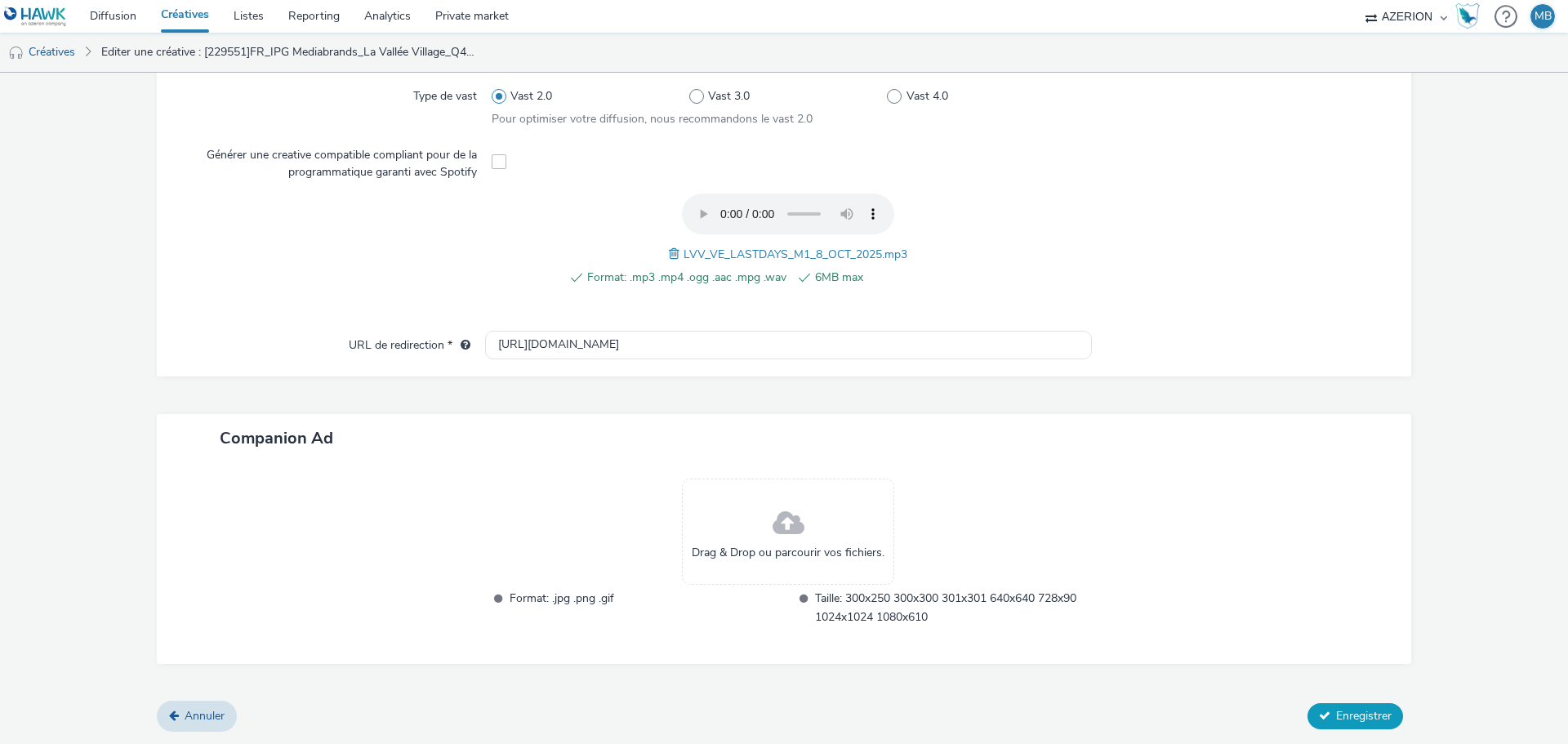
scroll to position [481, 0]
click at [1363, 721] on span "Enregistrer" at bounding box center [1364, 717] width 55 height 16
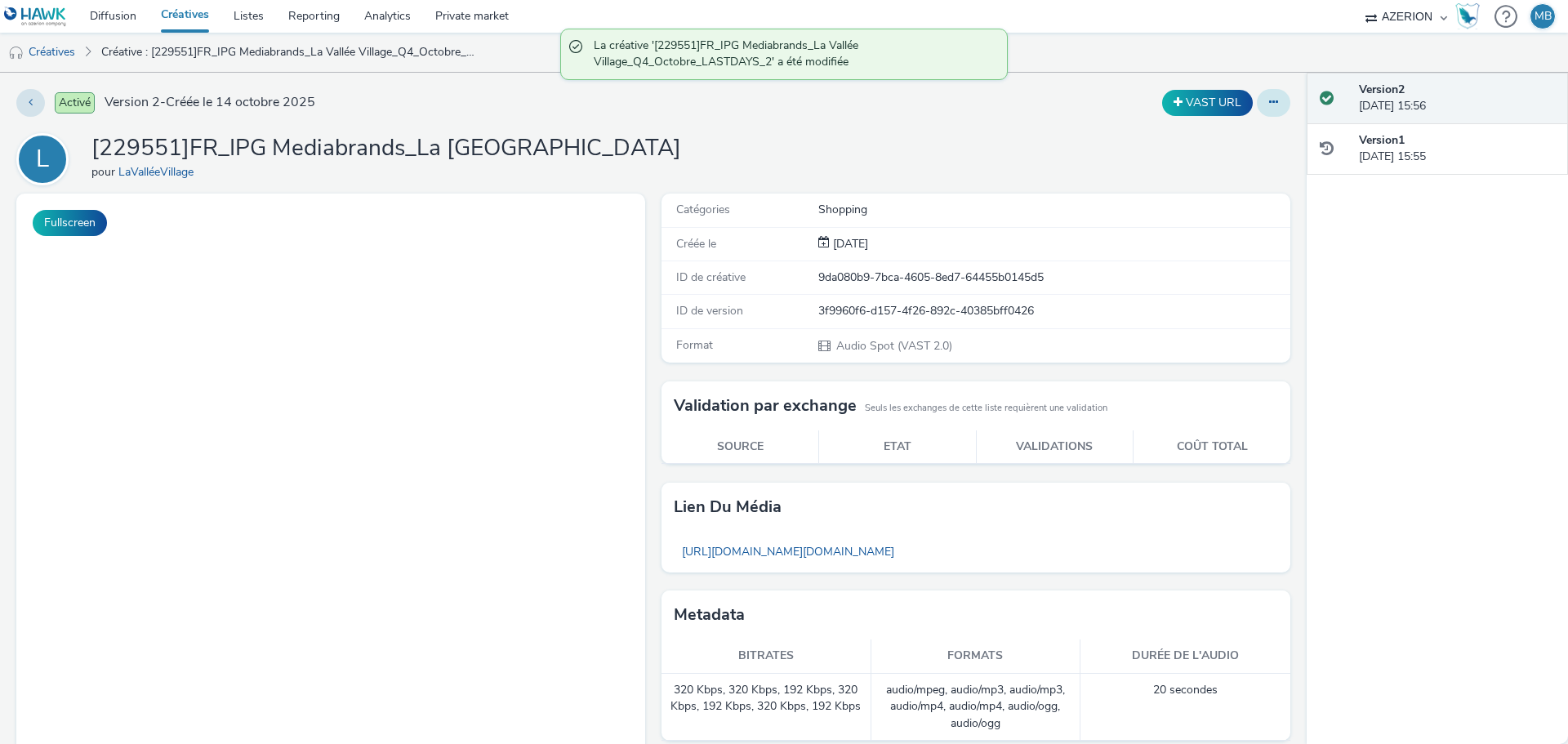
click at [1257, 108] on button at bounding box center [1274, 102] width 34 height 28
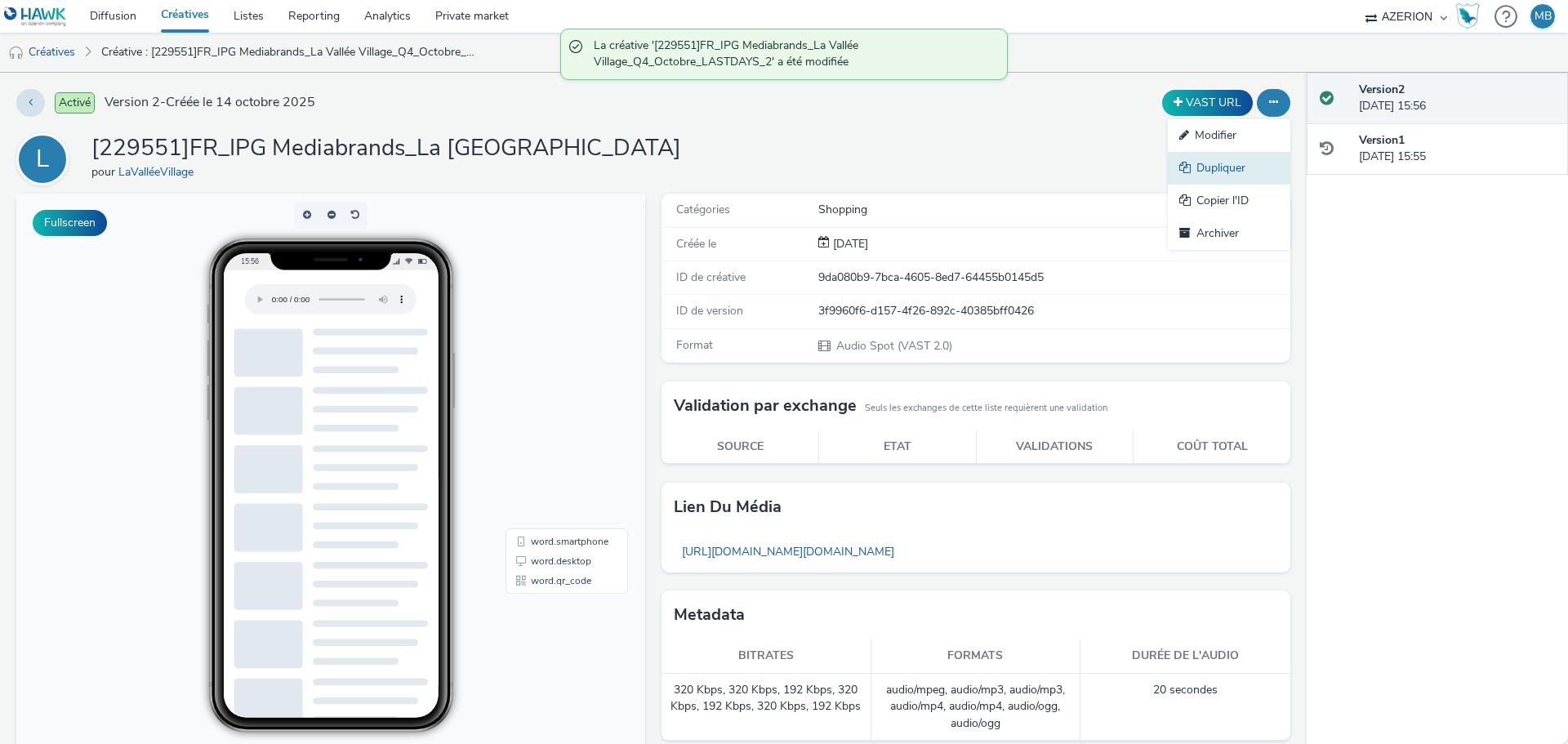
click at [1216, 167] on link "Dupliquer" at bounding box center [1229, 168] width 122 height 33
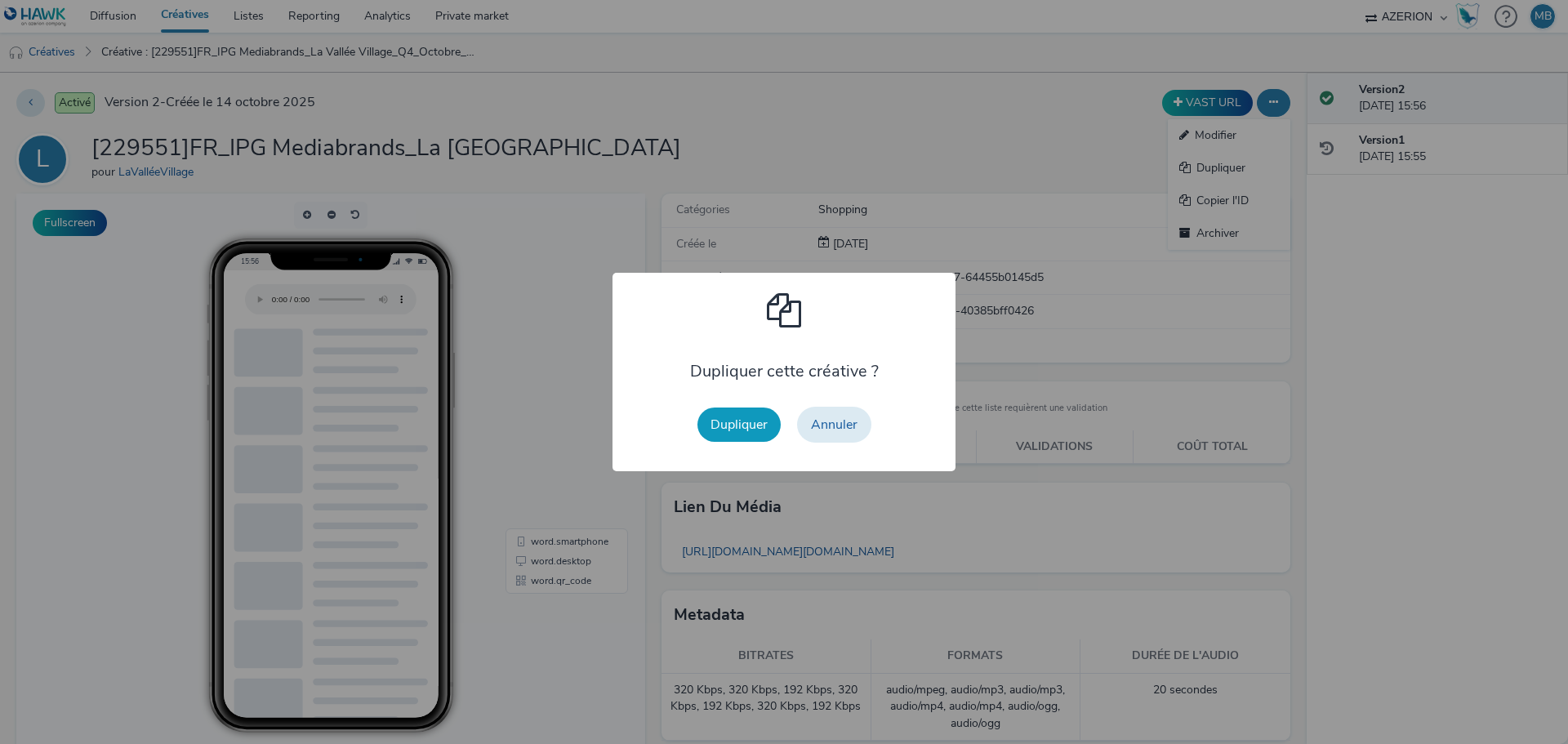
click at [750, 429] on button "Dupliquer" at bounding box center [739, 424] width 83 height 34
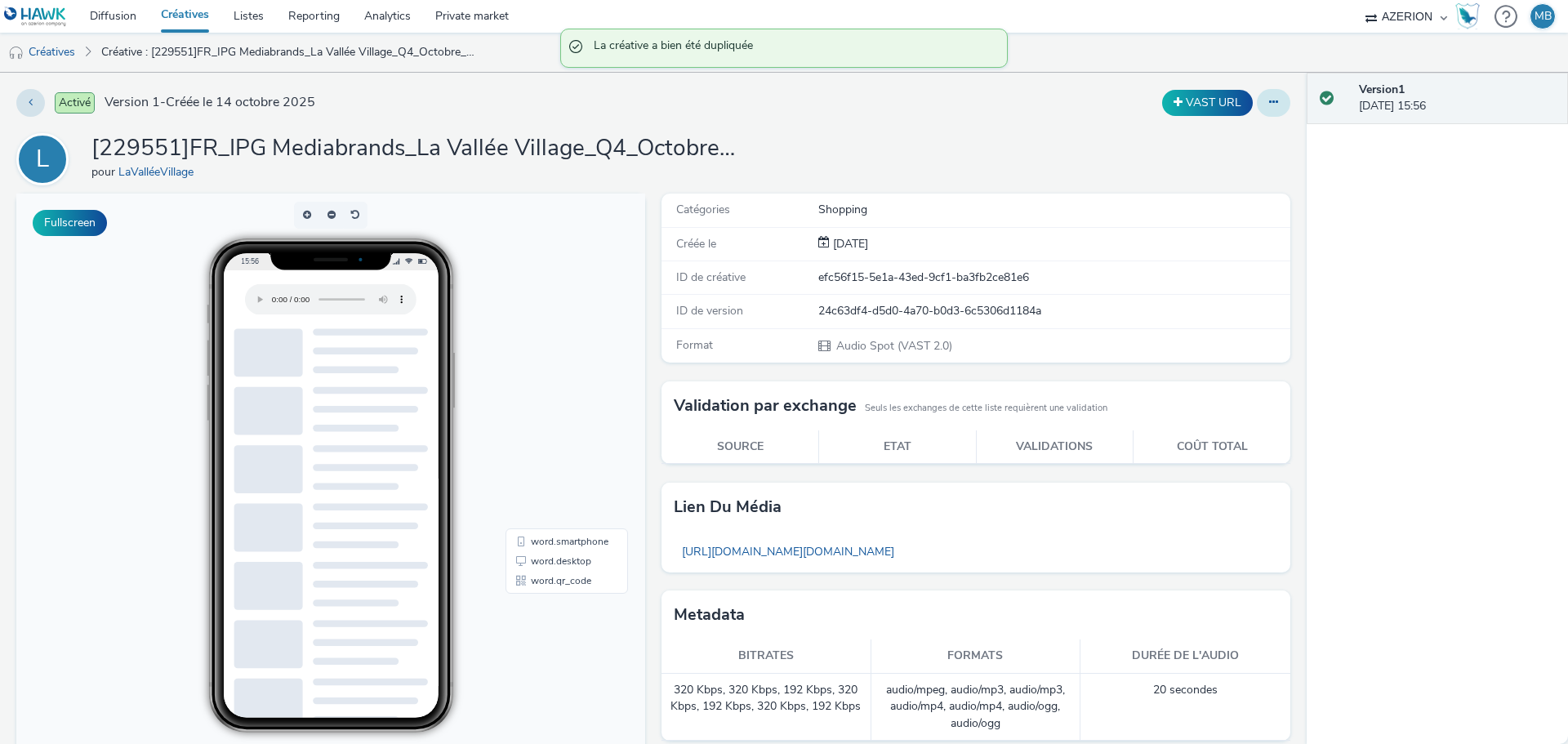
click at [1259, 95] on button at bounding box center [1274, 102] width 34 height 28
click at [1188, 142] on link "Modifier" at bounding box center [1229, 135] width 122 height 33
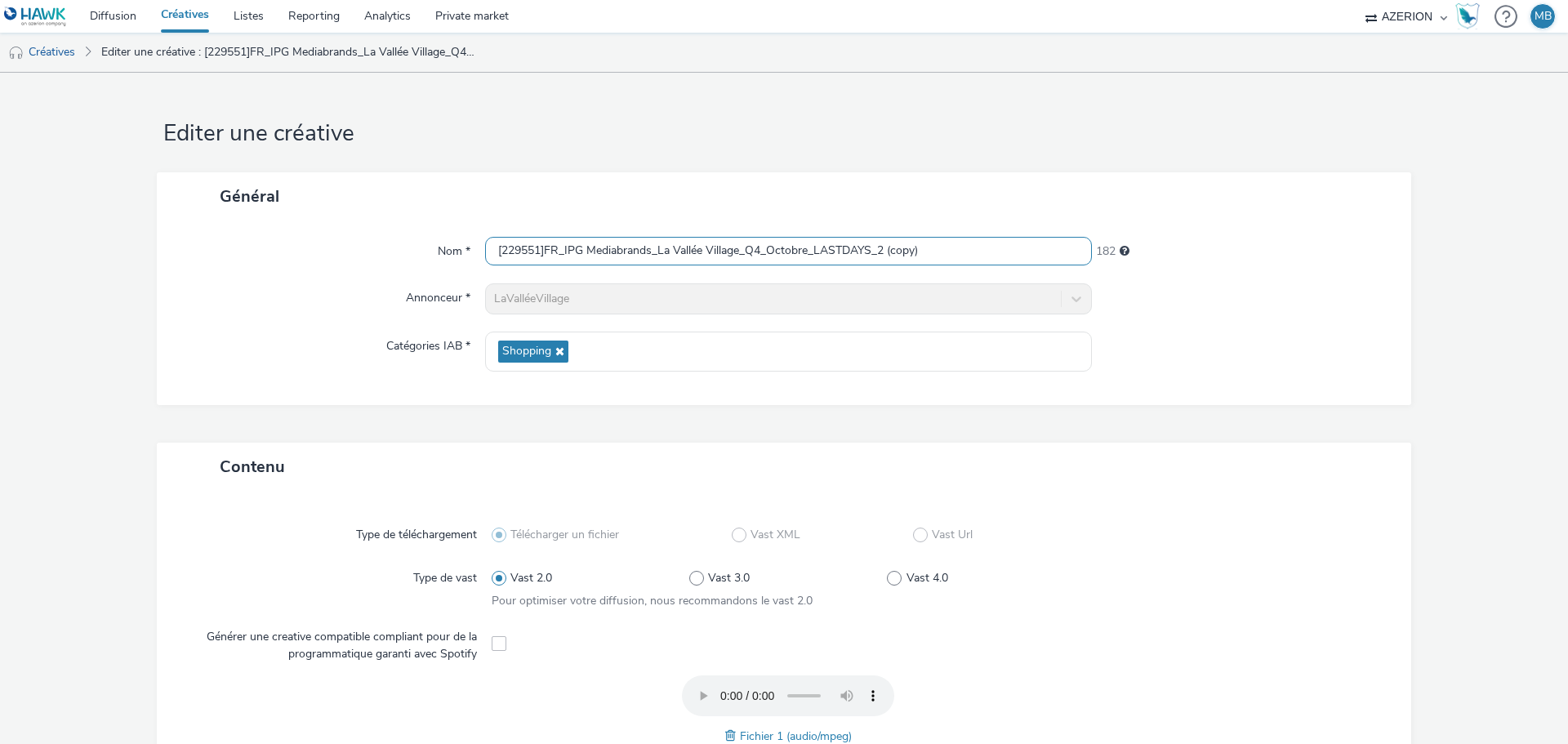
drag, startPoint x: 927, startPoint y: 254, endPoint x: 875, endPoint y: 268, distance: 53.9
click at [875, 268] on div "Nom * [229551]FR_IPG Mediabrands_La Vallée Village_Q4_Octobre_LASTDAYS_2 (copy)…" at bounding box center [784, 313] width 1254 height 185
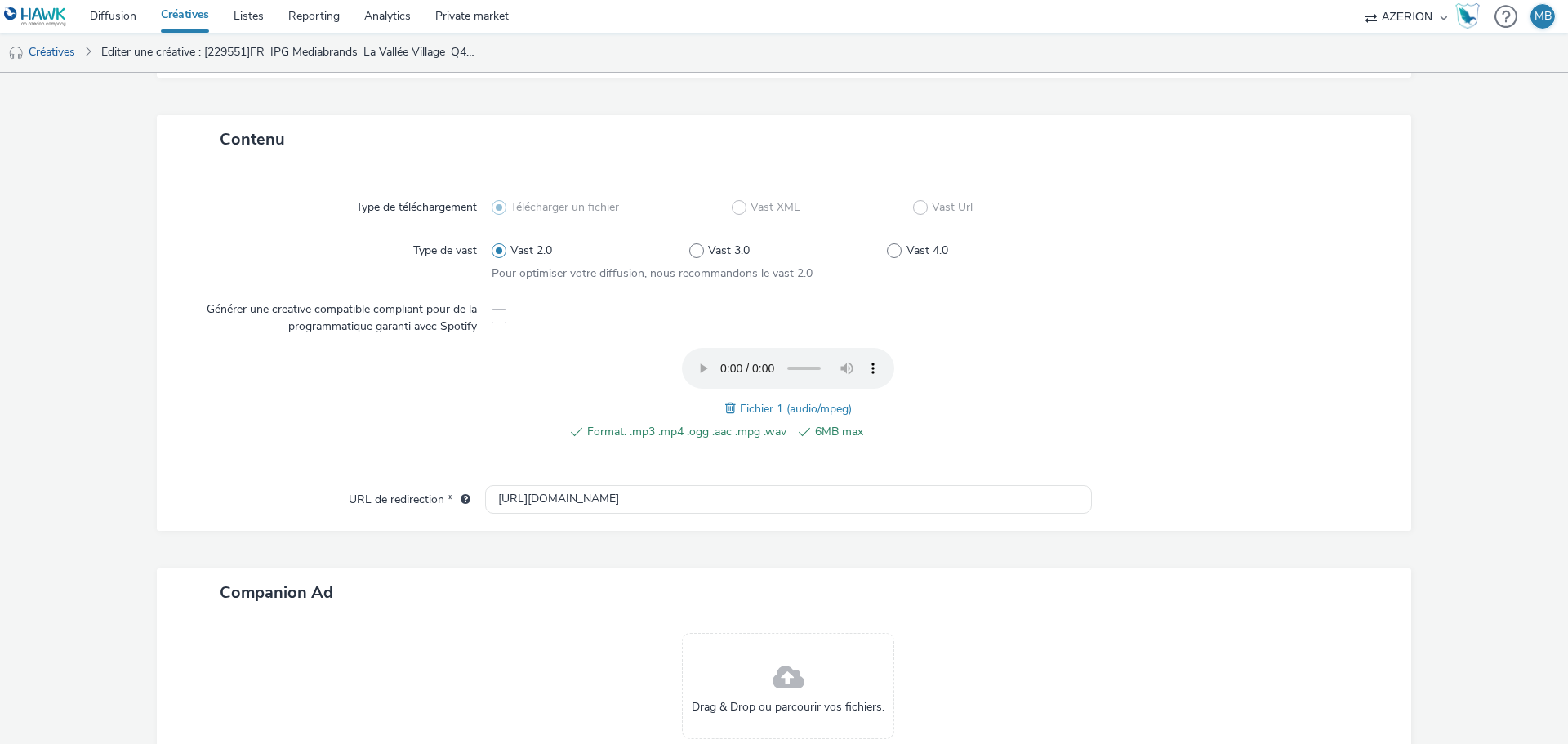
scroll to position [481, 0]
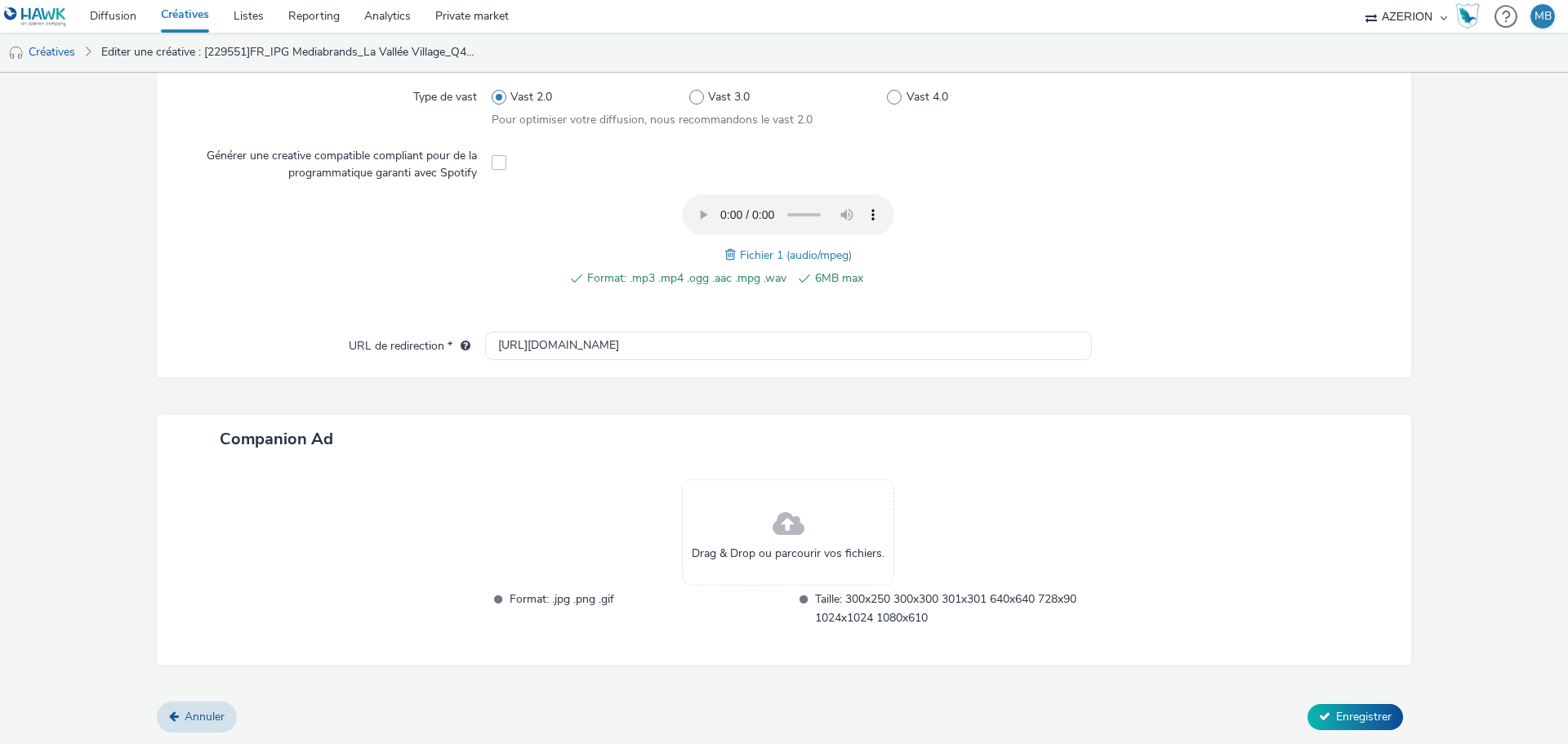
type input "[229551]FR_IPG Mediabrands_La Vallée Village_Q4_Octobre_LASTDAYS_3"
click at [725, 251] on span at bounding box center [733, 254] width 15 height 18
click at [1363, 721] on span "Enregistrer" at bounding box center [1364, 717] width 55 height 16
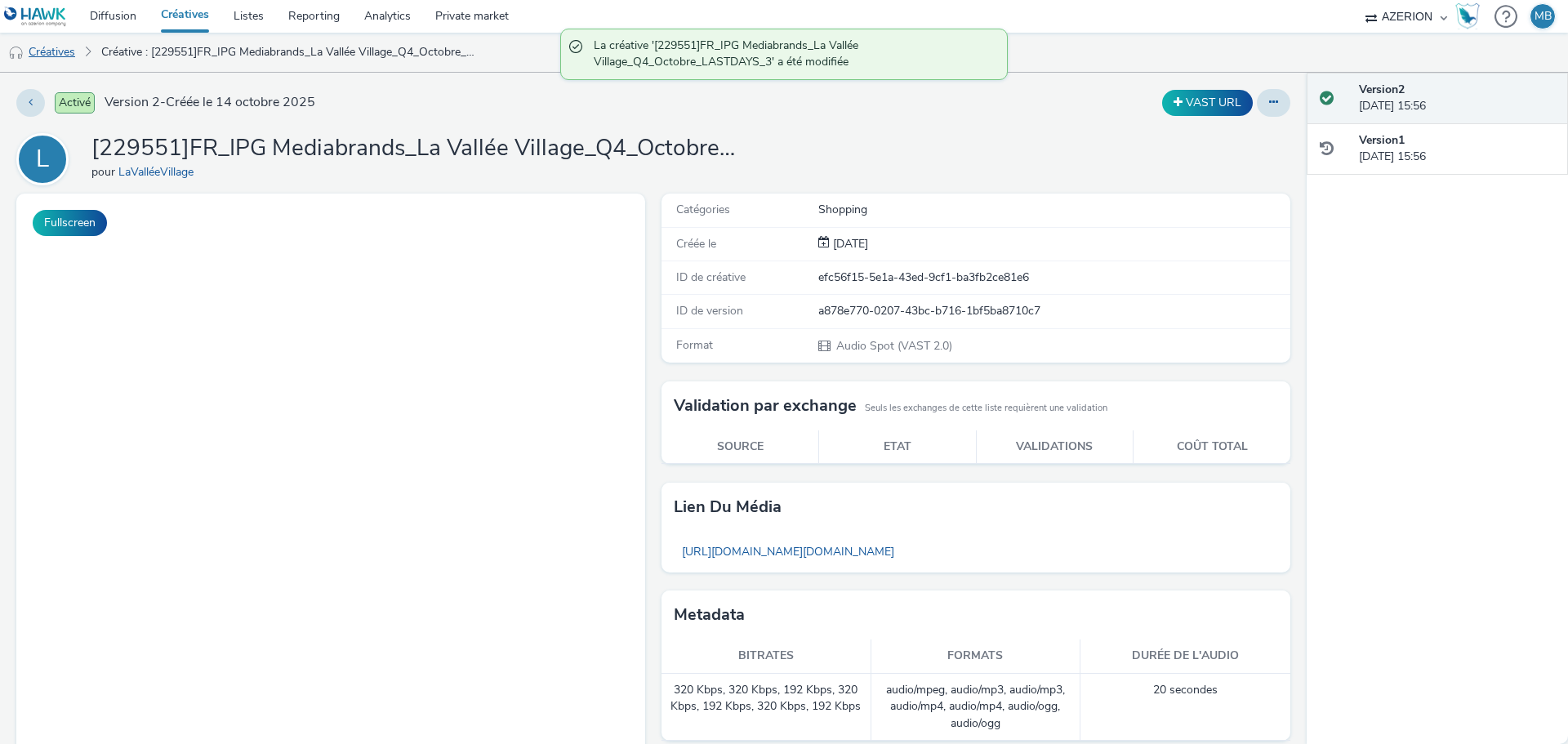
click at [70, 45] on link "Créatives" at bounding box center [41, 52] width 83 height 39
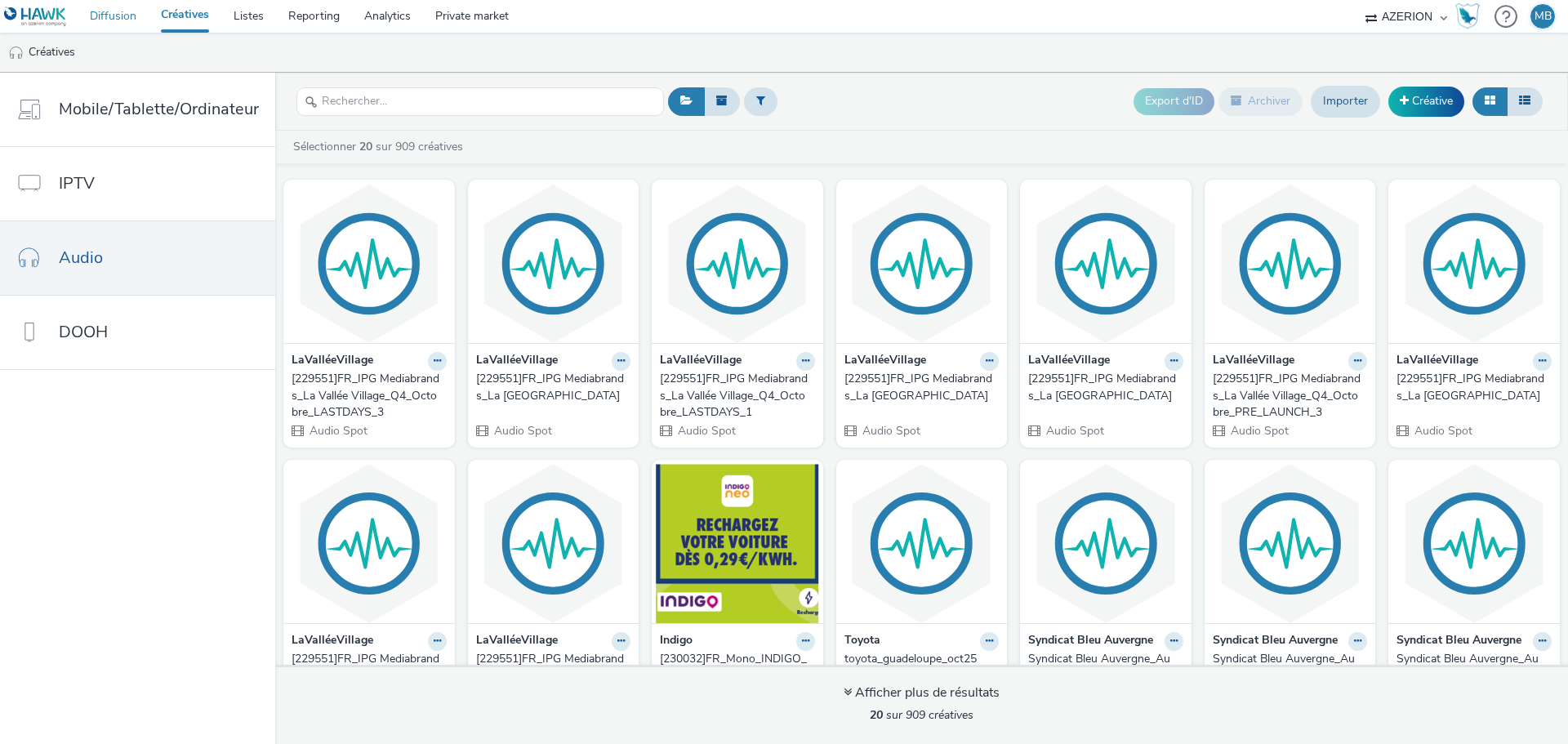
click at [120, 13] on link "Diffusion" at bounding box center [113, 16] width 71 height 33
